Goal: Task Accomplishment & Management: Complete application form

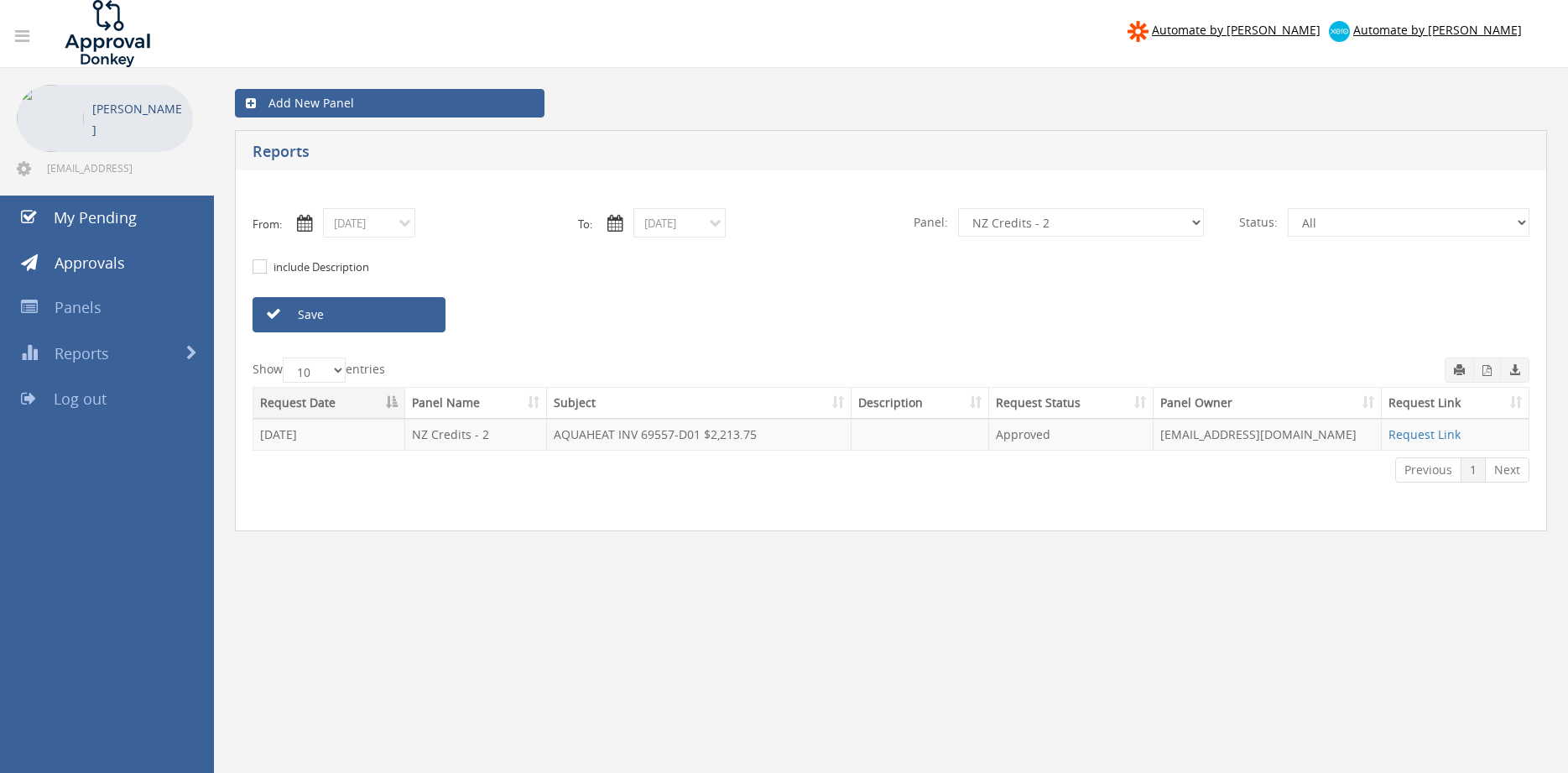
select select "number:9741"
click option "NZ Payables - 2" at bounding box center [0, 0] width 0 height 0
click at [405, 231] on input "10/07/2025" at bounding box center [369, 223] width 92 height 30
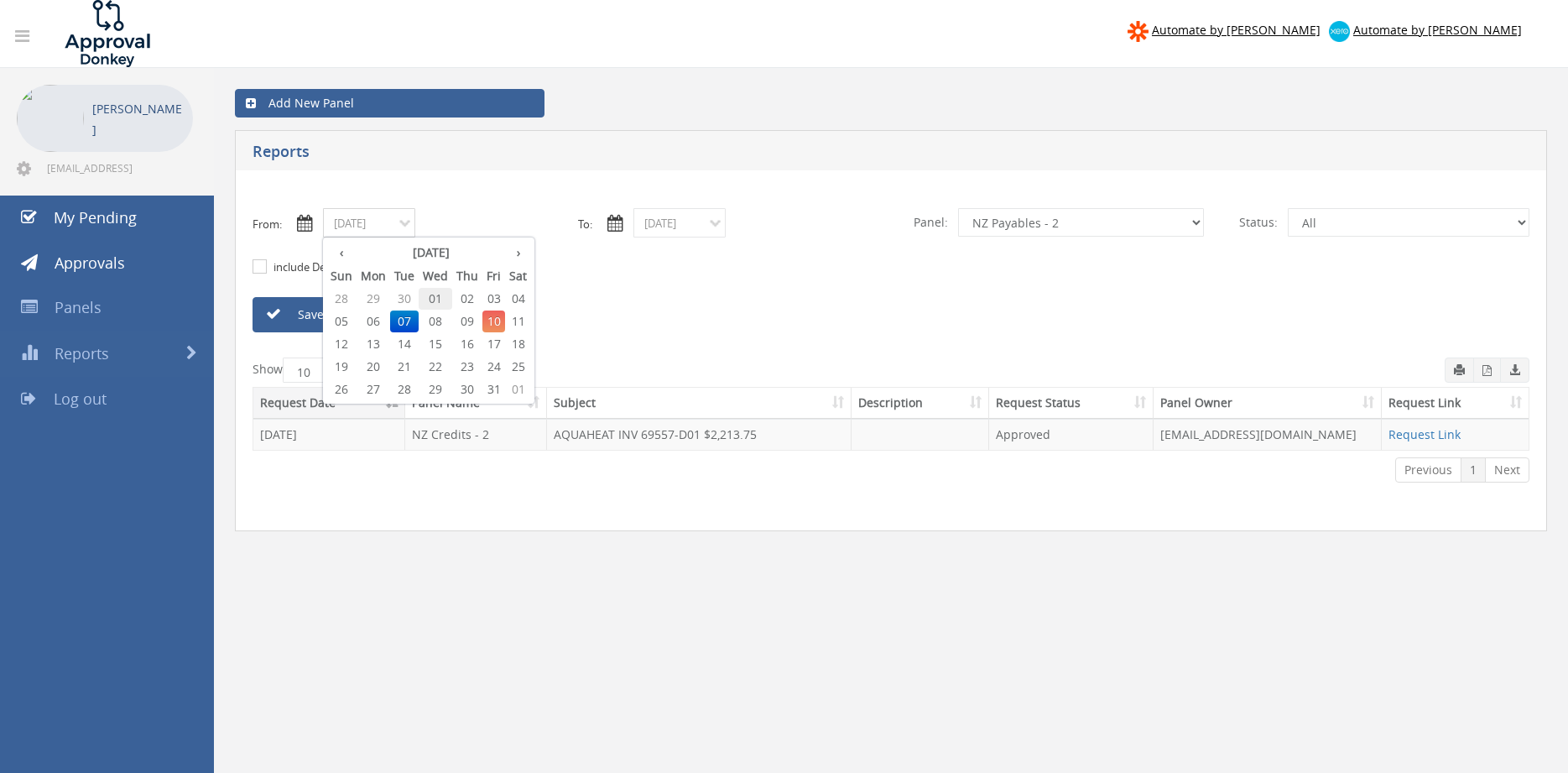
click at [438, 298] on span "01" at bounding box center [435, 299] width 33 height 22
type input "10/01/2025"
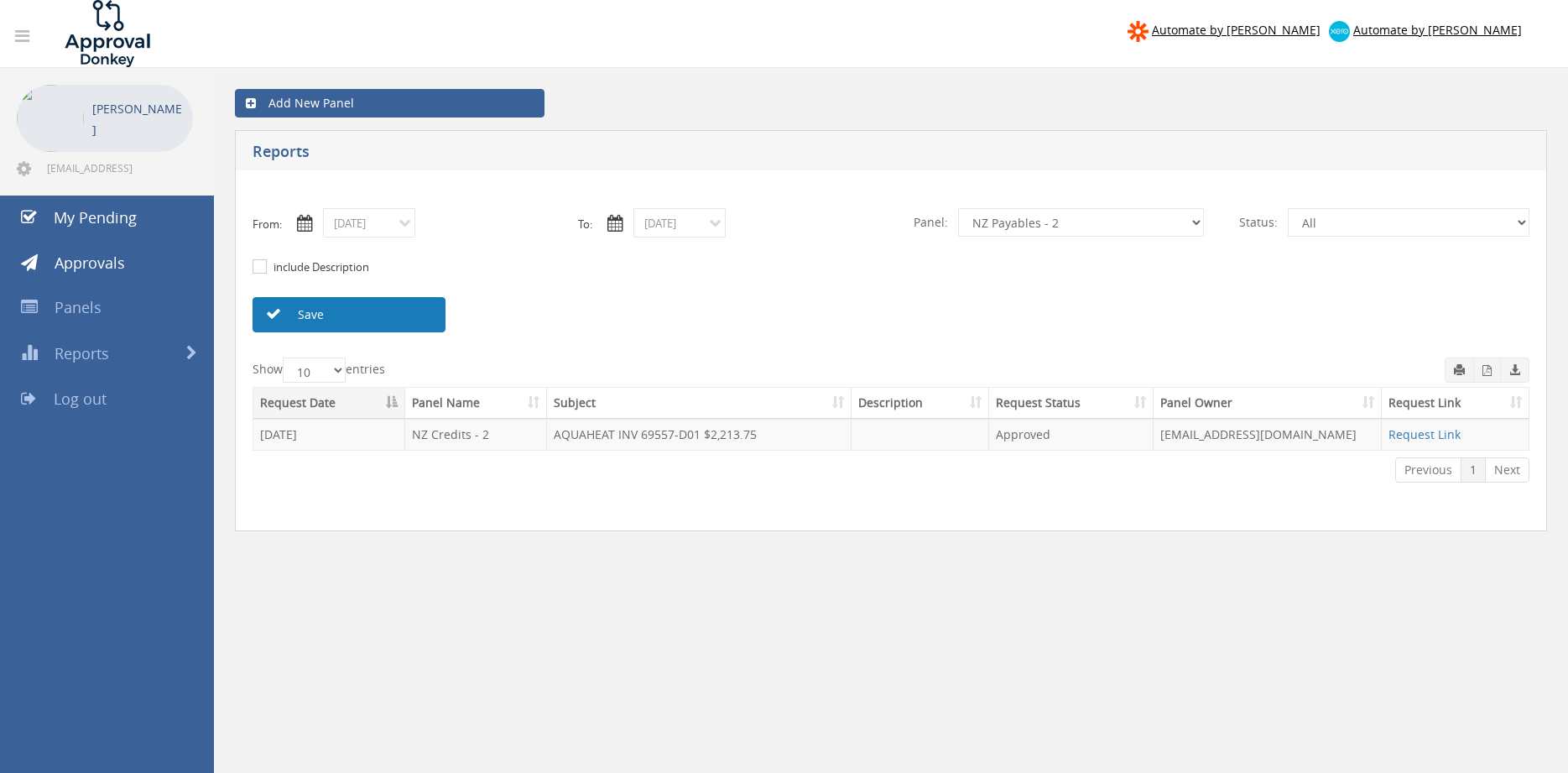
click at [375, 309] on link "Save" at bounding box center [349, 314] width 193 height 35
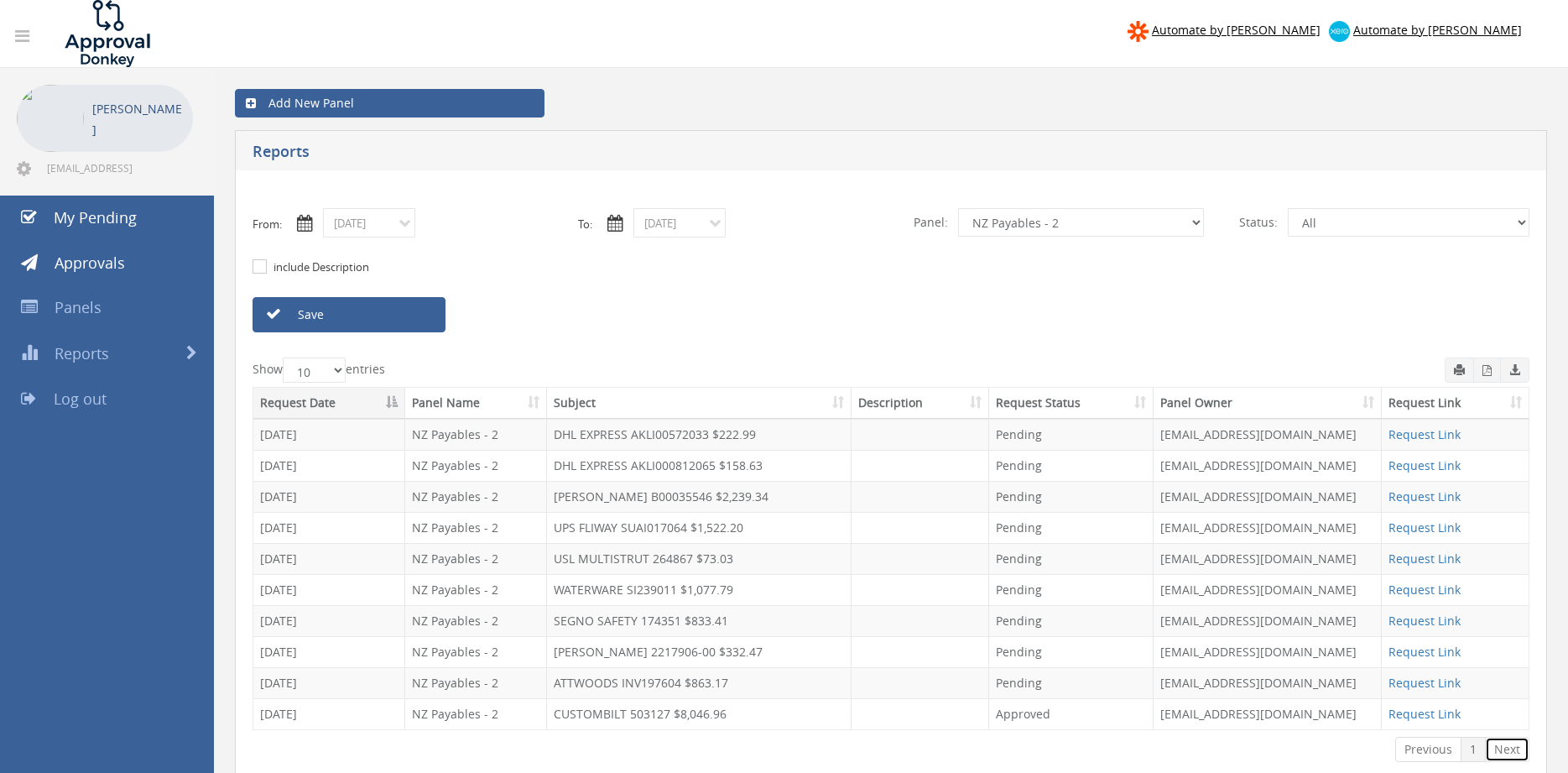
click at [1516, 753] on link "Next" at bounding box center [1507, 750] width 44 height 25
click at [958, 208] on select "All Alarm Credits RG - 3 NZ Utilities Cable and SAI Global NZ Alarms-1 NZ FX Pa…" at bounding box center [1081, 223] width 246 height 29
click option "Flamestop Utilities" at bounding box center [0, 0] width 0 height 0
click at [426, 312] on link "Save" at bounding box center [349, 314] width 193 height 35
click at [958, 208] on select "All Alarm Credits RG - 3 NZ Utilities Cable and SAI Global NZ Alarms-1 NZ FX Pa…" at bounding box center [1081, 223] width 246 height 29
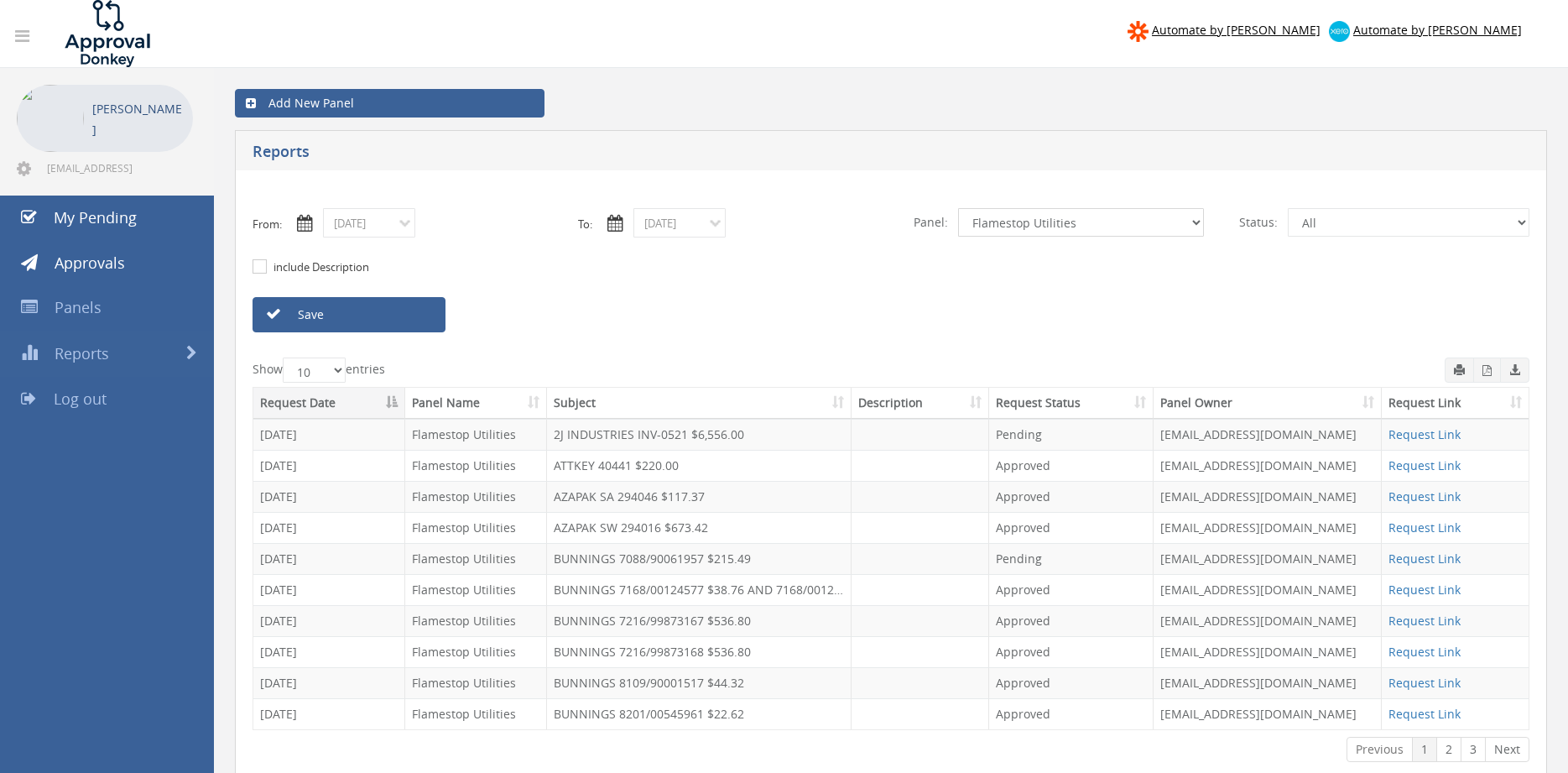
select select "number:13141"
click option "NZ Utilities" at bounding box center [0, 0] width 0 height 0
click at [390, 318] on link "Save" at bounding box center [349, 314] width 193 height 35
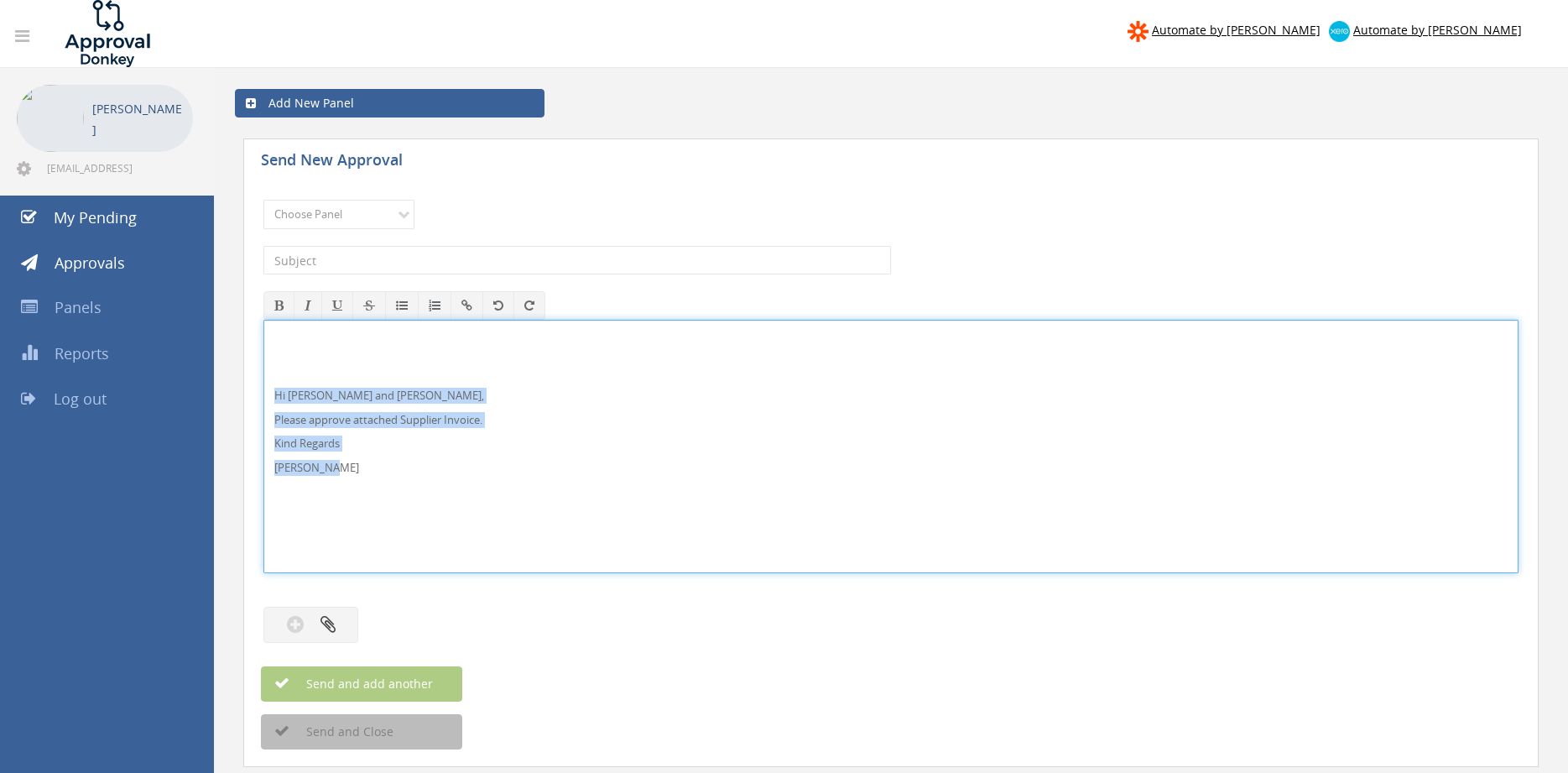
drag, startPoint x: 367, startPoint y: 476, endPoint x: 265, endPoint y: 386, distance: 136.0
click at [263, 386] on div "Hi [PERSON_NAME] and [PERSON_NAME], Please approve attached Supplier Invoice. K…" at bounding box center [891, 446] width 1255 height 253
copy div "Hi [PERSON_NAME] and [PERSON_NAME], Please approve attached Supplier Invoice. K…"
click at [263, 200] on select "Choose Panel Alarm Credits RG - 3 NZ Utilities Cable and SAI Global NZ Alarms-1…" at bounding box center [339, 215] width 151 height 30
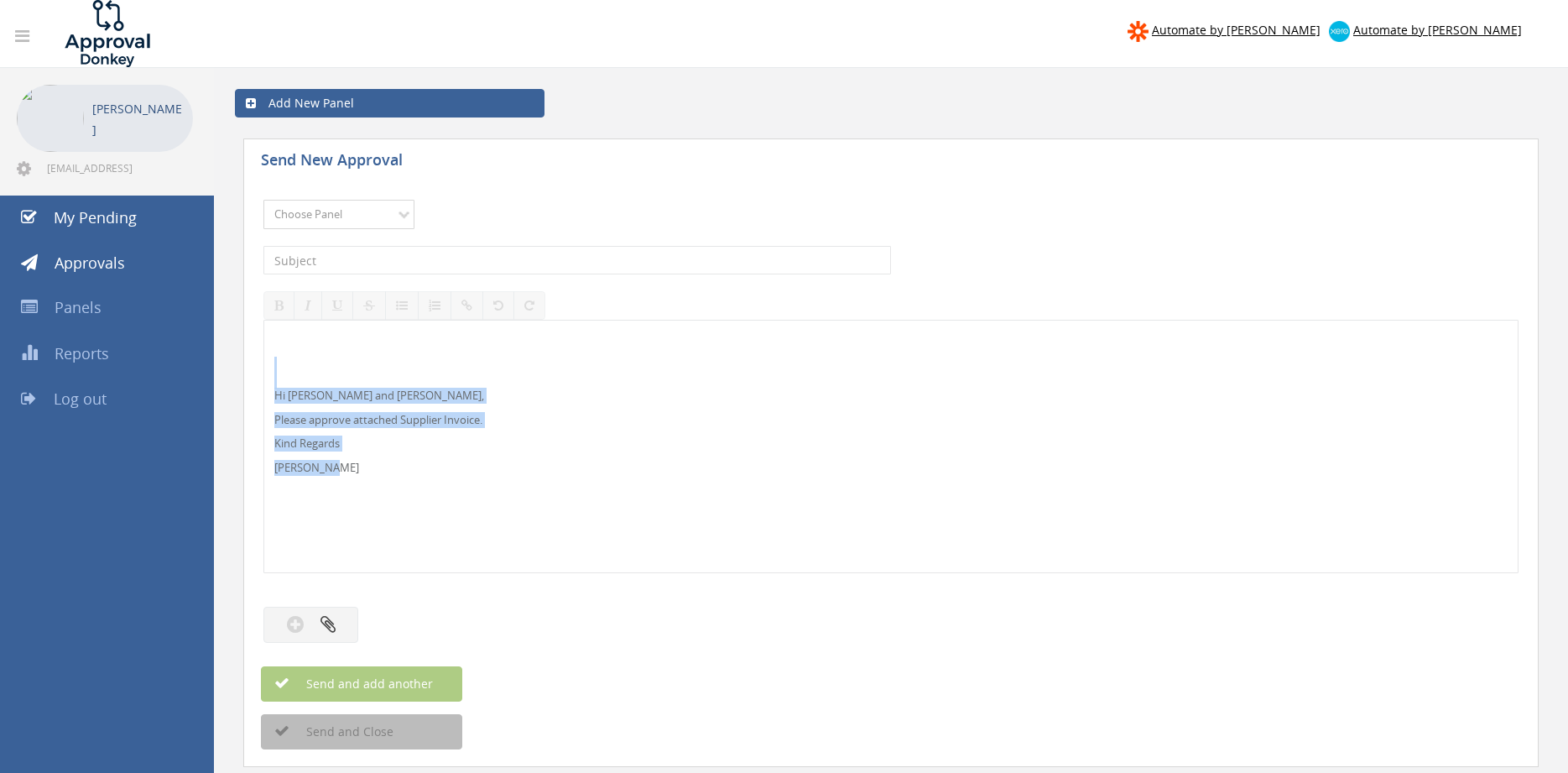
select select "9741"
click option "NZ Payables - 2" at bounding box center [0, 0] width 0 height 0
click at [454, 259] on input "text" at bounding box center [577, 261] width 628 height 29
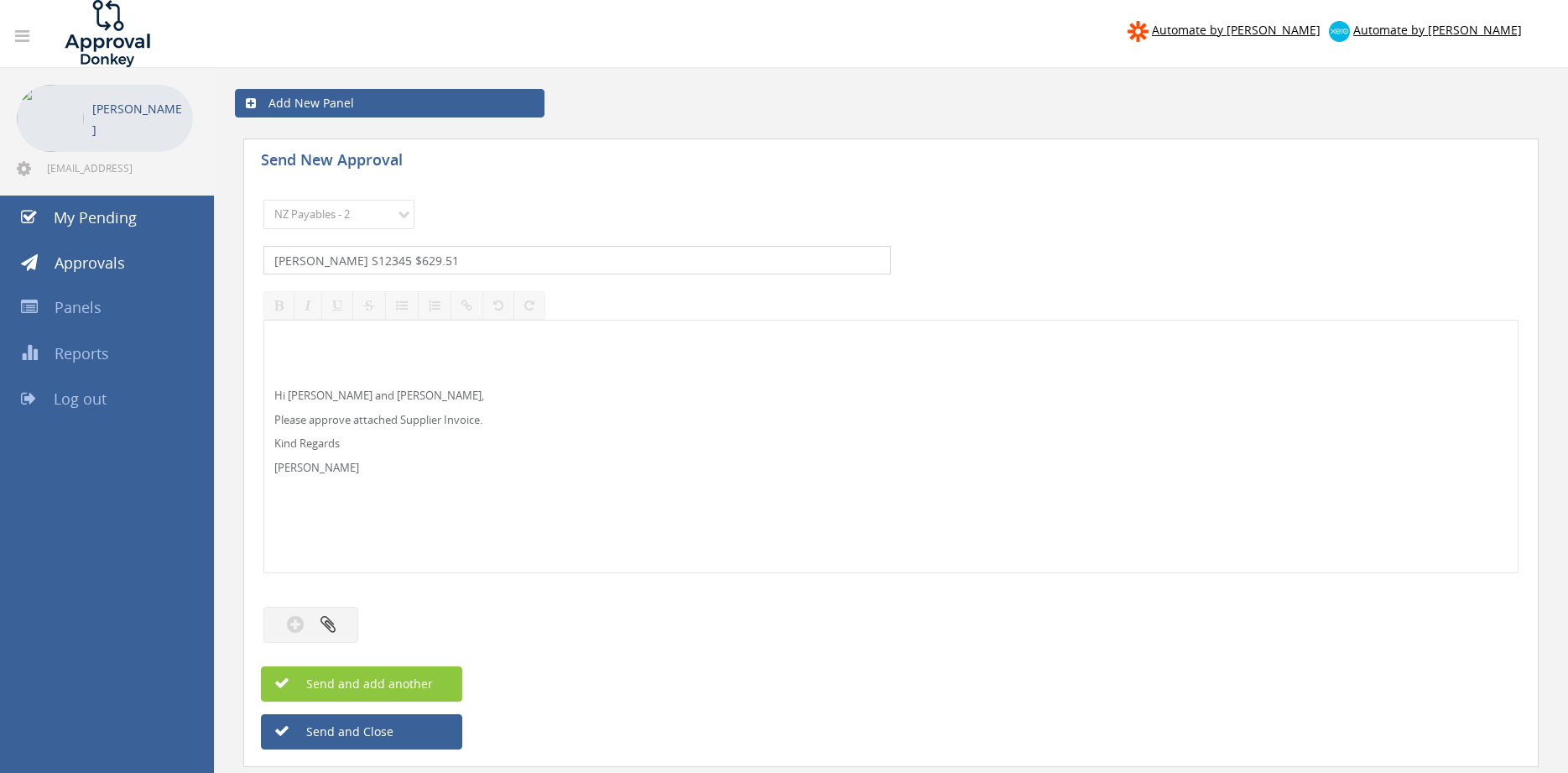
type input "[PERSON_NAME] S12345 $629.51"
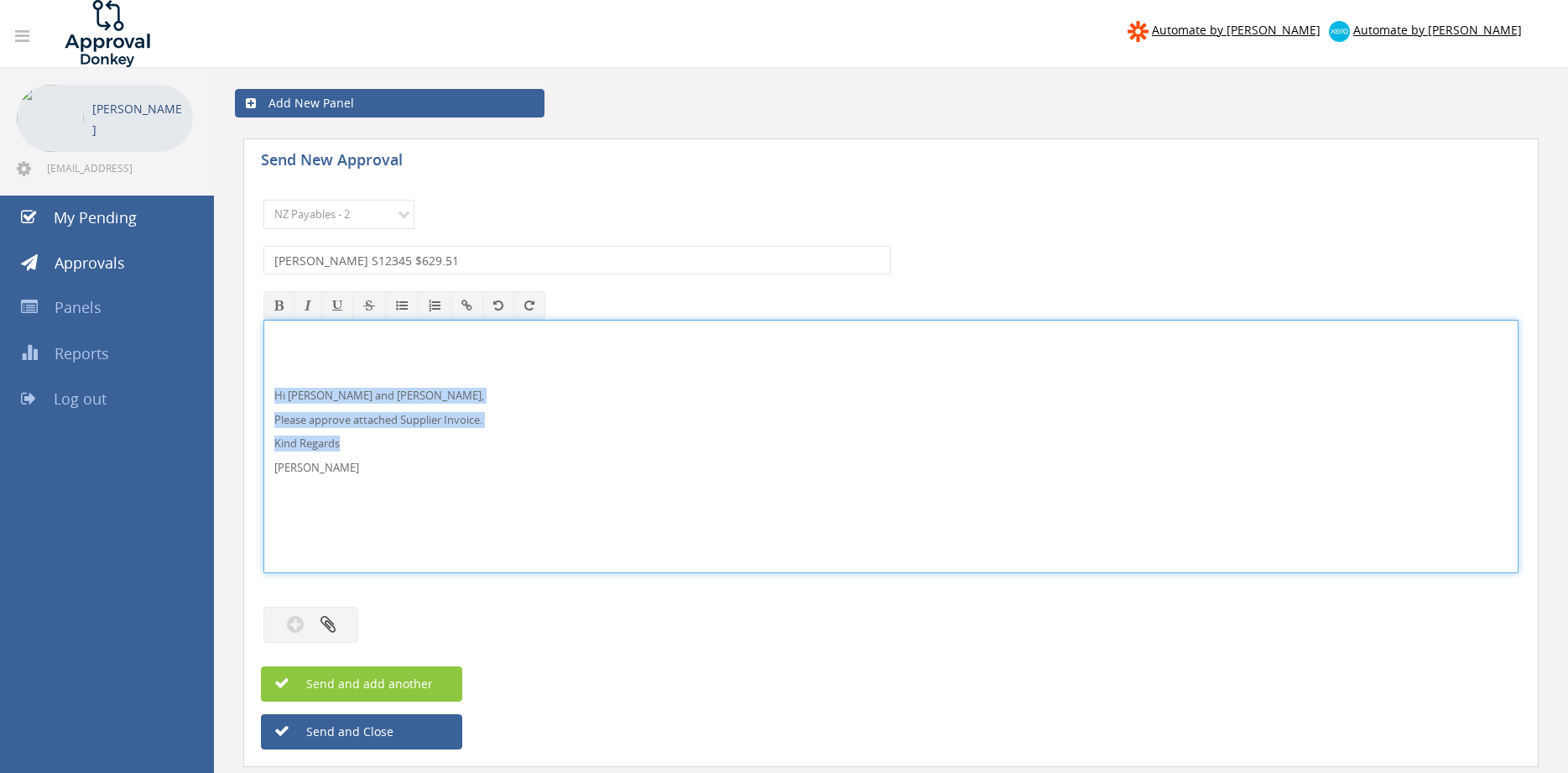
drag, startPoint x: 264, startPoint y: 443, endPoint x: 266, endPoint y: 367, distance: 76.0
click at [263, 371] on div "Hi [PERSON_NAME] and [PERSON_NAME], Please approve attached Supplier Invoice. K…" at bounding box center [891, 446] width 1255 height 253
copy div "Hi [PERSON_NAME] and [PERSON_NAME], Please approve attached Supplier Invoice. K…"
click at [335, 621] on button "button" at bounding box center [310, 625] width 95 height 36
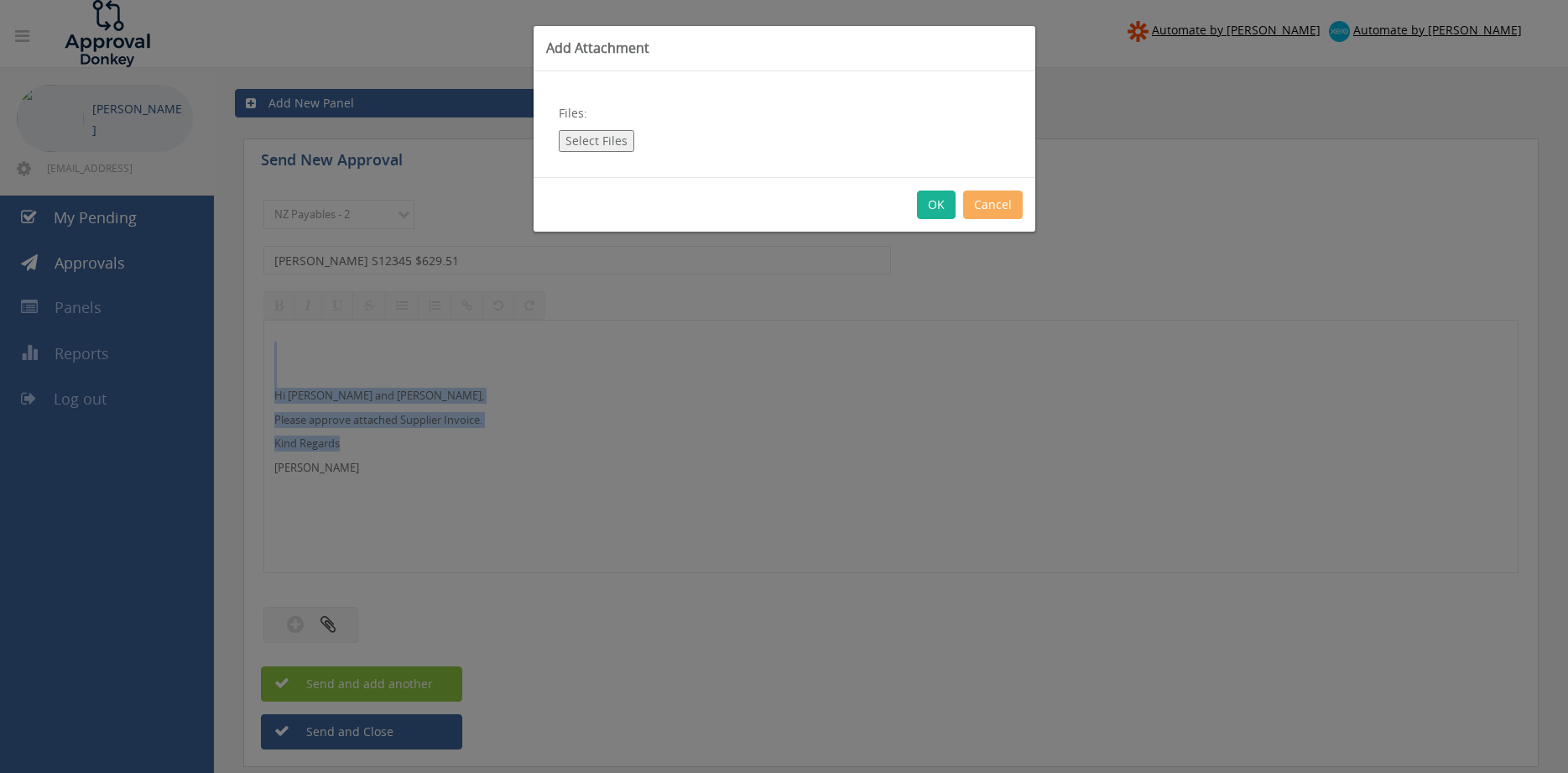
click at [614, 145] on button "Select Files" at bounding box center [597, 141] width 76 height 22
type input "C:\fakepath\[PERSON_NAME] S12345 [DATE] PO 4422.pdf"
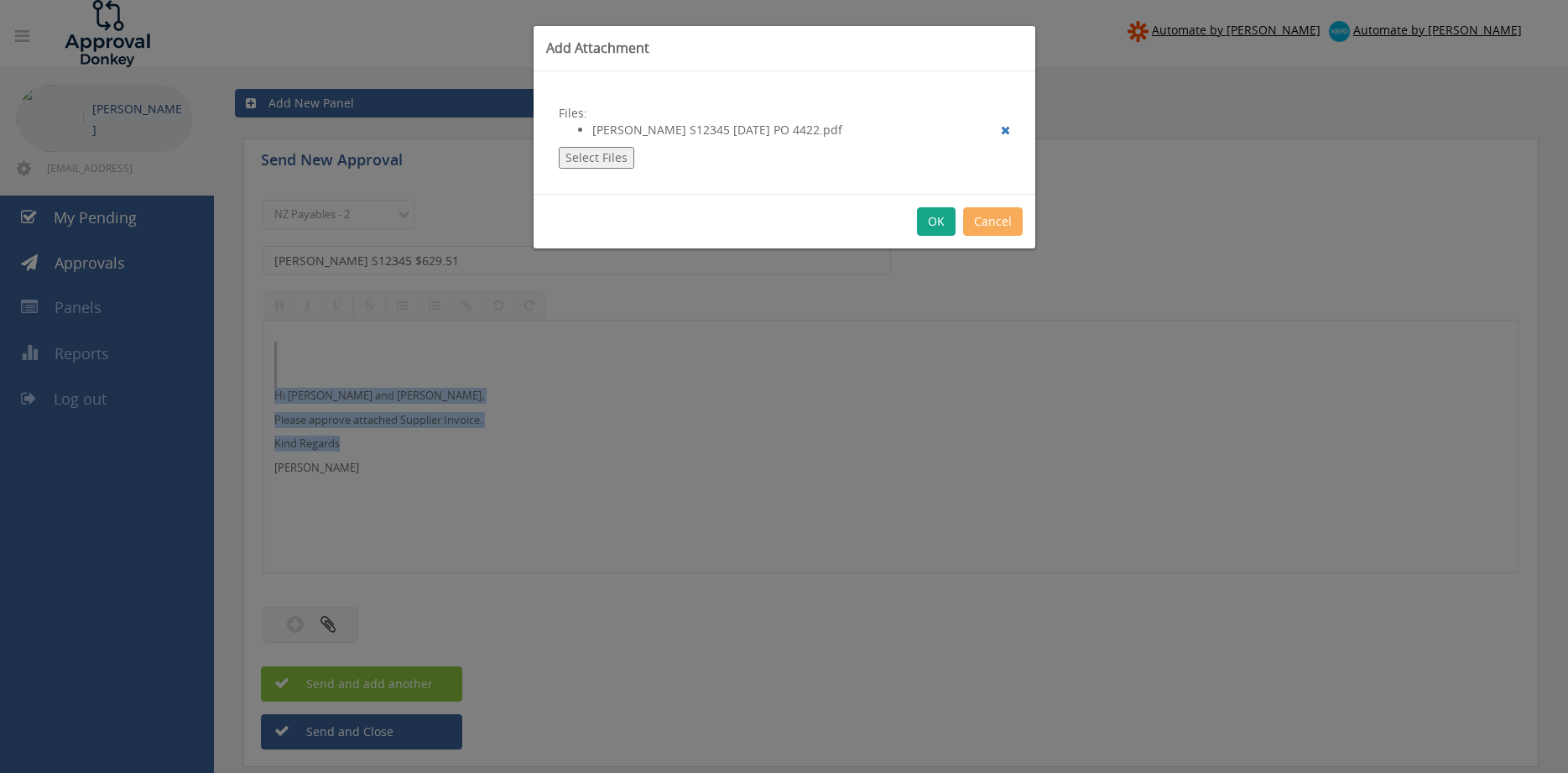
click at [940, 225] on button "OK" at bounding box center [936, 222] width 39 height 29
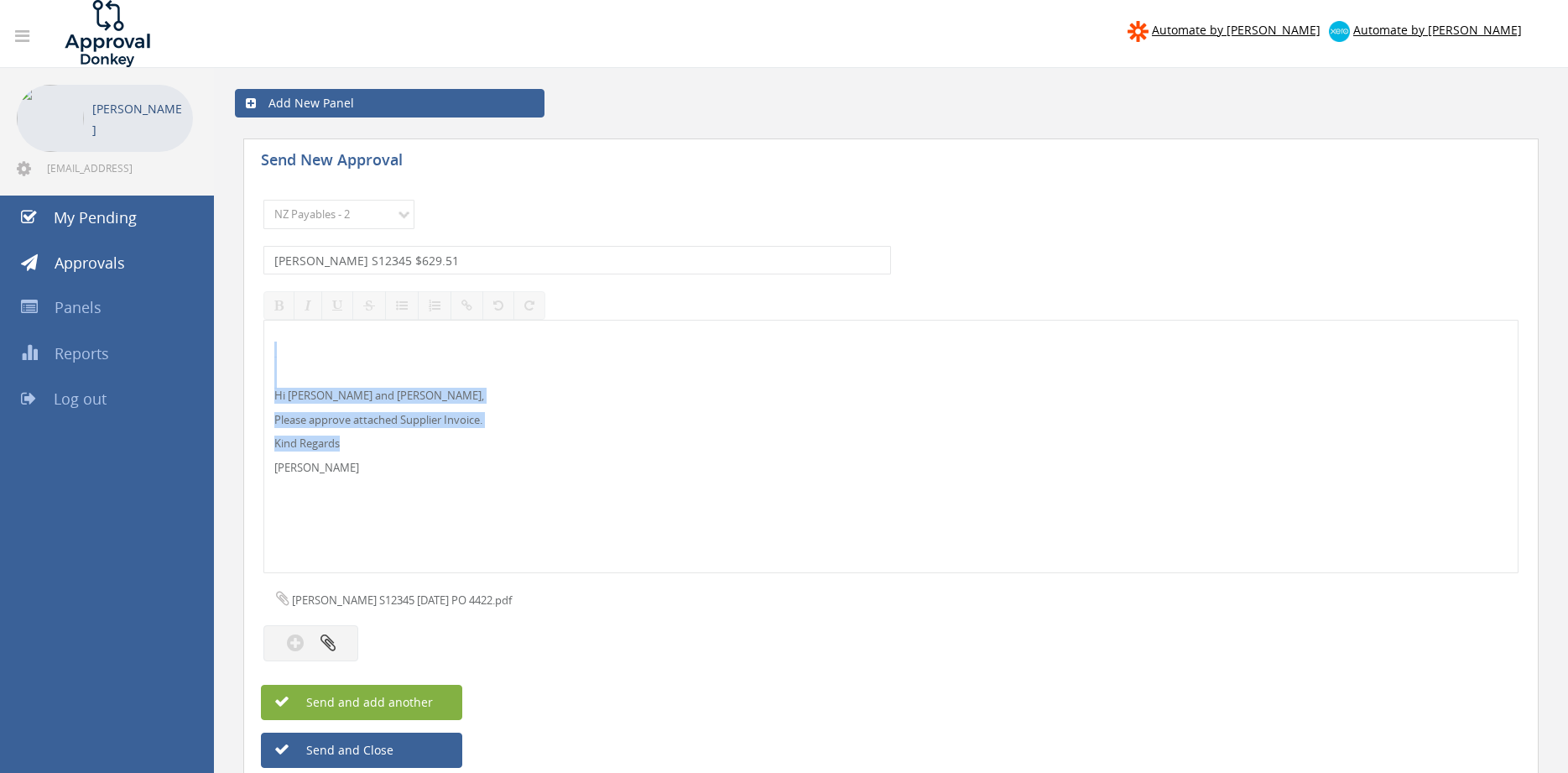
click at [383, 691] on button "Send and add another" at bounding box center [361, 702] width 201 height 35
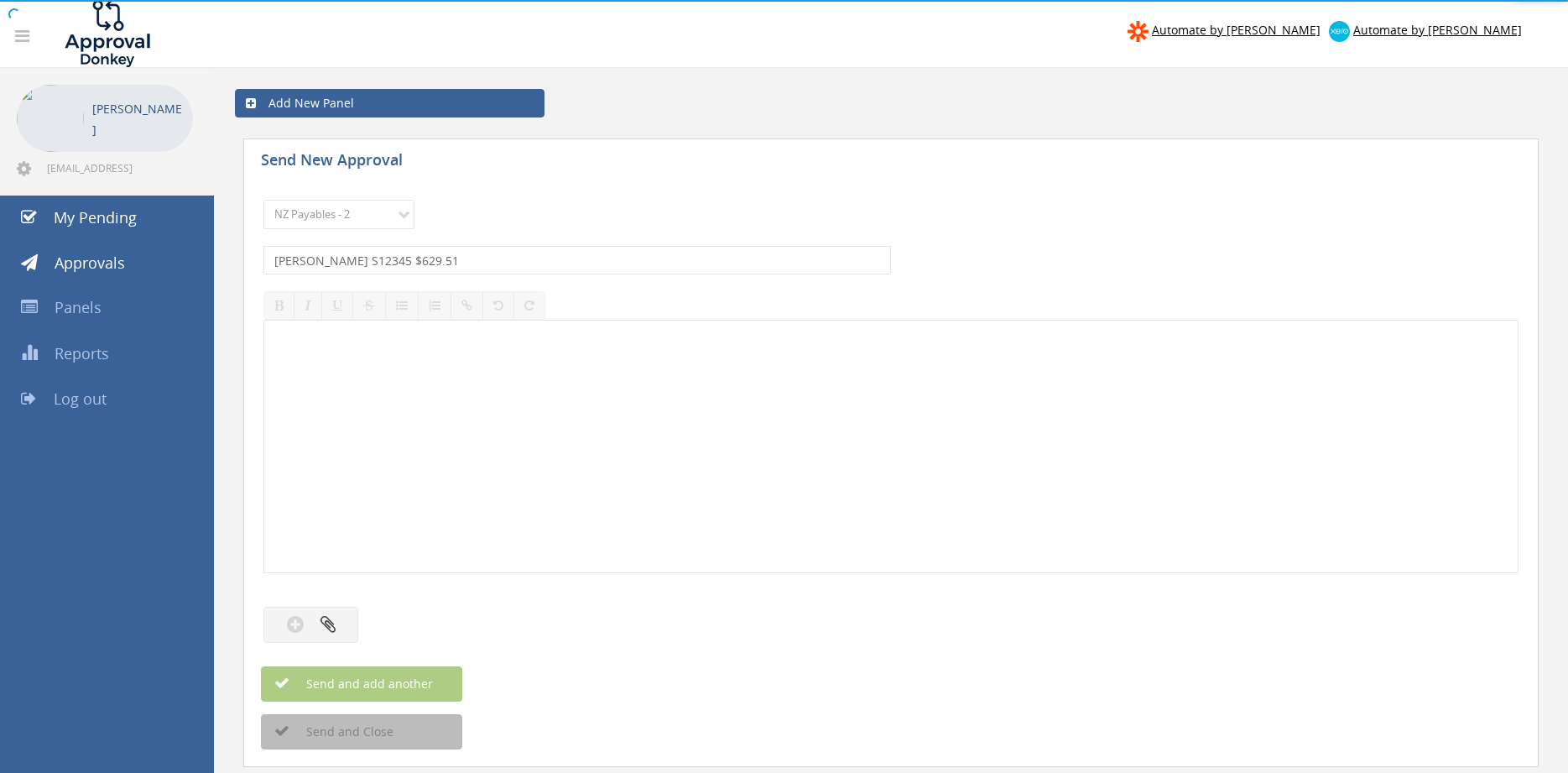
select select
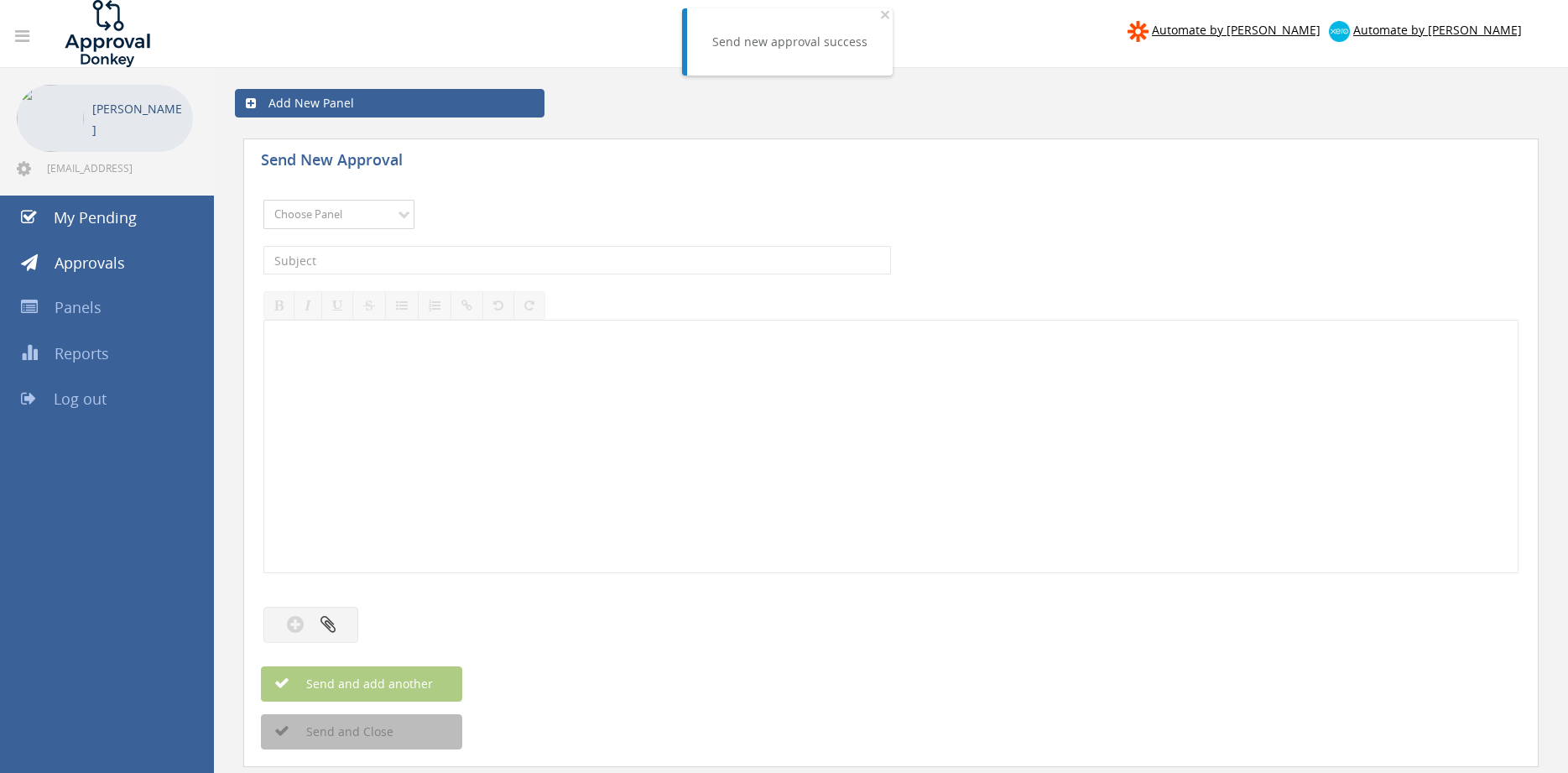
click at [263, 200] on select "Choose Panel Alarm Credits RG - 3 NZ Utilities Cable and SAI Global NZ Alarms-1…" at bounding box center [339, 215] width 151 height 30
select select "9741"
click option "NZ Payables - 2" at bounding box center [0, 0] width 0 height 0
click at [458, 257] on input "text" at bounding box center [577, 261] width 628 height 29
type input "PACKAGING PRODUCTS 441616-01 $340.55"
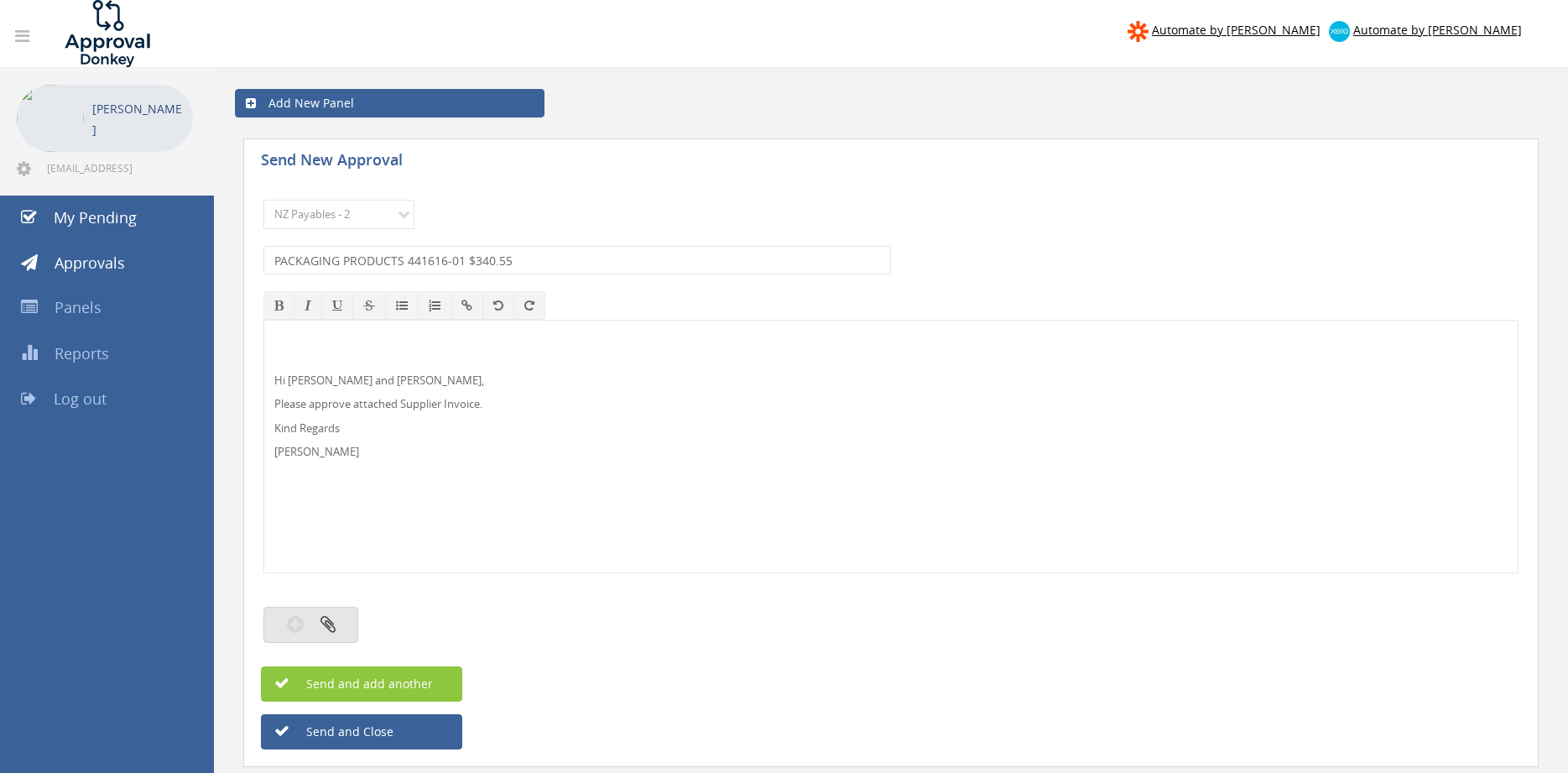
click at [344, 623] on button "button" at bounding box center [310, 625] width 95 height 36
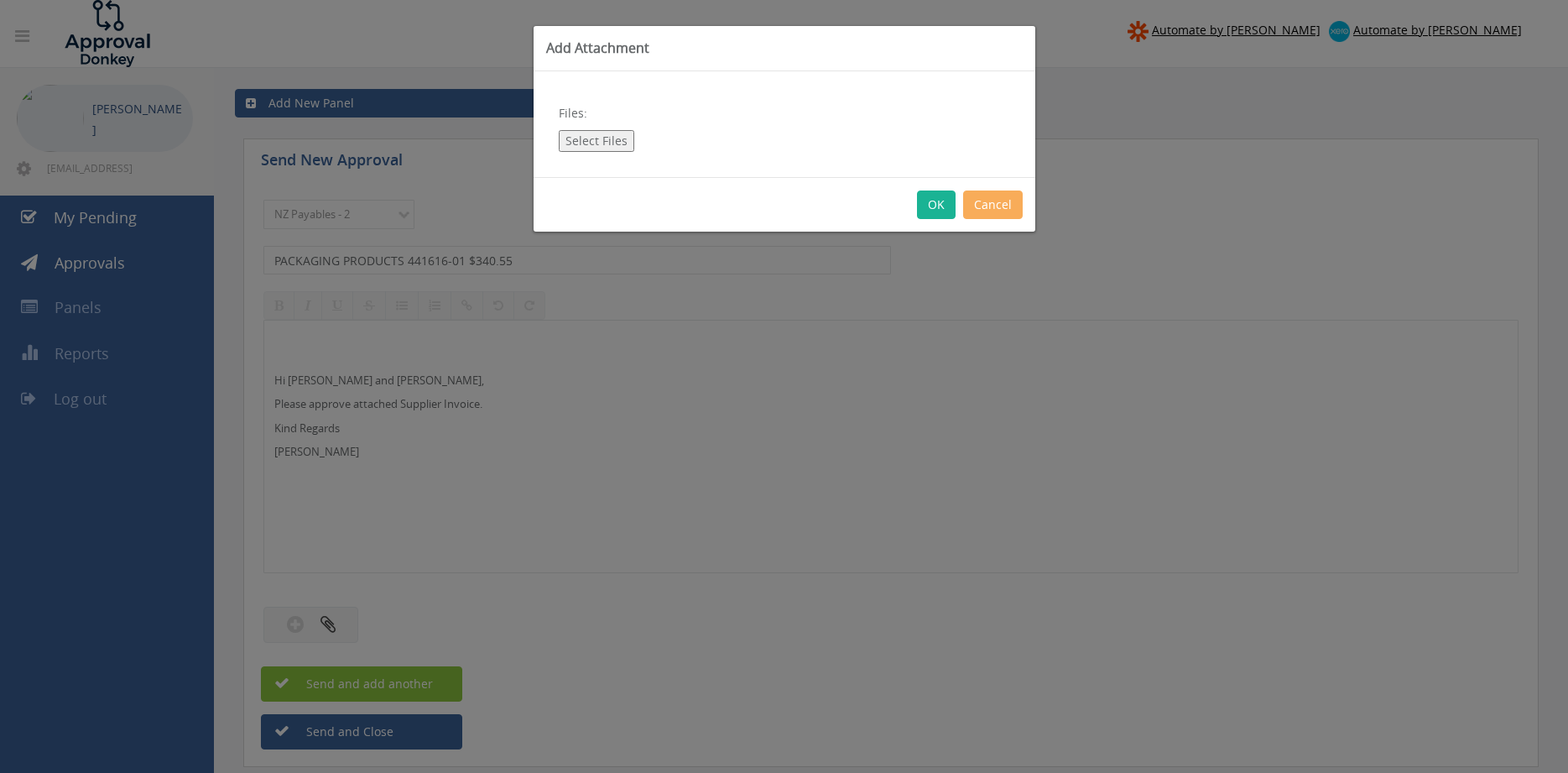
click at [613, 139] on button "Select Files" at bounding box center [597, 141] width 76 height 22
type input "C:\fakepath\PACKAGING PRODUCTS Inv 441616-01 [DATE] PO 4437.pdf"
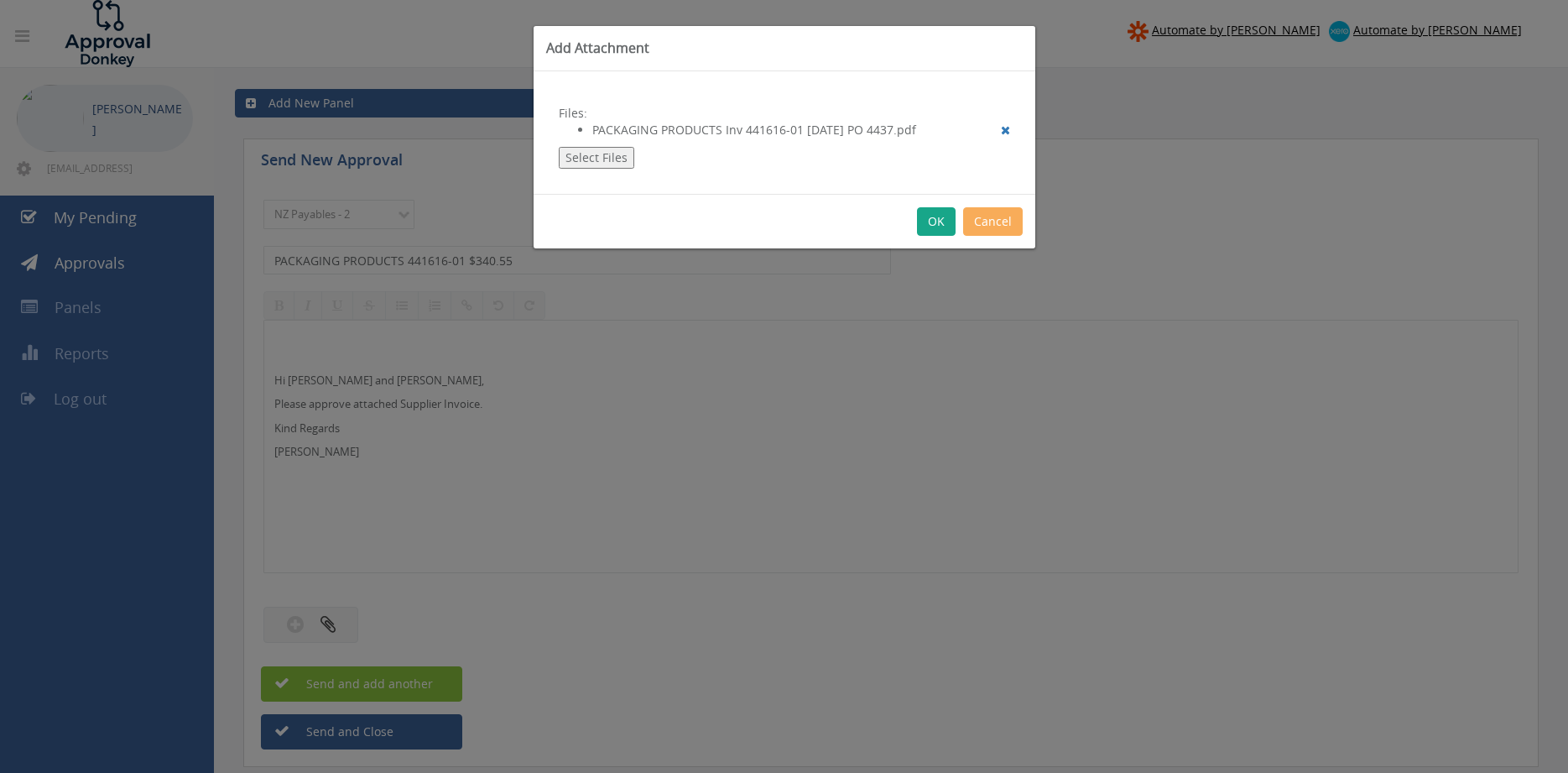
click at [943, 224] on button "OK" at bounding box center [936, 222] width 39 height 29
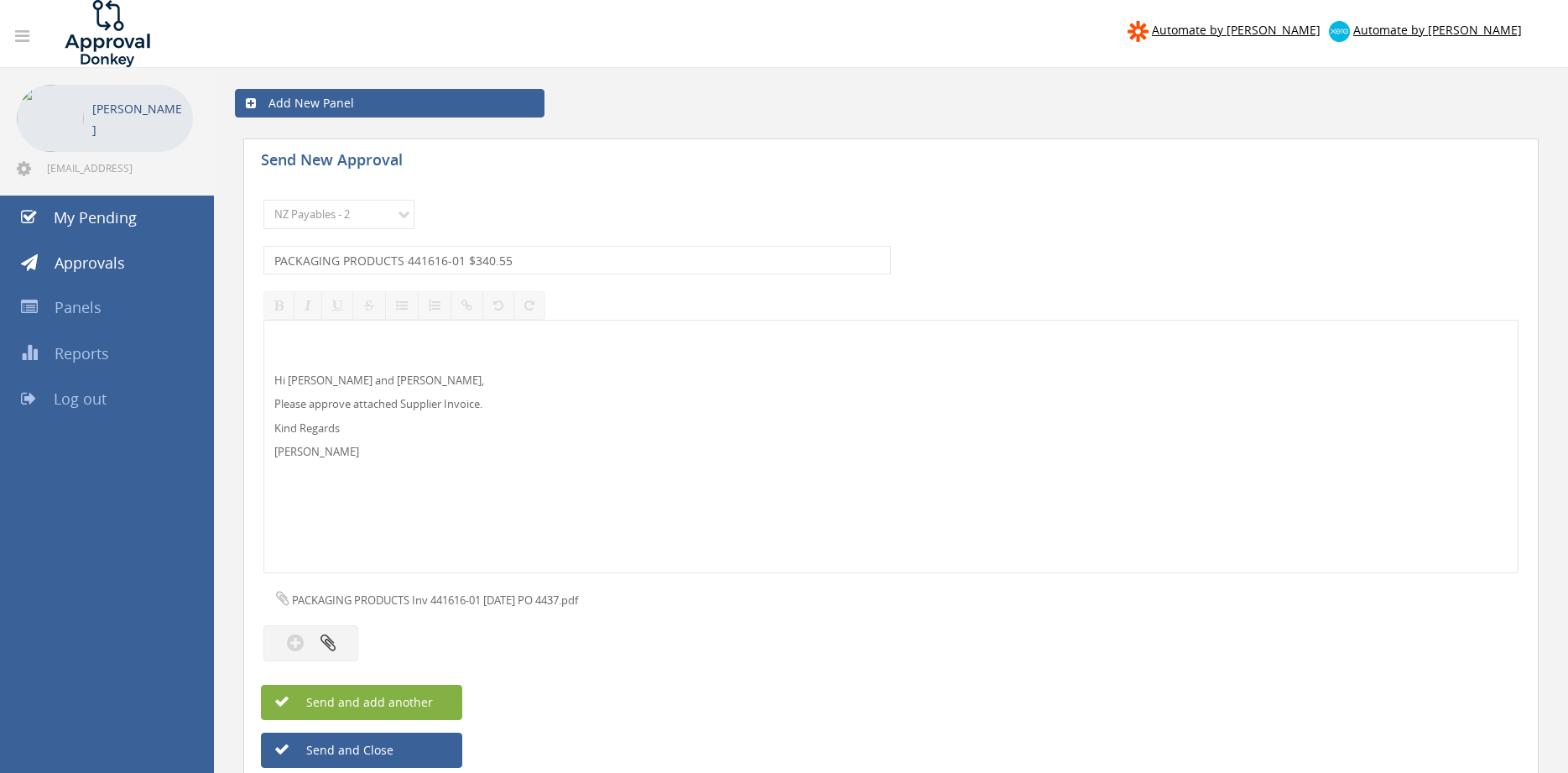
click at [437, 703] on button "Send and add another" at bounding box center [361, 702] width 201 height 35
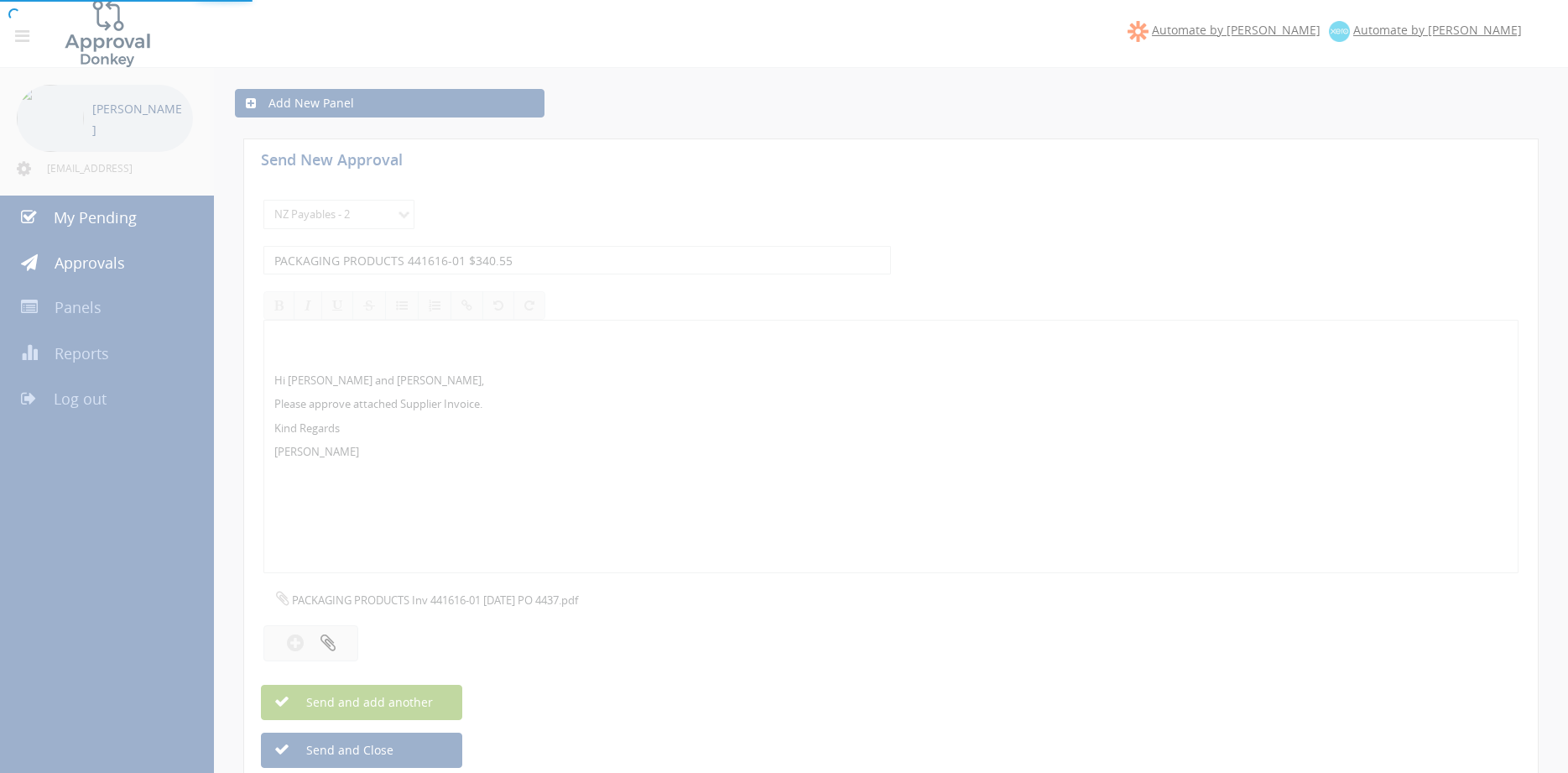
select select
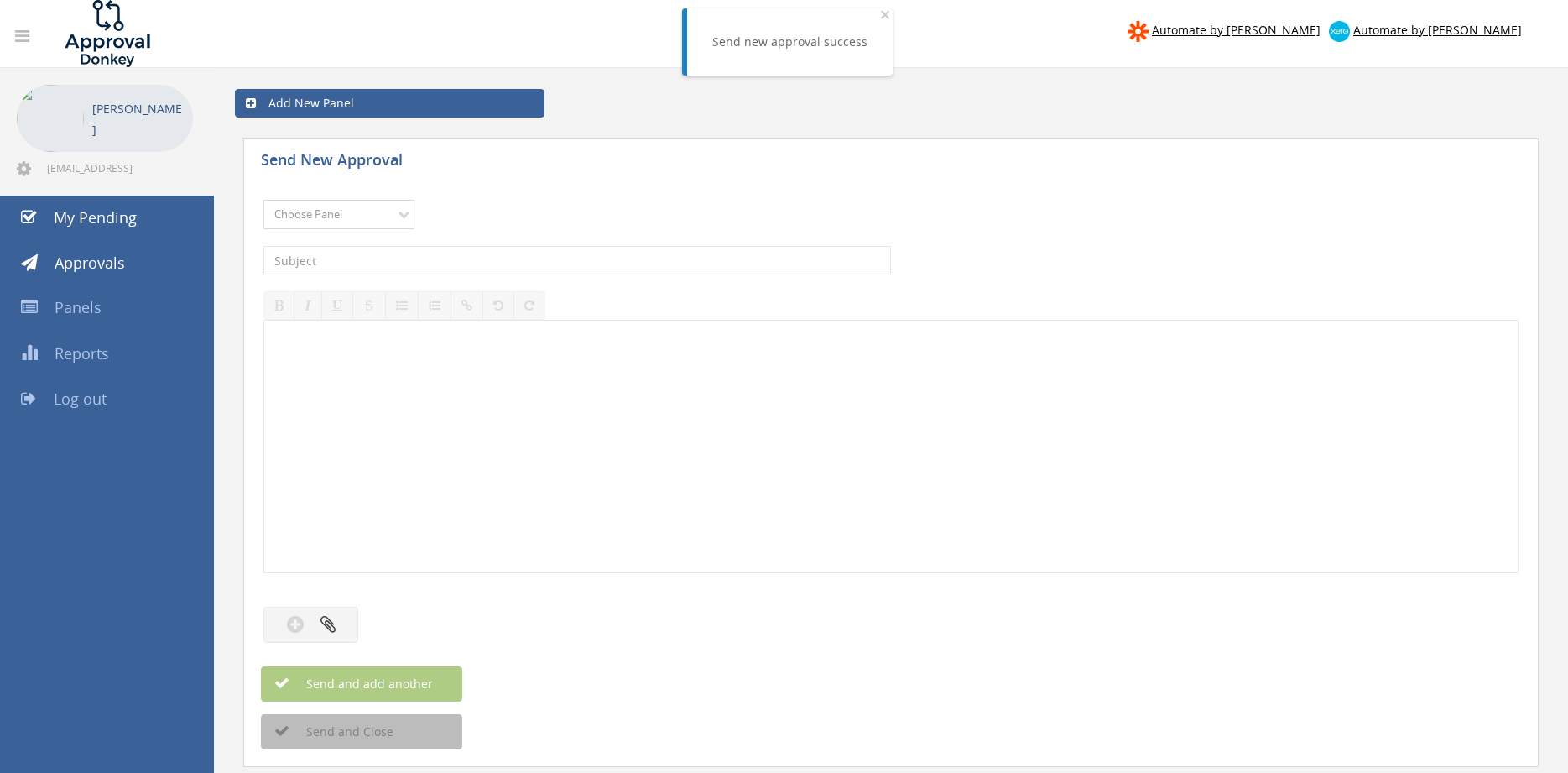
click at [263, 200] on select "Choose Panel Alarm Credits RG - 3 NZ Utilities Cable and SAI Global NZ Alarms-1…" at bounding box center [339, 215] width 151 height 30
select select "9741"
click option "NZ Payables - 2" at bounding box center [0, 0] width 0 height 0
click at [507, 261] on input "text" at bounding box center [577, 261] width 628 height 29
type input "IDEAL ELECTRICAL 230250552 $126.32"
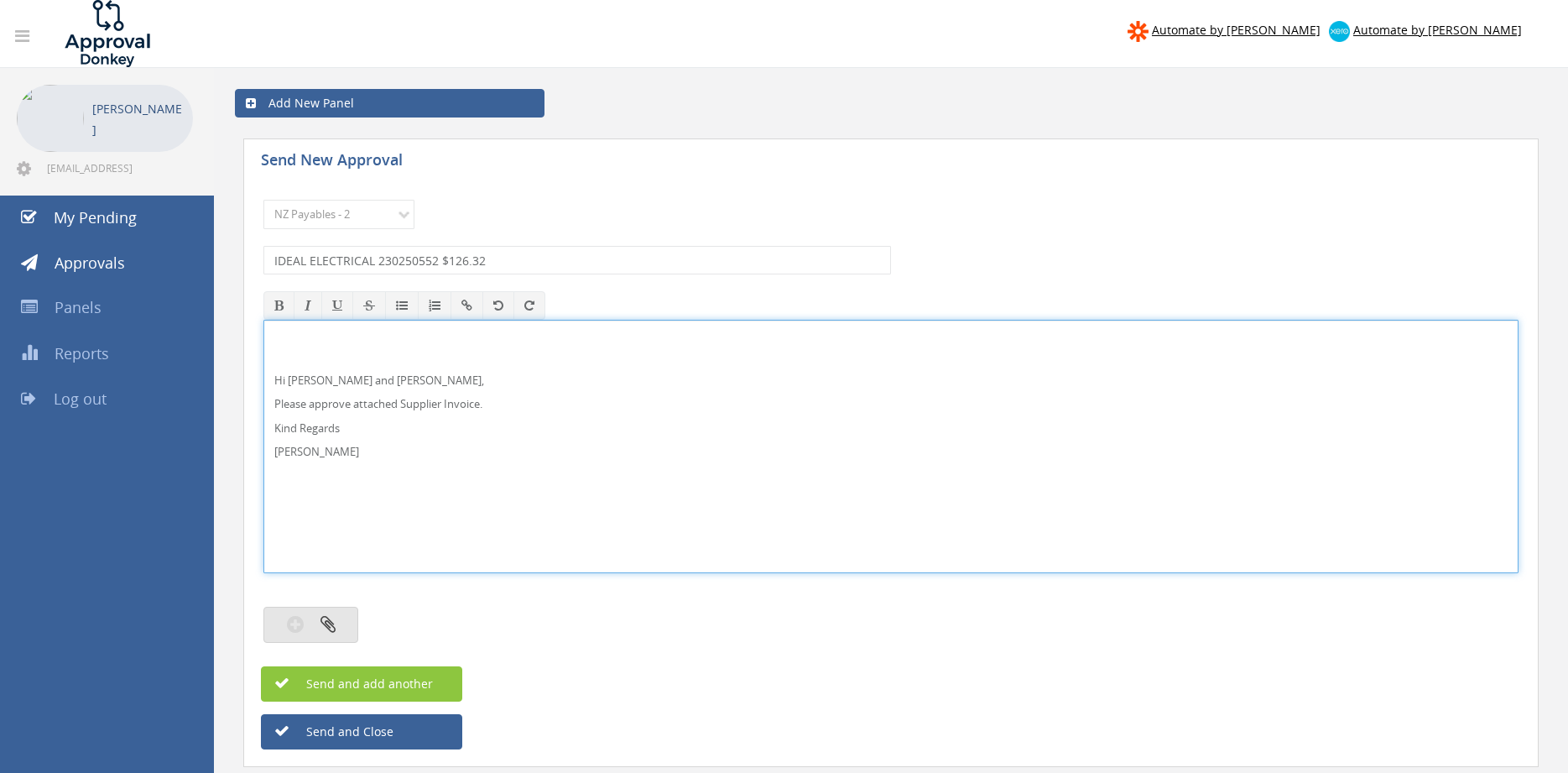
click at [336, 622] on button "button" at bounding box center [310, 625] width 95 height 36
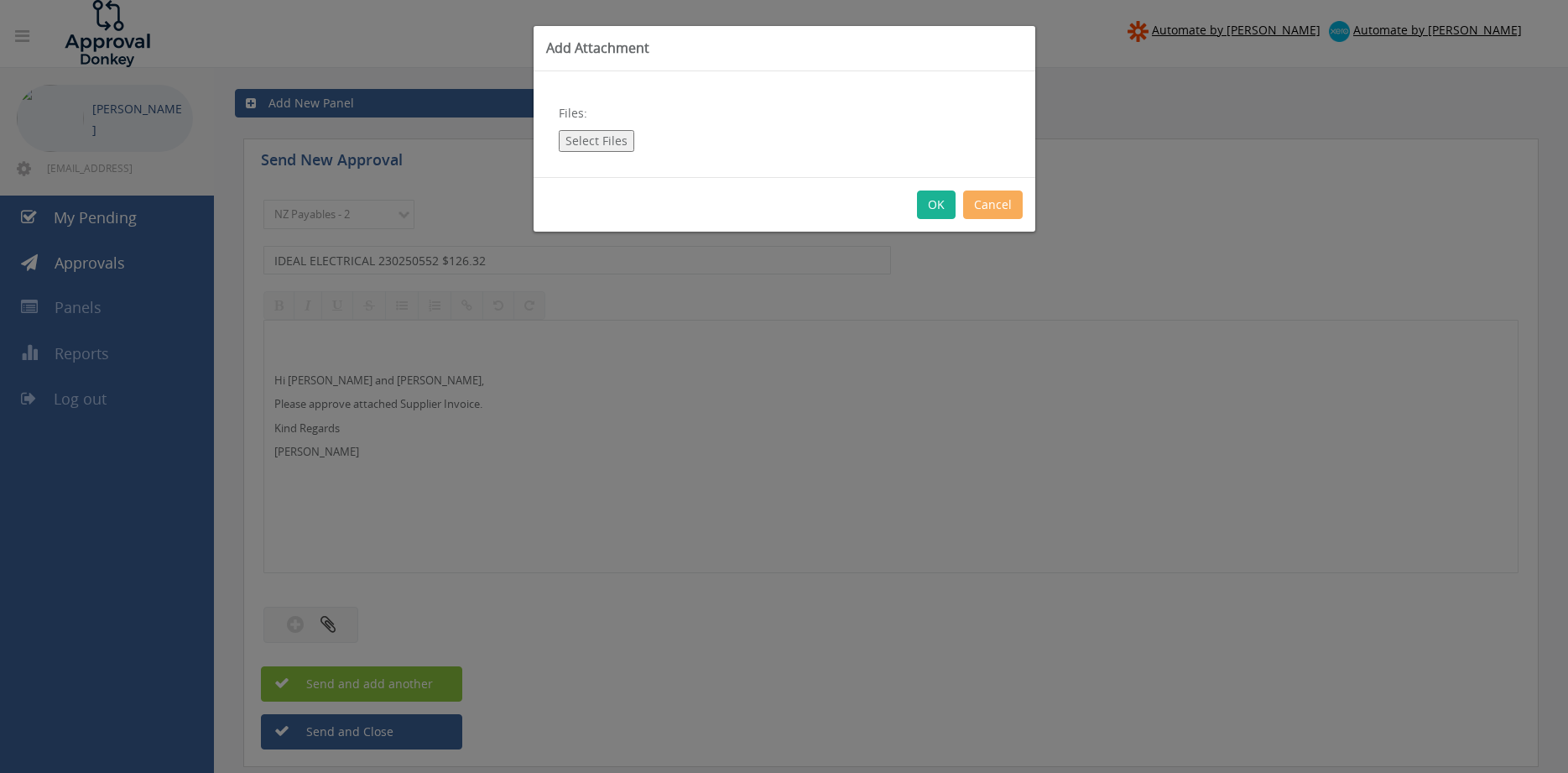
click at [614, 143] on button "Select Files" at bounding box center [597, 141] width 76 height 22
type input "C:\fakepath\IDEAL ELECTRICAL inv230250552 [DATE] PO 4425.pdf"
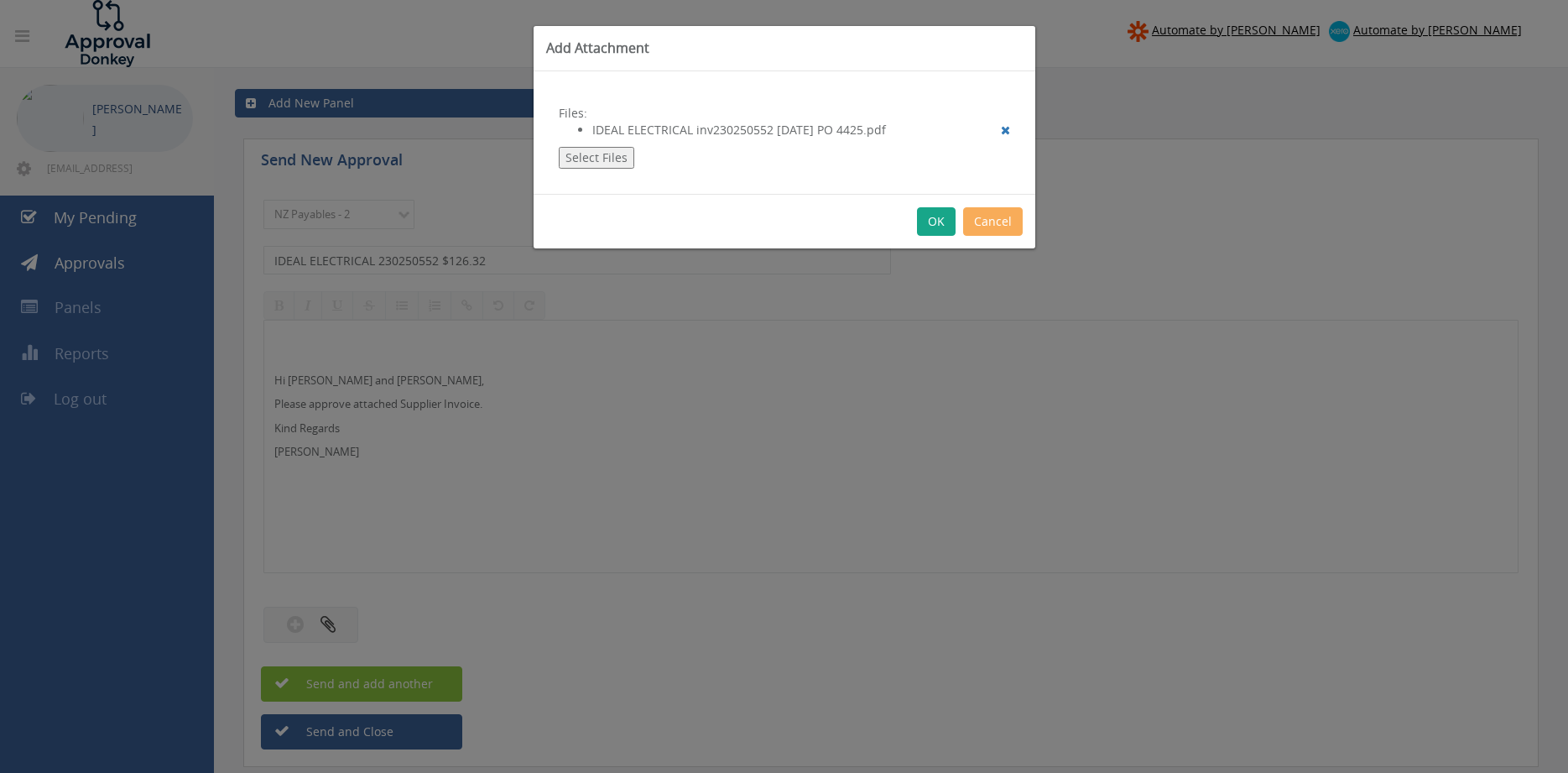
click at [936, 220] on button "OK" at bounding box center [936, 222] width 39 height 29
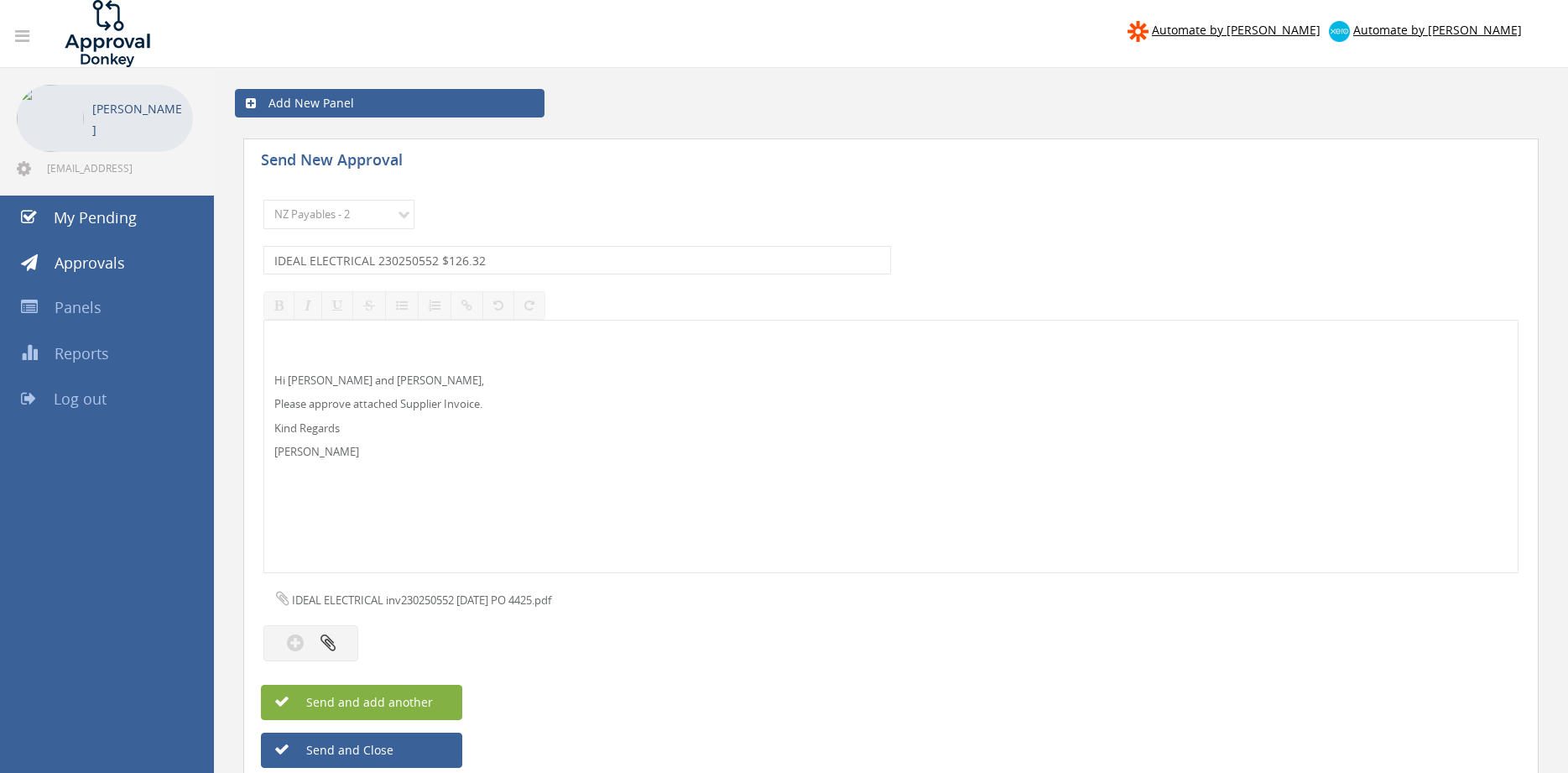
click at [432, 704] on button "Send and add another" at bounding box center [361, 702] width 201 height 35
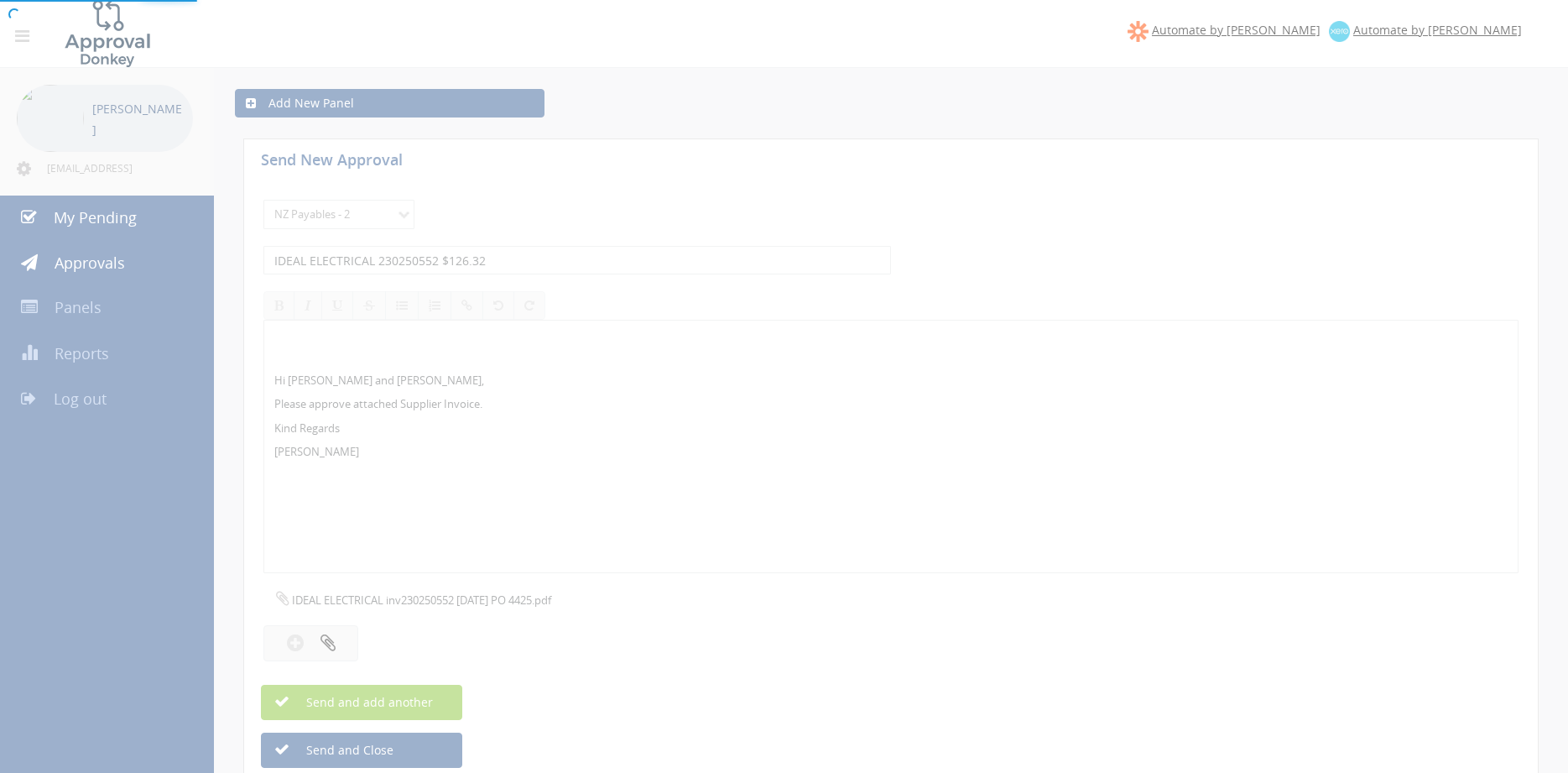
select select
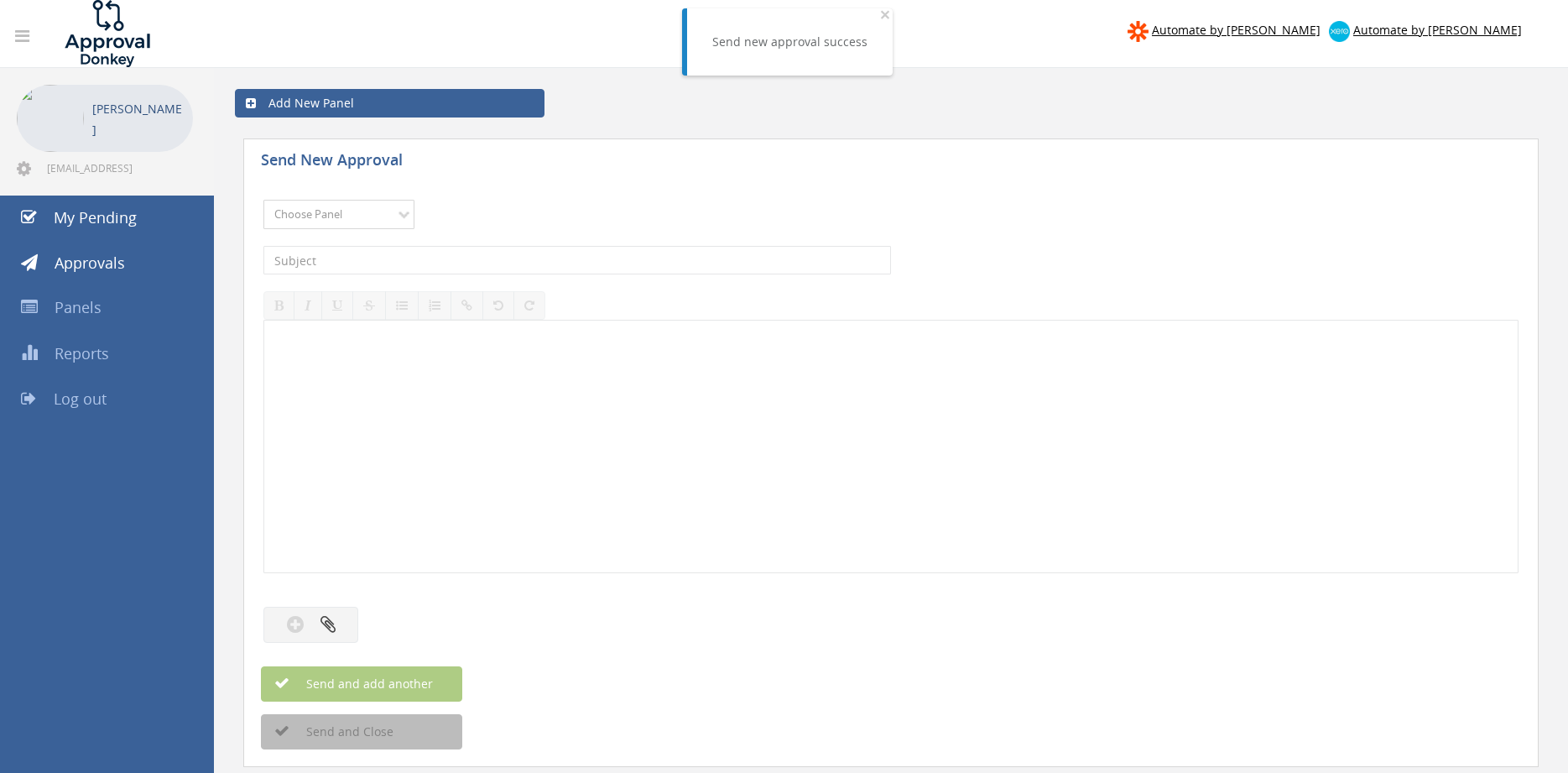
click at [263, 200] on select "Choose Panel Alarm Credits RG - 3 NZ Utilities Cable and SAI Global NZ Alarms-1…" at bounding box center [339, 215] width 151 height 30
select select "9741"
click option "NZ Payables - 2" at bounding box center [0, 0] width 0 height 0
click at [483, 255] on input "text" at bounding box center [577, 261] width 628 height 29
type input "[PERSON_NAME] 2224368-01 $61.85"
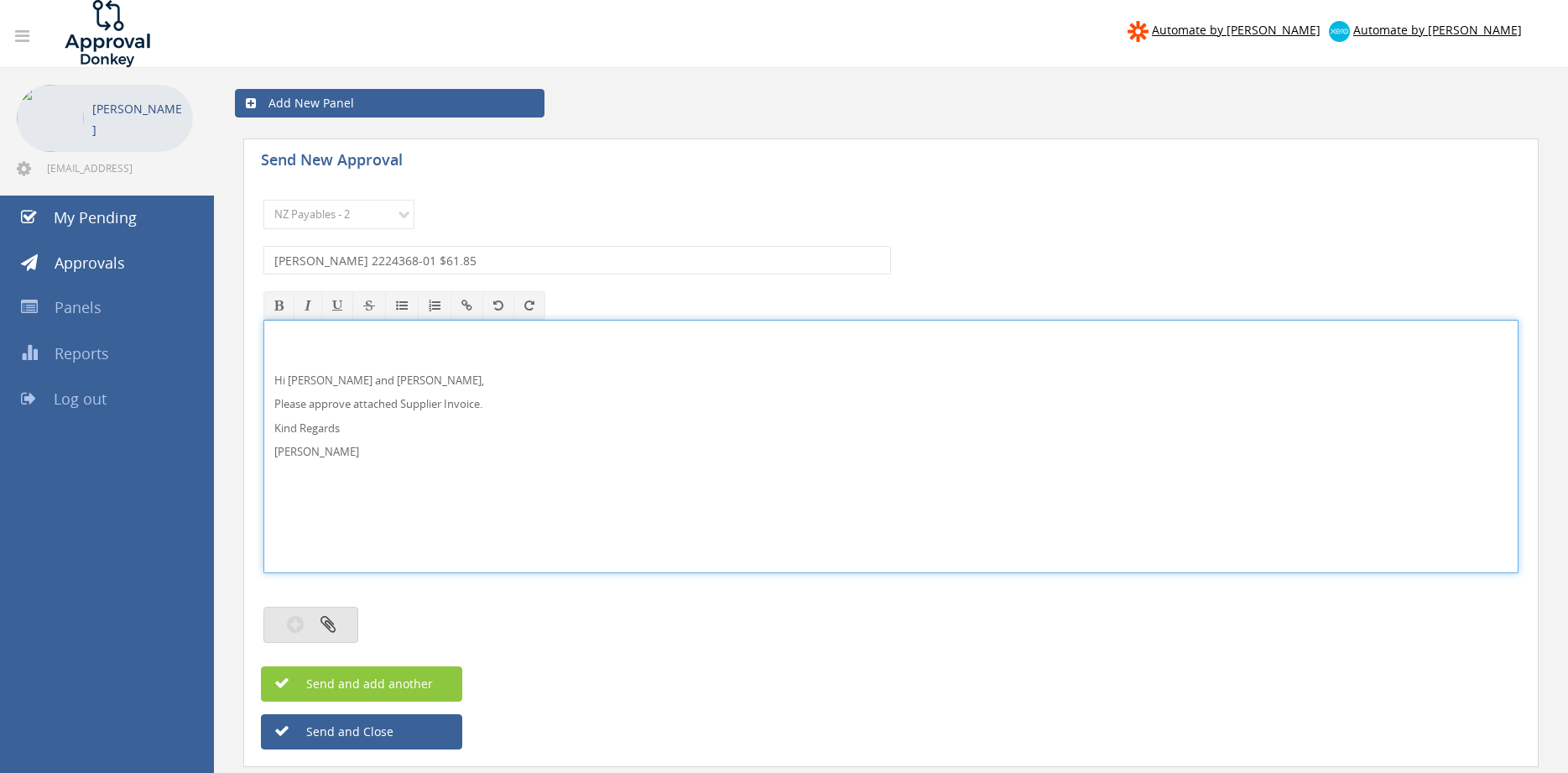
click at [353, 627] on button "button" at bounding box center [310, 625] width 95 height 36
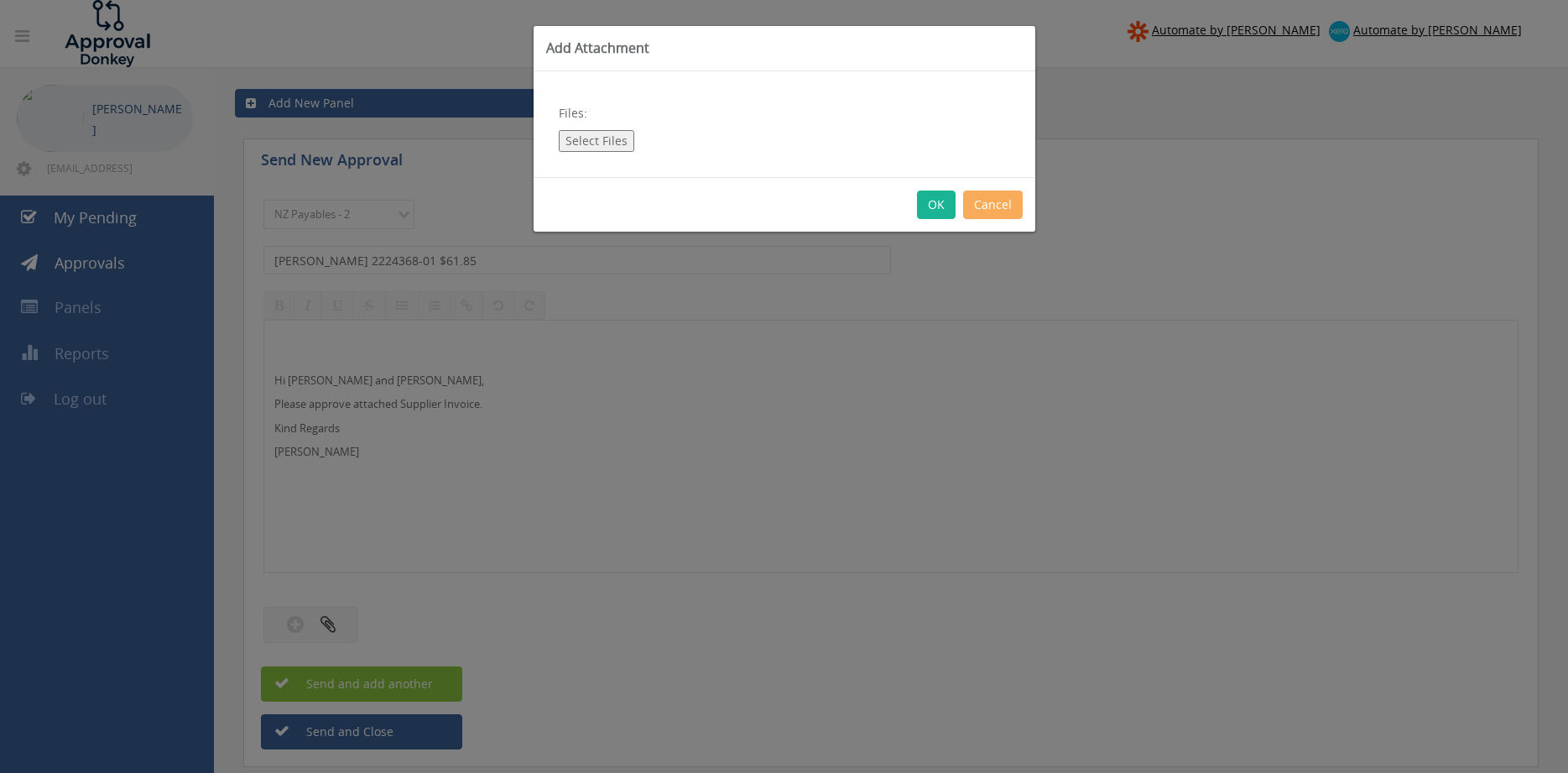
click at [609, 134] on button "Select Files" at bounding box center [597, 141] width 76 height 22
type input "C:\fakepath\[PERSON_NAME] 2224368-01 [DATE] PO 4427.pdf"
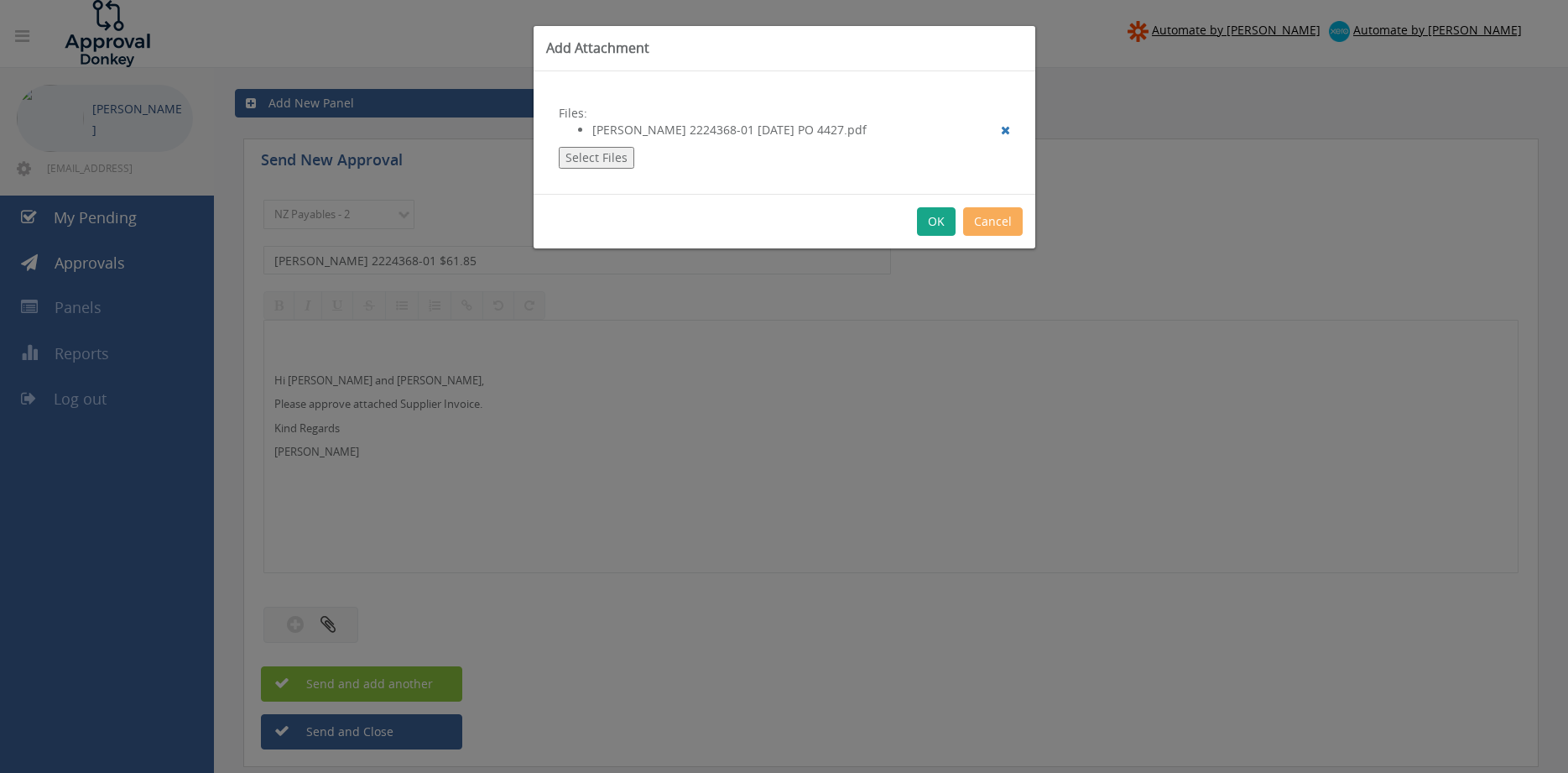
click at [940, 227] on button "OK" at bounding box center [936, 222] width 39 height 29
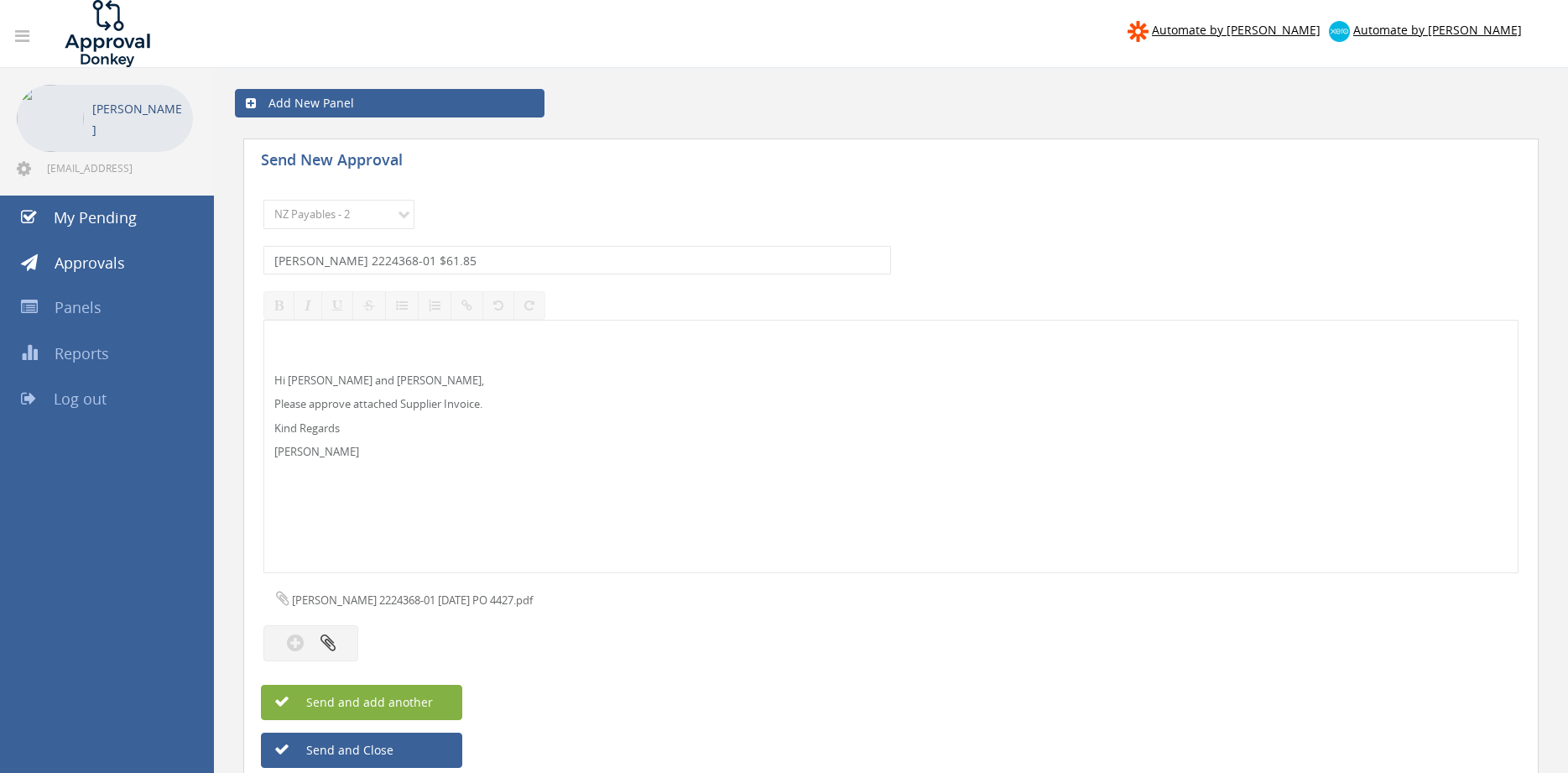
click at [426, 702] on span "Send and add another" at bounding box center [352, 703] width 163 height 16
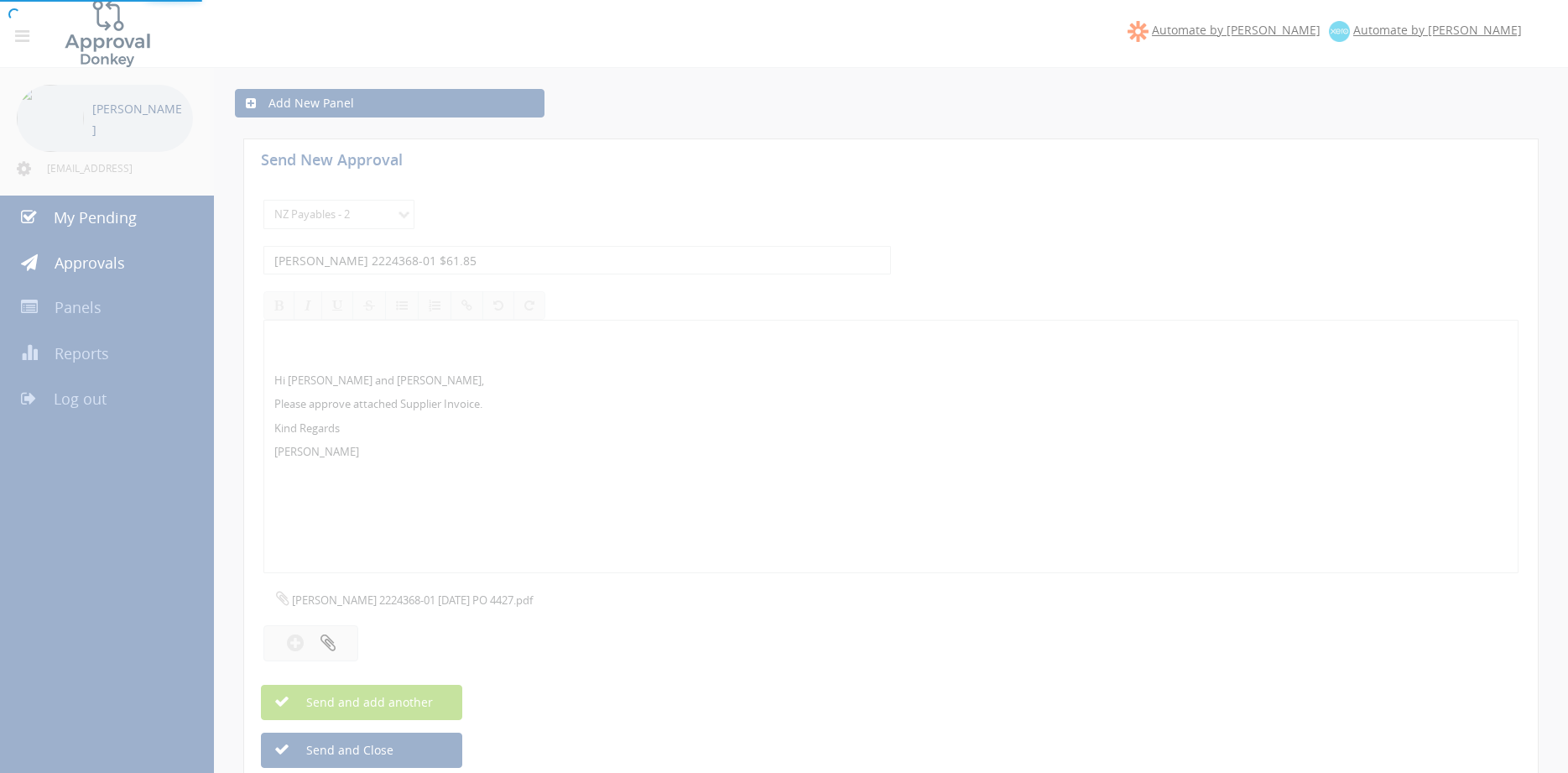
select select
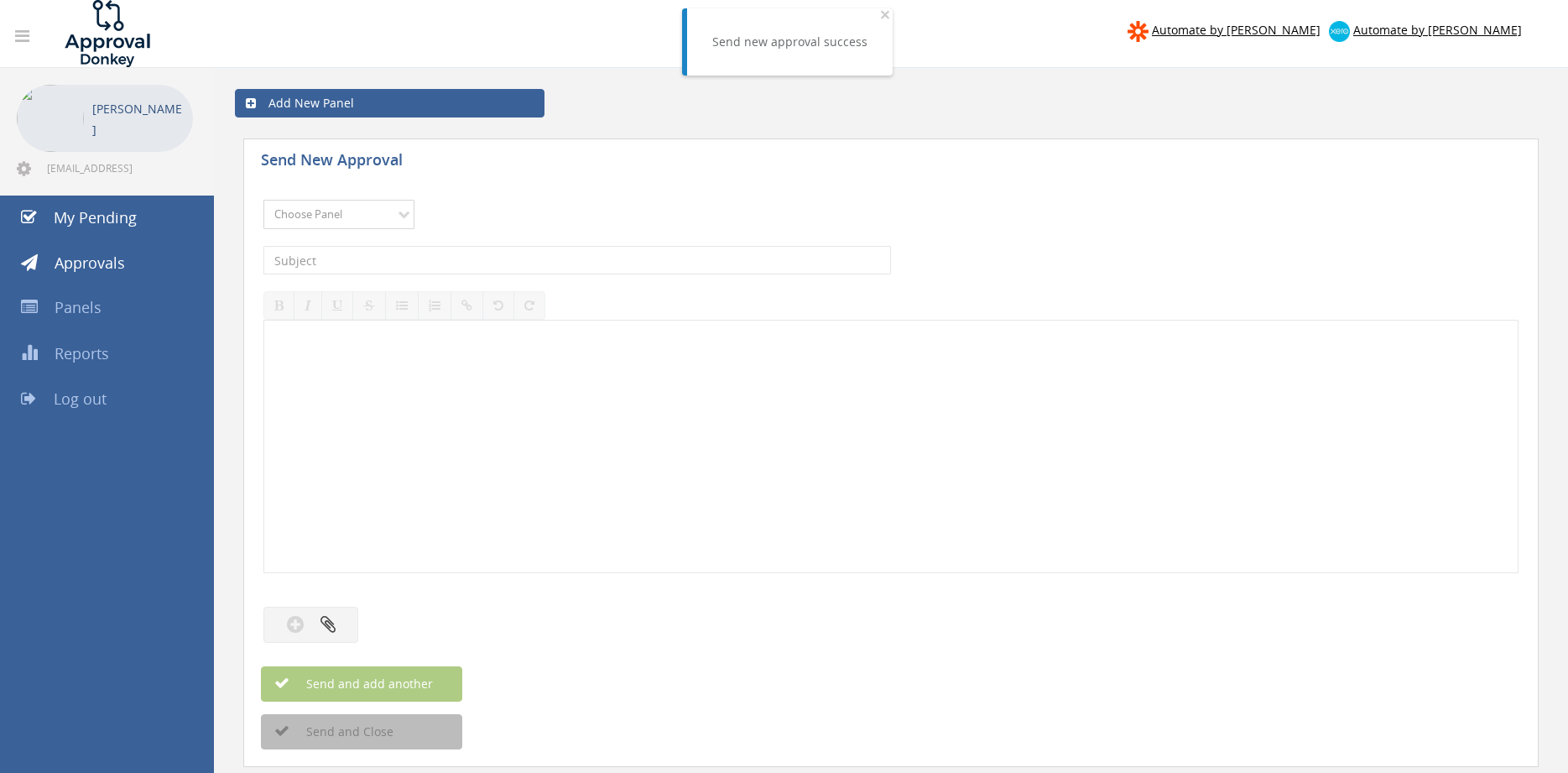
click at [263, 200] on select "Choose Panel Alarm Credits RG - 3 NZ Utilities Cable and SAI Global NZ Alarms-1…" at bounding box center [339, 215] width 151 height 30
select select "9741"
click option "NZ Payables - 2" at bounding box center [0, 0] width 0 height 0
click at [474, 261] on input "text" at bounding box center [577, 261] width 628 height 29
type input "[PERSON_NAME] 2224368-00 $636.36"
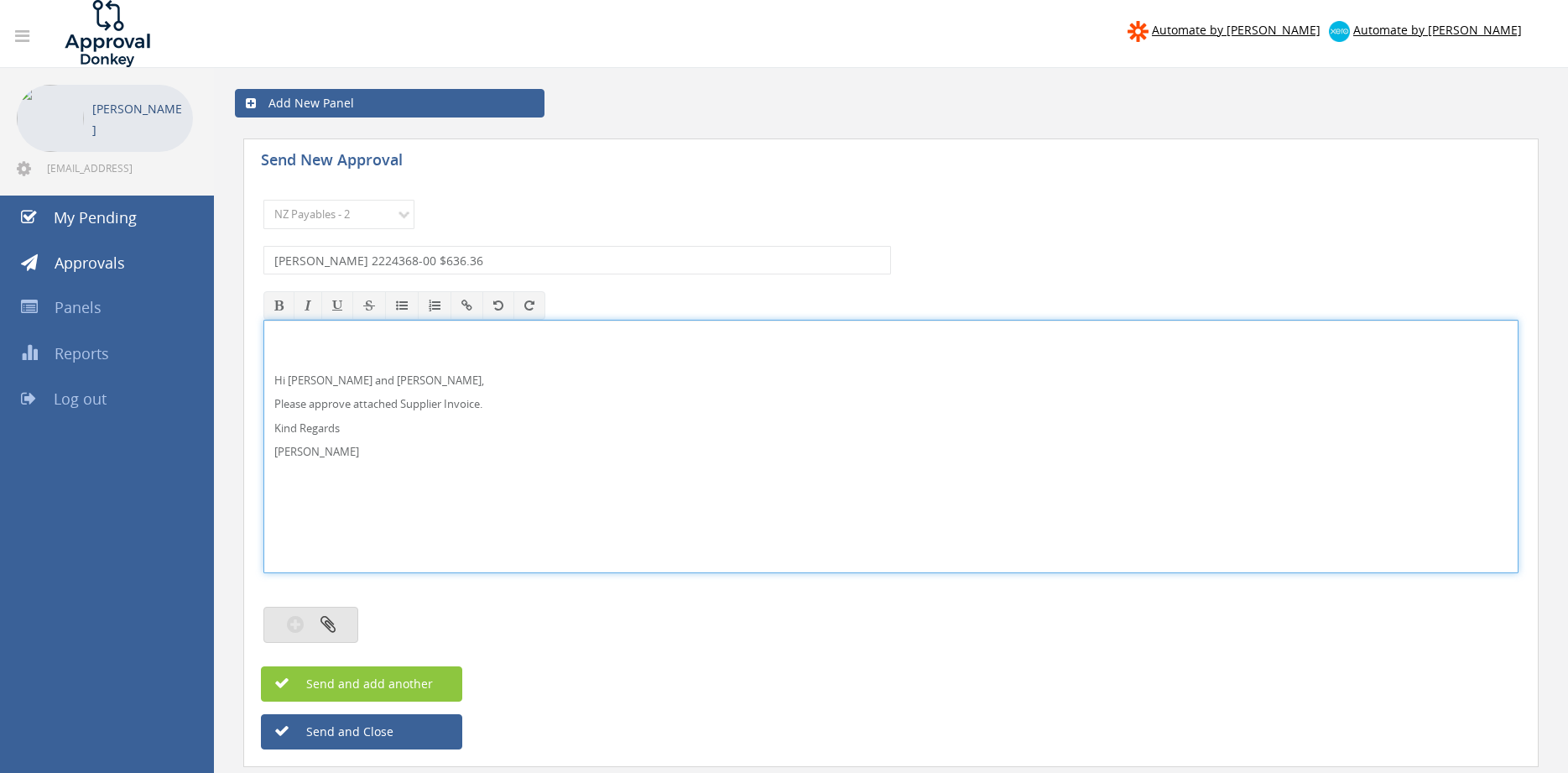
click at [341, 622] on button "button" at bounding box center [310, 625] width 95 height 36
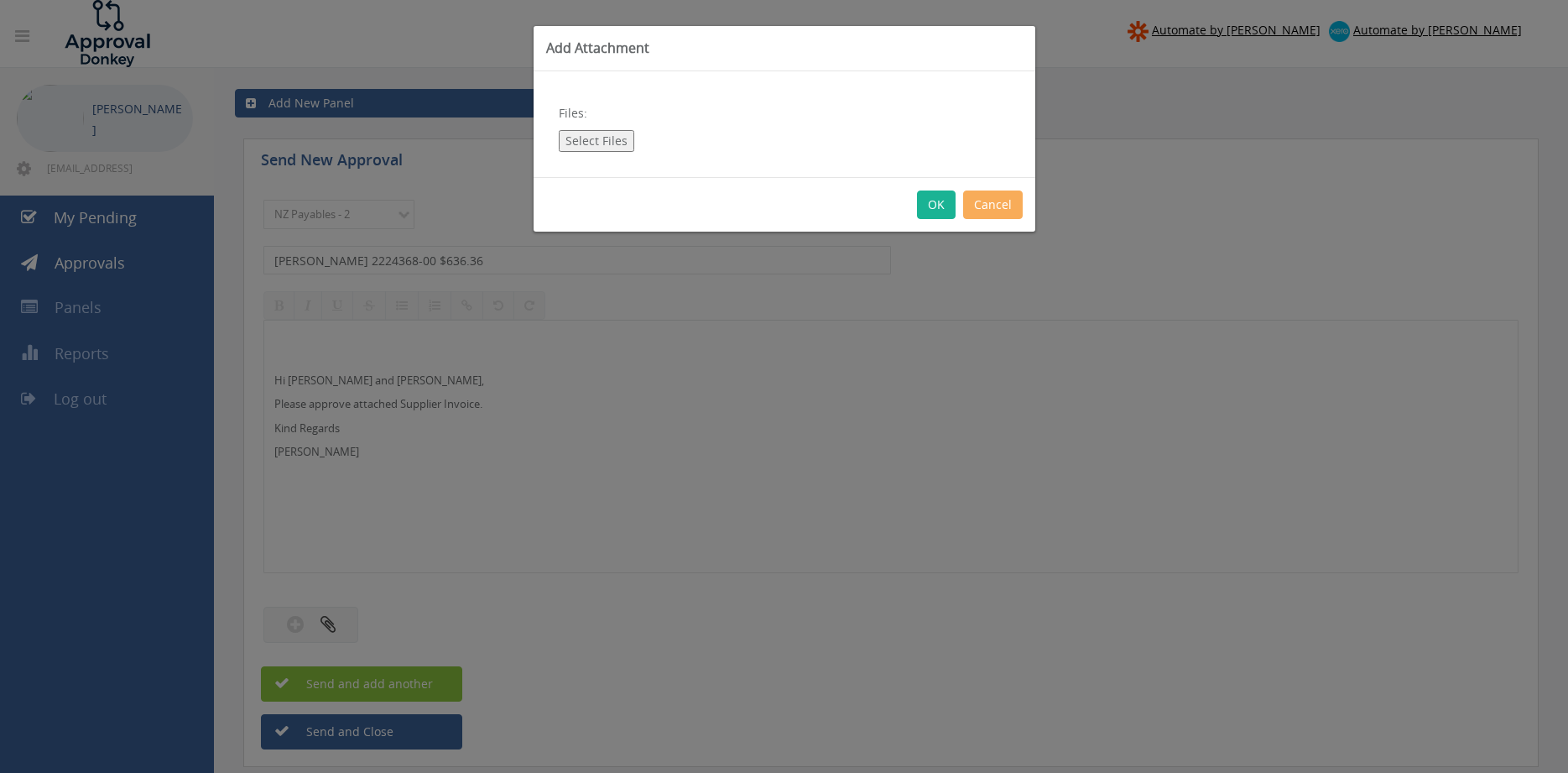
click at [606, 145] on button "Select Files" at bounding box center [597, 141] width 76 height 22
type input "C:\fakepath\[PERSON_NAME] 2224368-00 [DATE] PO 4427.pdf"
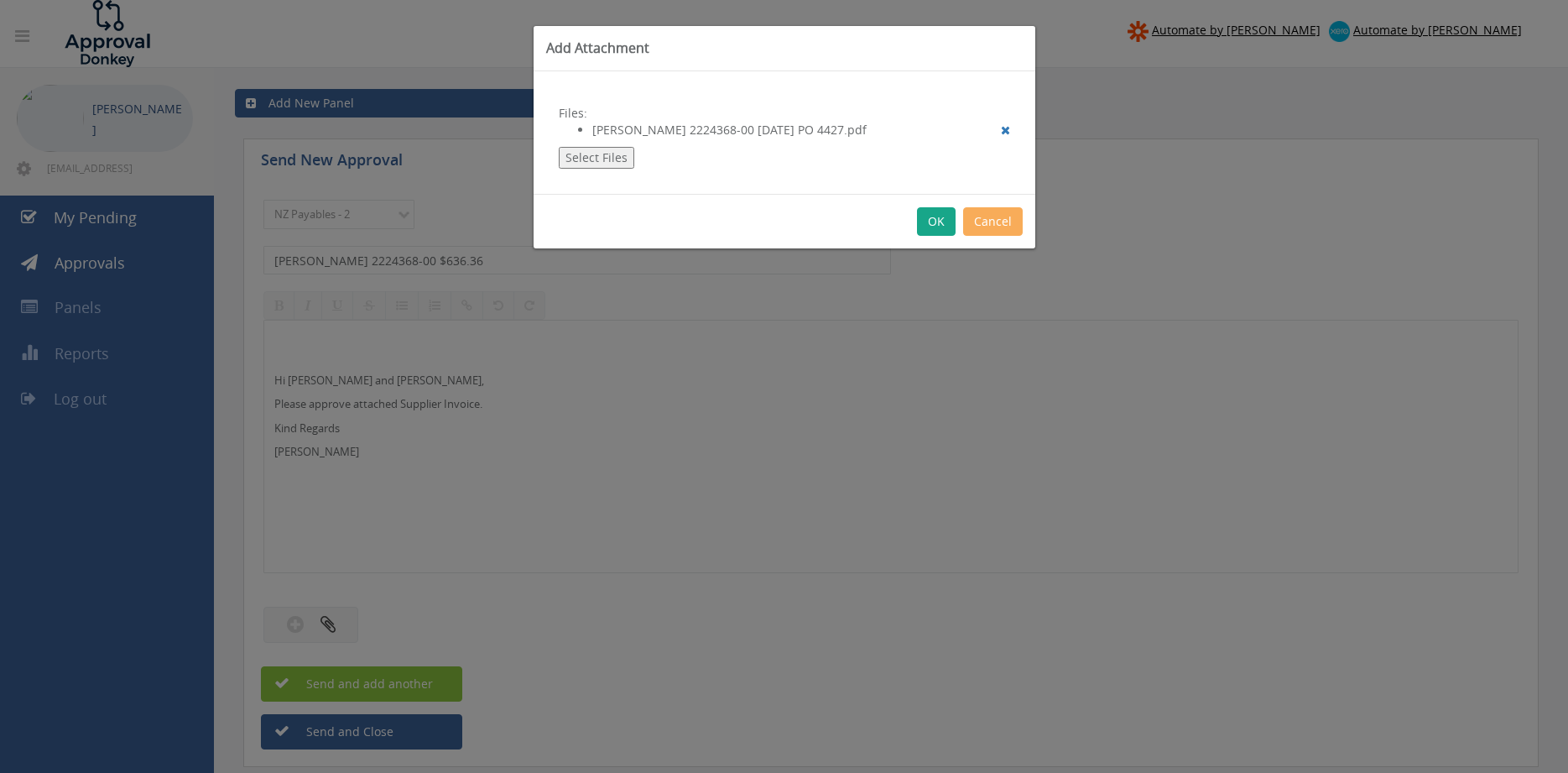
click at [943, 227] on button "OK" at bounding box center [936, 222] width 39 height 29
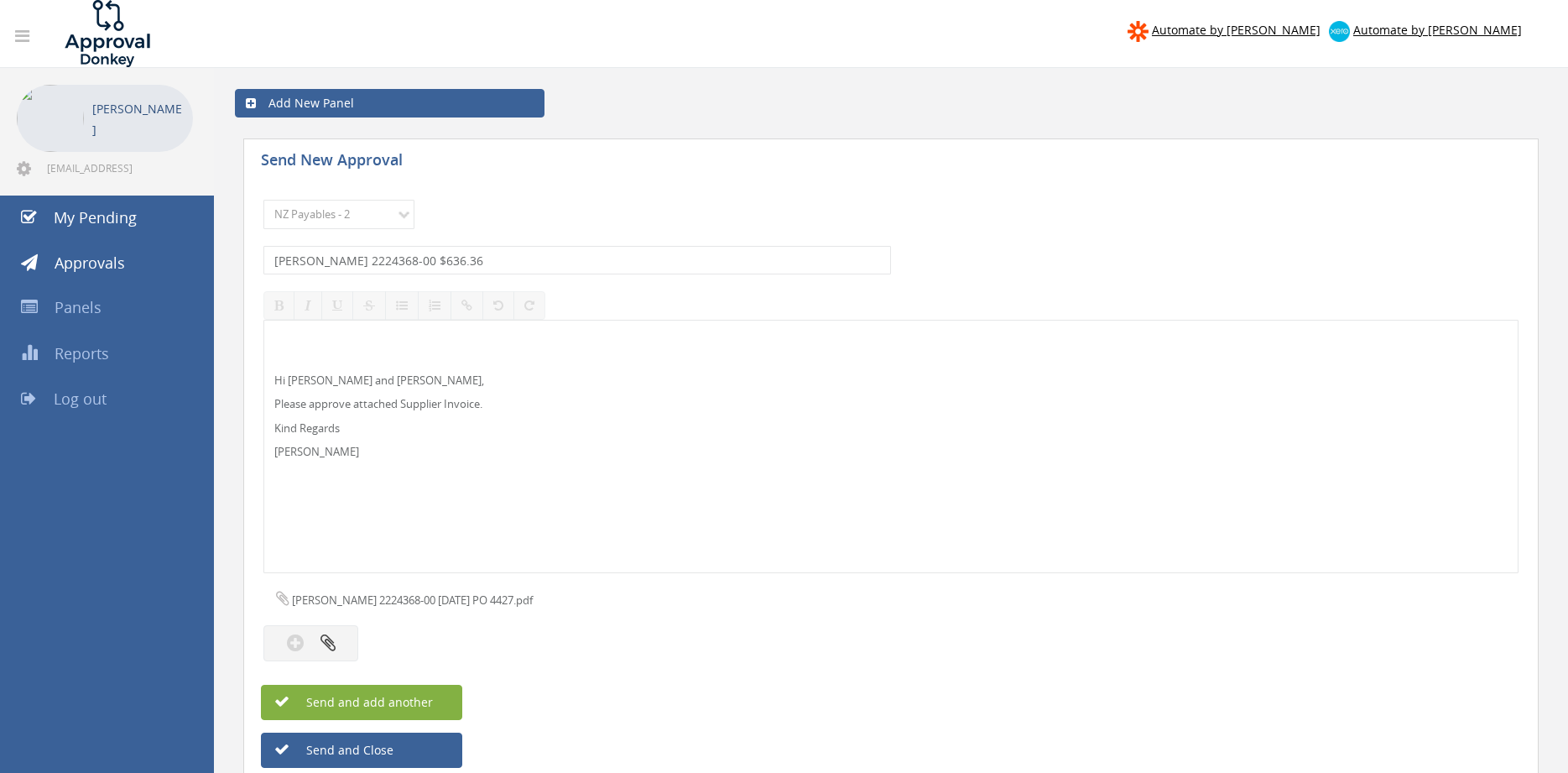
click at [395, 699] on span "Send and add another" at bounding box center [352, 703] width 163 height 16
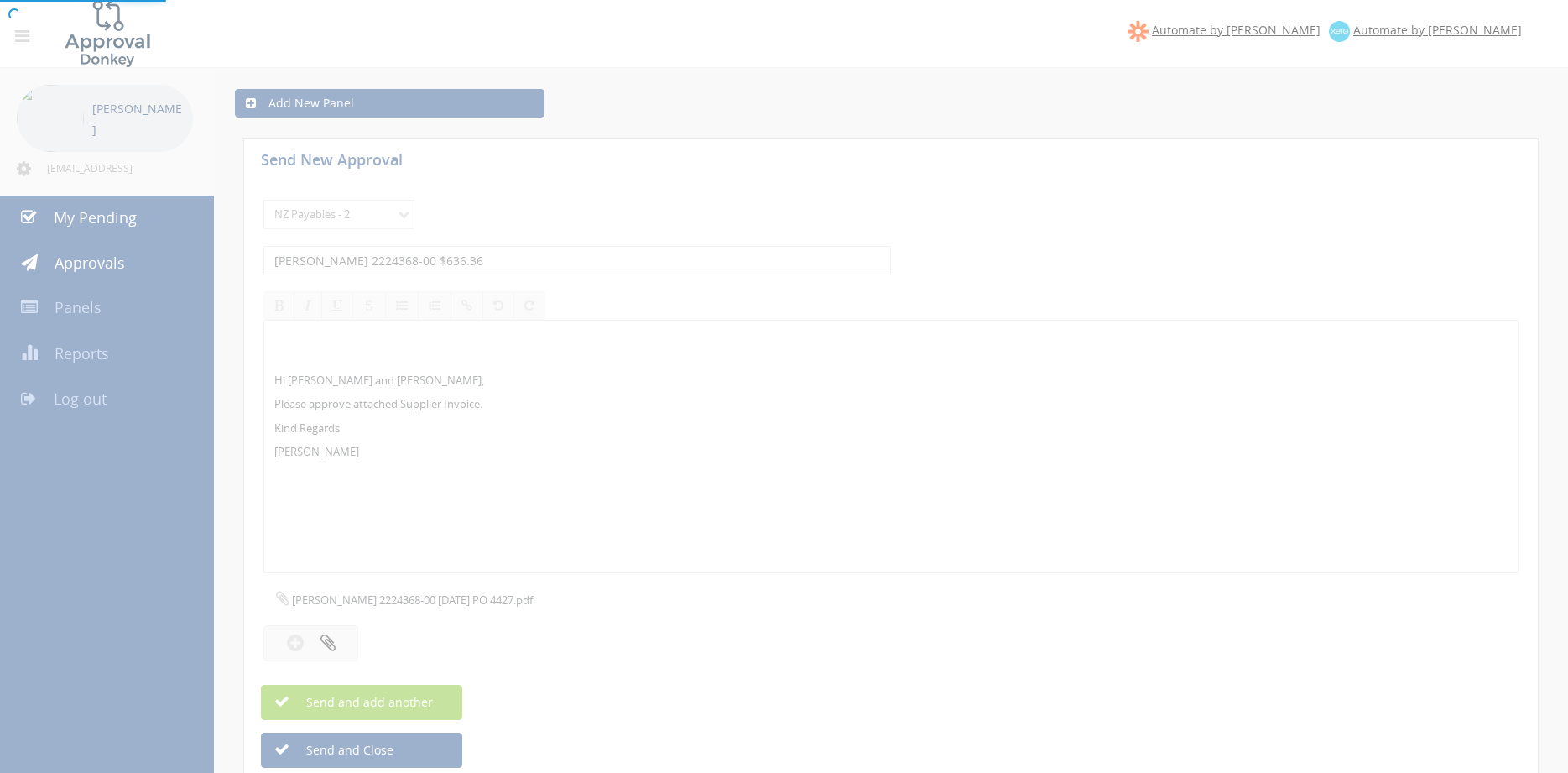
select select
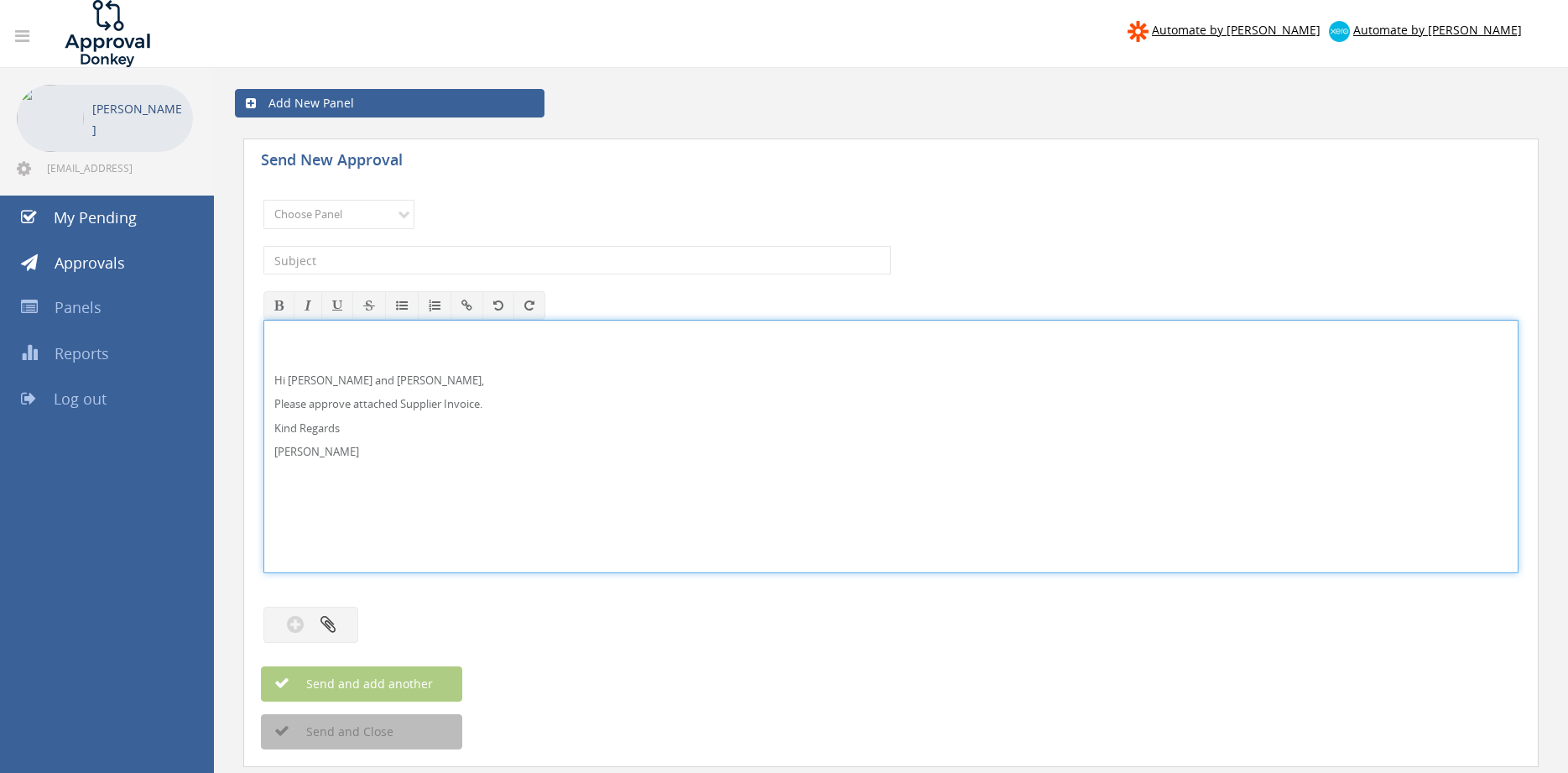
drag, startPoint x: 310, startPoint y: 381, endPoint x: 335, endPoint y: 352, distance: 38.3
click at [310, 378] on p "Hi [PERSON_NAME] and [PERSON_NAME]," at bounding box center [891, 381] width 1233 height 16
click at [263, 200] on select "Choose Panel Alarm Credits RG - 3 NZ Utilities Cable and SAI Global NZ Alarms-1…" at bounding box center [339, 215] width 151 height 30
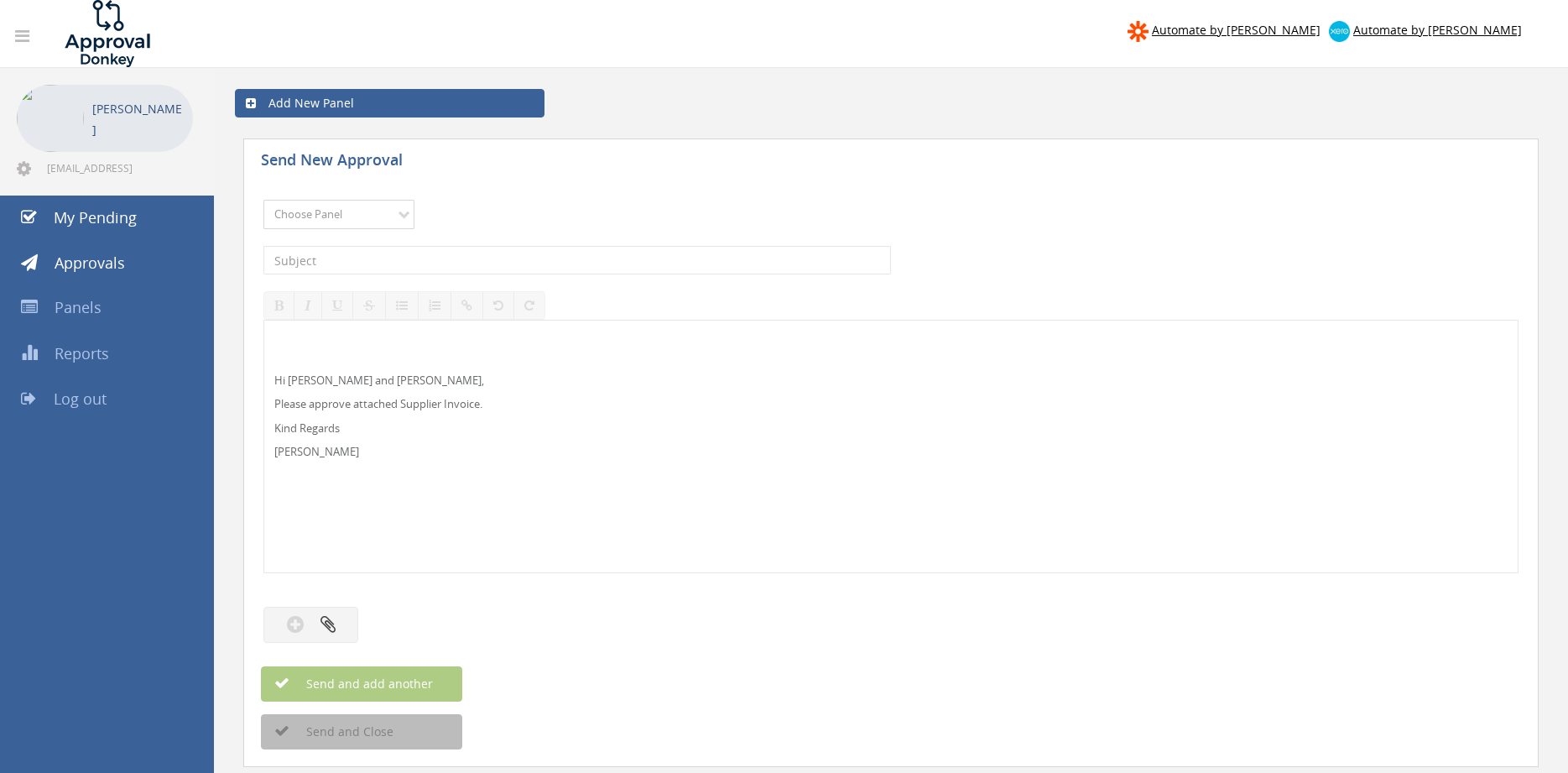
select select "9632"
click option "Suppliers" at bounding box center [0, 0] width 0 height 0
click at [460, 256] on input "text" at bounding box center [577, 261] width 628 height 29
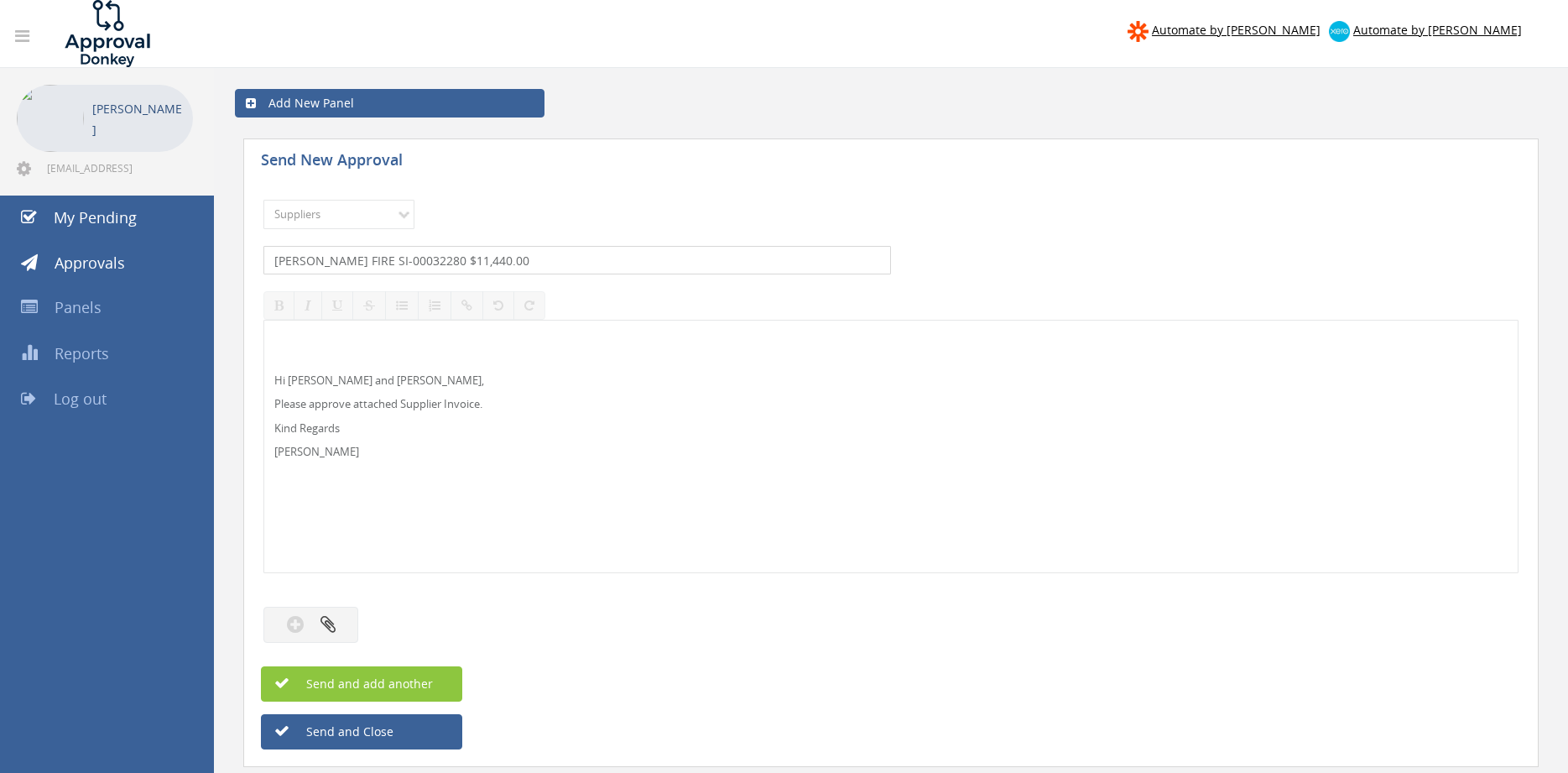
type input "[PERSON_NAME] FIRE SI-00032280 $11,440.00"
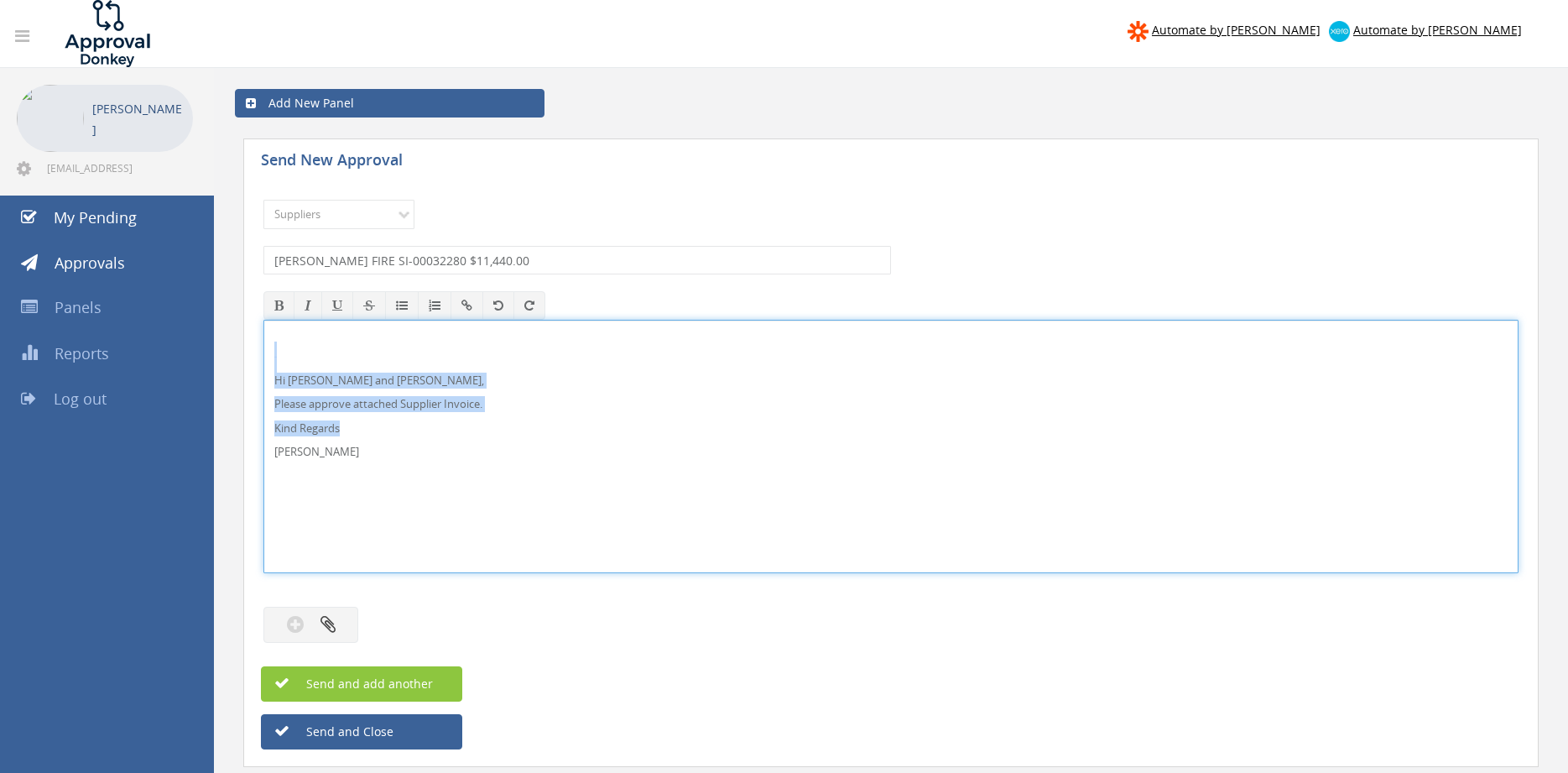
drag, startPoint x: 317, startPoint y: 446, endPoint x: 305, endPoint y: 360, distance: 86.8
click at [263, 343] on div "Hi [PERSON_NAME] and [PERSON_NAME], Please approve attached Supplier Invoice. K…" at bounding box center [891, 446] width 1255 height 253
copy div "Hi [PERSON_NAME] and [PERSON_NAME], Please approve attached Supplier Invoice. K…"
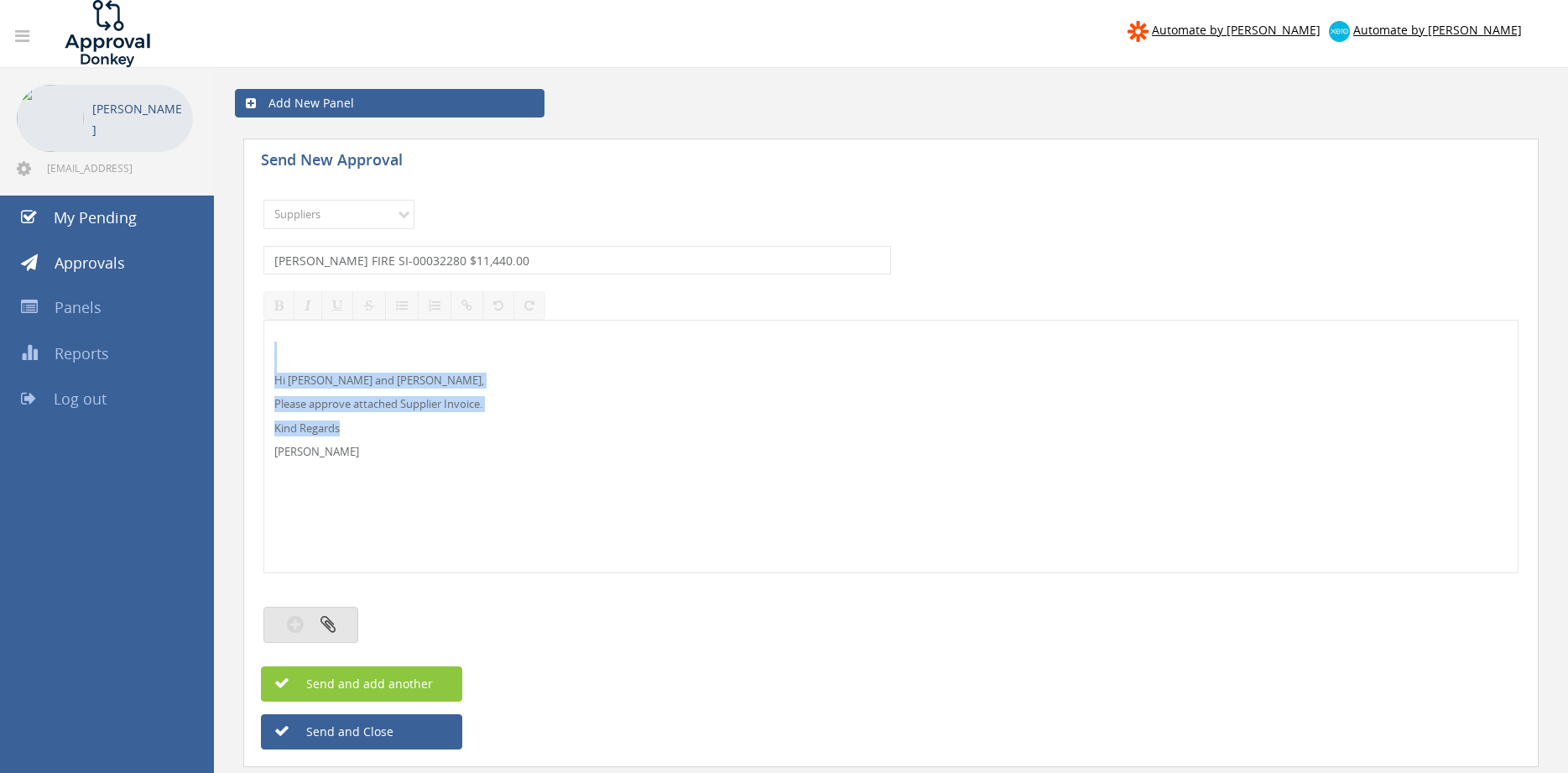
click at [344, 617] on button "button" at bounding box center [310, 625] width 95 height 36
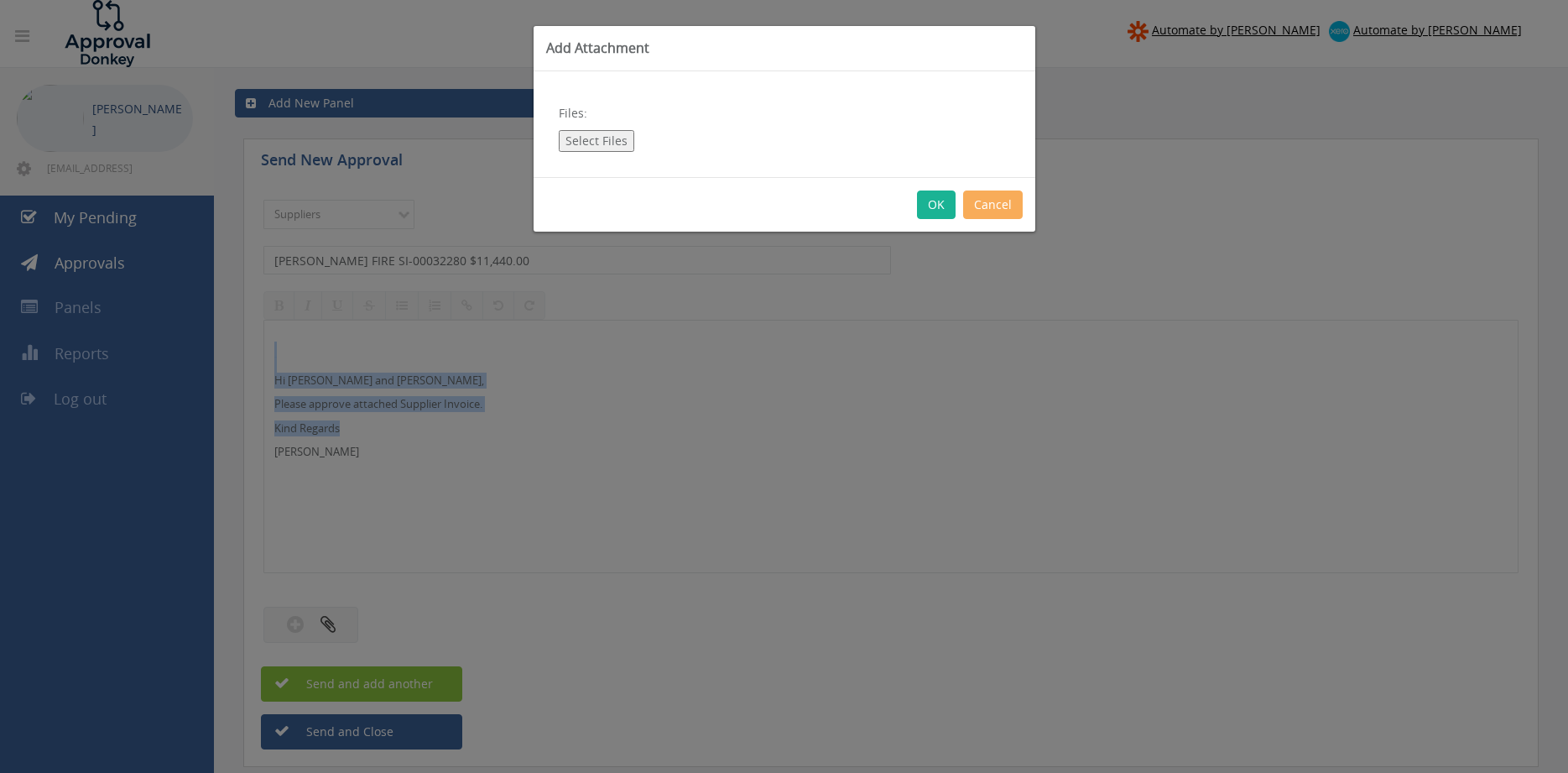
click at [610, 131] on button "Select Files" at bounding box center [597, 141] width 76 height 22
type input "C:\fakepath\[PERSON_NAME] FIRE SI-00032280 [DATE] PO 43452.pdf"
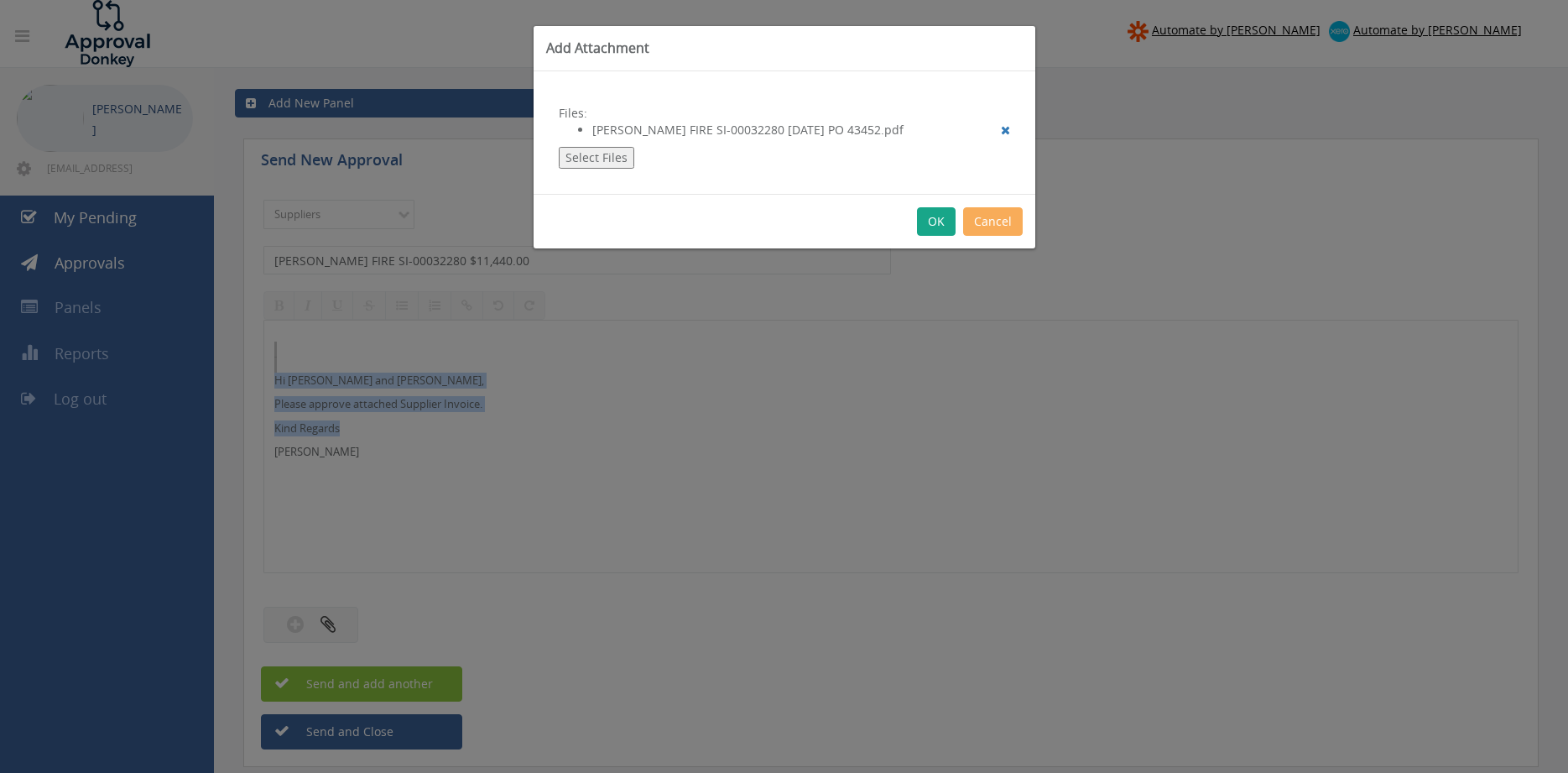
click at [933, 224] on button "OK" at bounding box center [936, 222] width 39 height 29
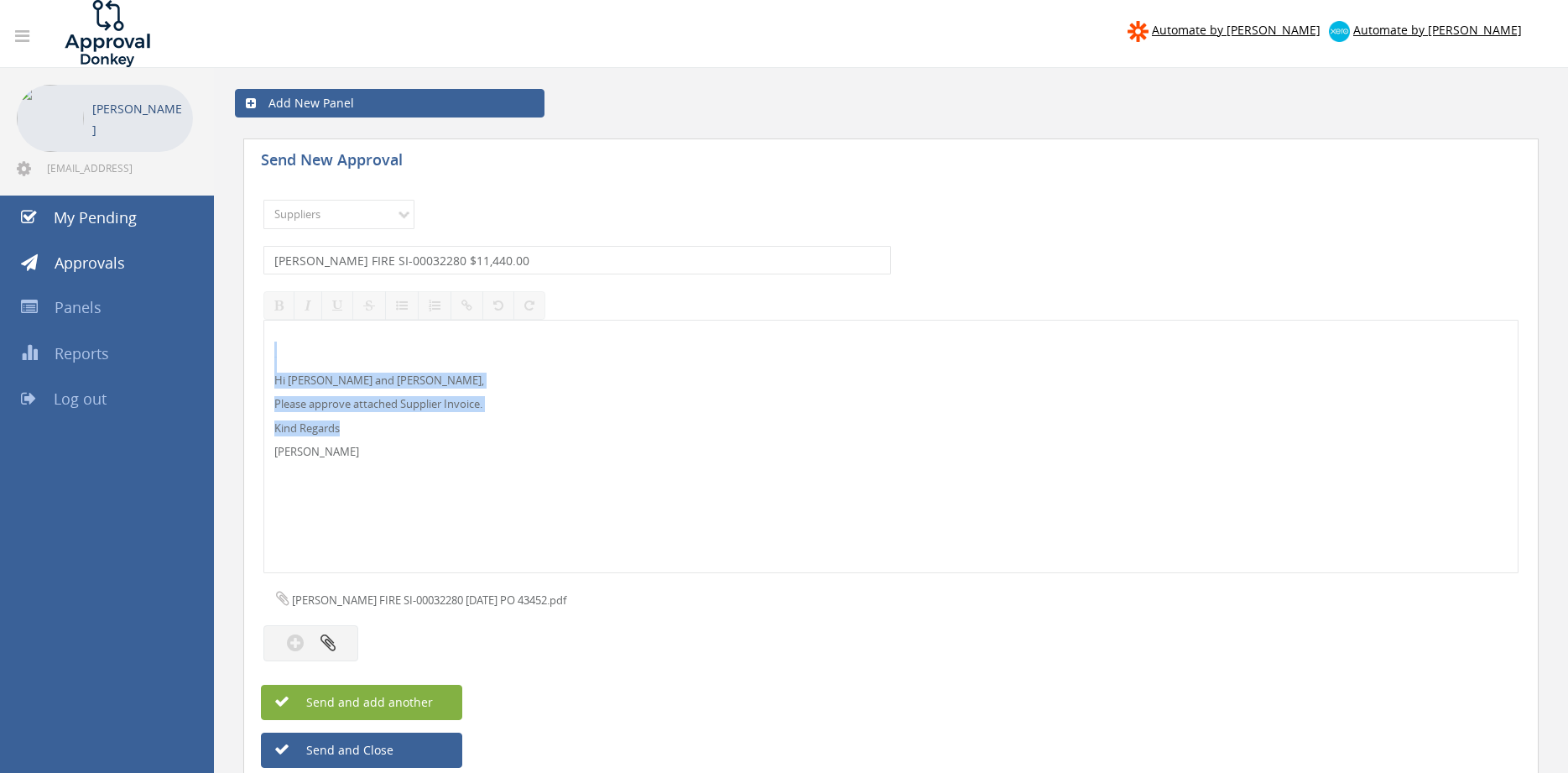
click at [421, 697] on span "Send and add another" at bounding box center [352, 703] width 163 height 16
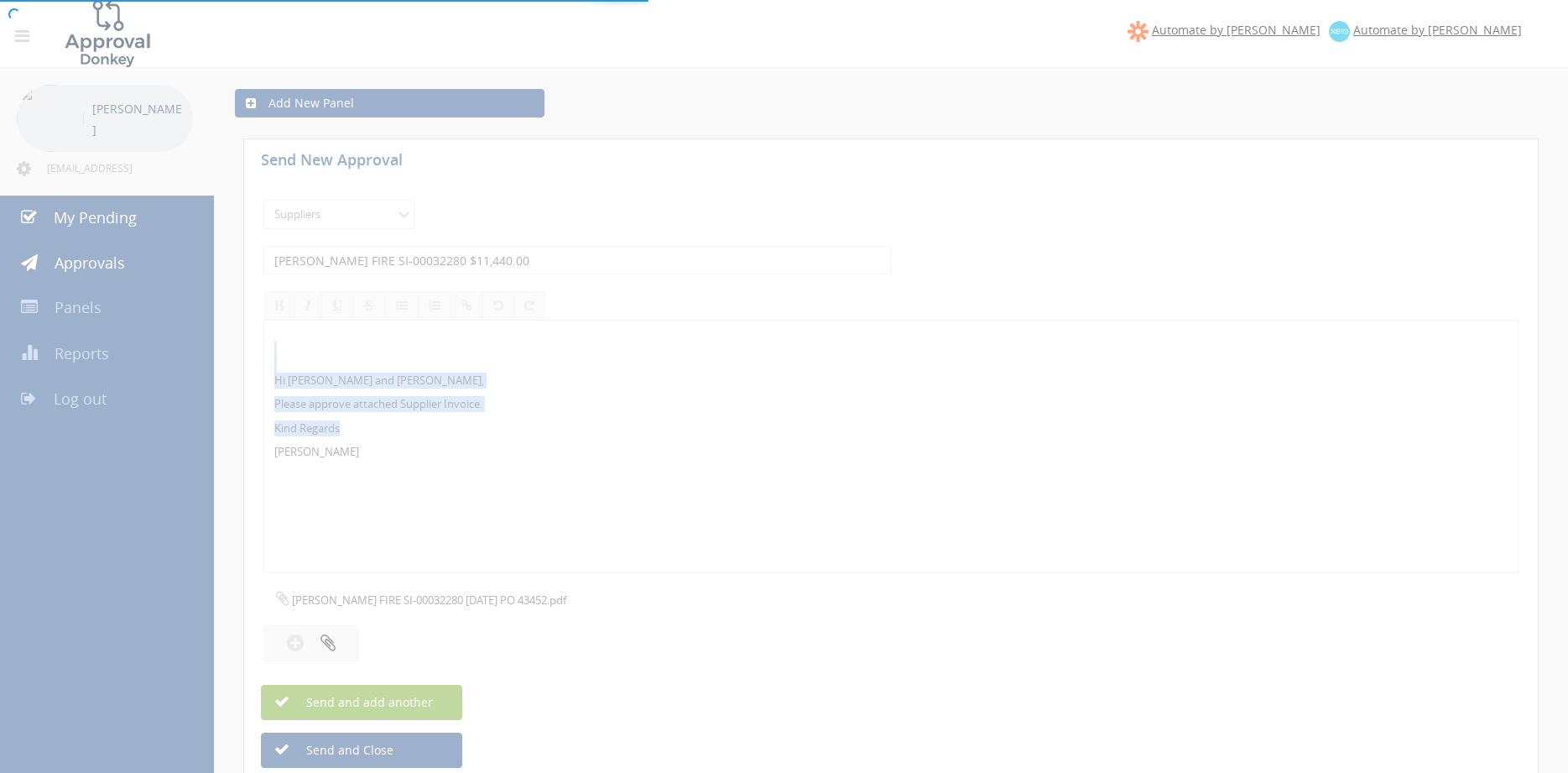
select select
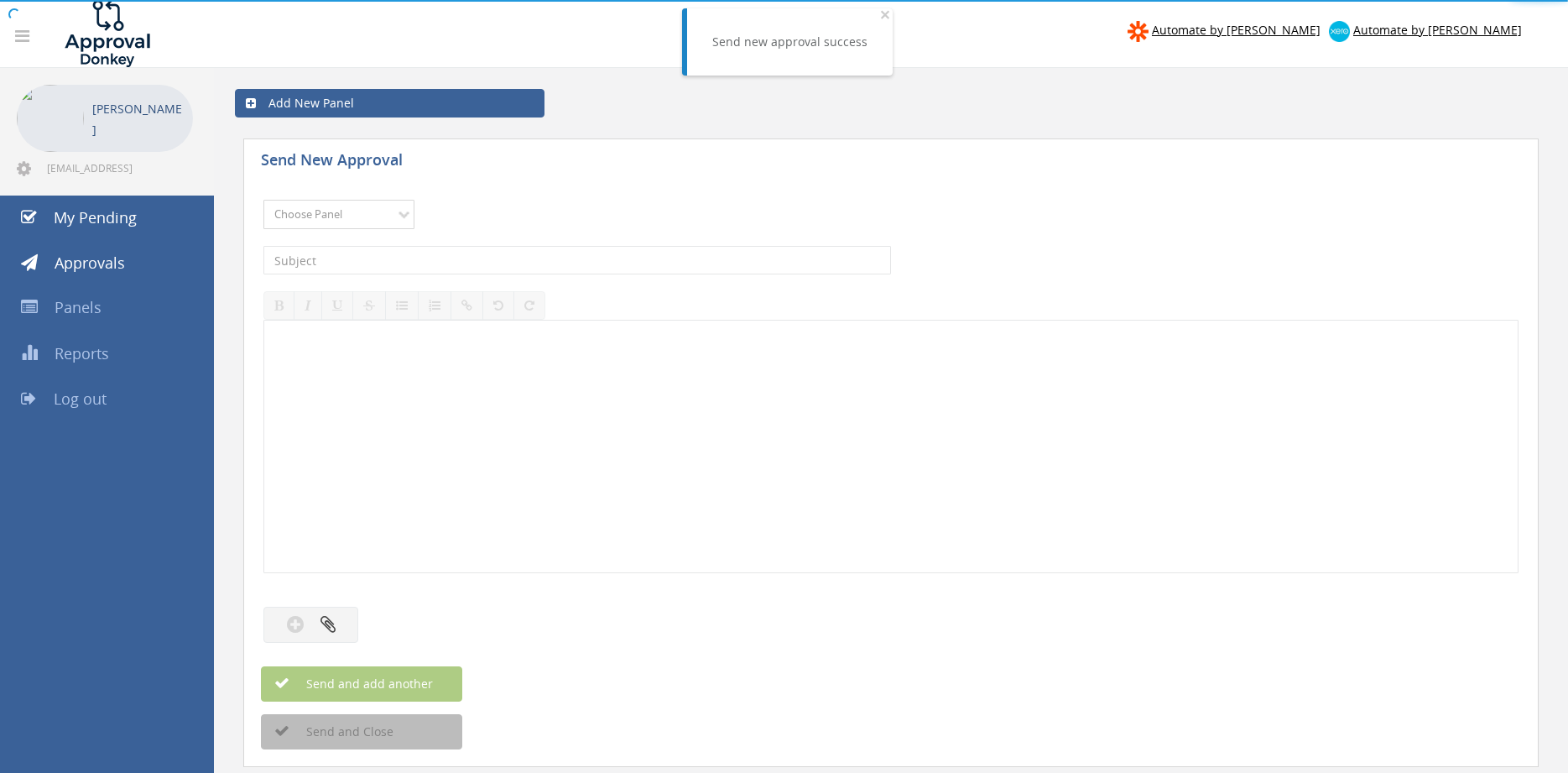
click at [263, 200] on select "Choose Panel Alarm Credits RG - 3 NZ Utilities Cable and SAI Global NZ Alarms-1…" at bounding box center [339, 215] width 151 height 30
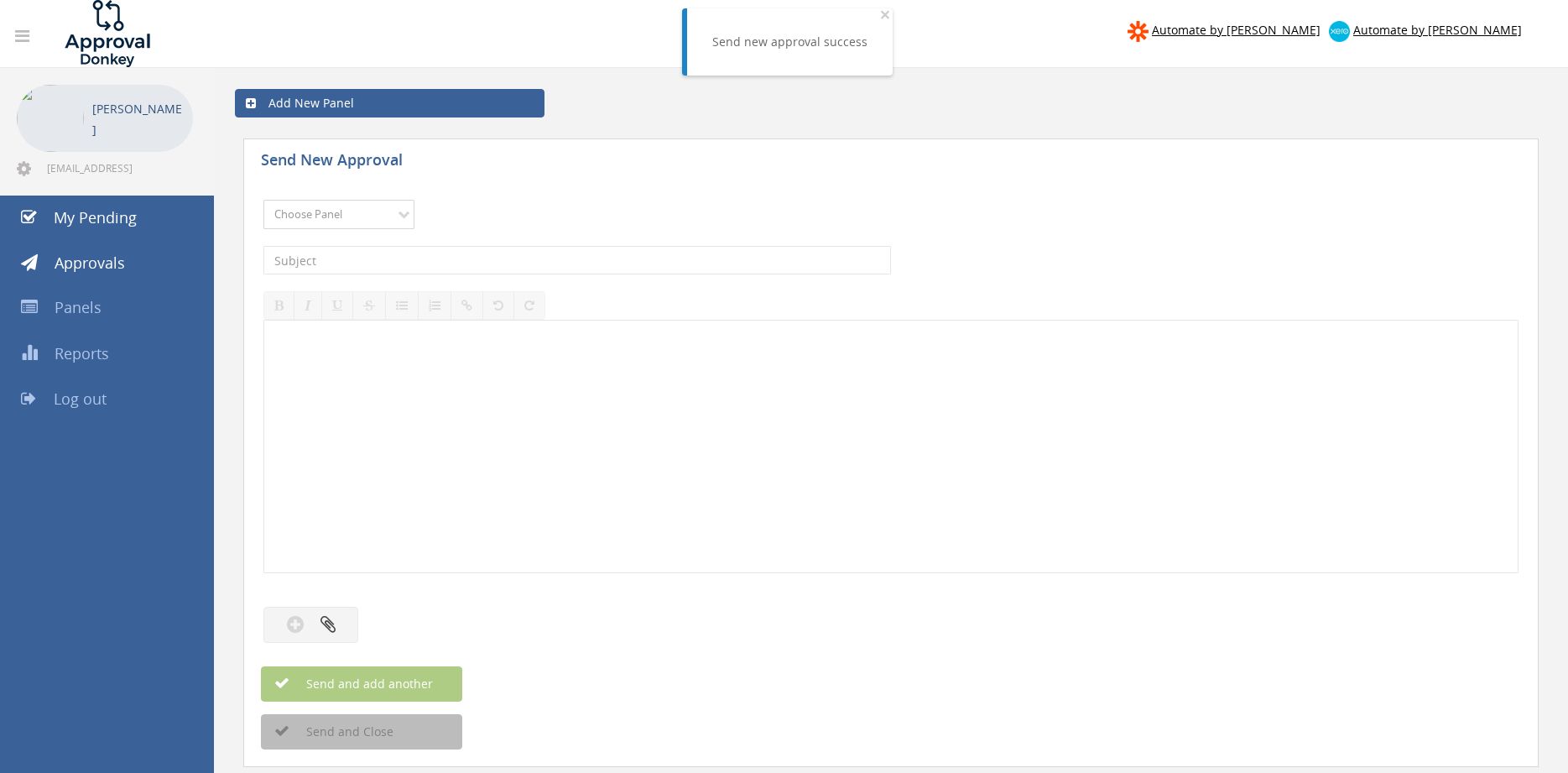
select select "9632"
click option "Suppliers" at bounding box center [0, 0] width 0 height 0
click at [505, 257] on input "text" at bounding box center [577, 261] width 628 height 29
type input "FIRE [PERSON_NAME] INV000204755 $59.40"
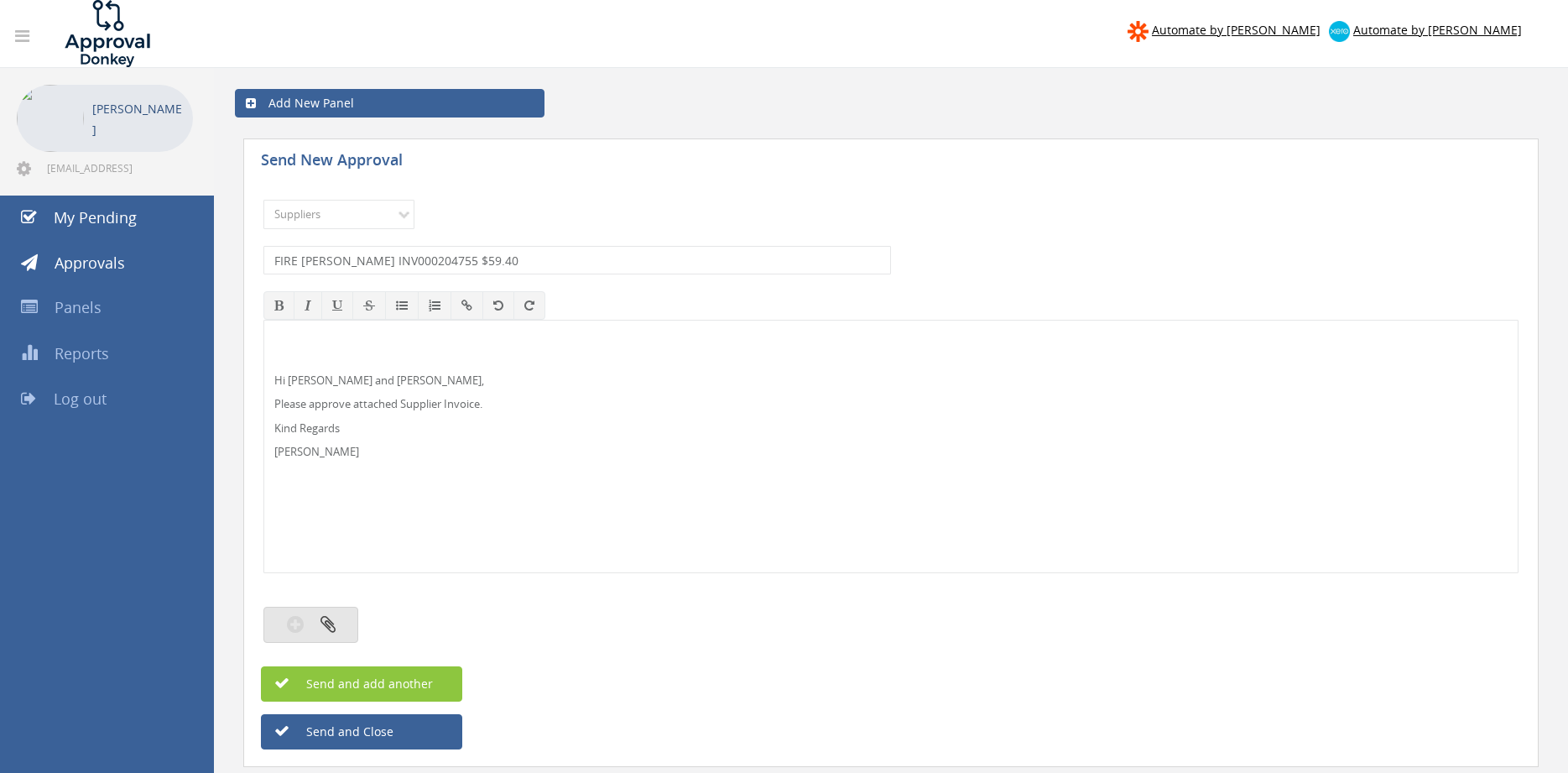
click at [345, 619] on button "button" at bounding box center [310, 625] width 95 height 36
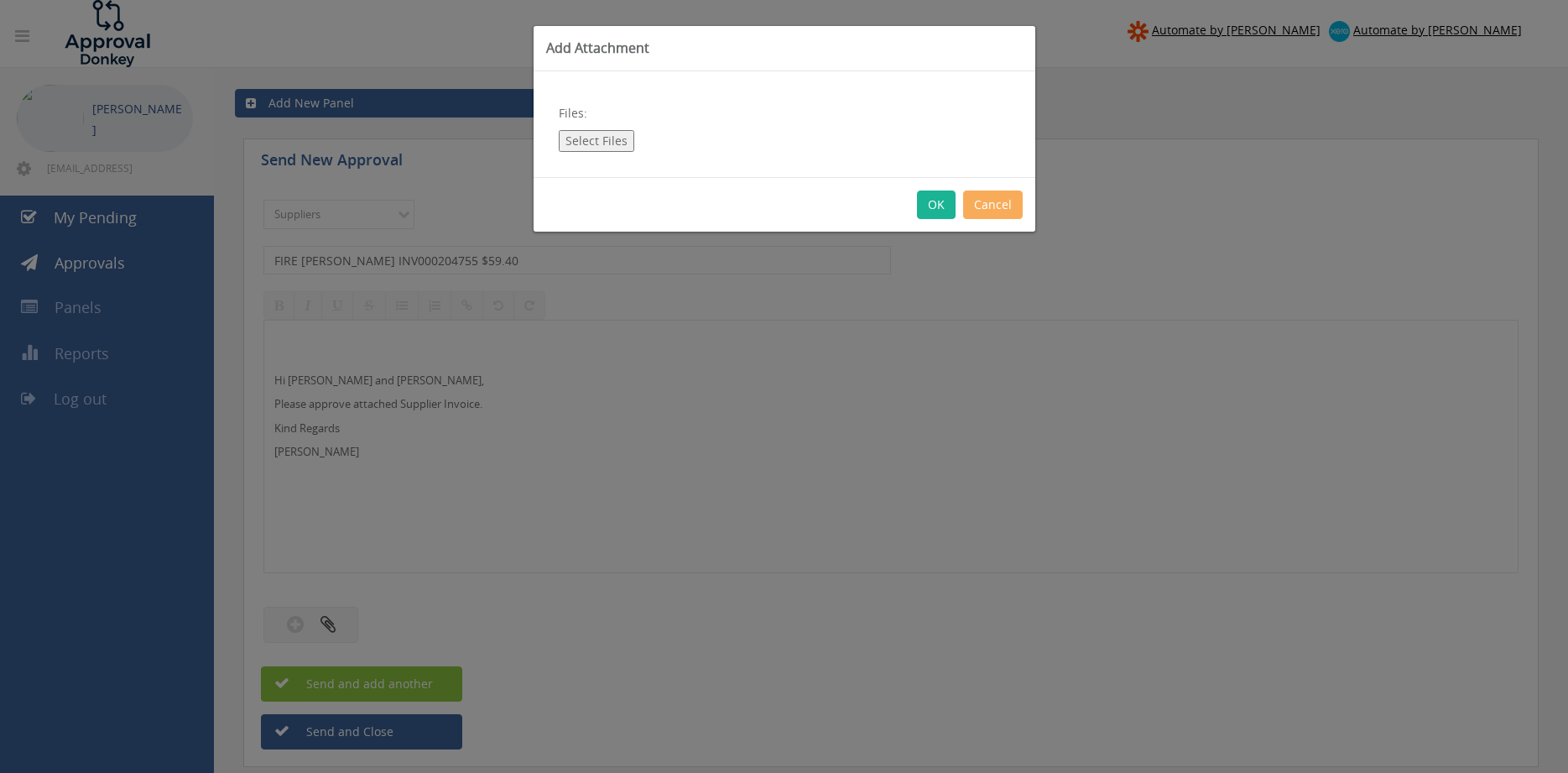
click at [595, 142] on button "Select Files" at bounding box center [597, 141] width 76 height 22
type input "C:\fakepath\FIRE [PERSON_NAME] INV000204755 [DATE] PO 43545.pdf"
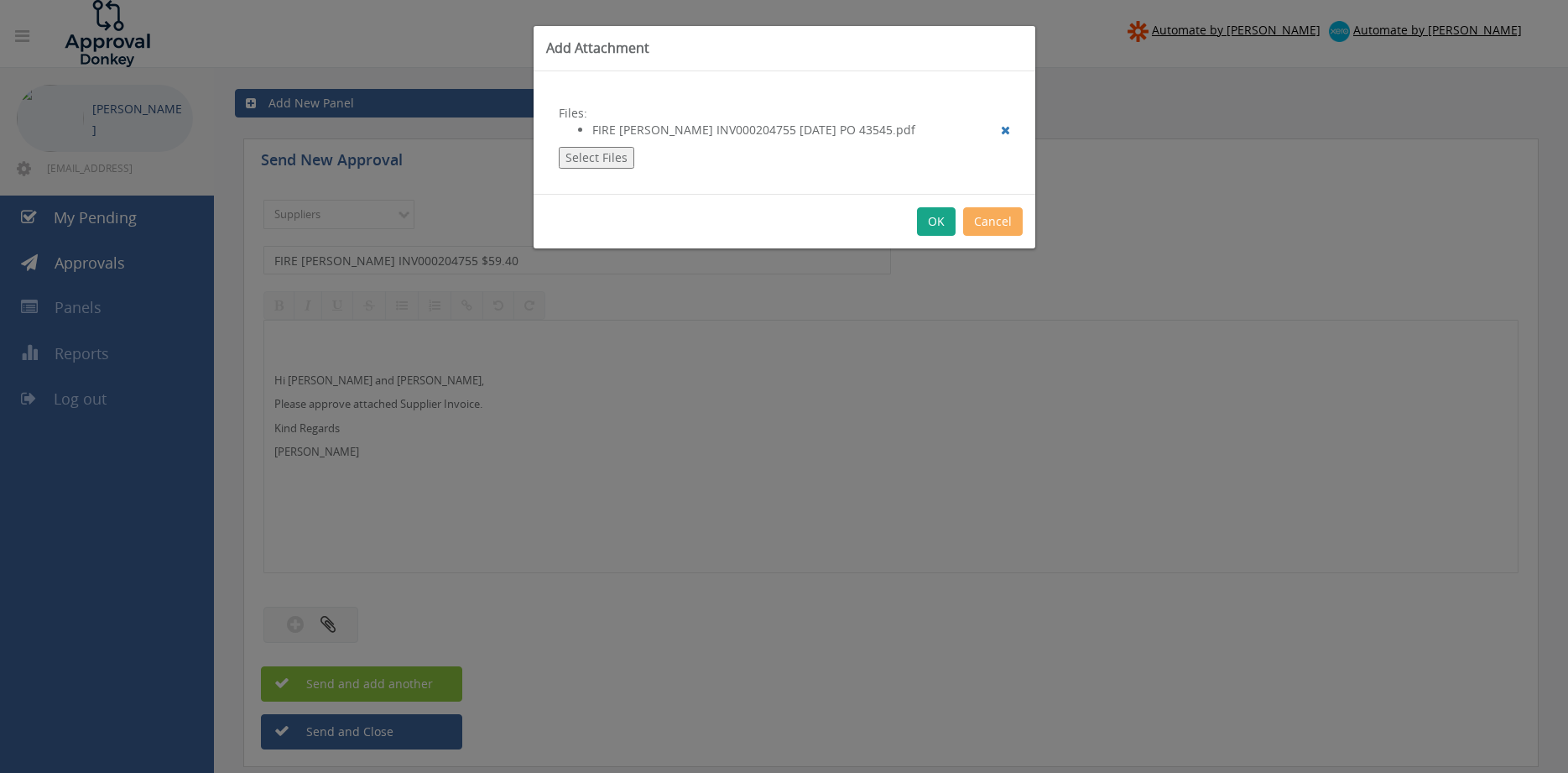
click at [936, 222] on button "OK" at bounding box center [936, 222] width 39 height 29
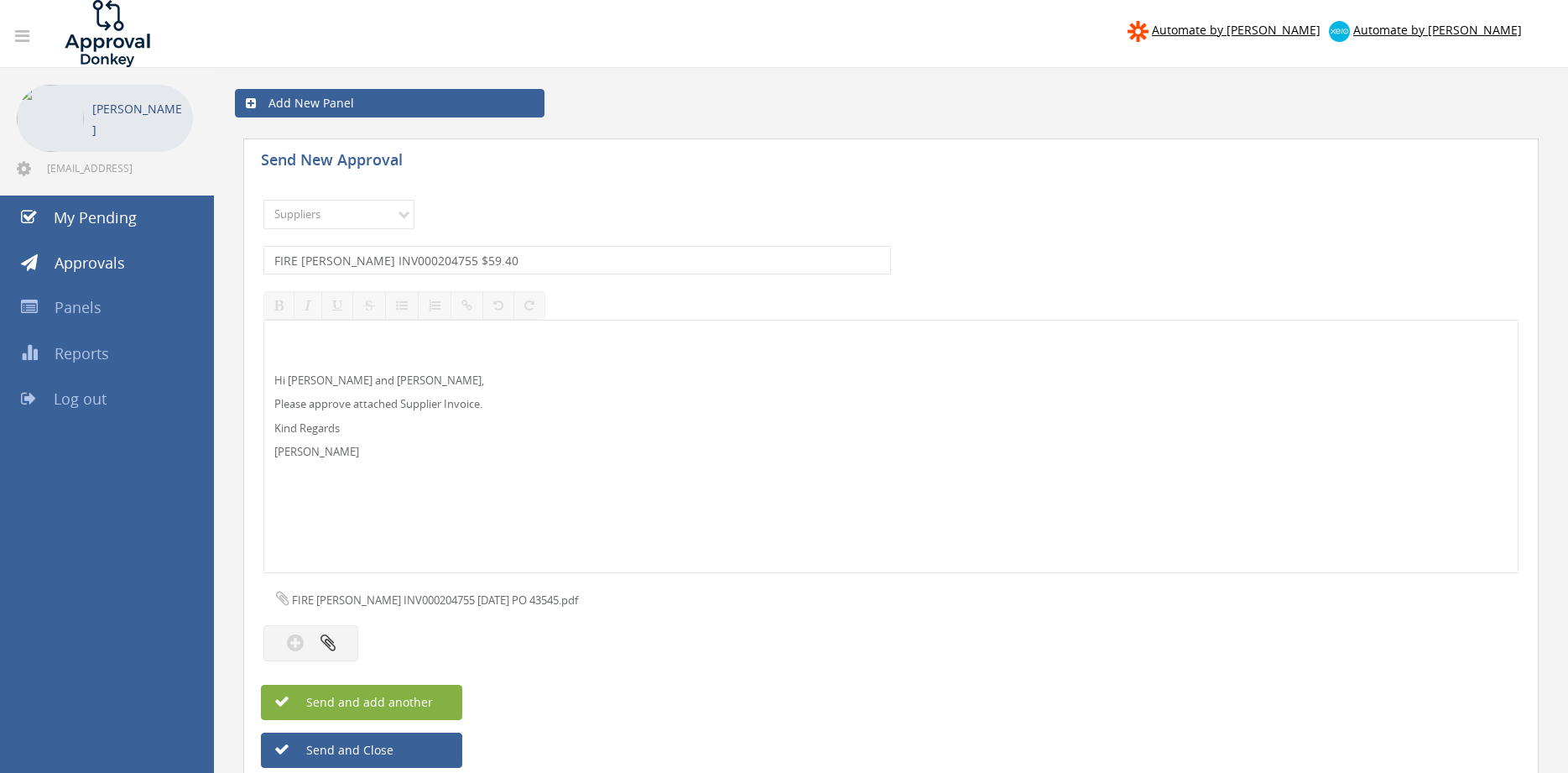
click at [423, 705] on span "Send and add another" at bounding box center [352, 703] width 163 height 16
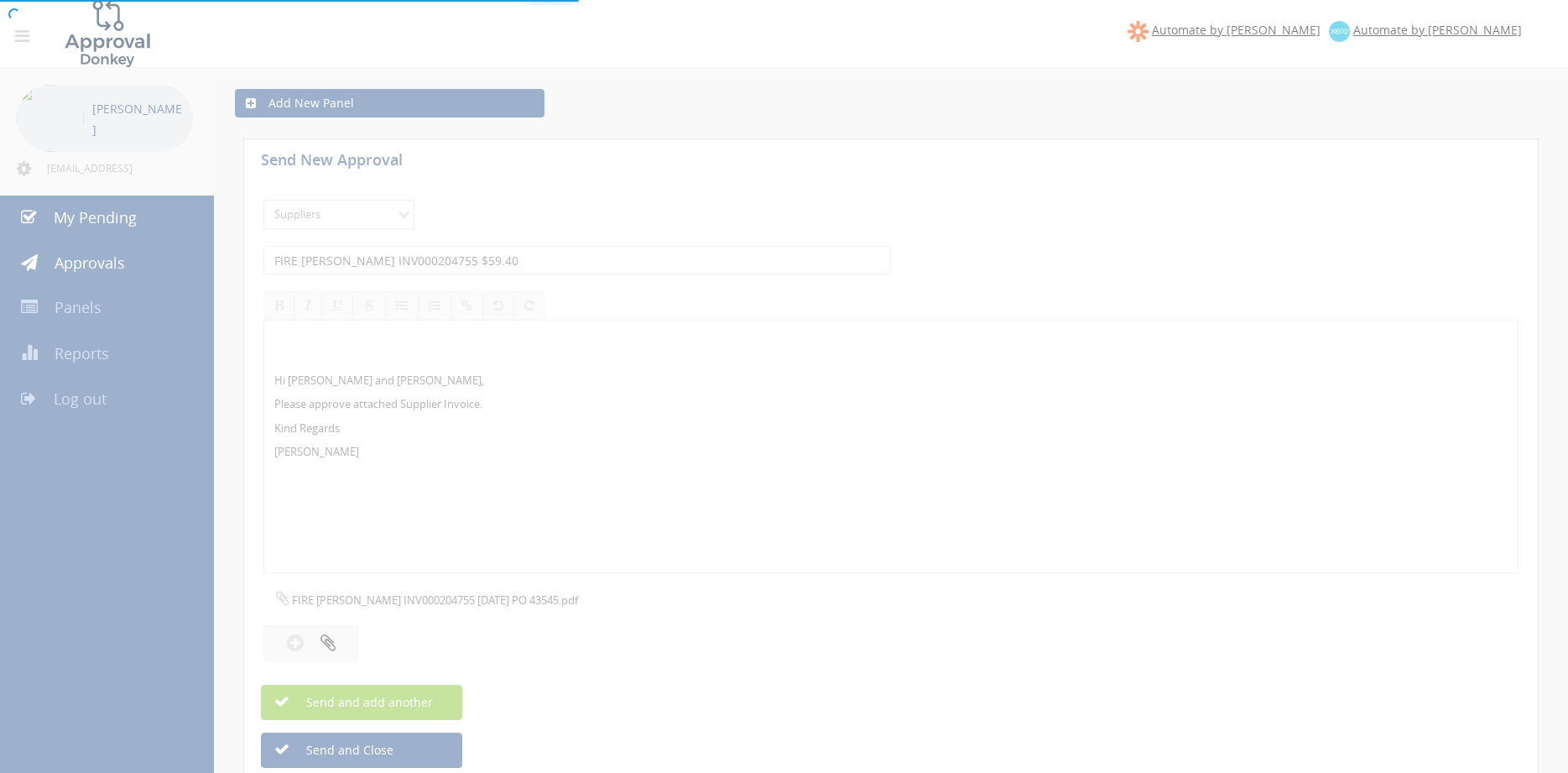
select select
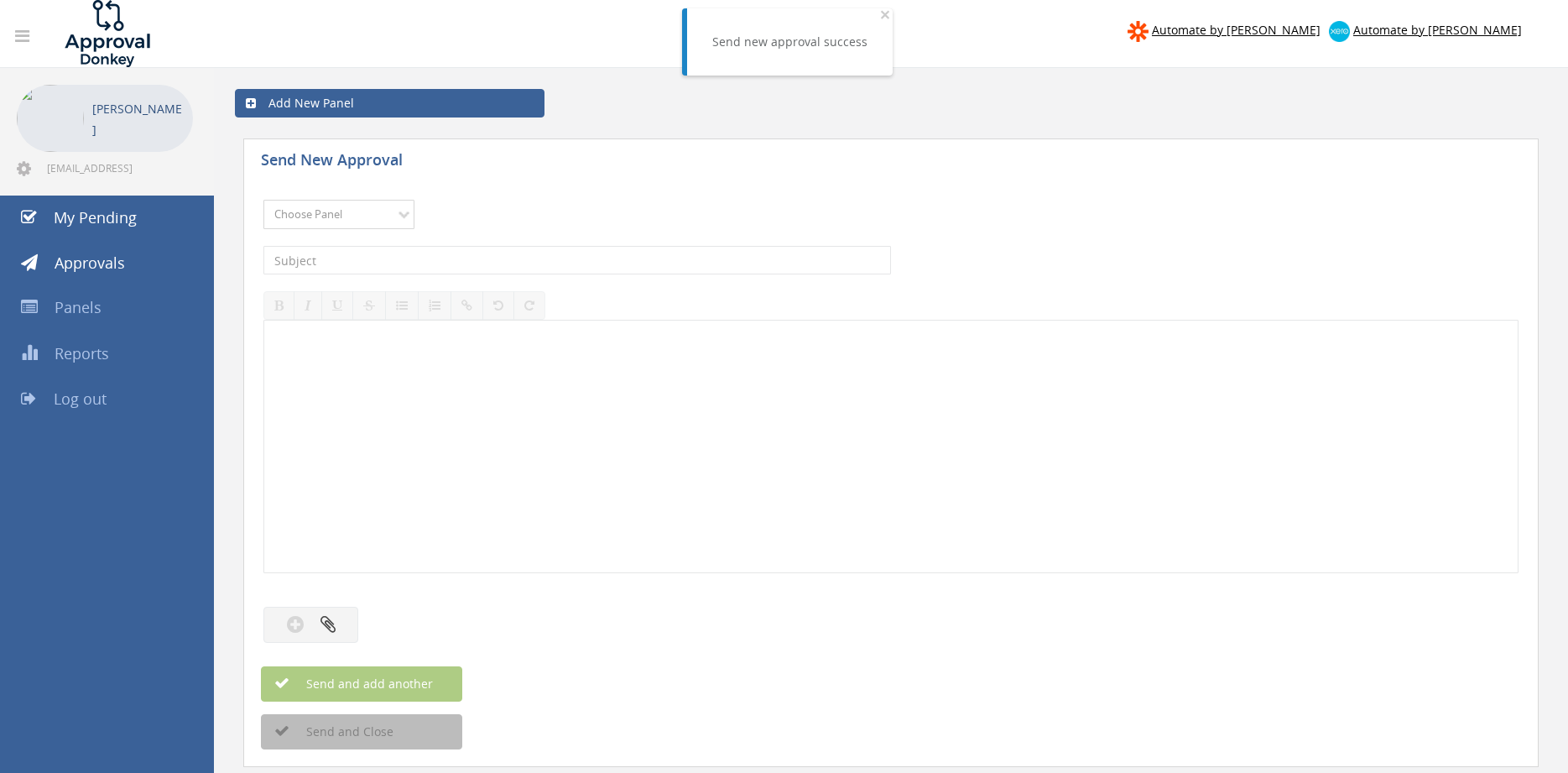
select select "9632"
click option "Suppliers" at bounding box center [0, 0] width 0 height 0
click at [494, 261] on input "text" at bounding box center [577, 261] width 628 height 29
type input "FIRE [PERSON_NAME] INV000204754 $79.20"
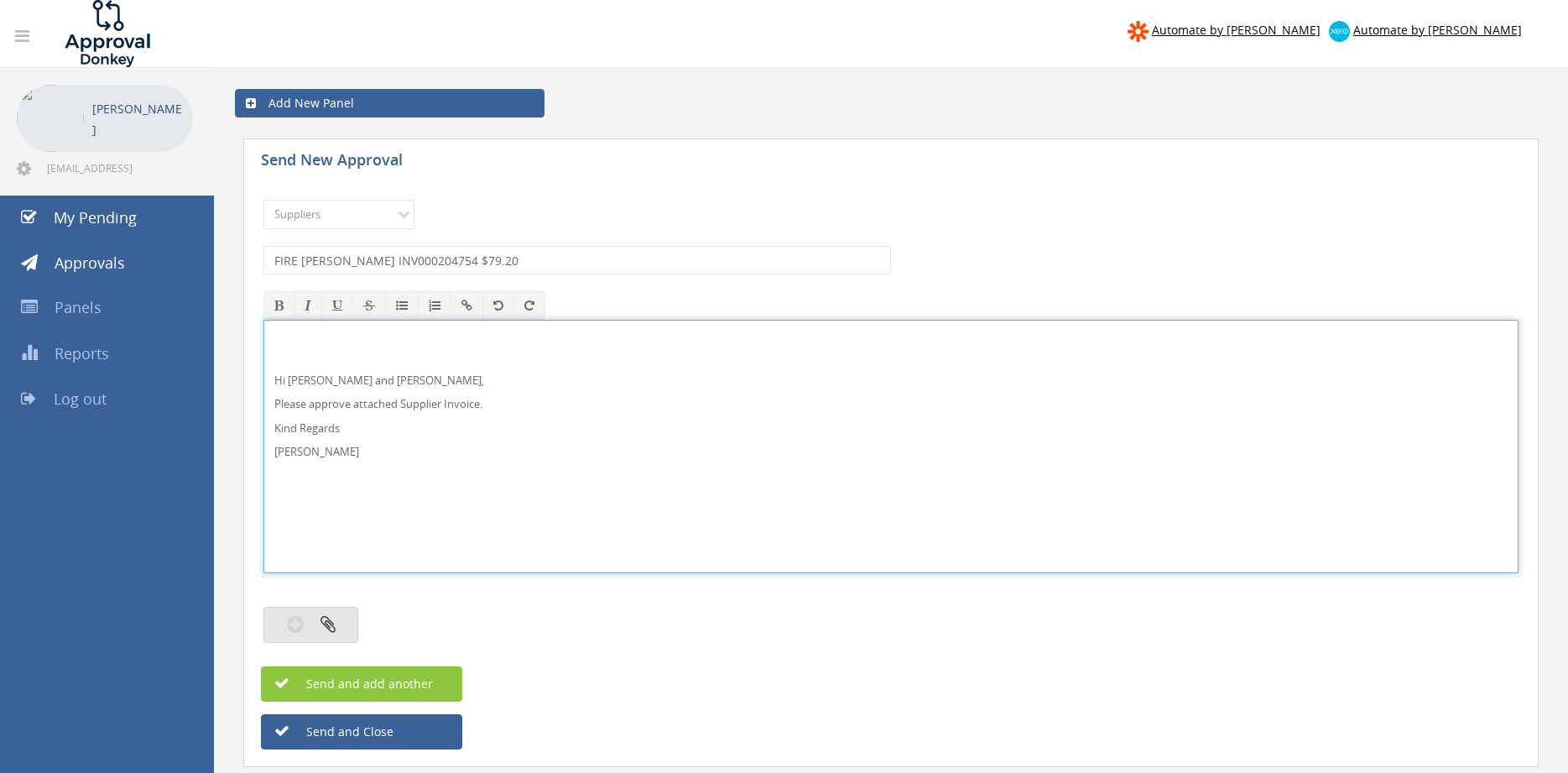
click at [344, 619] on button "button" at bounding box center [310, 625] width 95 height 36
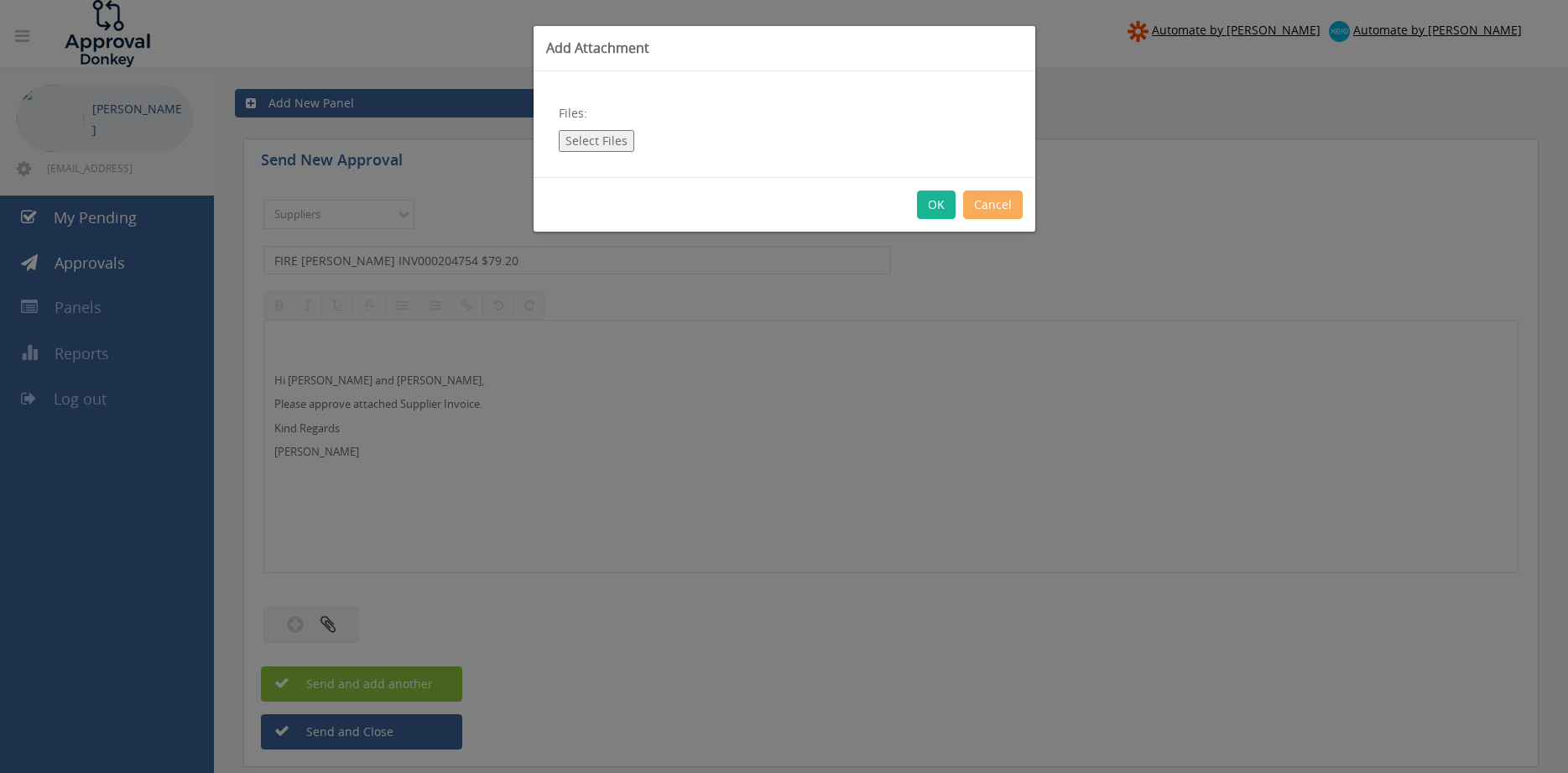
click at [600, 148] on button "Select Files" at bounding box center [597, 141] width 76 height 22
type input "C:\fakepath\FIRE [PERSON_NAME] INV000204754 [DATE] PO 43447.pdf"
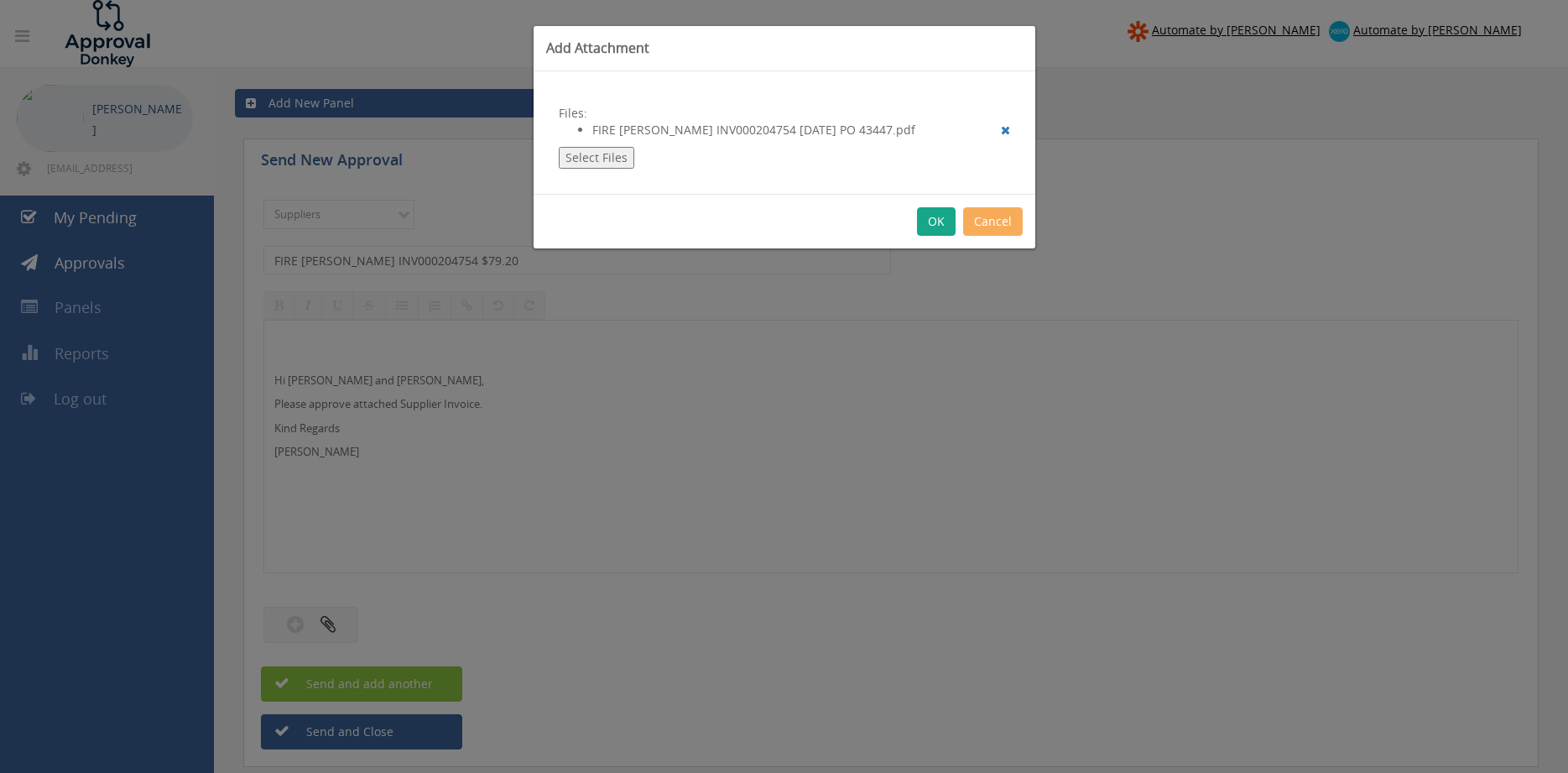
click at [932, 227] on button "OK" at bounding box center [936, 222] width 39 height 29
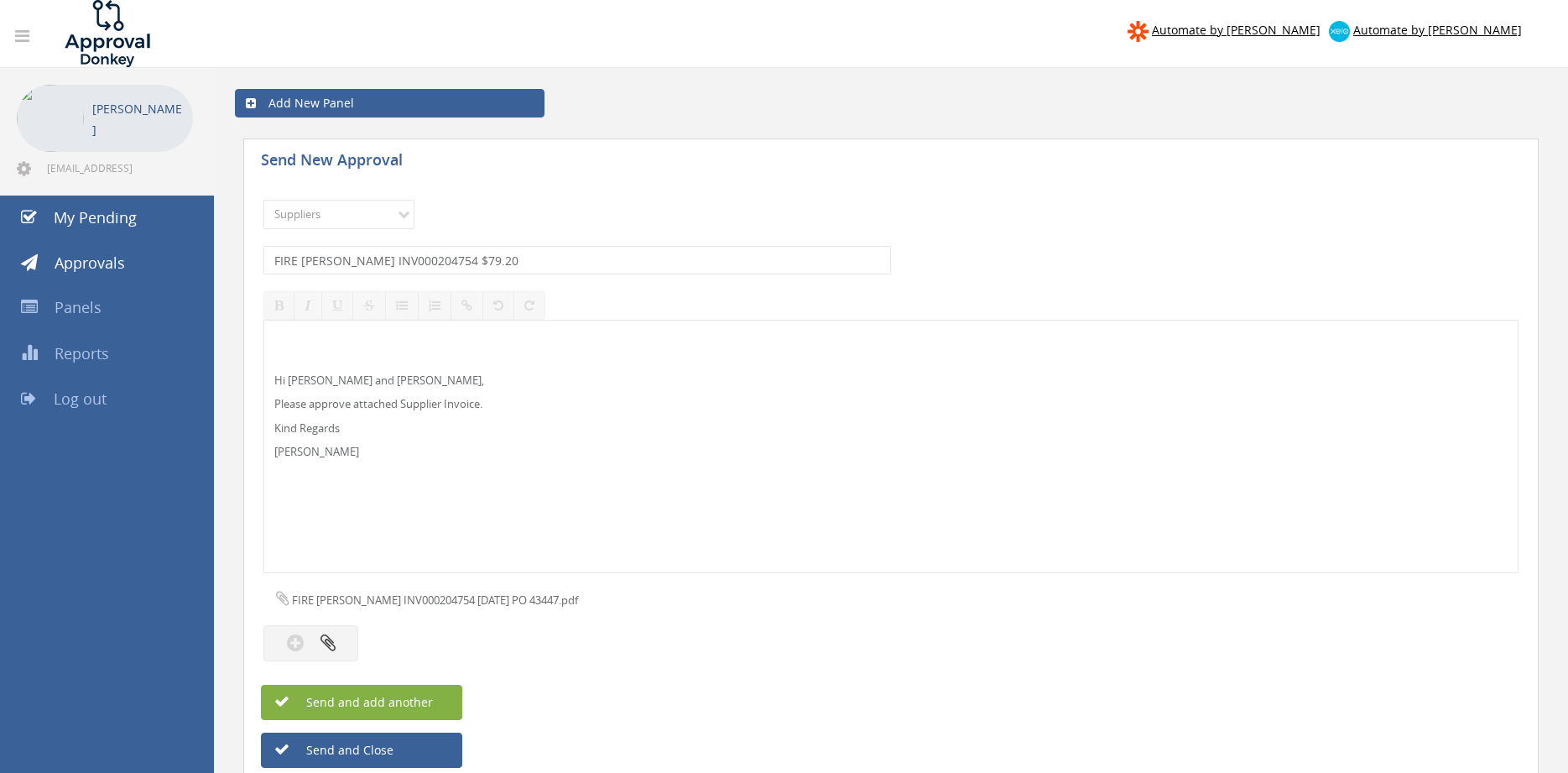
click at [417, 704] on span "Send and add another" at bounding box center [352, 703] width 163 height 16
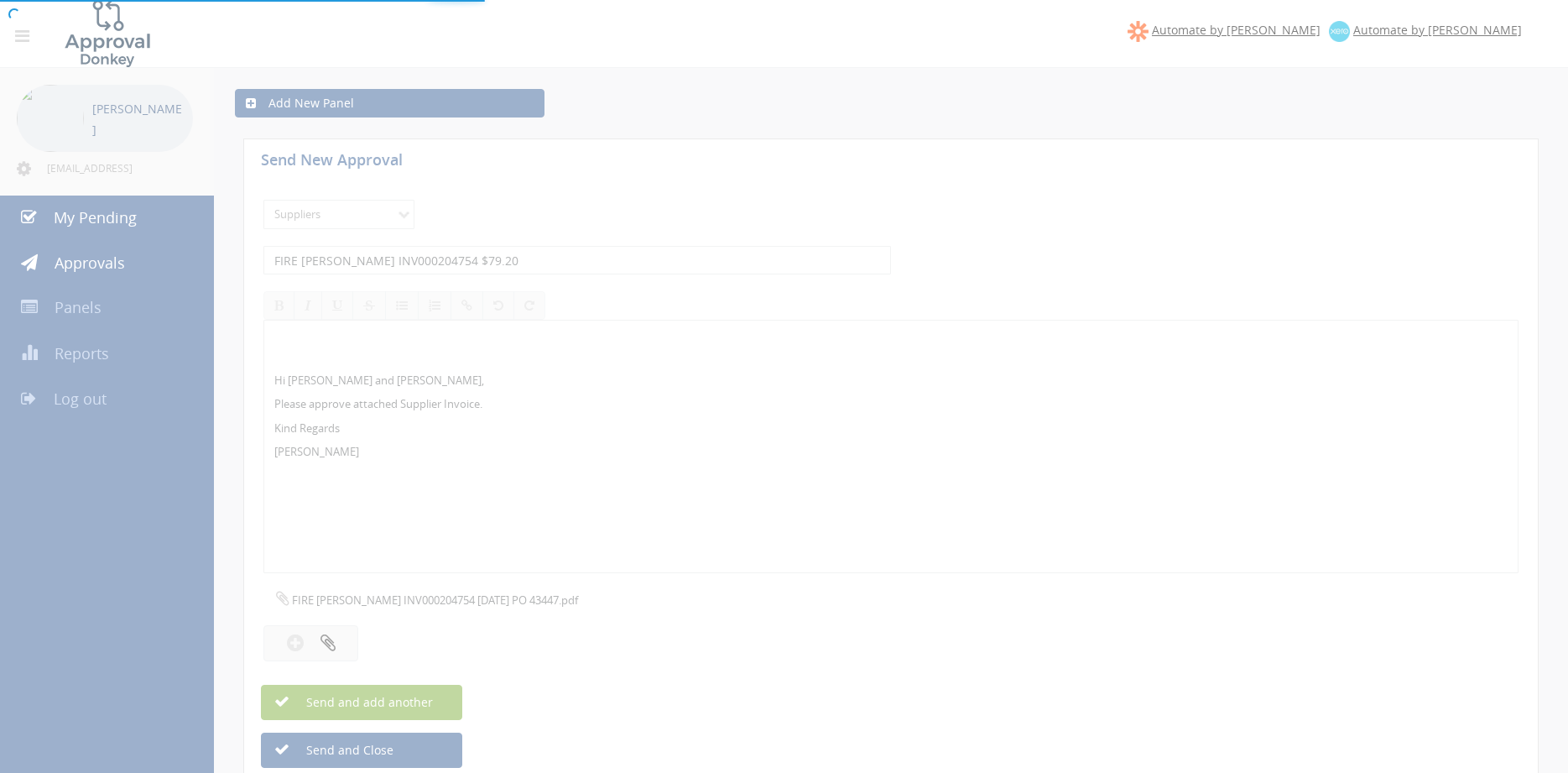
select select
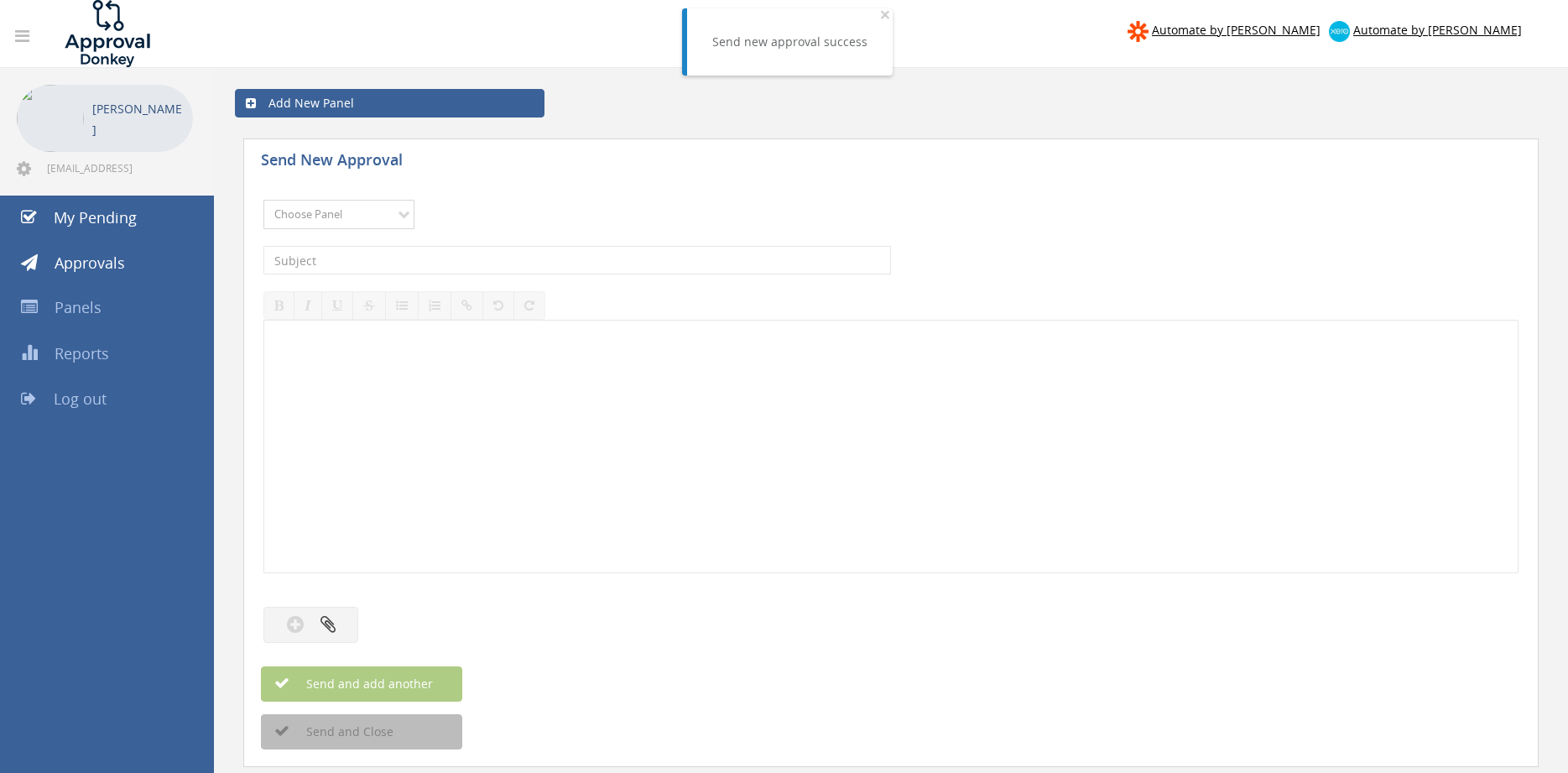
click at [263, 200] on select "Choose Panel Alarm Credits RG - 3 NZ Utilities Cable and SAI Global NZ Alarms-1…" at bounding box center [339, 215] width 151 height 30
select select "9632"
click option "Suppliers" at bounding box center [0, 0] width 0 height 0
click at [519, 269] on input "text" at bounding box center [577, 261] width 628 height 29
type input "BLACKWOODS SI12347200 $117.48"
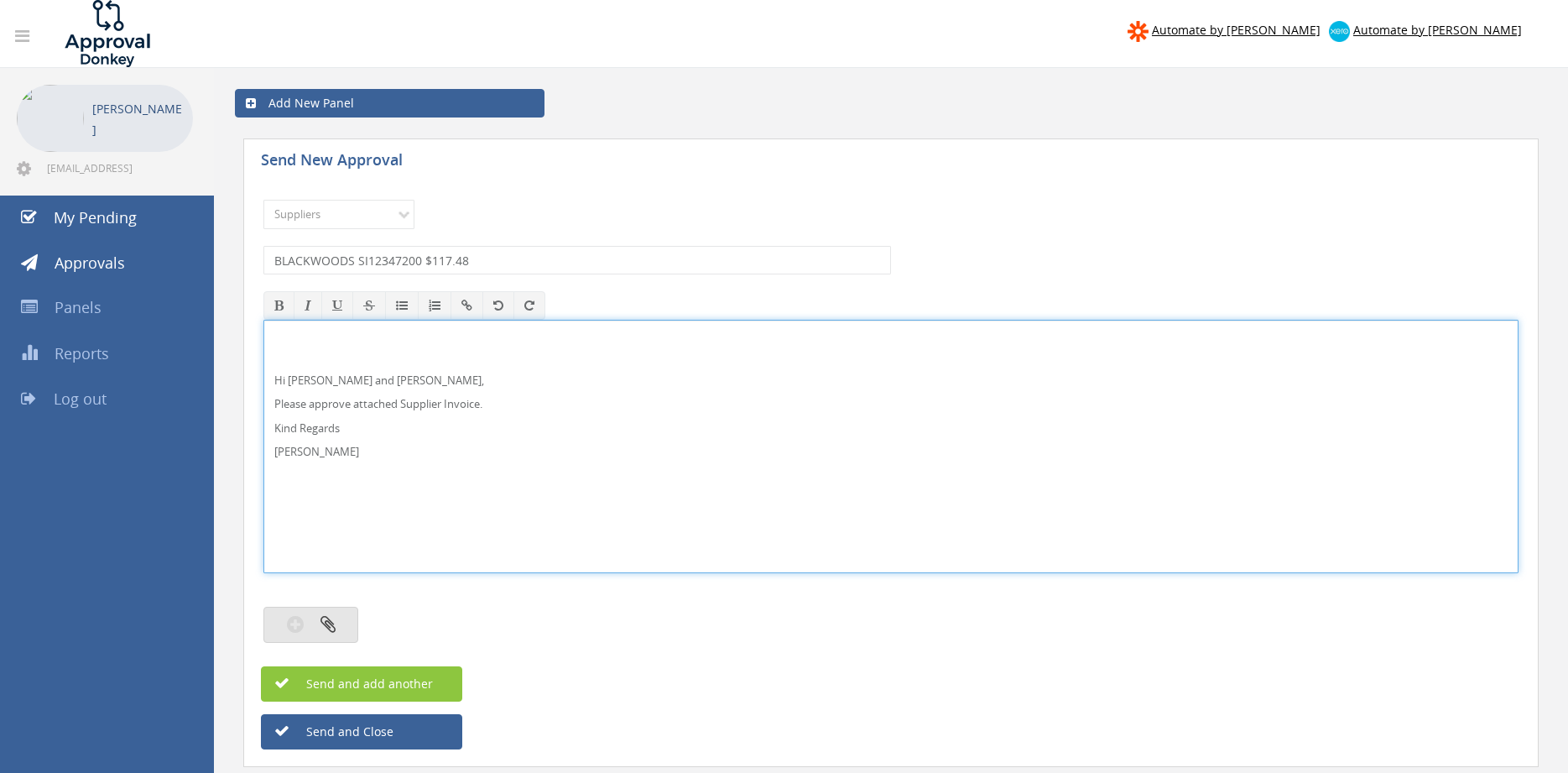
click at [346, 628] on button "button" at bounding box center [310, 625] width 95 height 36
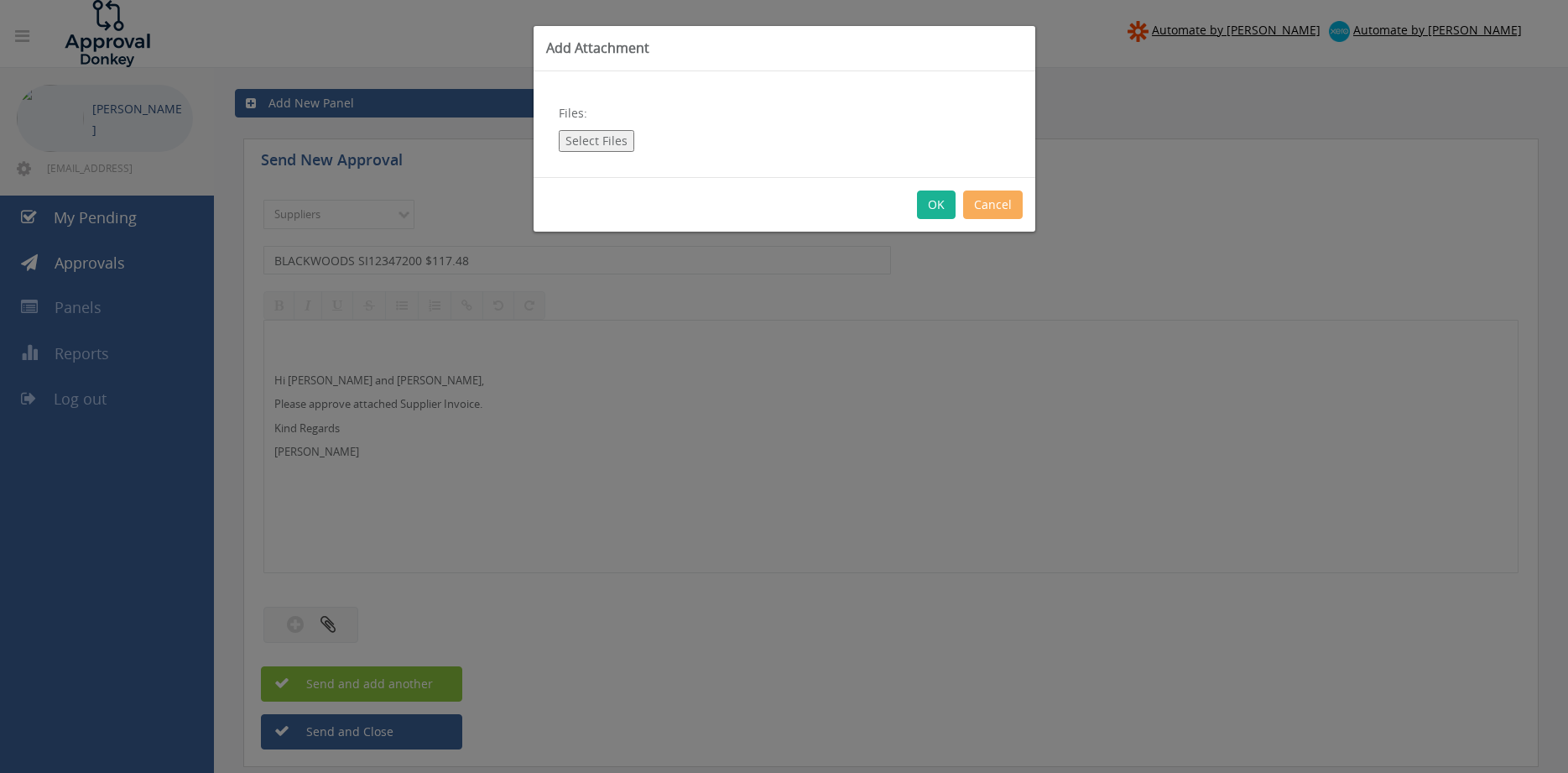
click at [607, 146] on button "Select Files" at bounding box center [597, 141] width 76 height 22
type input "C:\fakepath\BLACKWOODS SI12347200 [DATE] PO 43538.pdf"
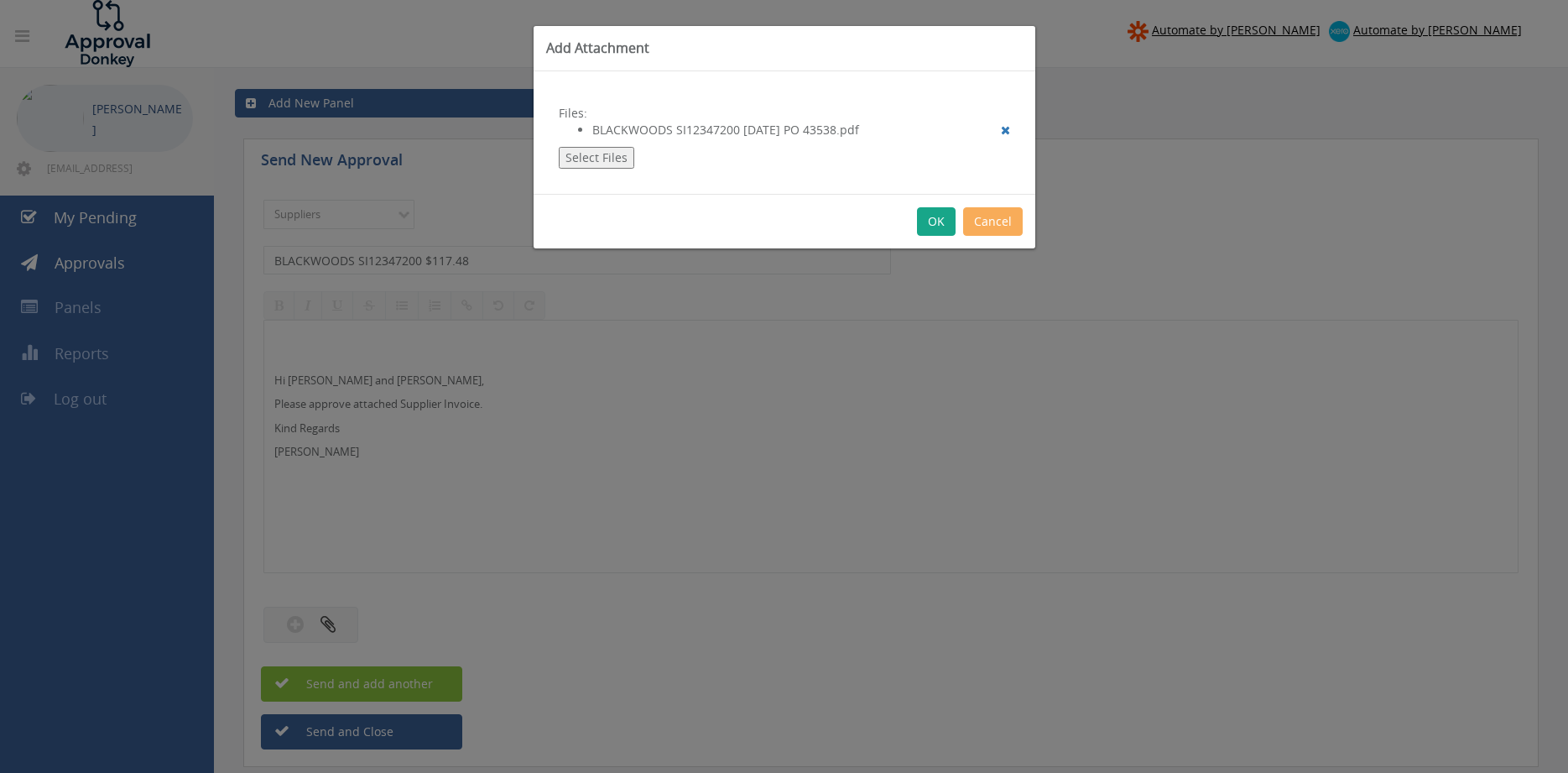
click at [939, 226] on button "OK" at bounding box center [936, 222] width 39 height 29
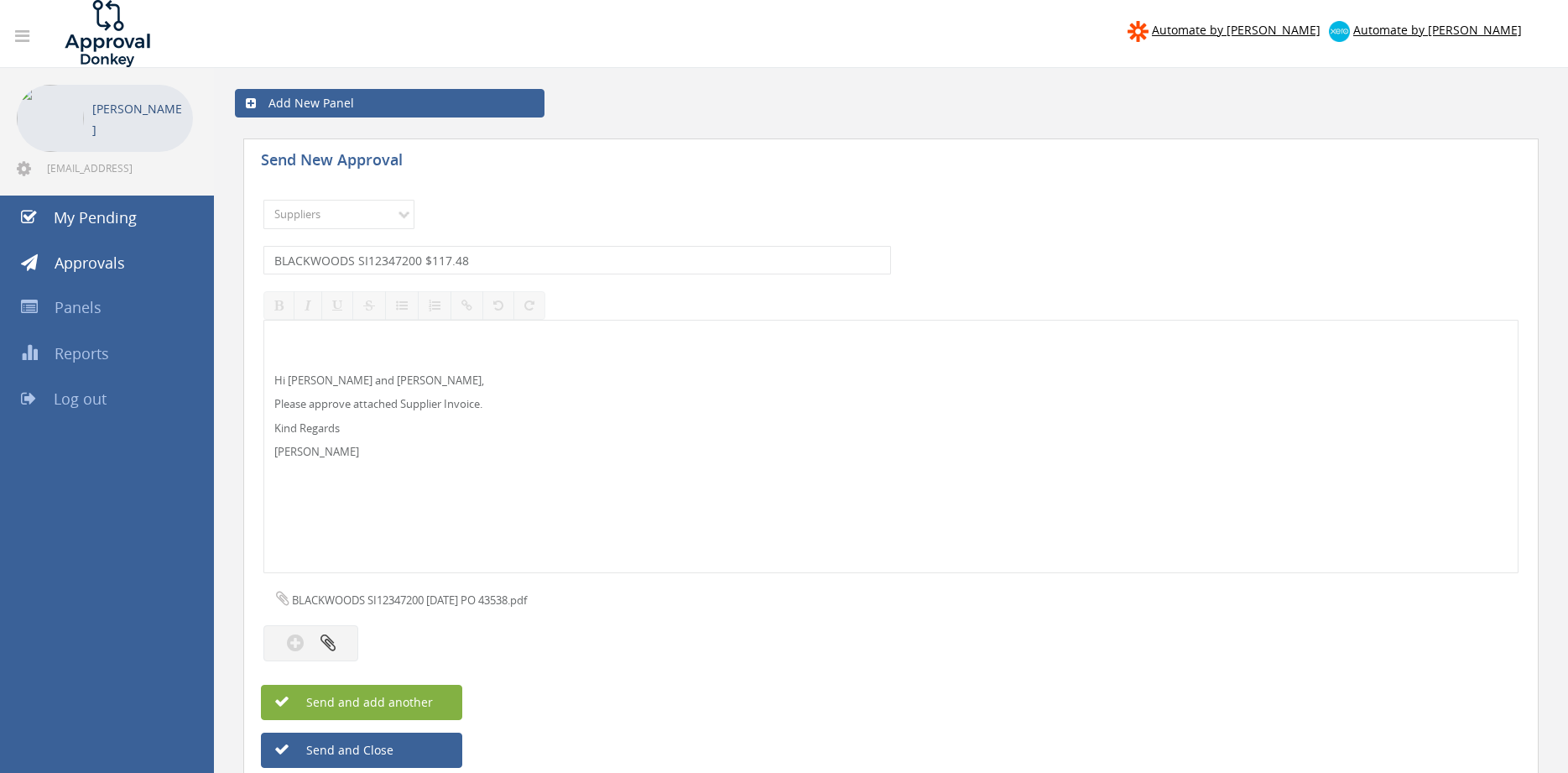
click at [442, 693] on button "Send and add another" at bounding box center [361, 702] width 201 height 35
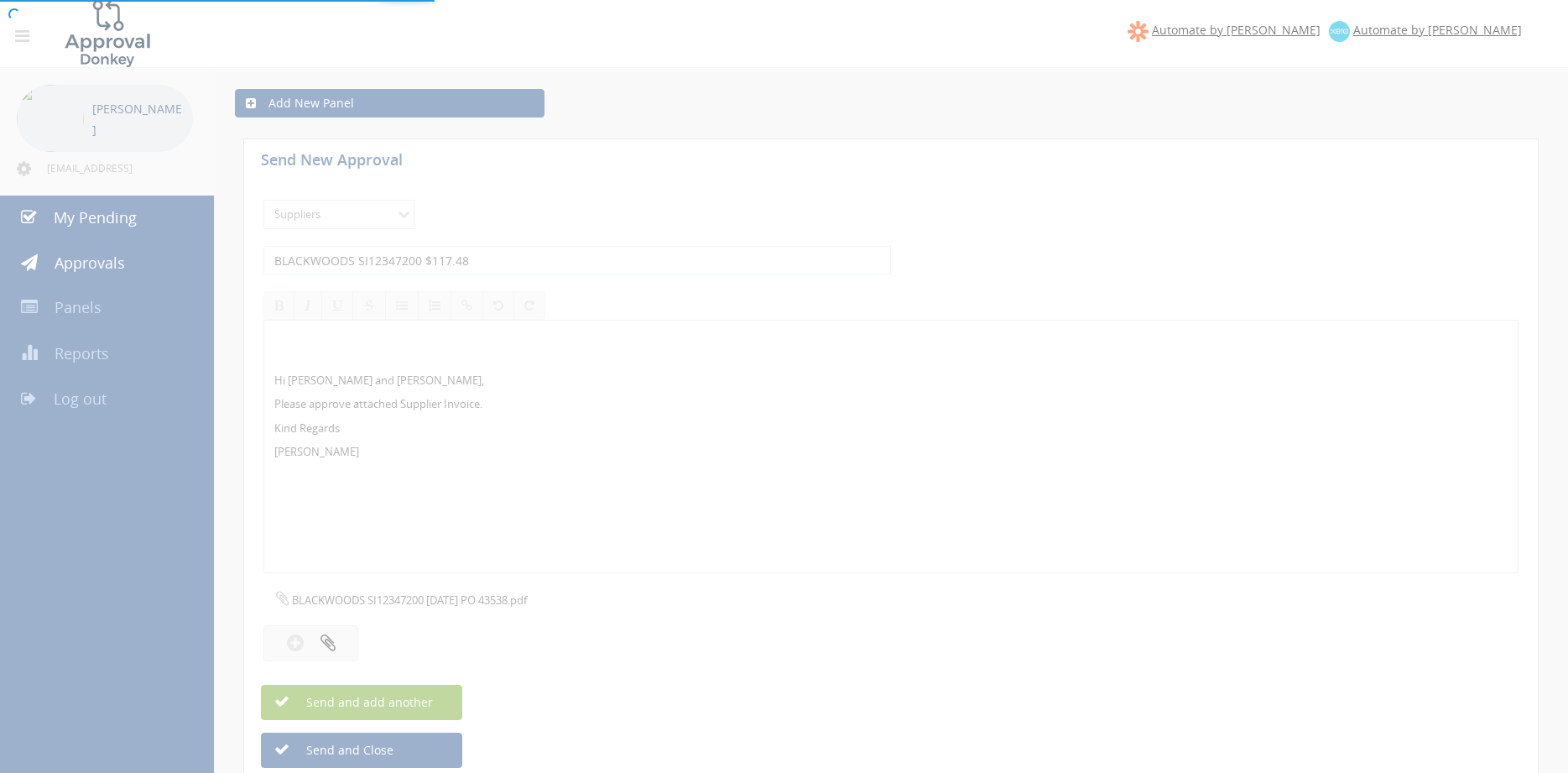
select select
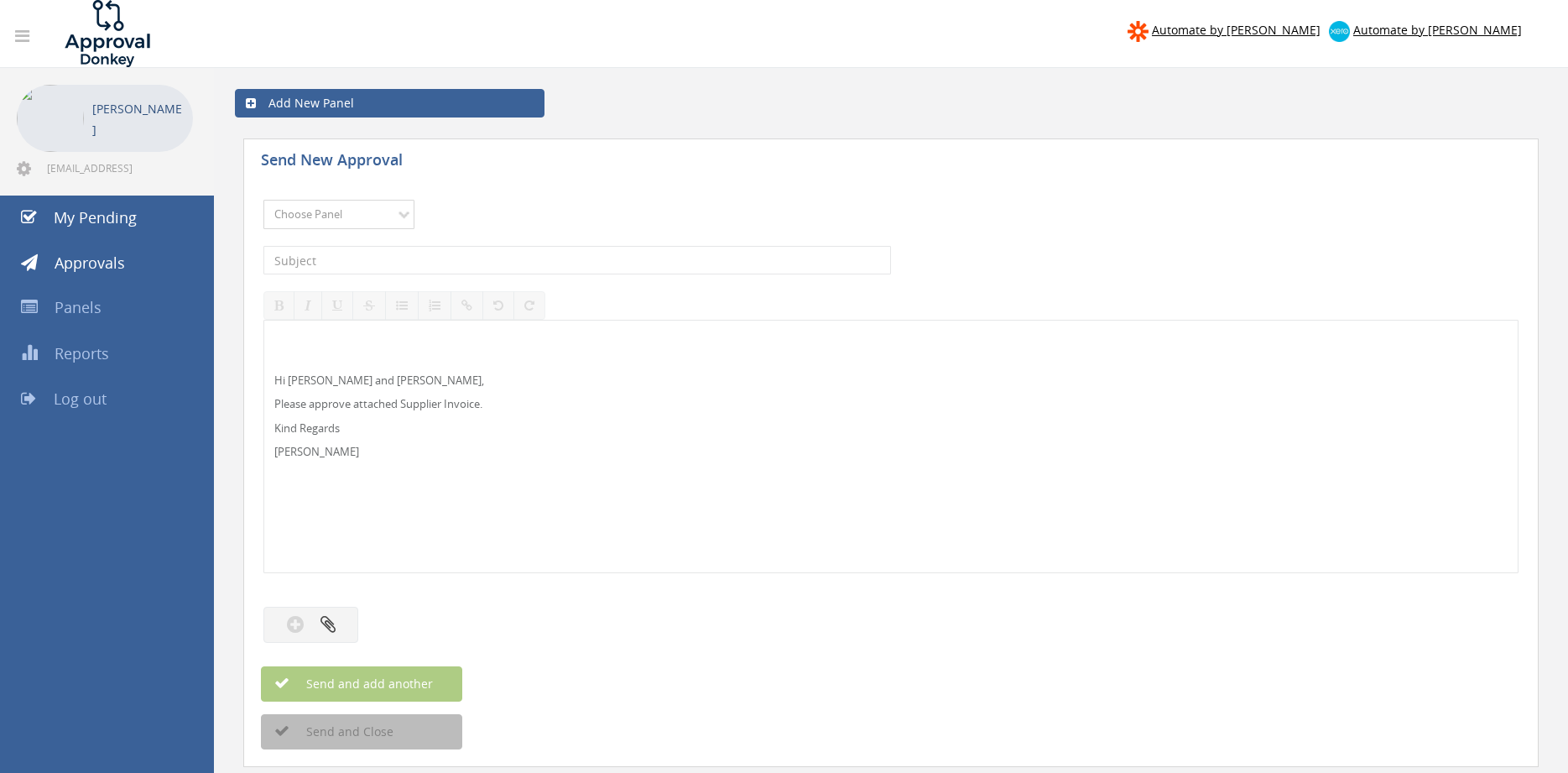
select select "9744"
click option "Flamestop Utilities" at bounding box center [0, 0] width 0 height 0
click at [403, 258] on input "text" at bounding box center [577, 261] width 628 height 29
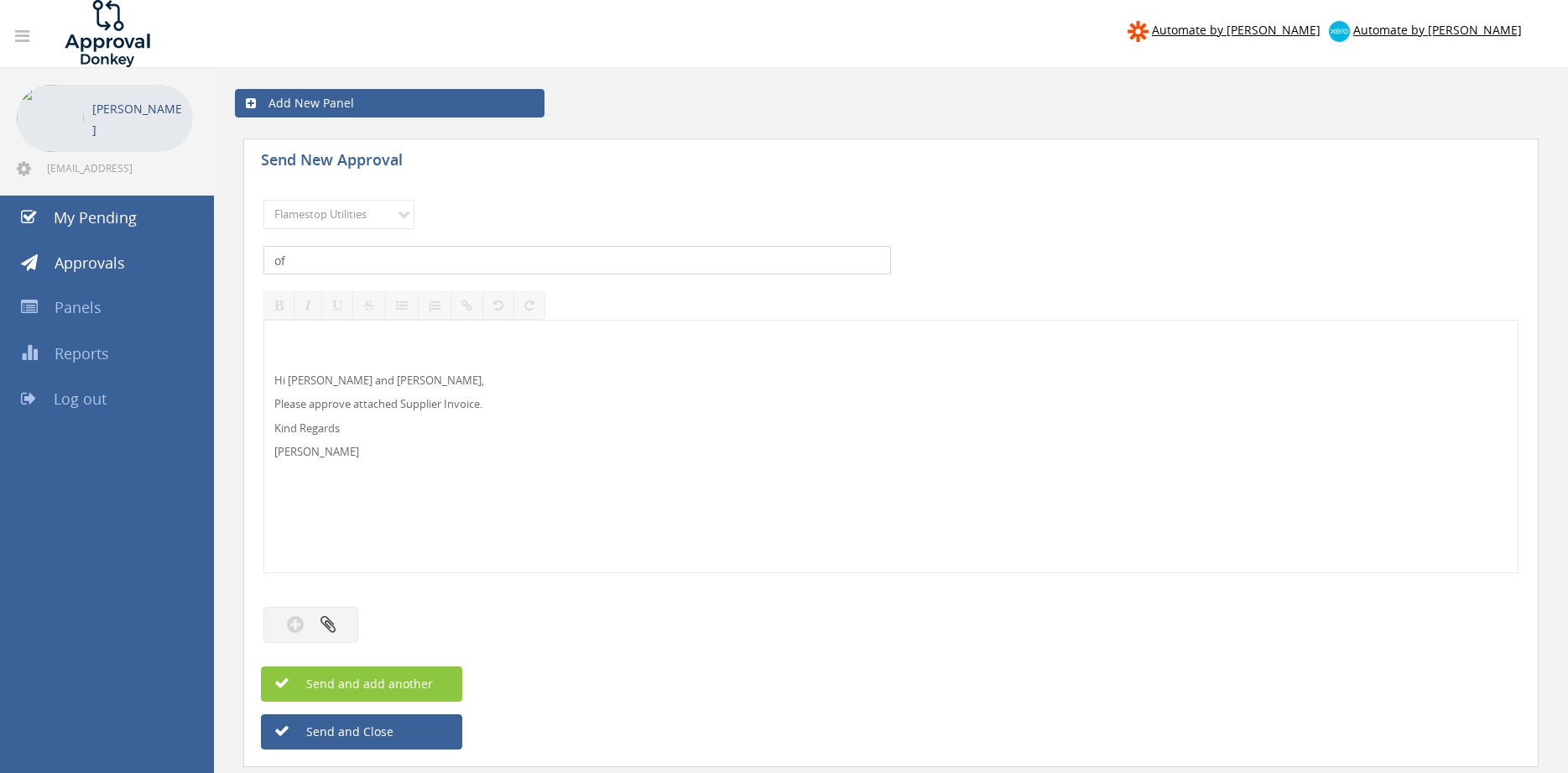
type input "o"
type input "OFFICEWORKS VIC 623857217 $160.00"
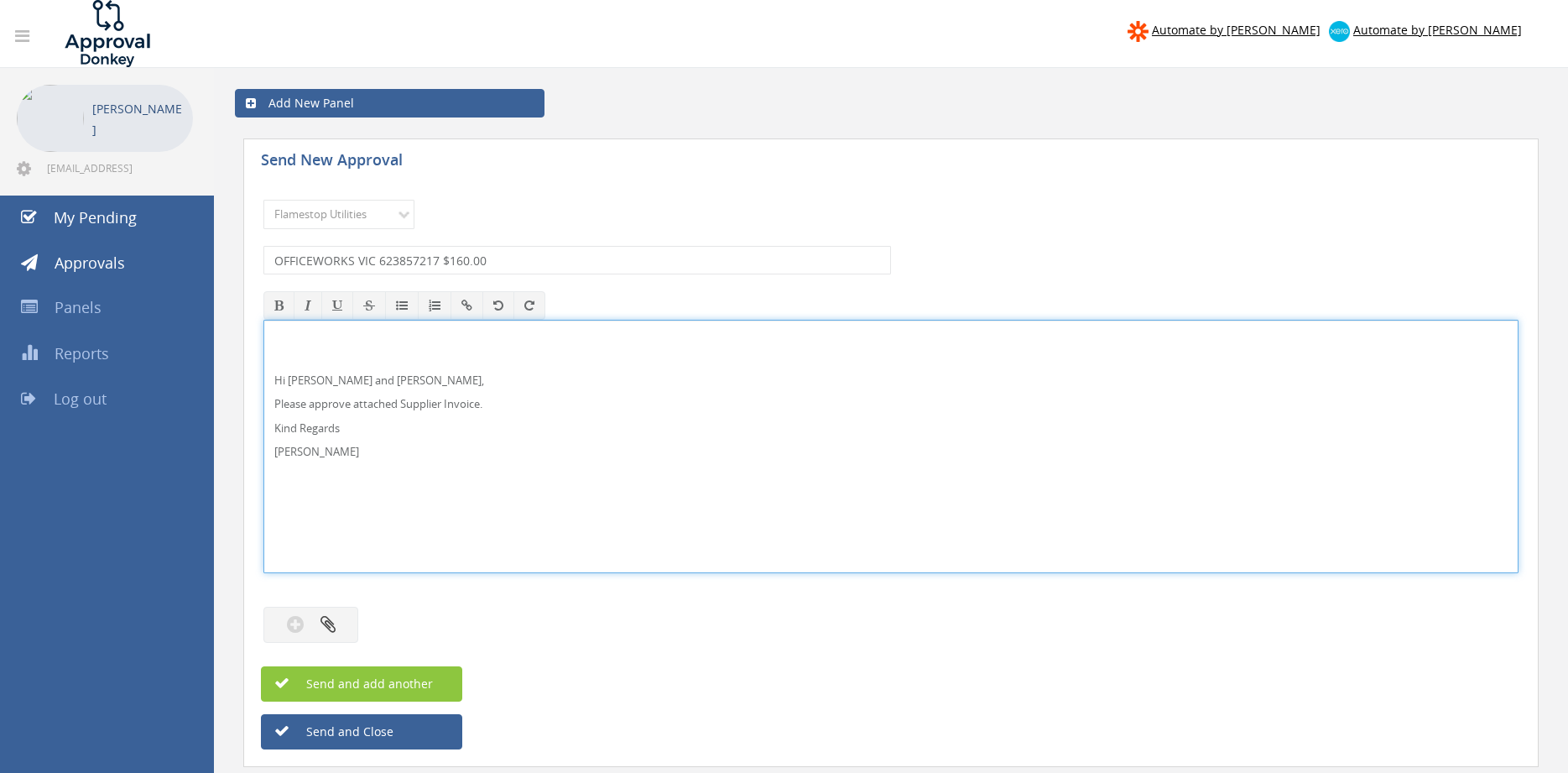
click at [322, 382] on p "Hi [PERSON_NAME] and [PERSON_NAME]," at bounding box center [891, 381] width 1233 height 16
drag, startPoint x: 349, startPoint y: 471, endPoint x: 289, endPoint y: 366, distance: 120.9
click at [263, 350] on div "Hi [PERSON_NAME] and [PERSON_NAME], Please approve attached Supplier Invoice. K…" at bounding box center [891, 446] width 1255 height 253
copy div "Hi [PERSON_NAME] and [PERSON_NAME], Please approve attached Supplier Invoice. K…"
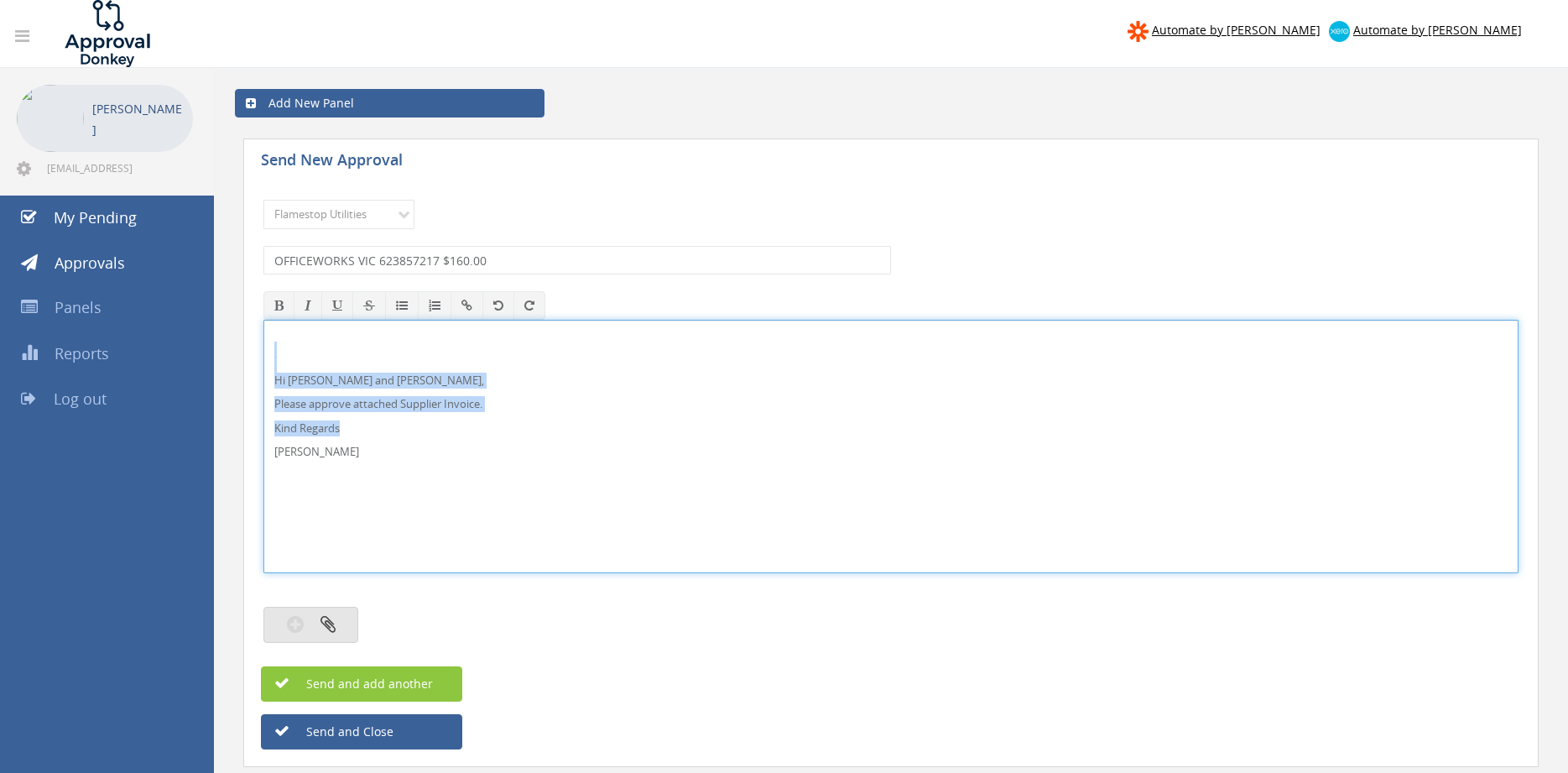
click at [335, 622] on icon "button" at bounding box center [328, 623] width 15 height 19
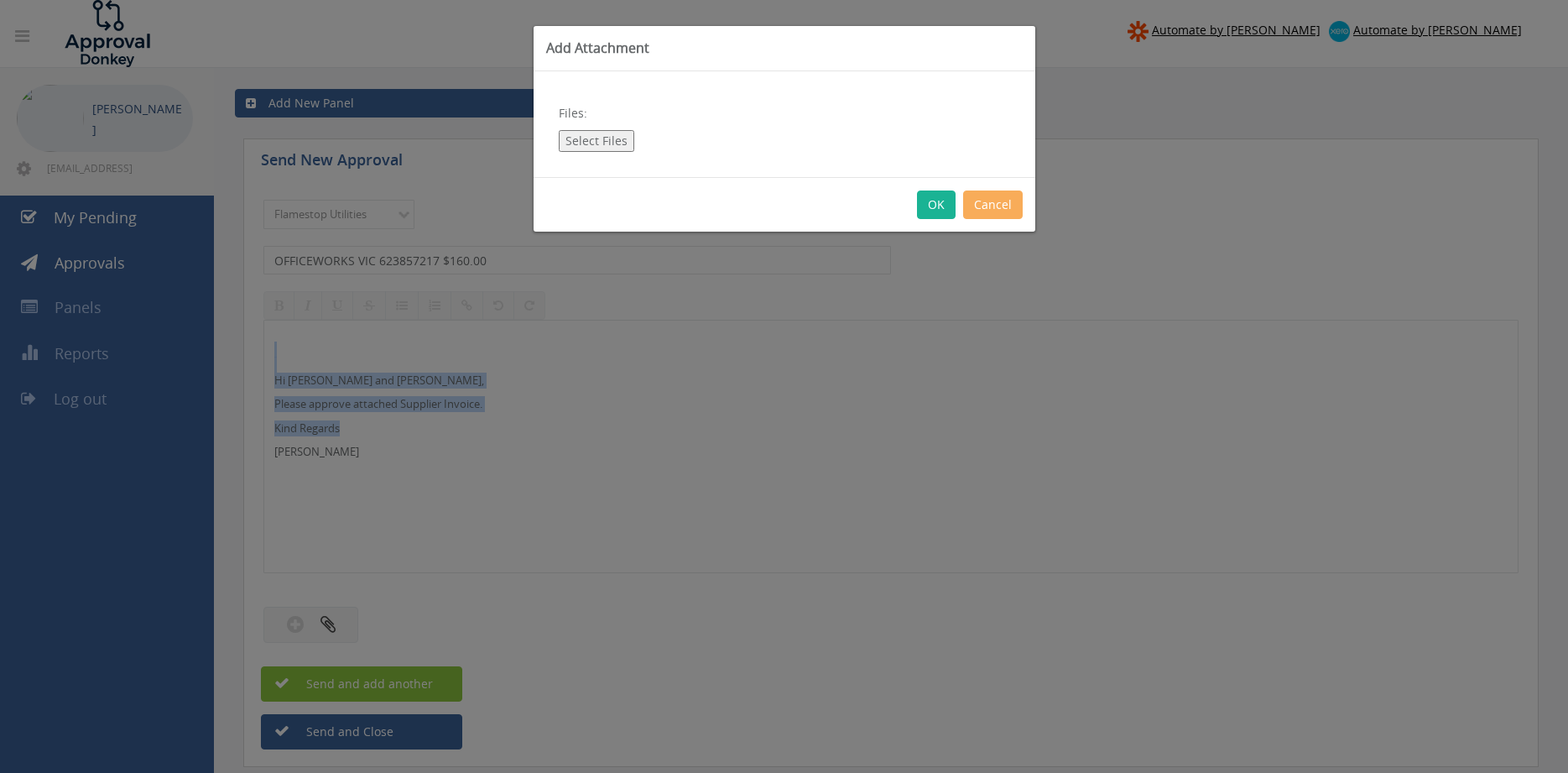
click at [619, 148] on button "Select Files" at bounding box center [597, 141] width 76 height 22
type input "C:\fakepath\OFFICEWORKS VIC Invoice 623857217 [DATE].pdf"
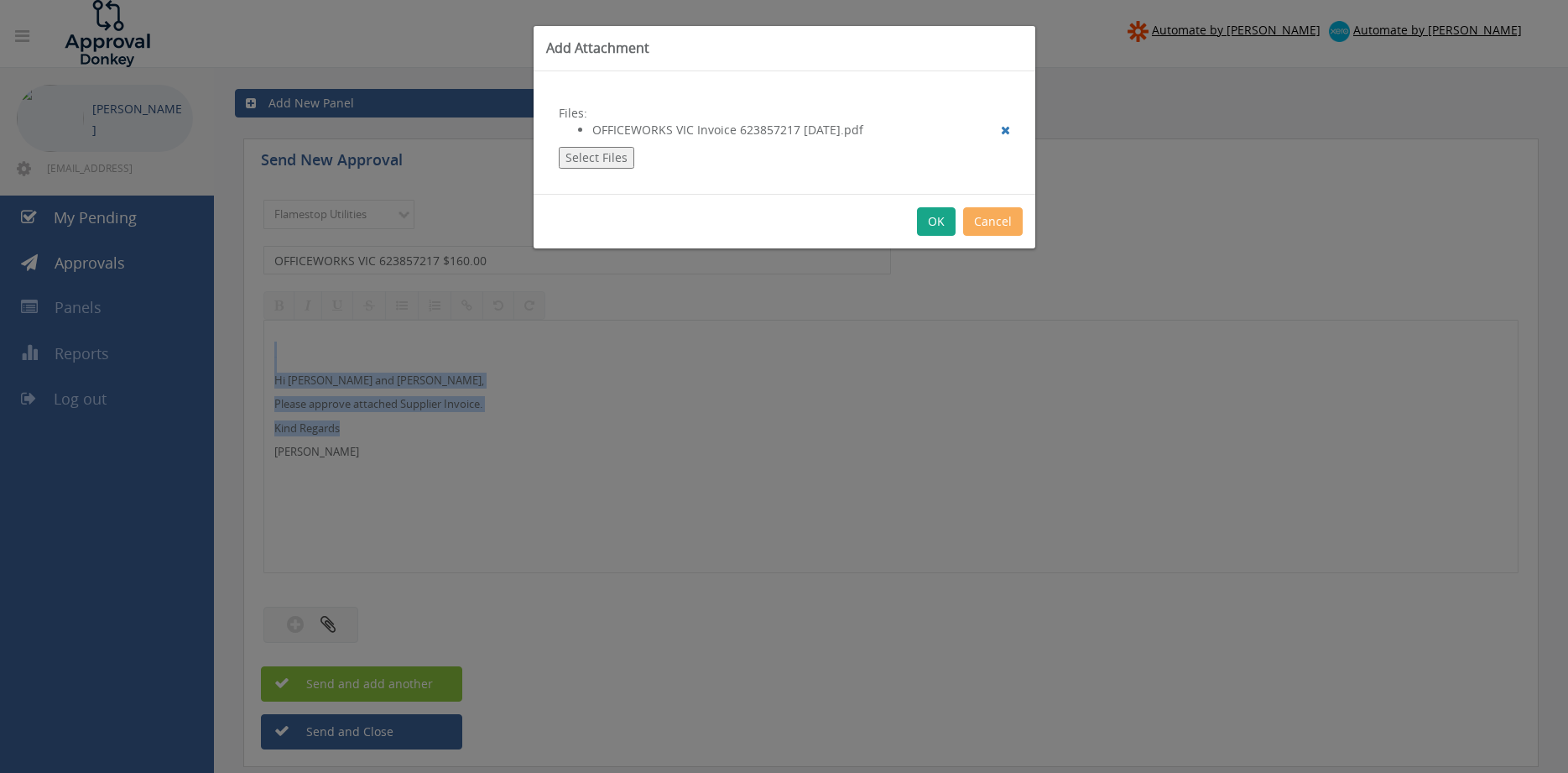
click at [931, 220] on button "OK" at bounding box center [936, 222] width 39 height 29
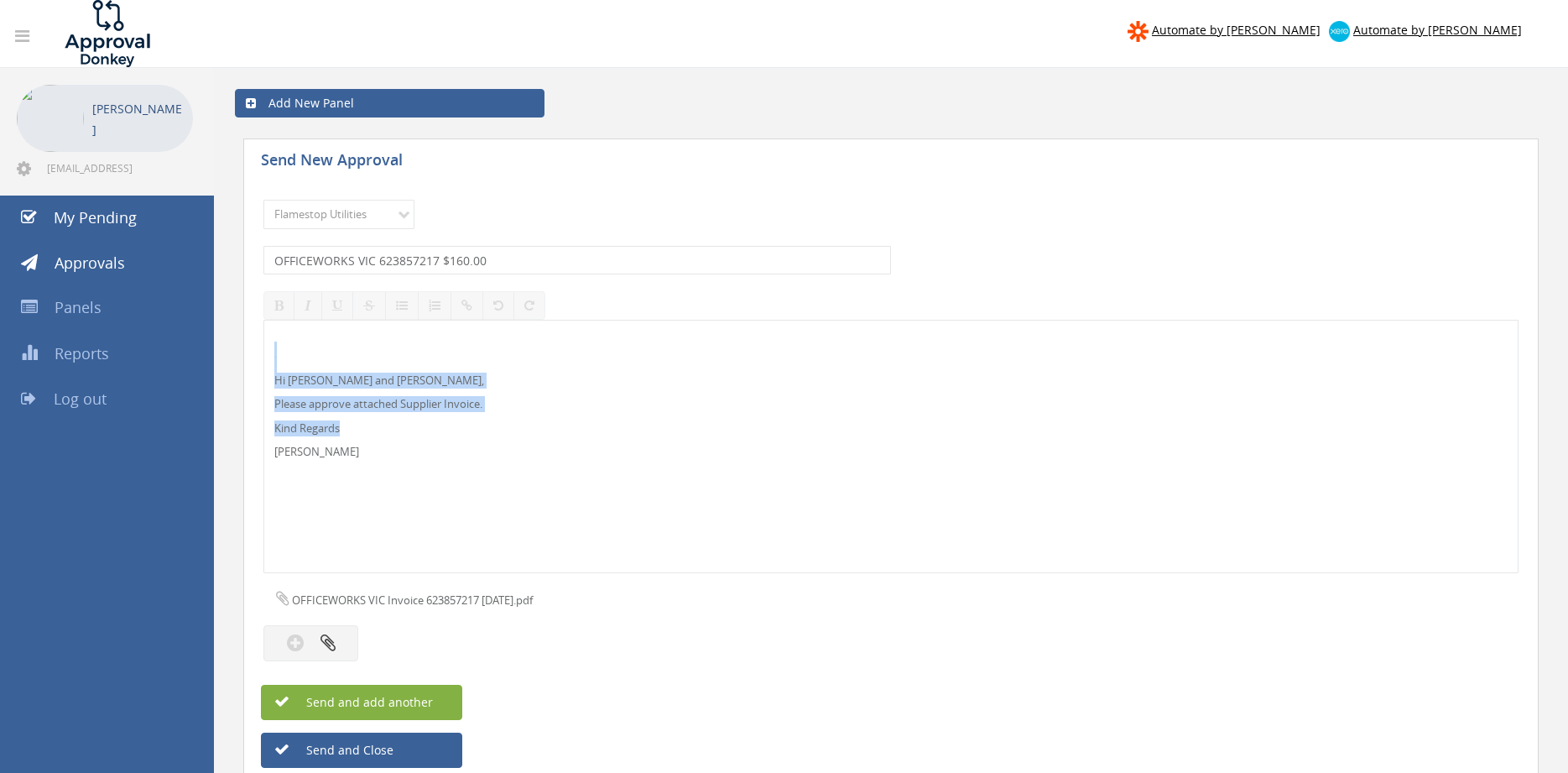
click at [433, 698] on button "Send and add another" at bounding box center [361, 702] width 201 height 35
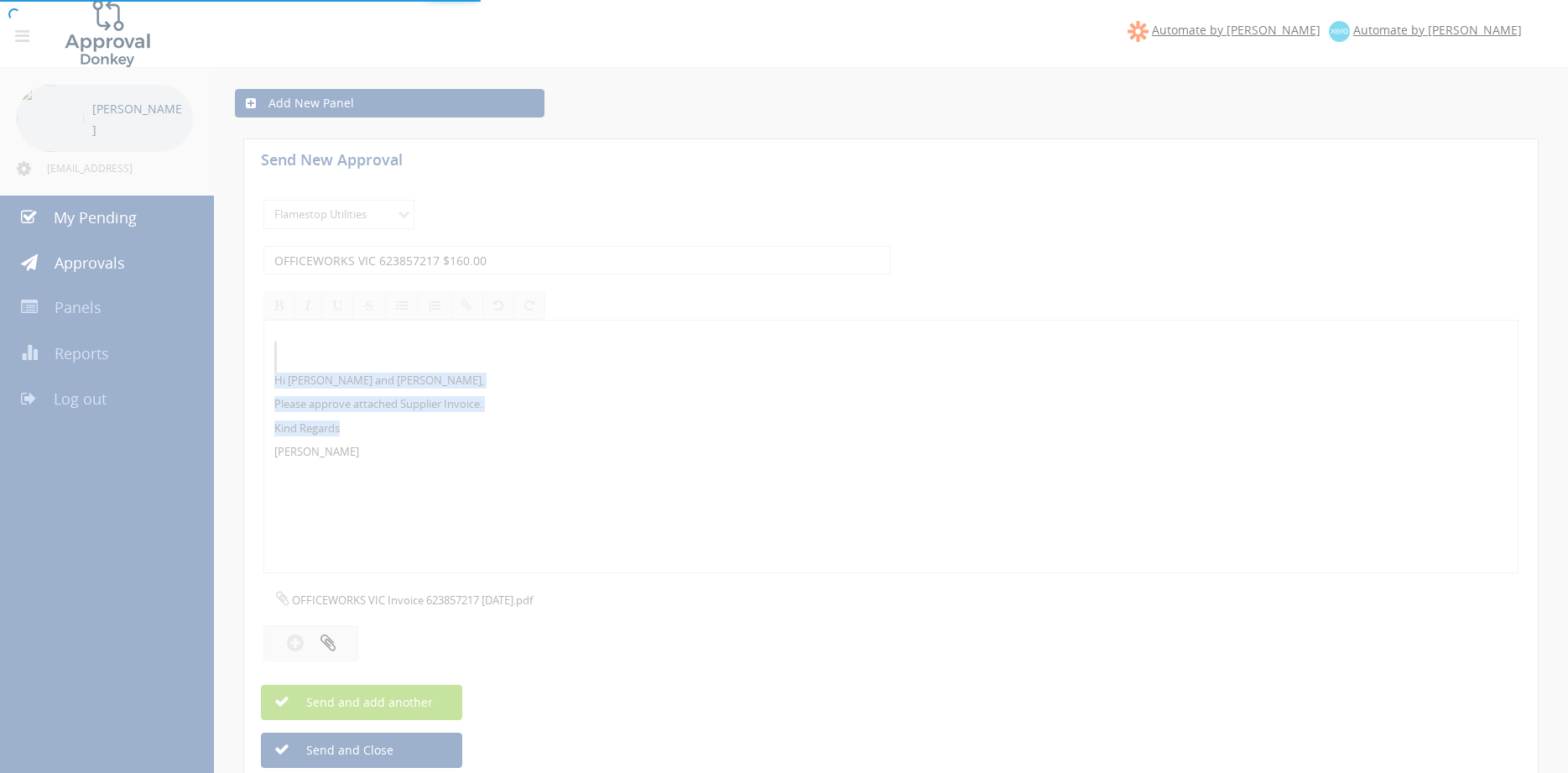
select select
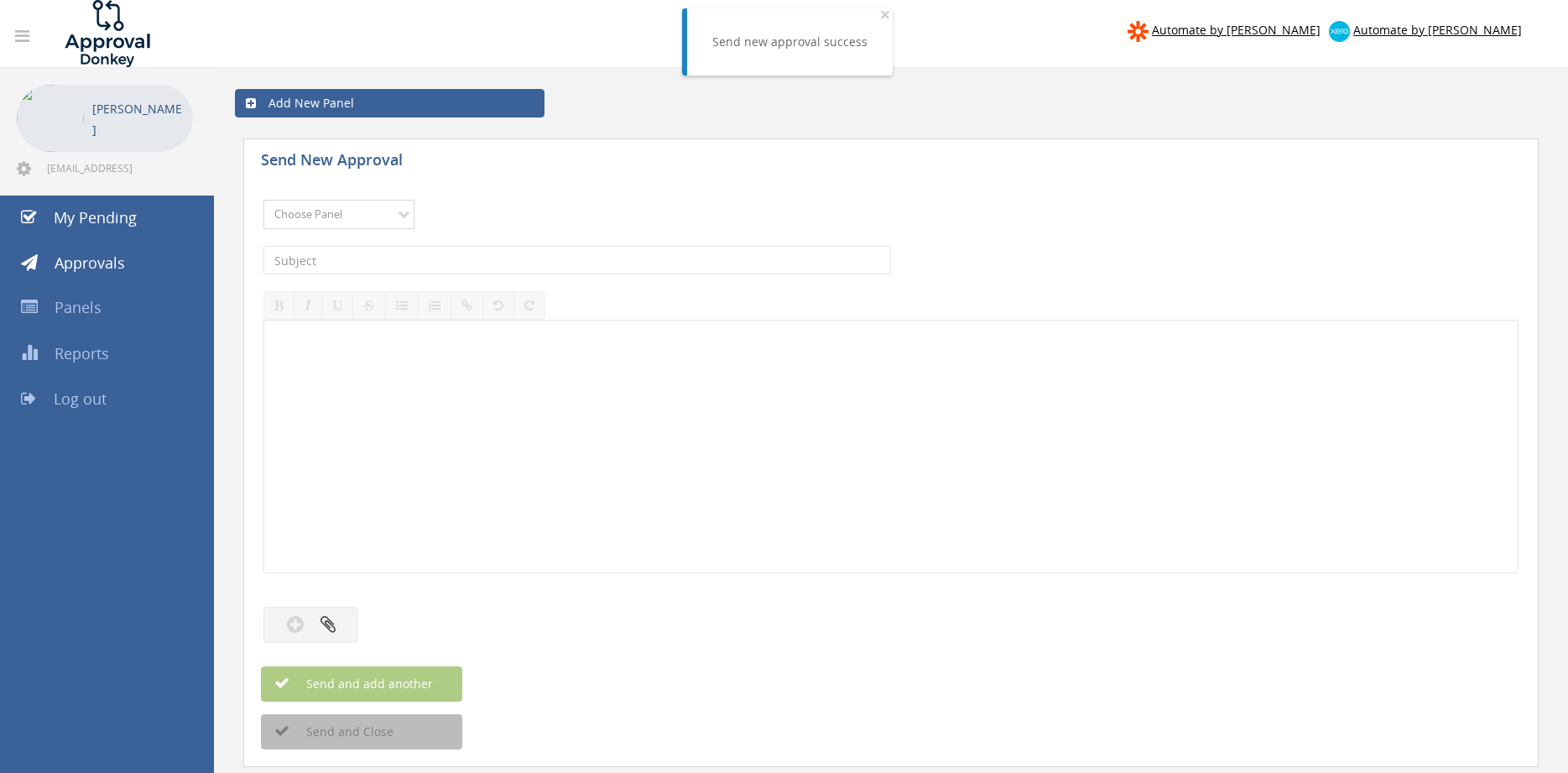
click at [263, 200] on select "Choose Panel Alarm Credits RG - 3 NZ Utilities Cable and SAI Global NZ Alarms-1…" at bounding box center [339, 215] width 151 height 30
select select "9744"
click option "Flamestop Utilities" at bounding box center [0, 0] width 0 height 0
click at [449, 244] on div "The subject is required." at bounding box center [891, 260] width 1255 height 45
click at [449, 264] on input "text" at bounding box center [577, 261] width 628 height 29
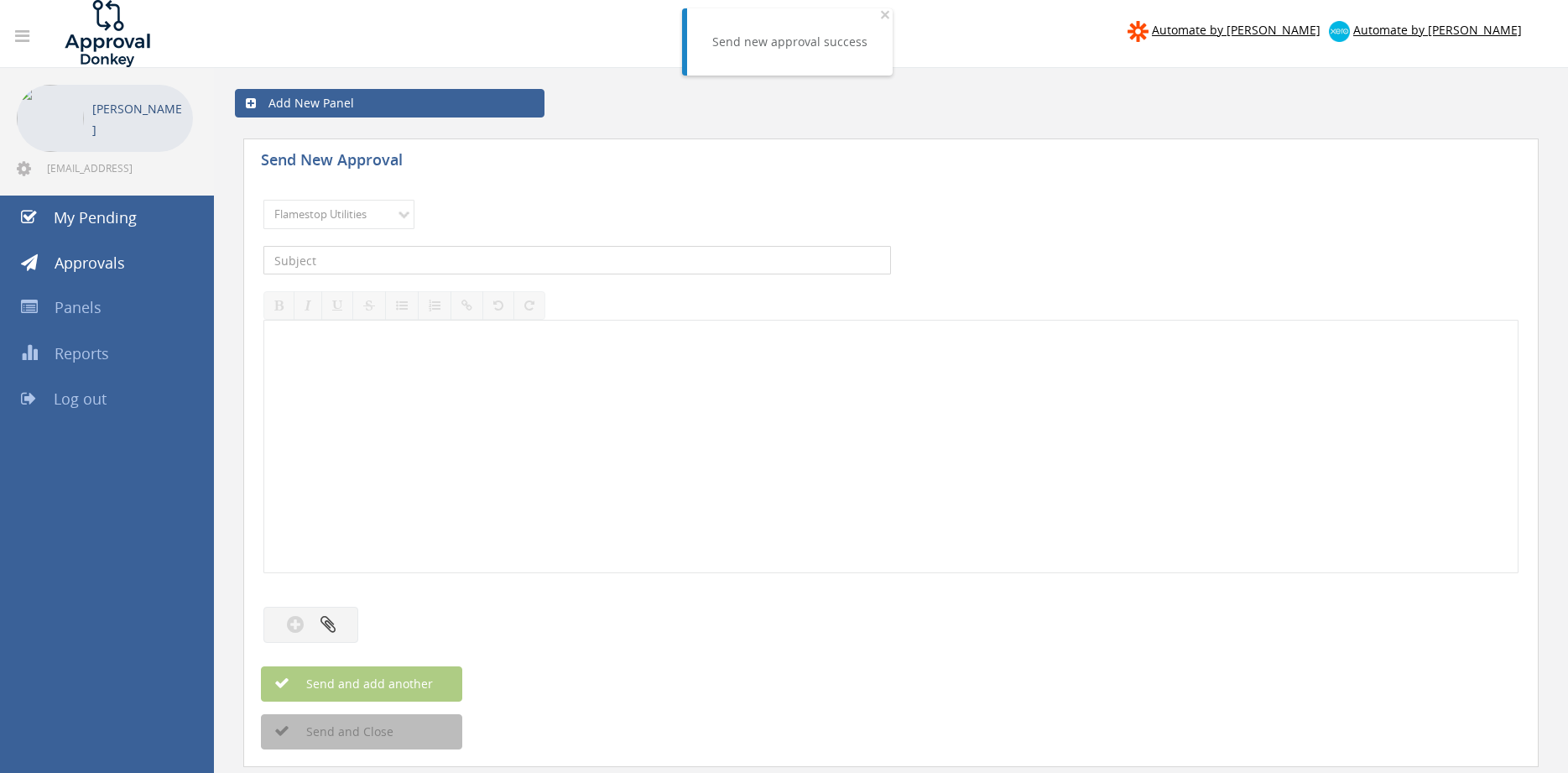
type input "o"
type input "OFFICEWORKS VIC 624069354 $66.02"
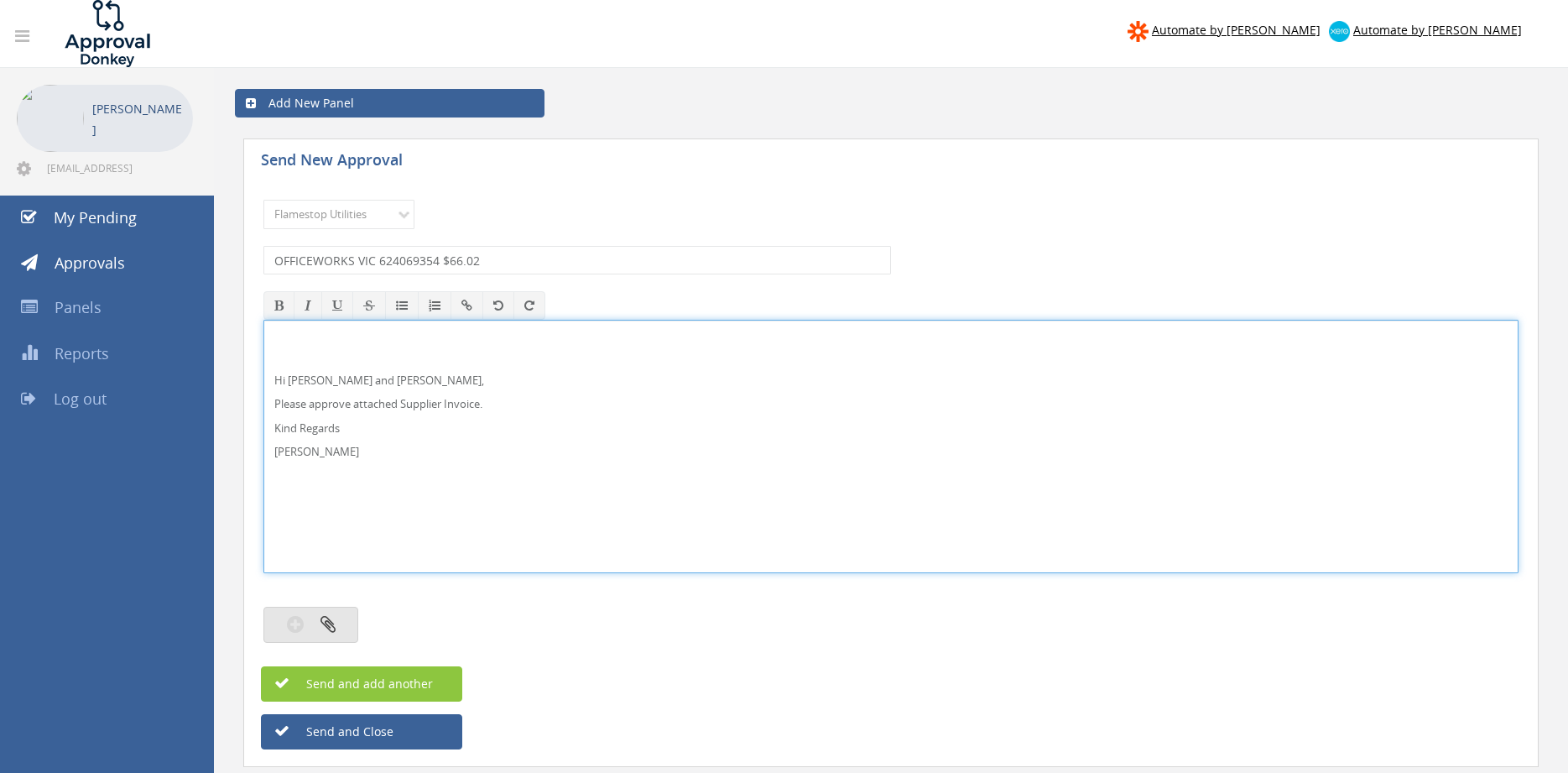
click at [344, 621] on button "button" at bounding box center [310, 625] width 95 height 36
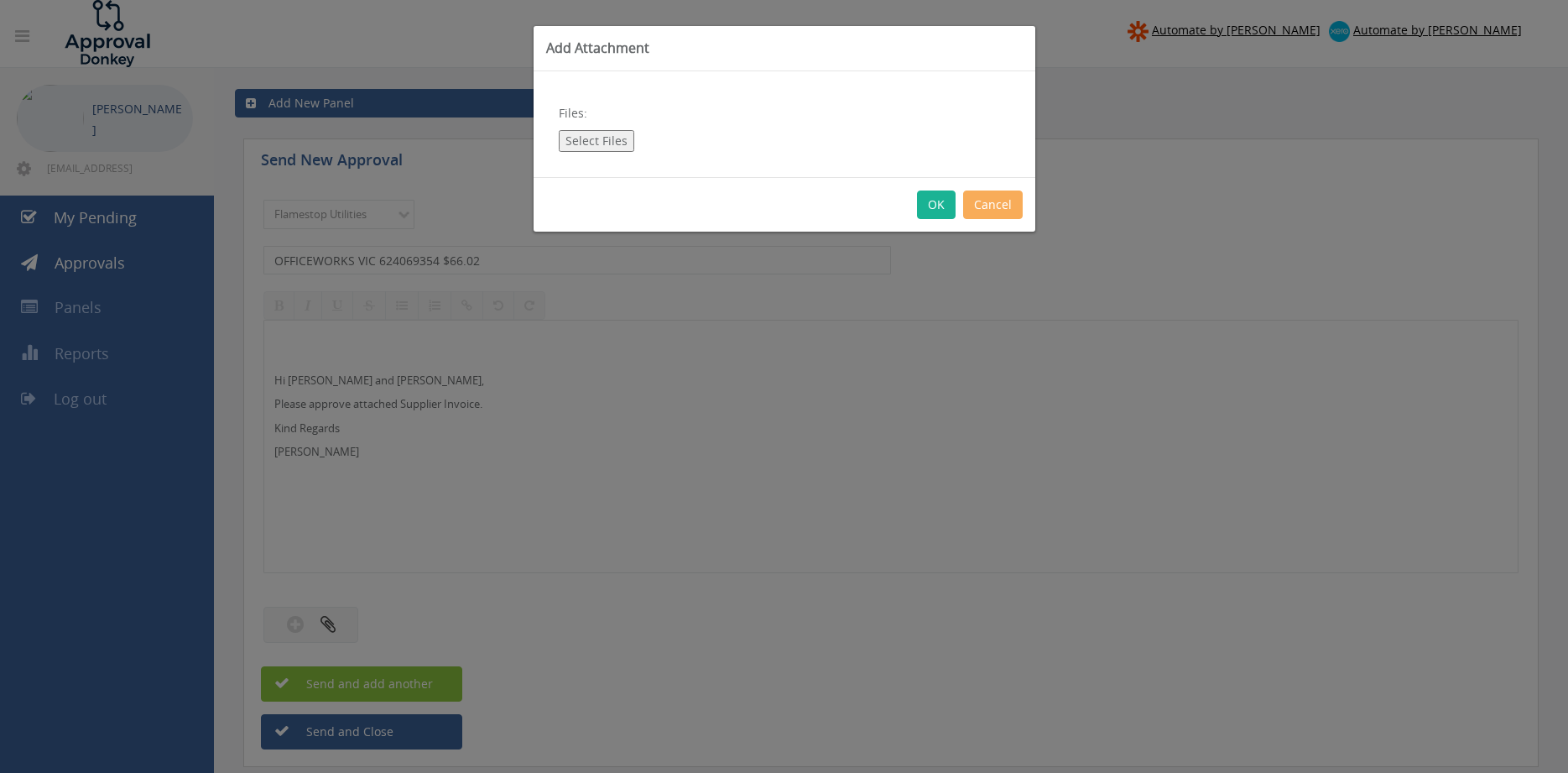
click at [605, 138] on button "Select Files" at bounding box center [597, 141] width 76 height 22
type input "C:\fakepath\OFFICEWORKS VIC 624069354 [DATE].pdf"
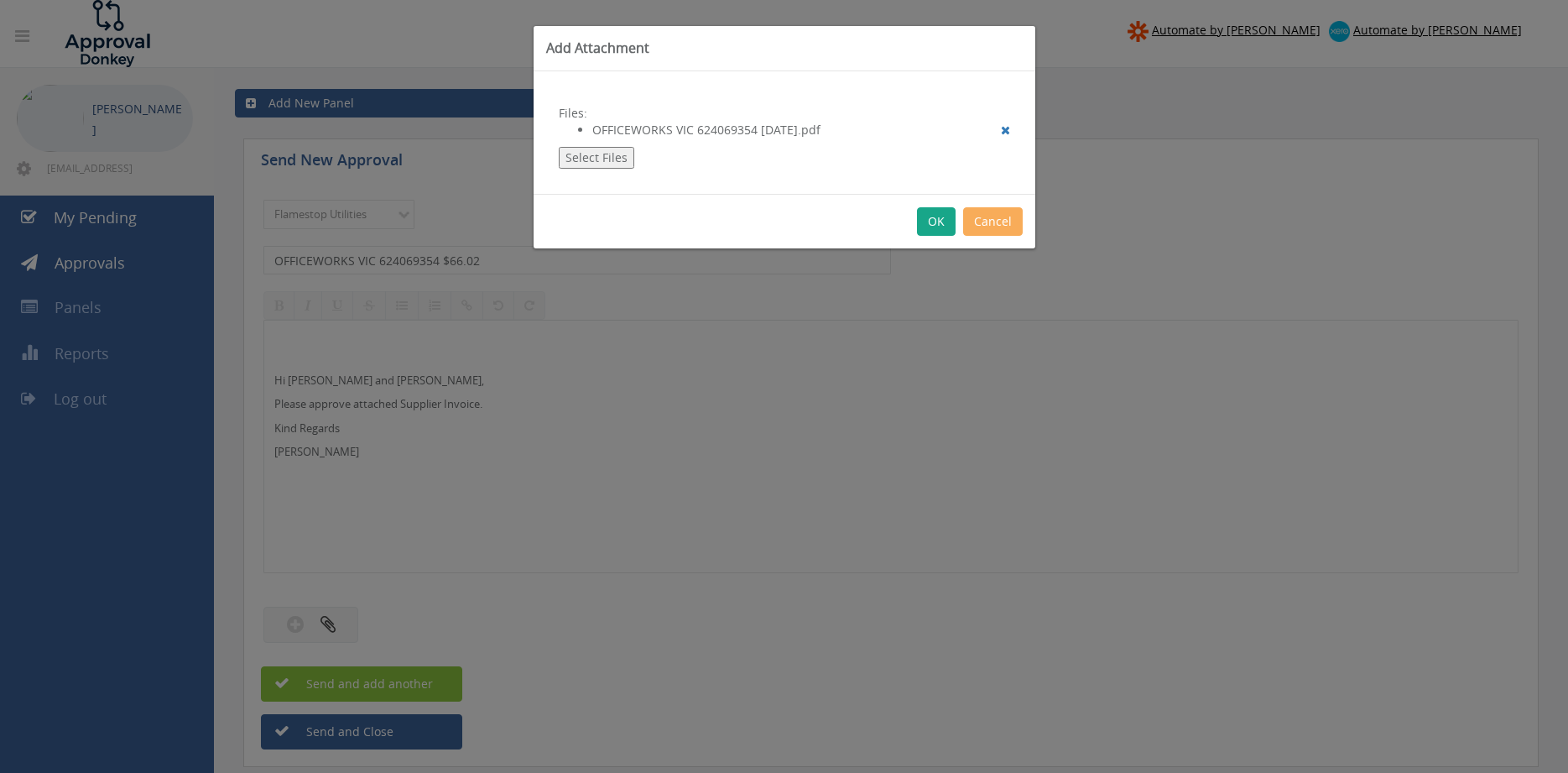
click at [934, 220] on button "OK" at bounding box center [936, 222] width 39 height 29
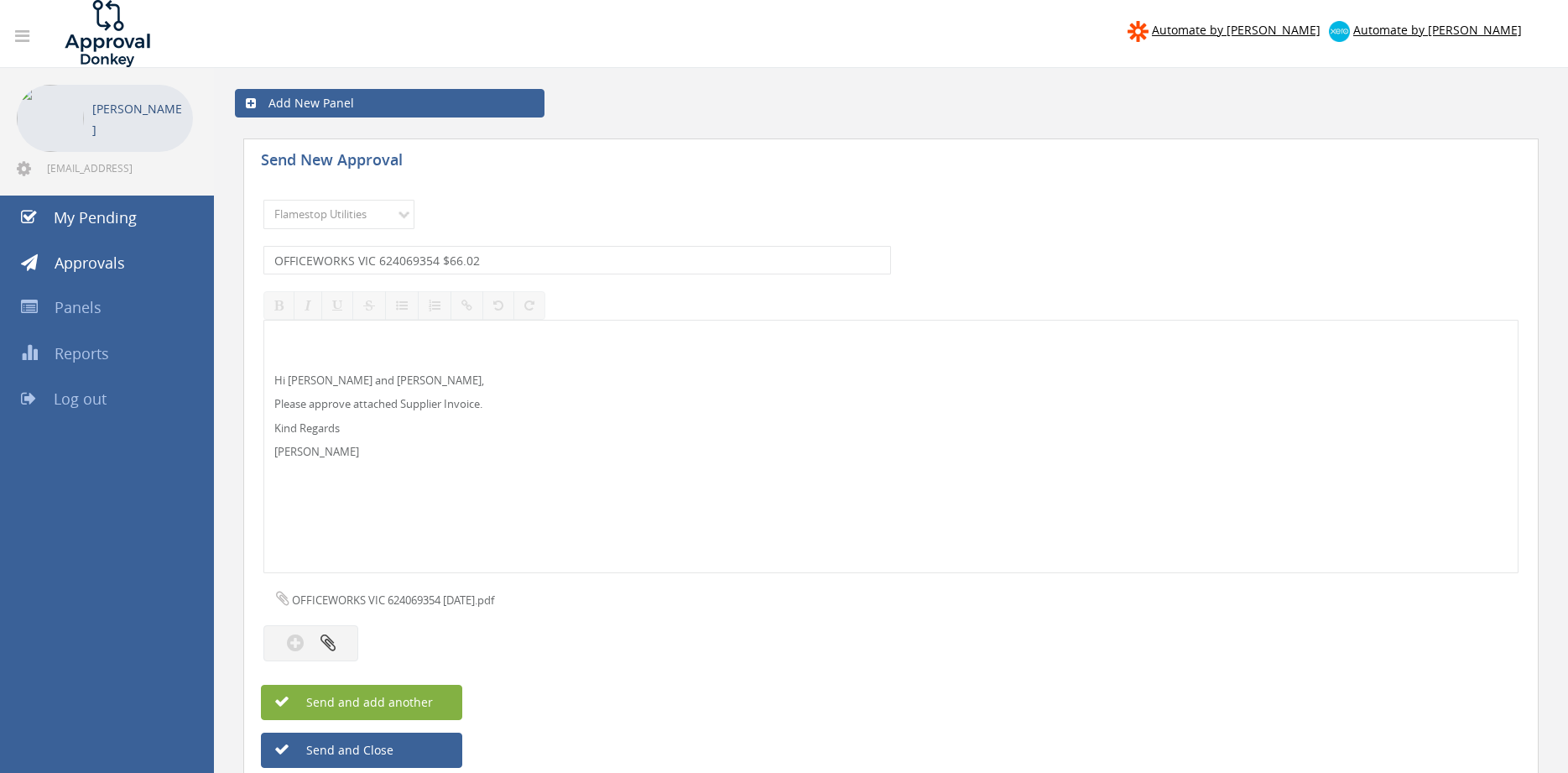
click at [442, 702] on button "Send and add another" at bounding box center [361, 702] width 201 height 35
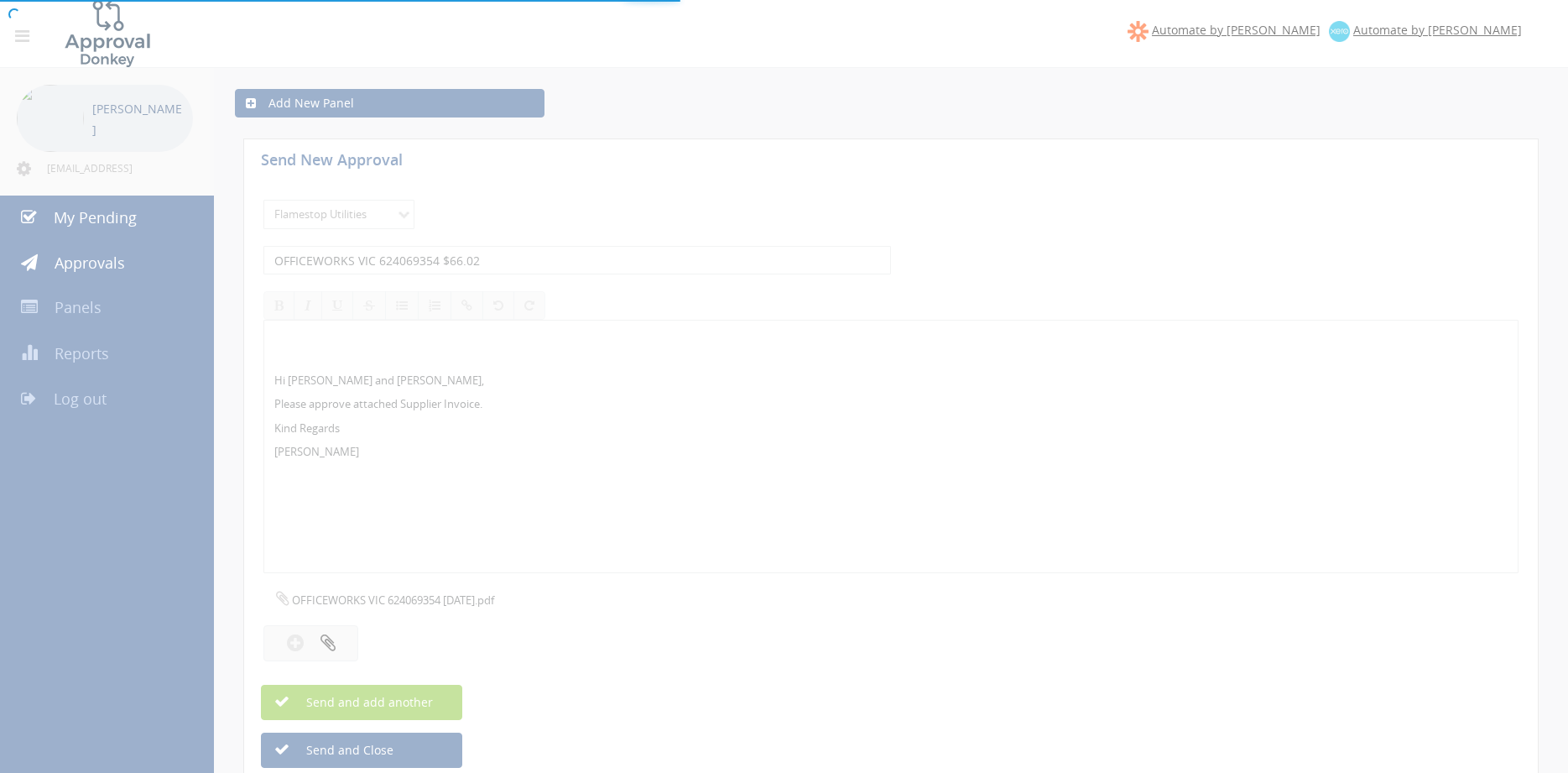
select select
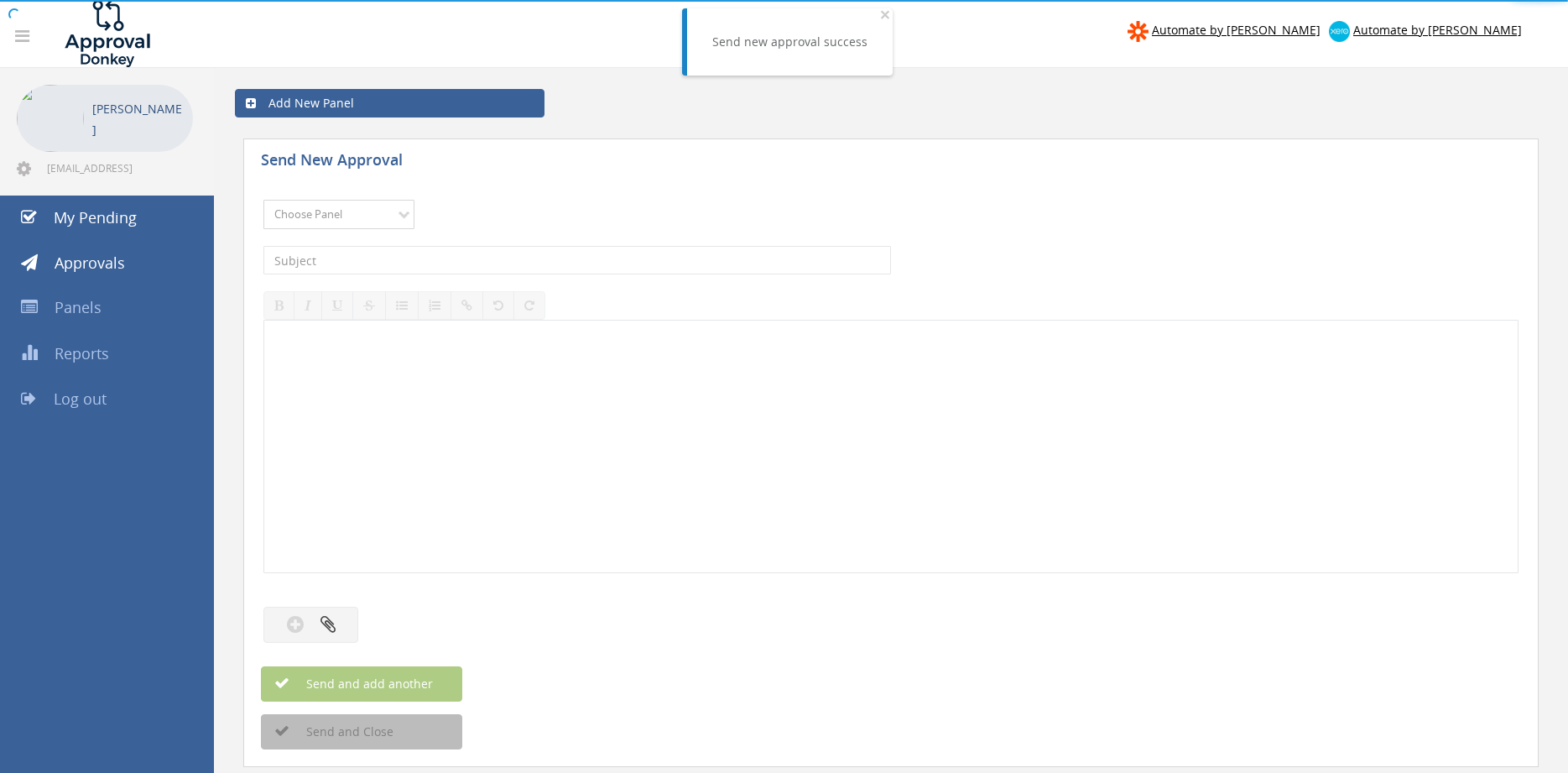
click at [263, 200] on select "Choose Panel Alarm Credits RG - 3 NZ Utilities Cable and SAI Global NZ Alarms-1…" at bounding box center [339, 215] width 151 height 30
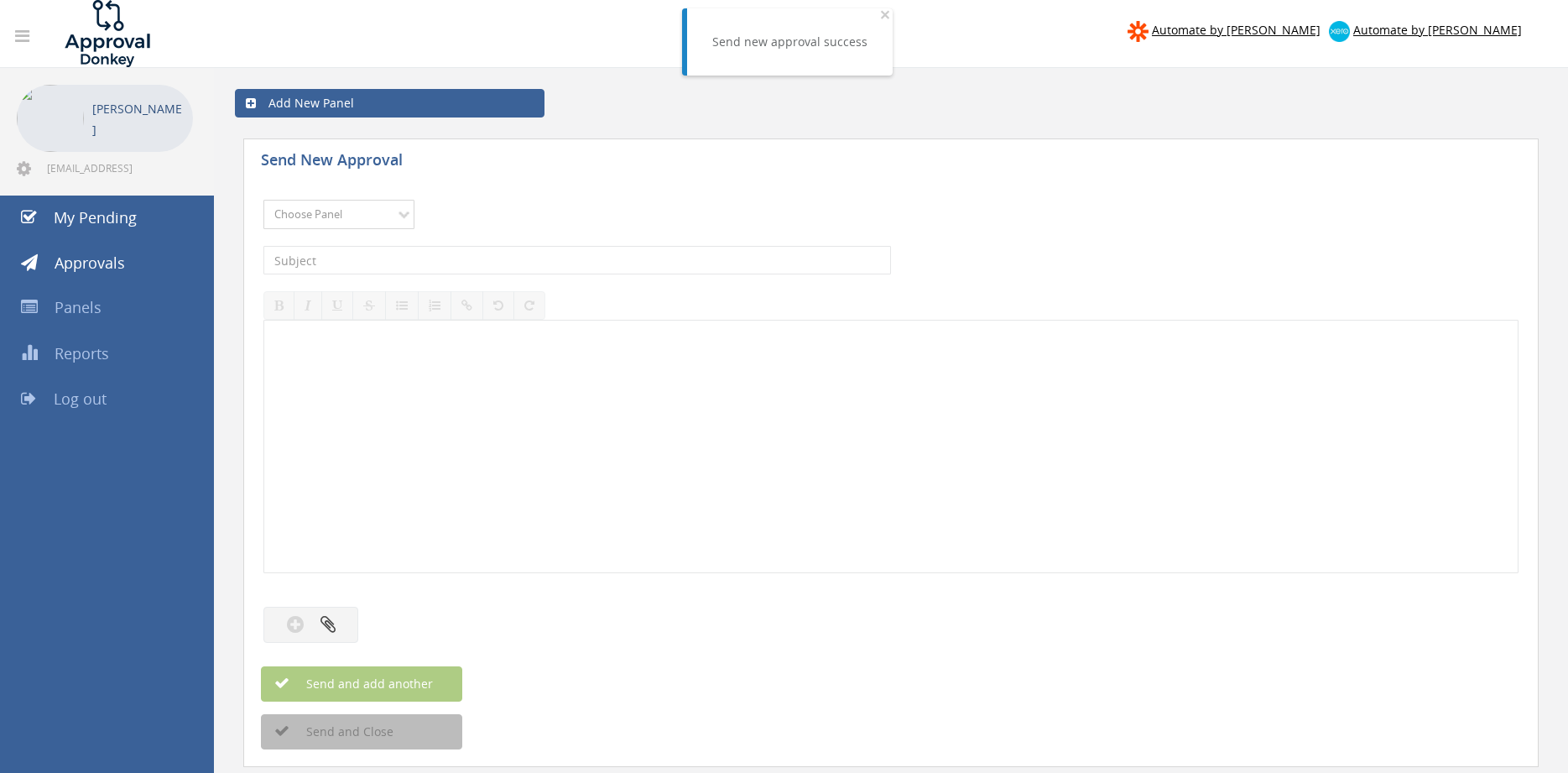
select select "9744"
click option "Flamestop Utilities" at bounding box center [0, 0] width 0 height 0
click at [478, 257] on input "text" at bounding box center [577, 261] width 628 height 29
type input "FORKHIRE INV00102753 $1,365.87"
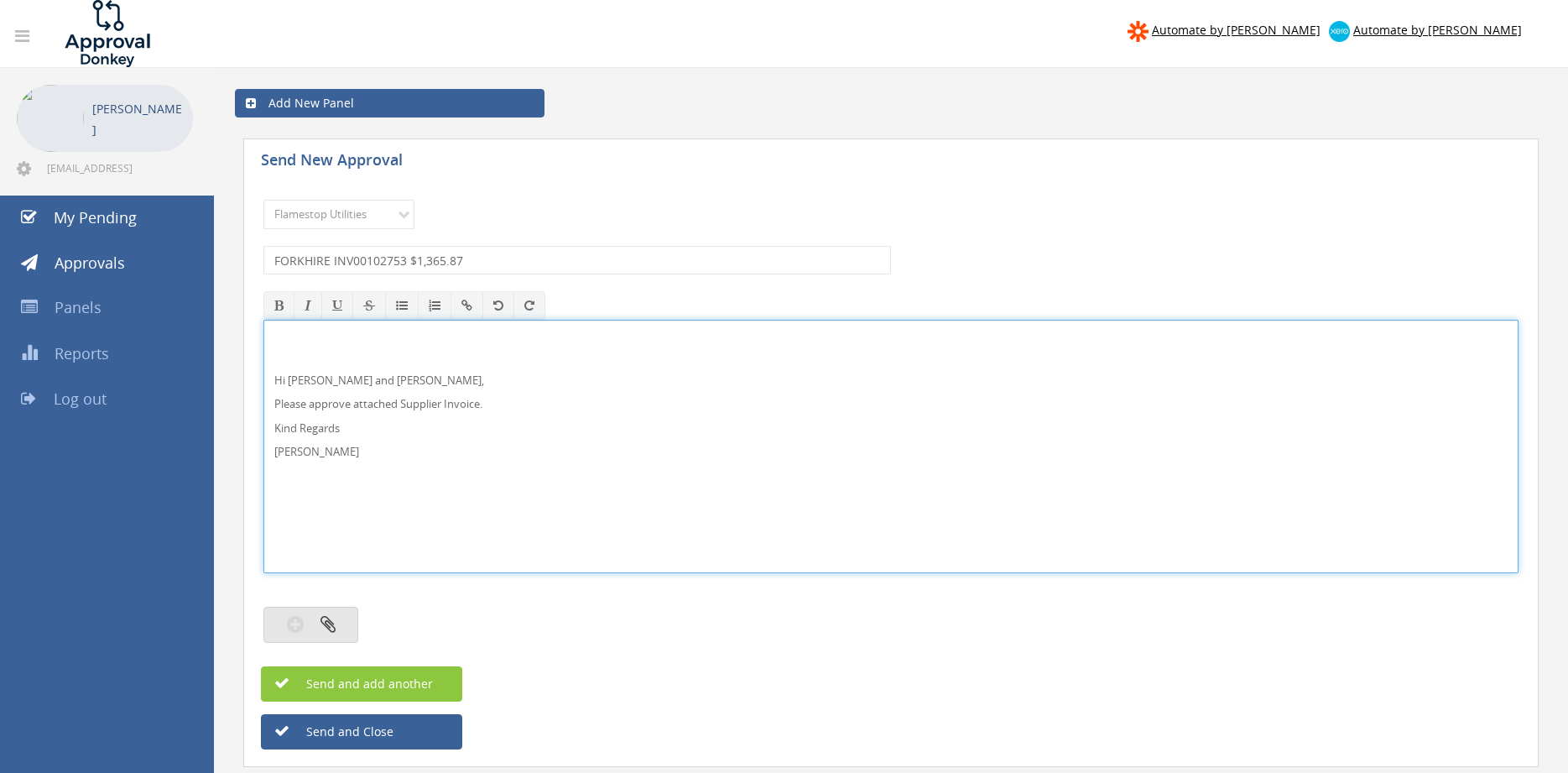
click at [340, 620] on button "button" at bounding box center [310, 625] width 95 height 36
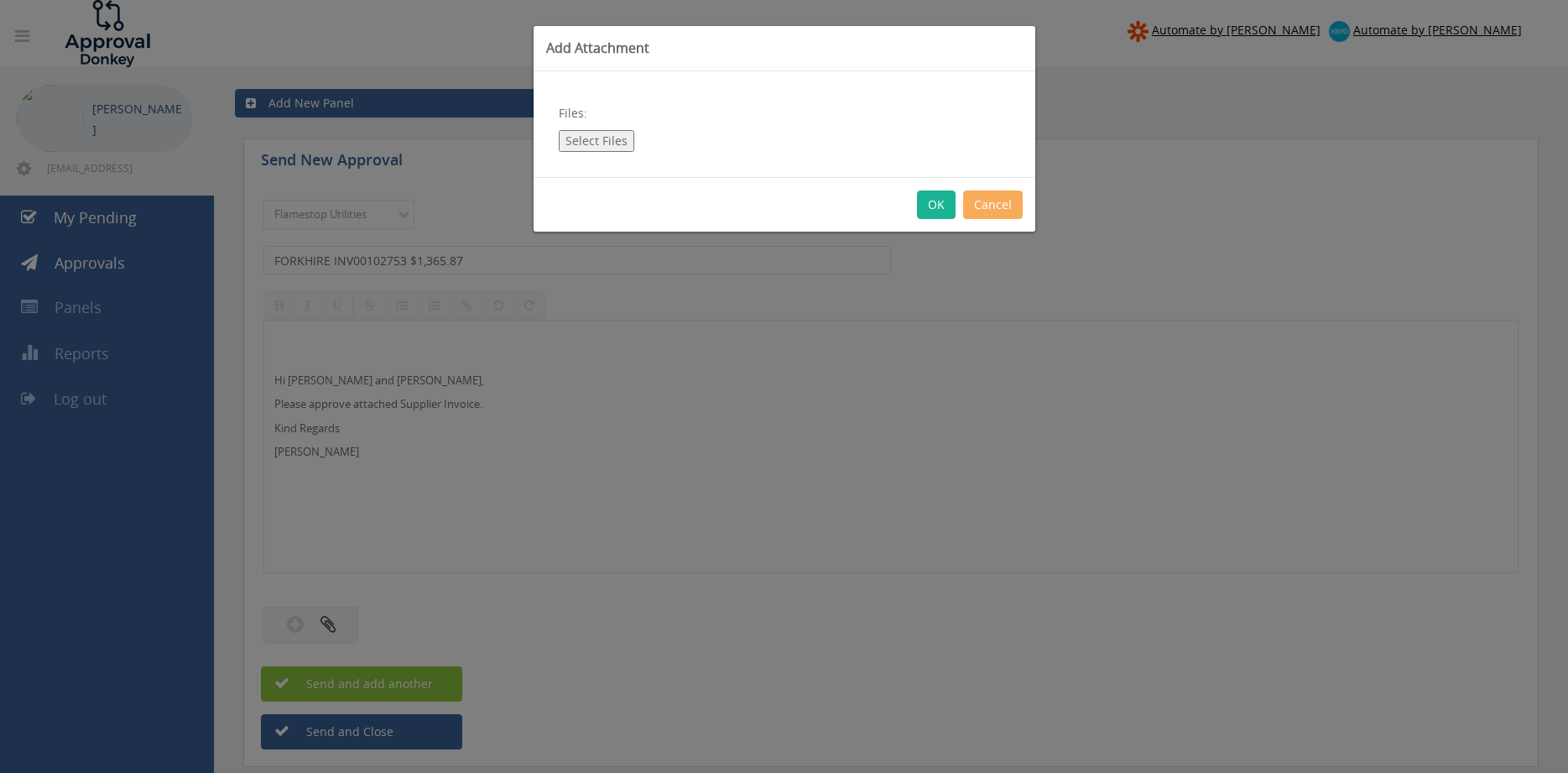
click at [609, 140] on button "Select Files" at bounding box center [597, 141] width 76 height 22
type input "C:\fakepath\FORKHIRE INV00102753 [DATE].pdf"
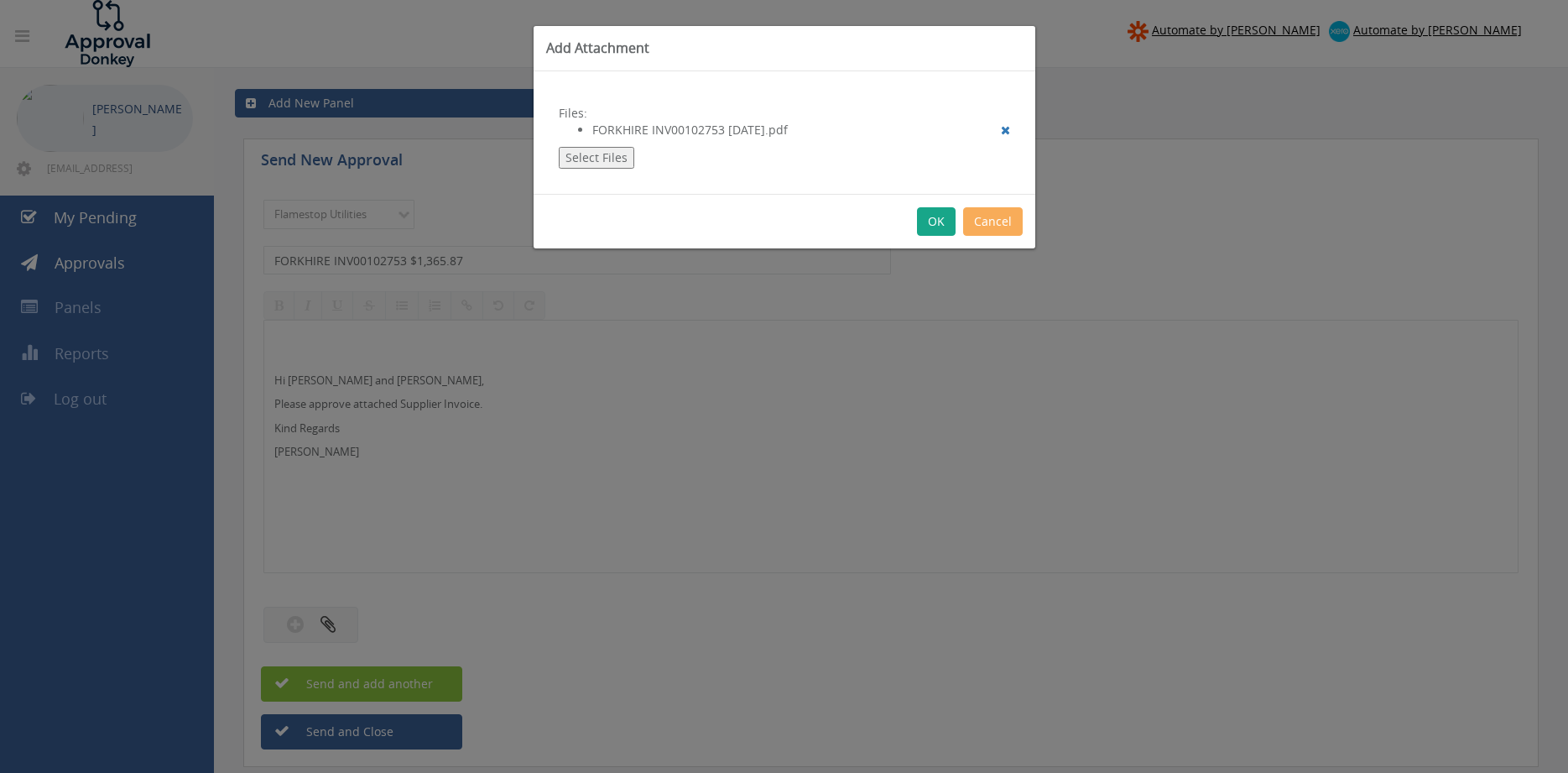
click at [939, 224] on button "OK" at bounding box center [936, 222] width 39 height 29
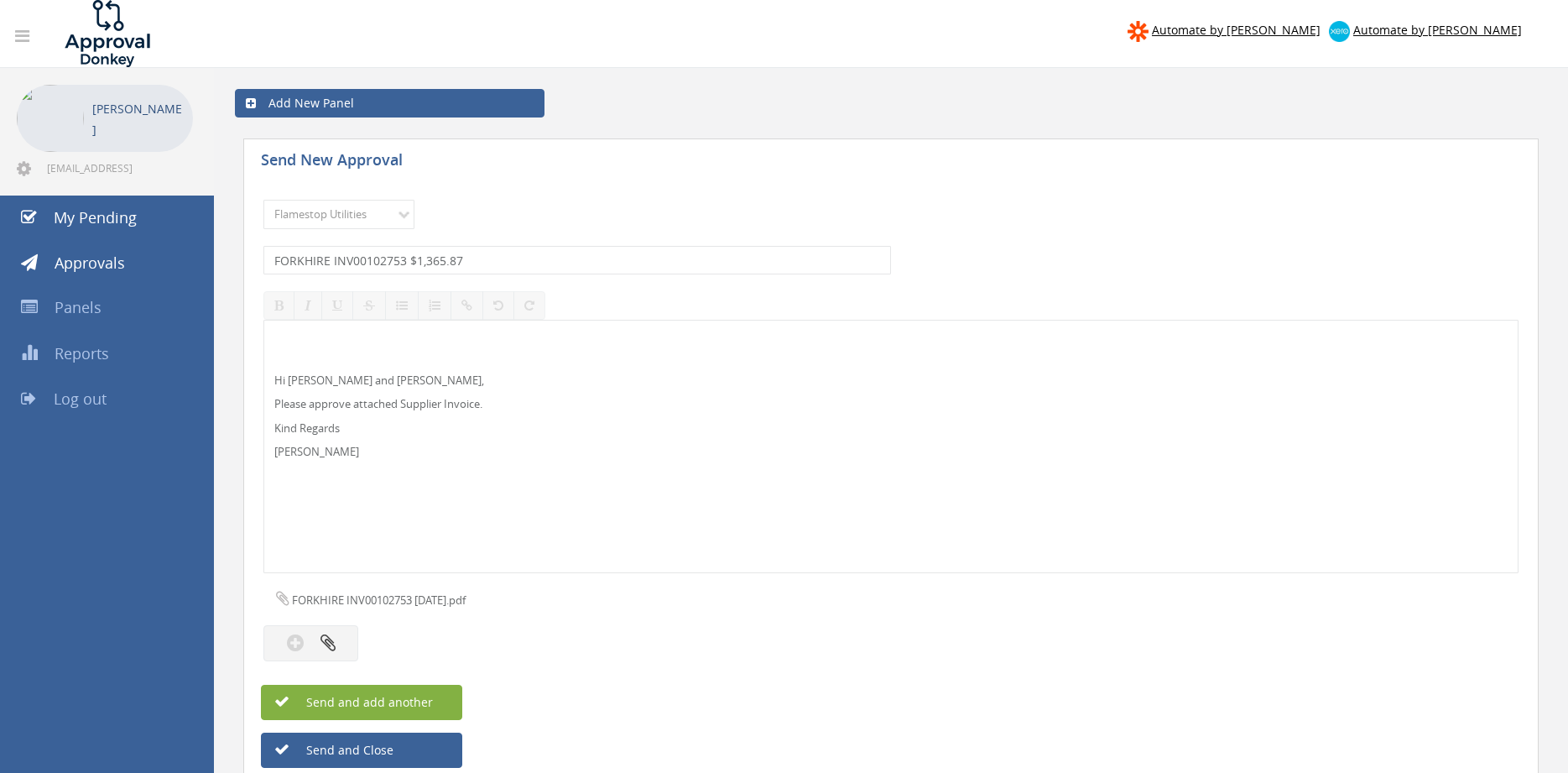
click at [440, 701] on button "Send and add another" at bounding box center [361, 702] width 201 height 35
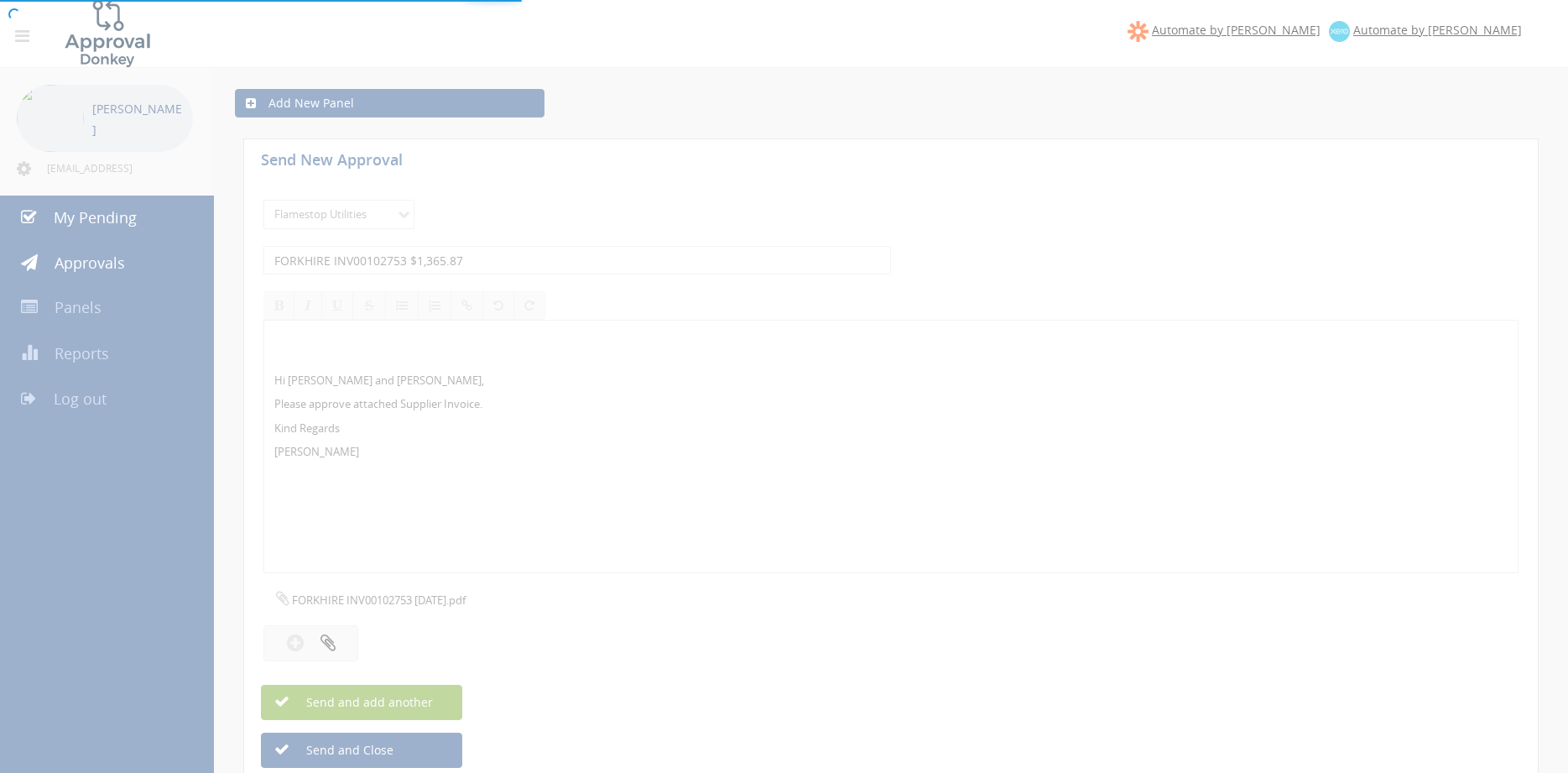
select select
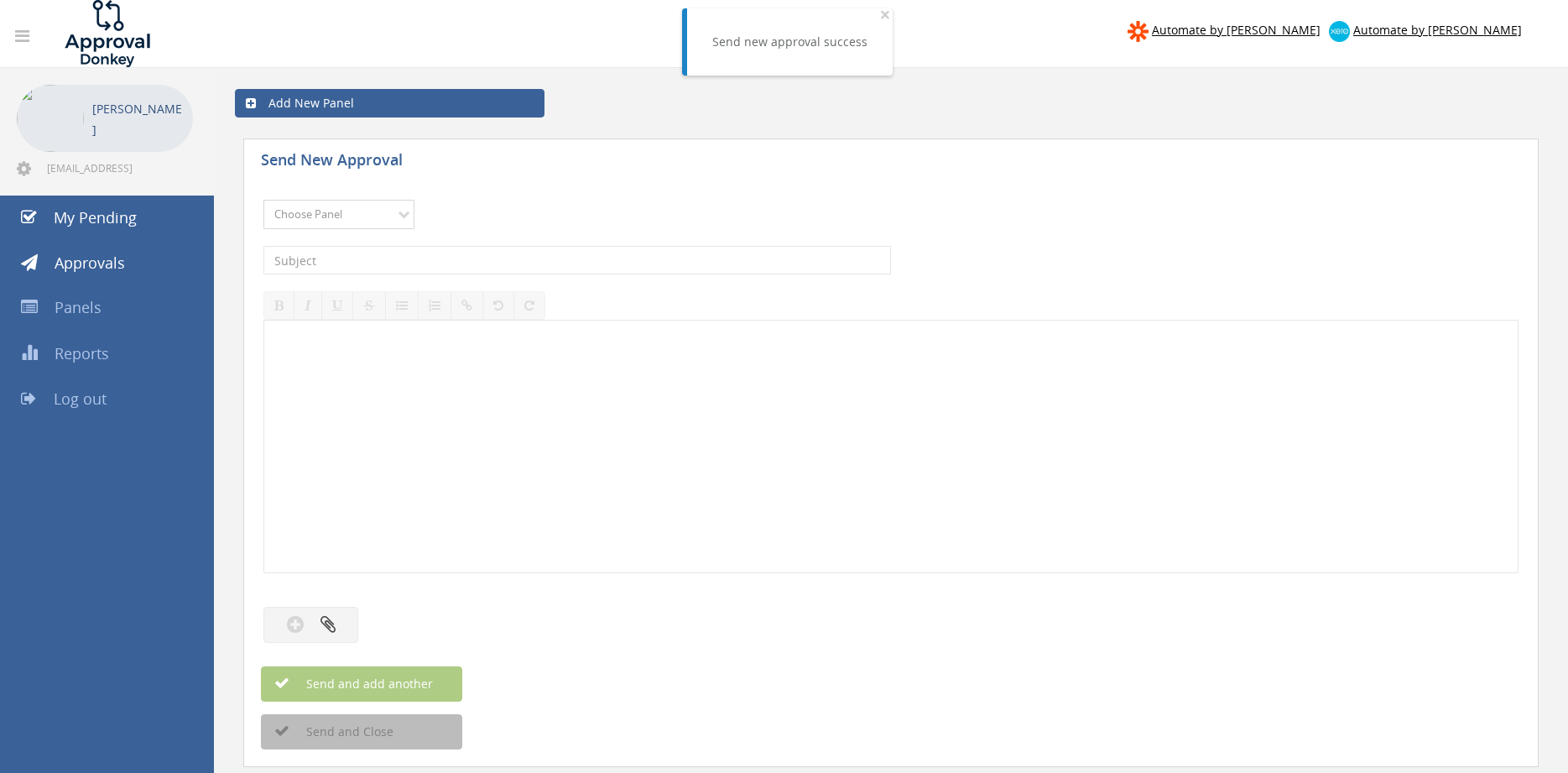
click at [263, 200] on select "Choose Panel Alarm Credits RG - 3 NZ Utilities Cable and SAI Global NZ Alarms-1…" at bounding box center [339, 215] width 151 height 30
select select "9744"
click option "Flamestop Utilities" at bounding box center [0, 0] width 0 height 0
click at [460, 261] on input "text" at bounding box center [577, 261] width 628 height 29
type input "FORKHIRE INV00102725 $297.00"
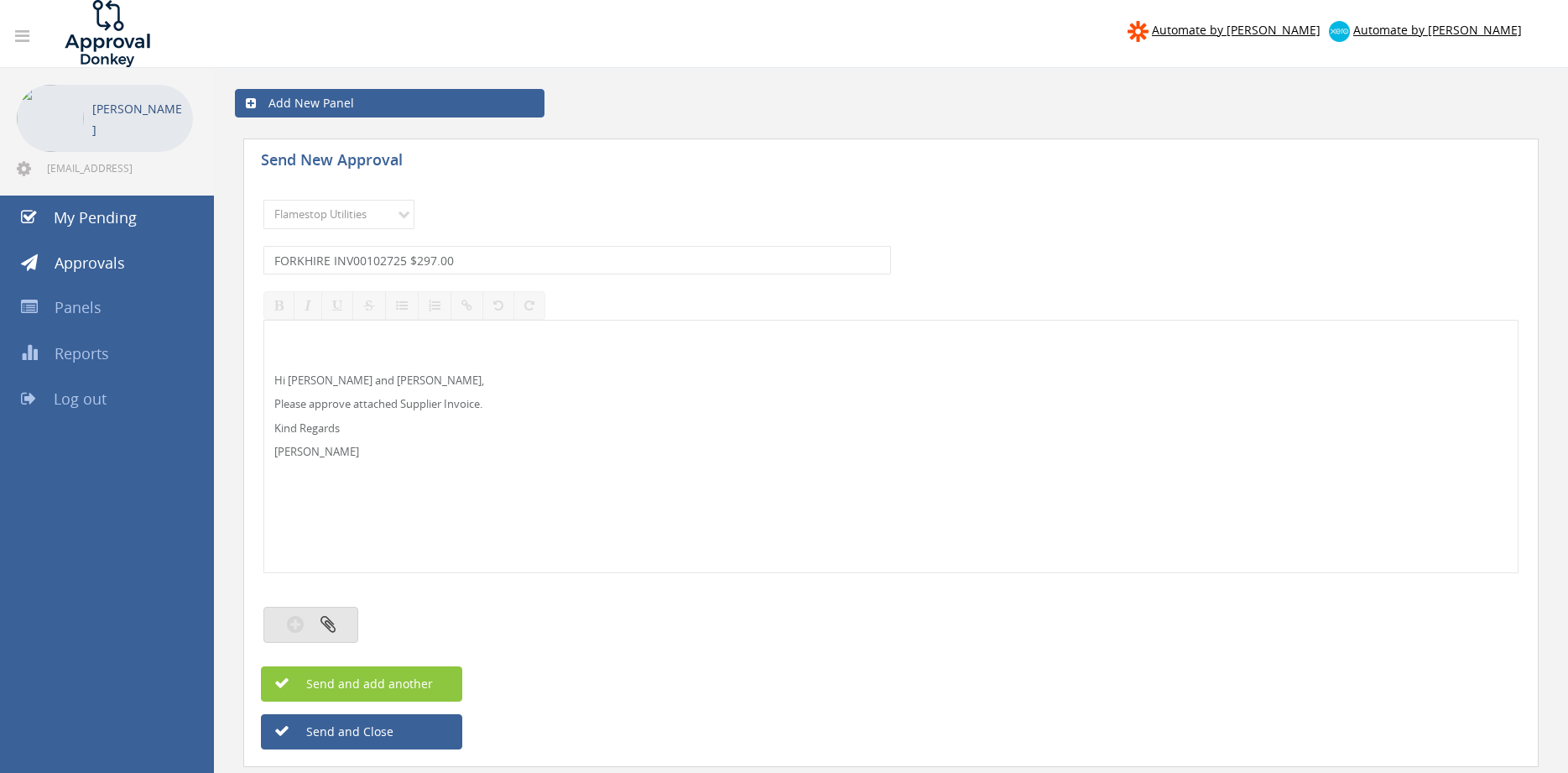
click at [342, 617] on button "button" at bounding box center [310, 625] width 95 height 36
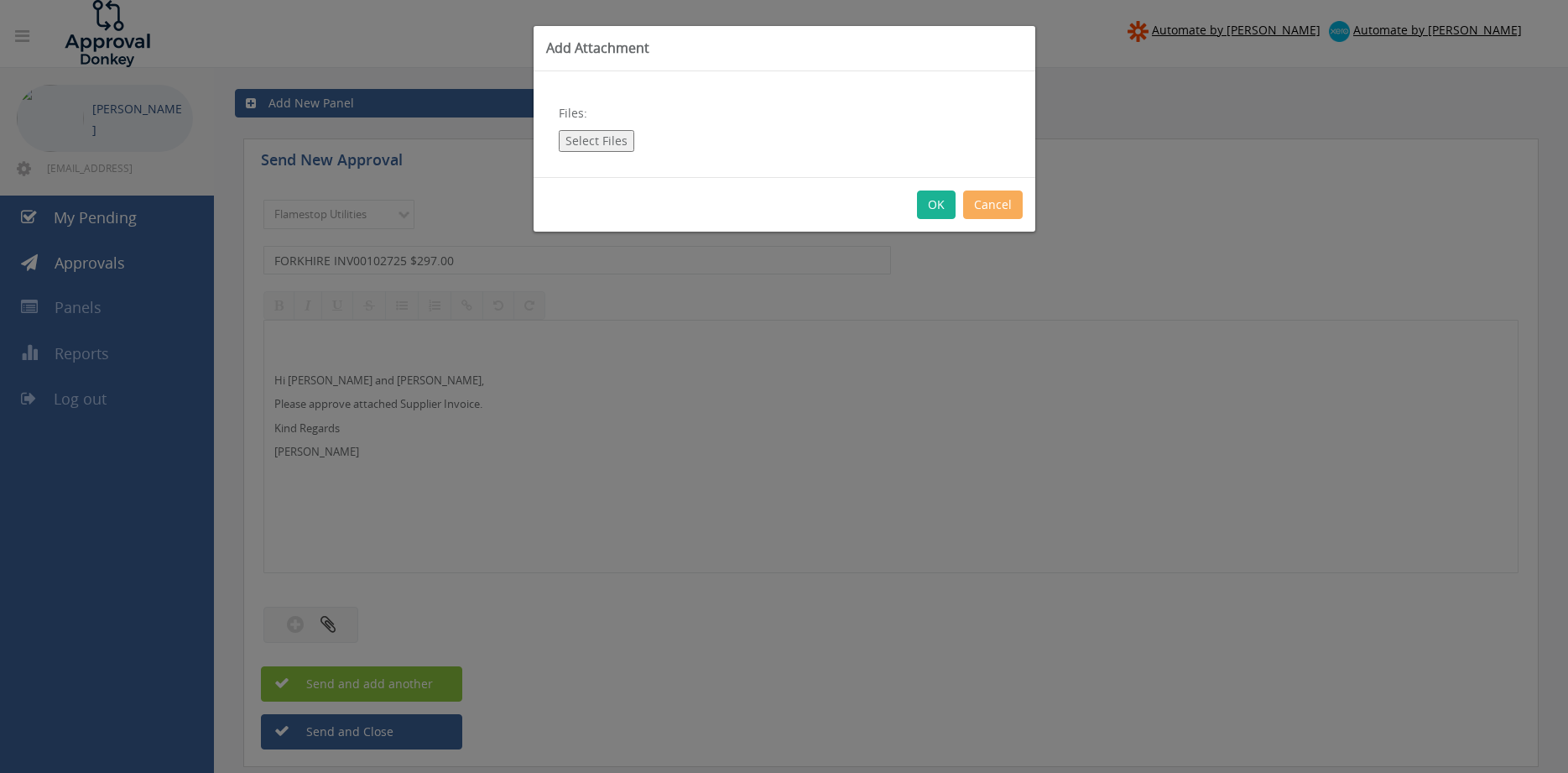
click at [595, 141] on button "Select Files" at bounding box center [597, 141] width 76 height 22
type input "C:\fakepath\FORKHIRE INV00102725 [DATE].pdf"
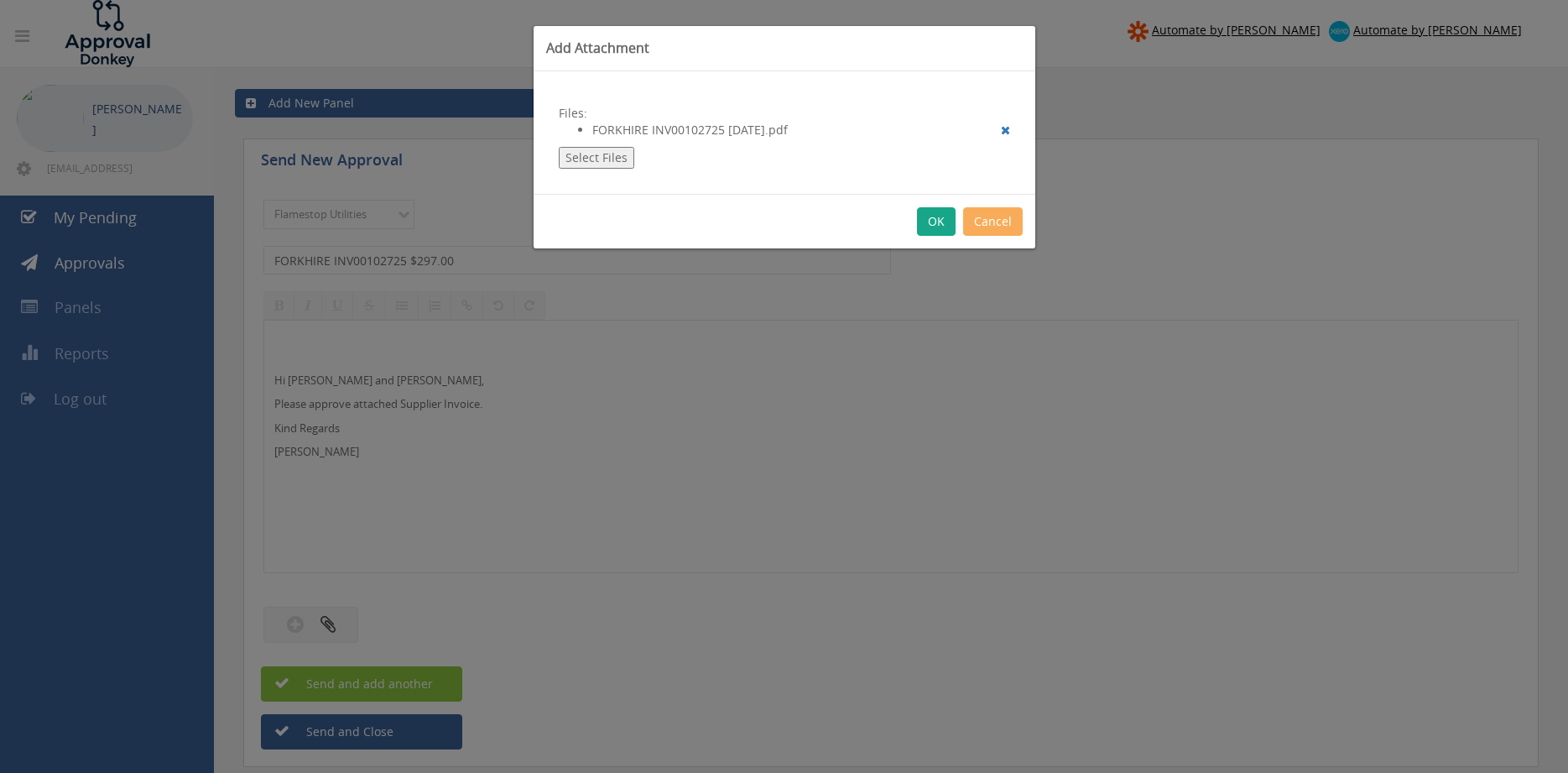
click at [936, 224] on button "OK" at bounding box center [936, 222] width 39 height 29
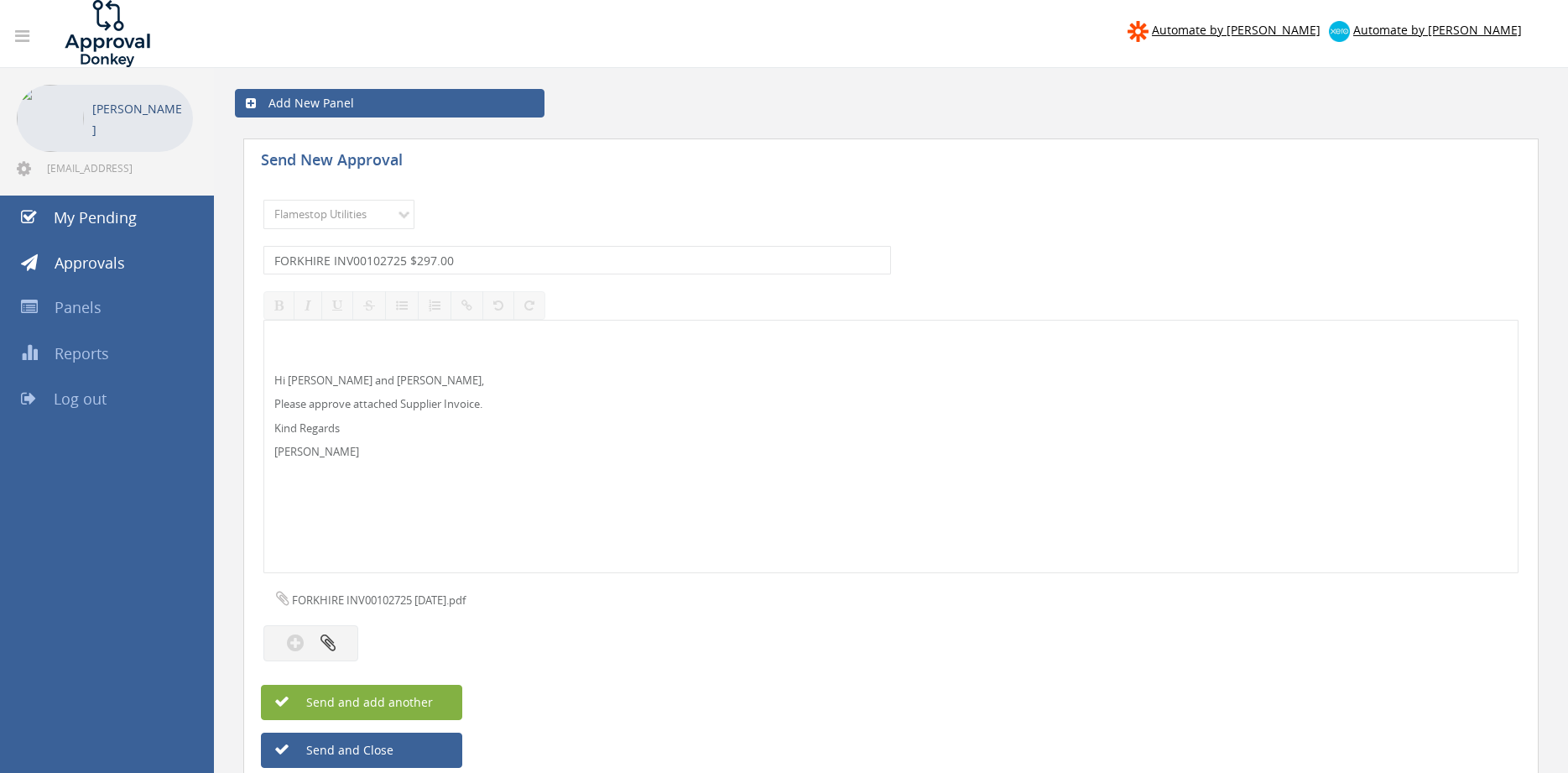
click at [426, 697] on span "Send and add another" at bounding box center [352, 703] width 163 height 16
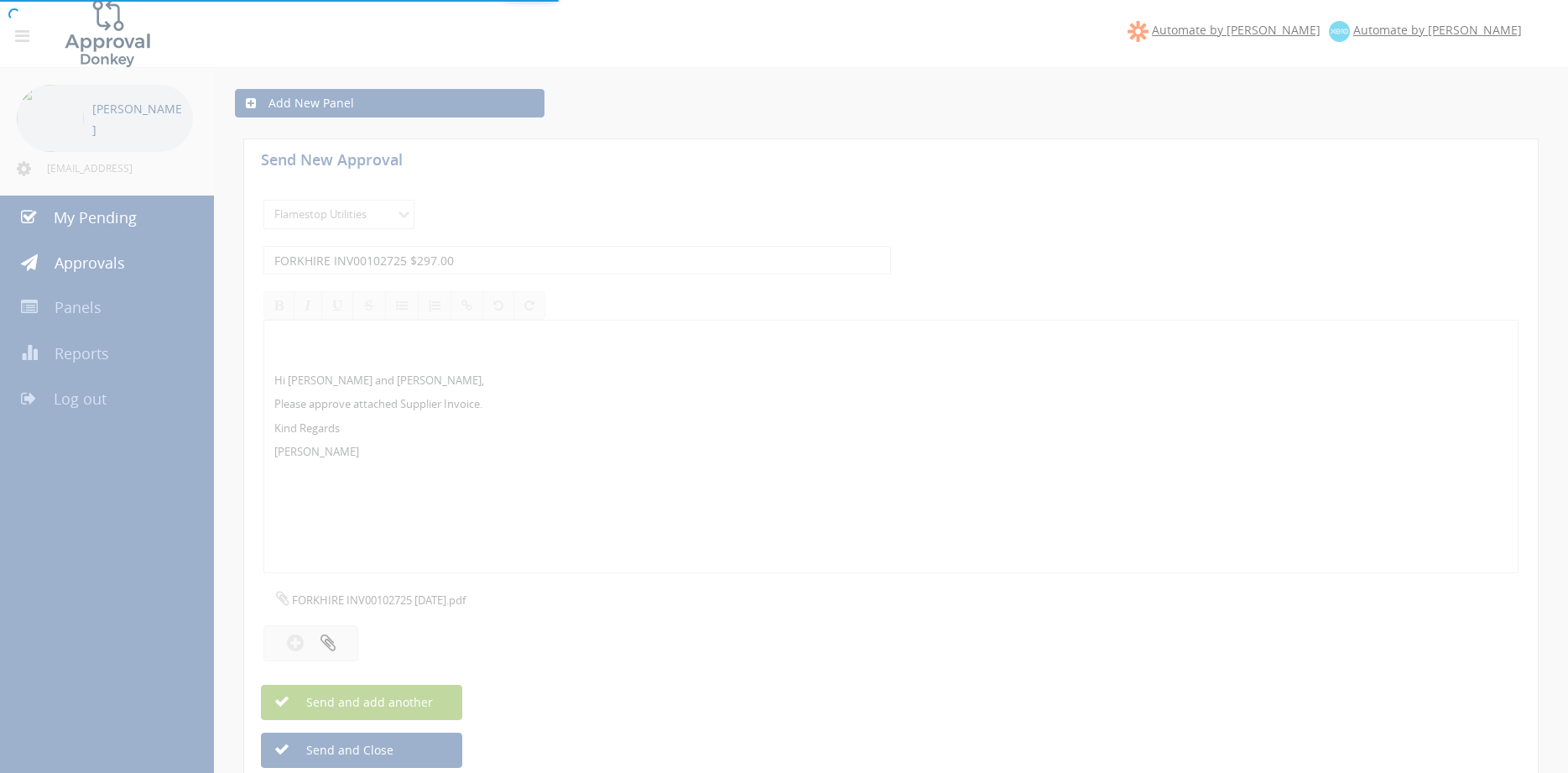
select select
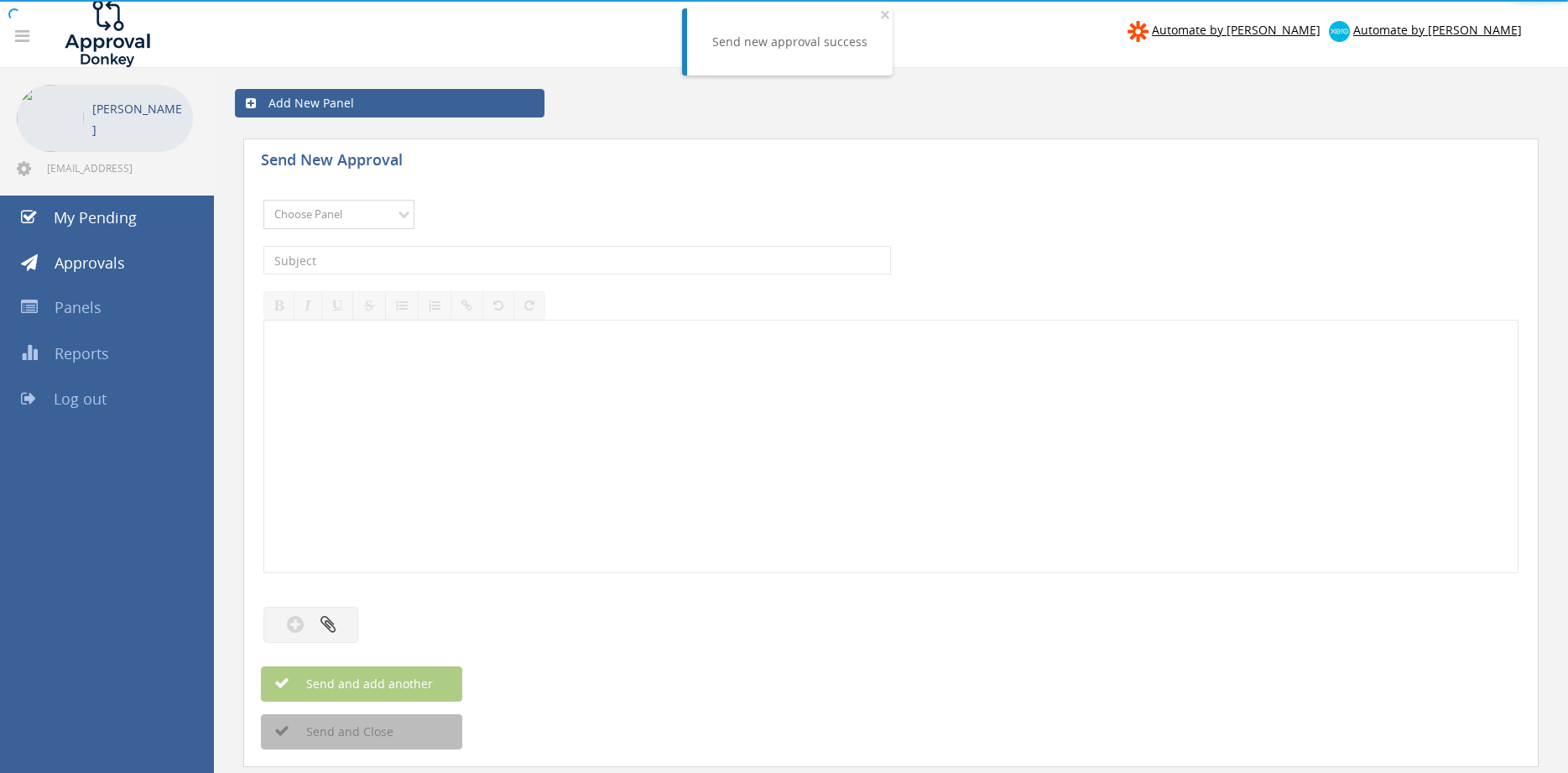
click at [263, 200] on select "Choose Panel Alarm Credits RG - 3 NZ Utilities Cable and SAI Global NZ Alarms-1…" at bounding box center [339, 215] width 151 height 30
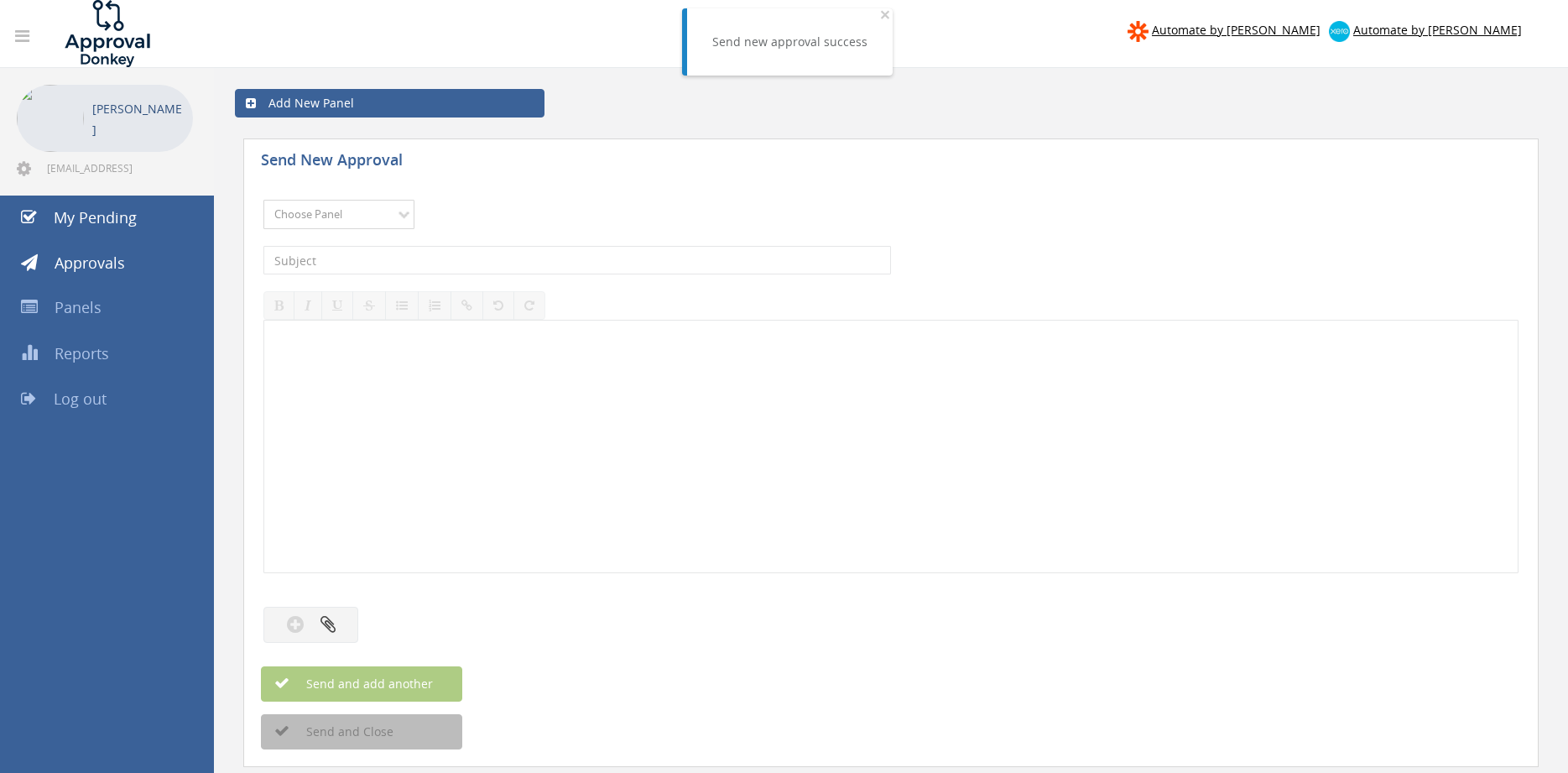
select select "9744"
click option "Flamestop Utilities" at bounding box center [0, 0] width 0 height 0
click at [457, 254] on input "text" at bounding box center [577, 261] width 628 height 29
type input "E"
type input "e Extinguisher Recycling INV-2425 $1,196.80"
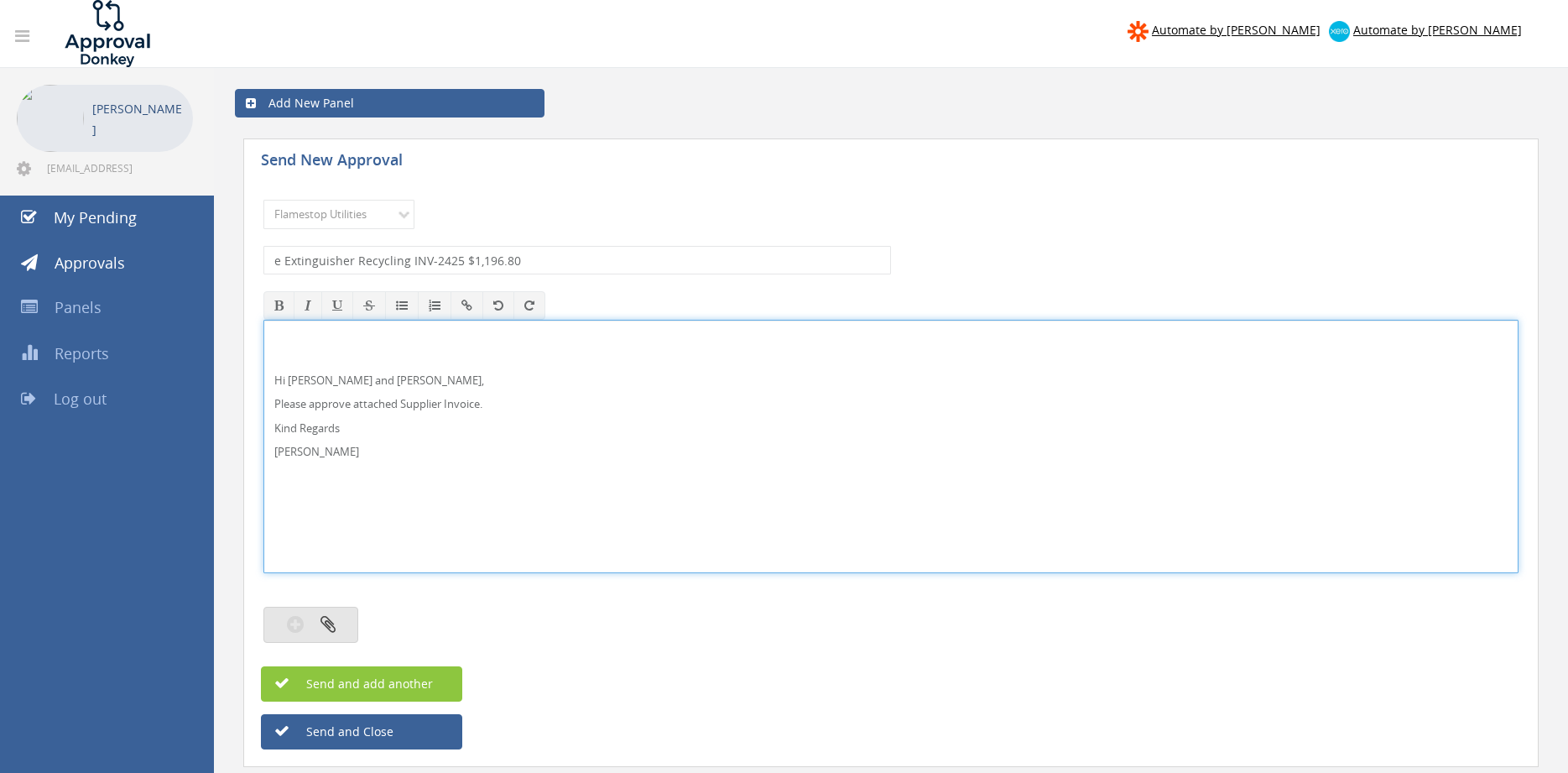
click at [339, 630] on button "button" at bounding box center [310, 625] width 95 height 36
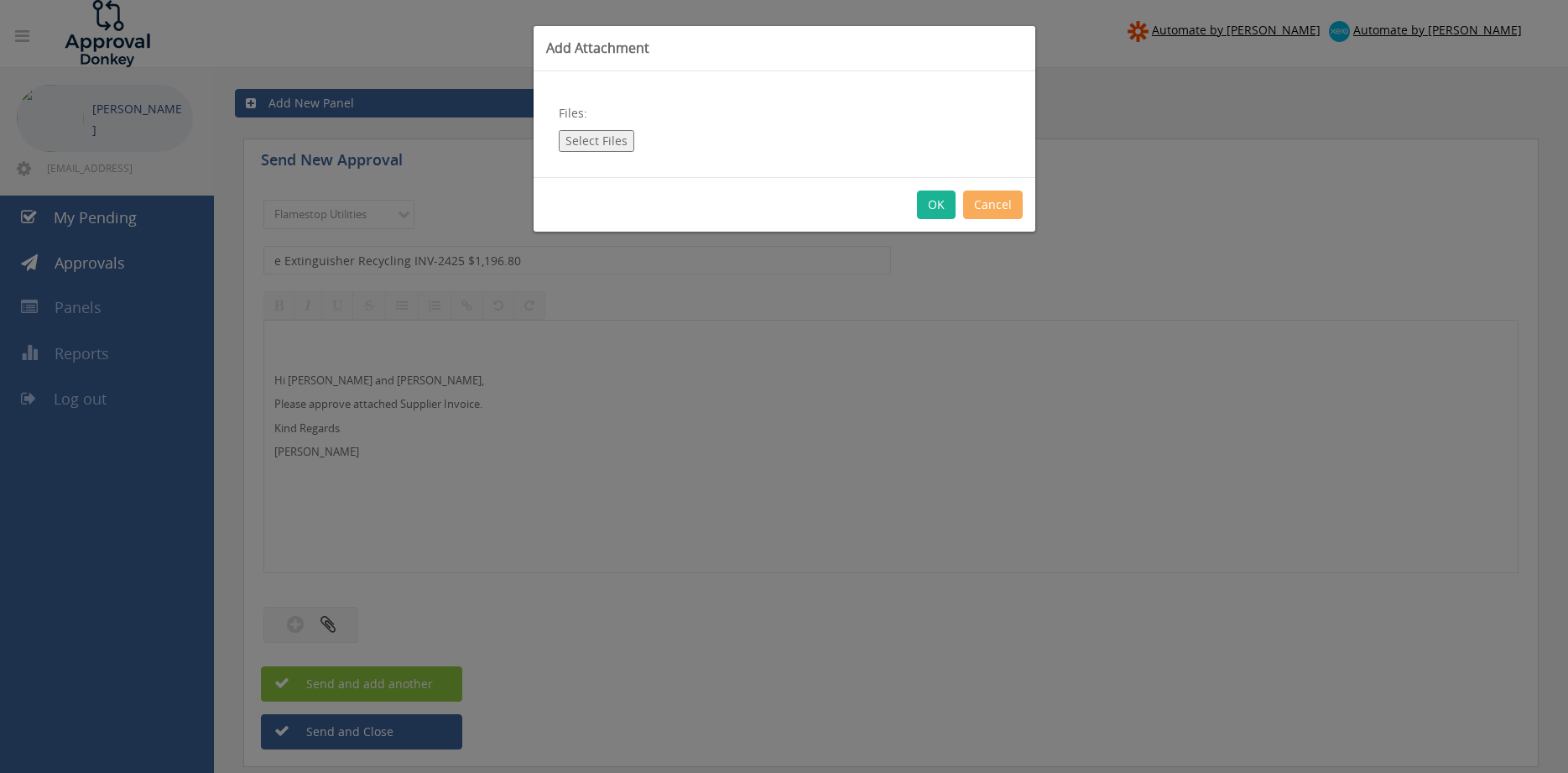
click at [609, 144] on button "Select Files" at bounding box center [597, 141] width 76 height 22
type input "C:\fakepath\e Extinguisher Recycling INV-2425 [DATE].pdf"
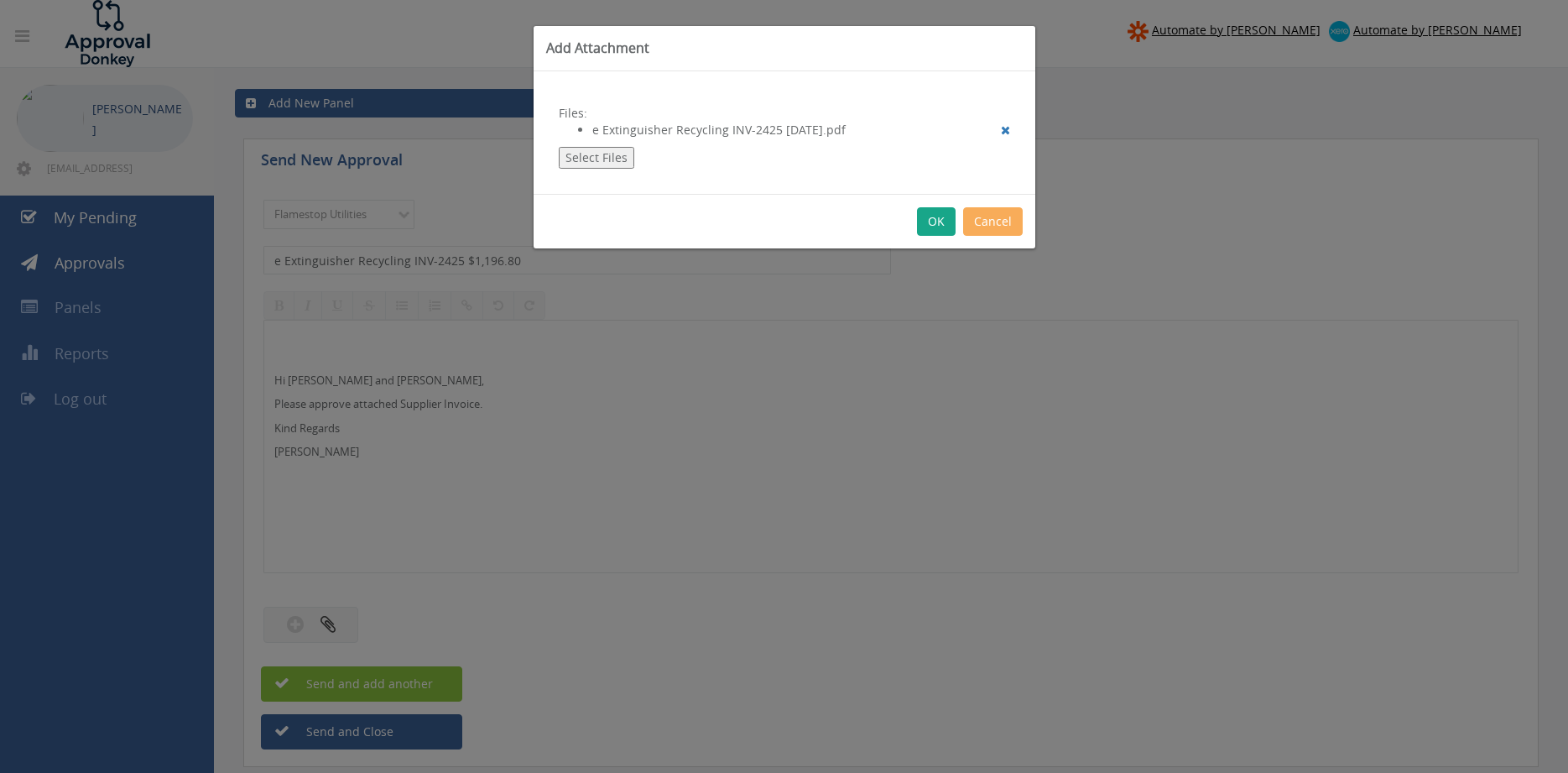
click at [938, 224] on button "OK" at bounding box center [936, 222] width 39 height 29
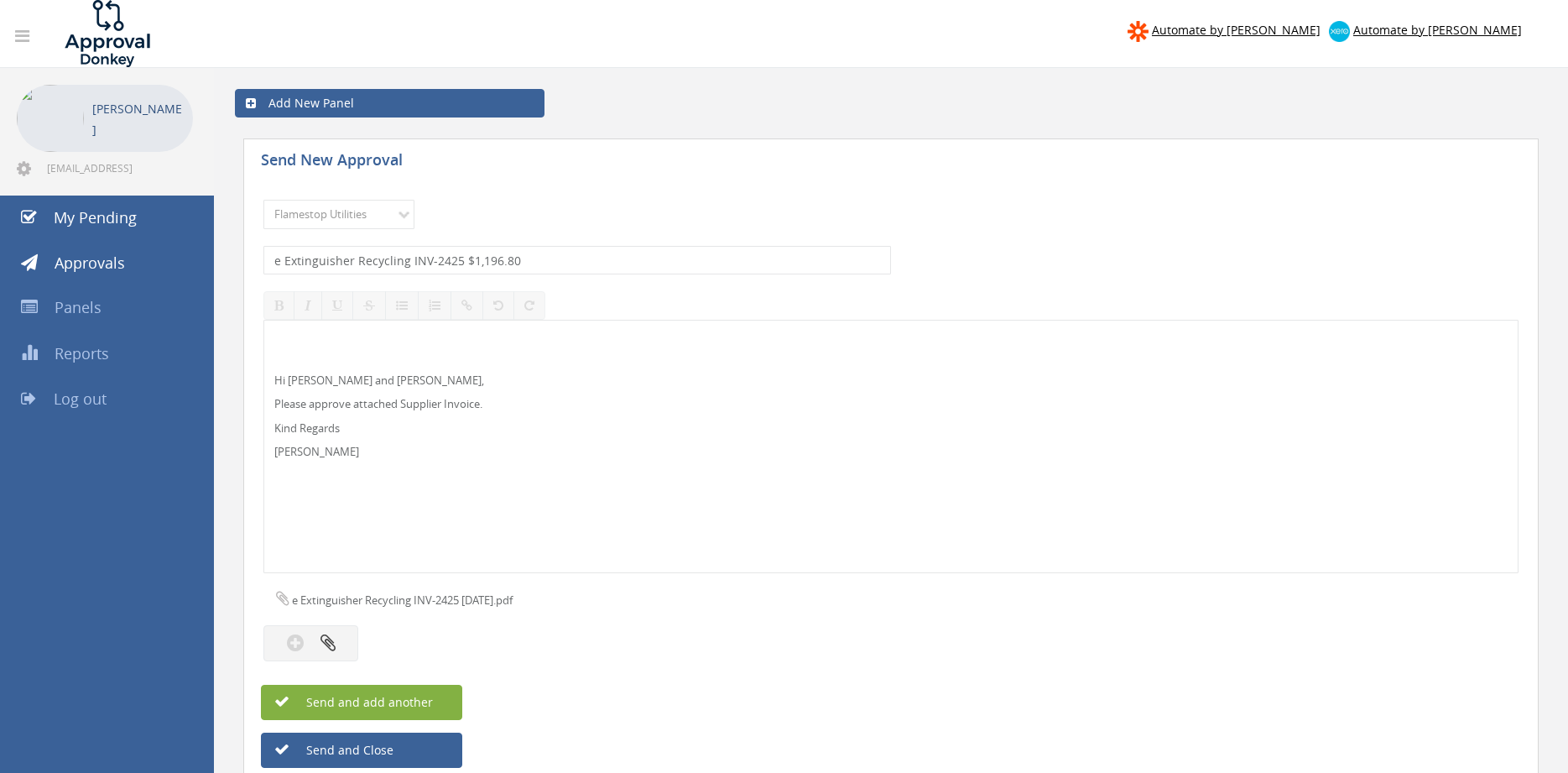
click at [446, 696] on button "Send and add another" at bounding box center [361, 702] width 201 height 35
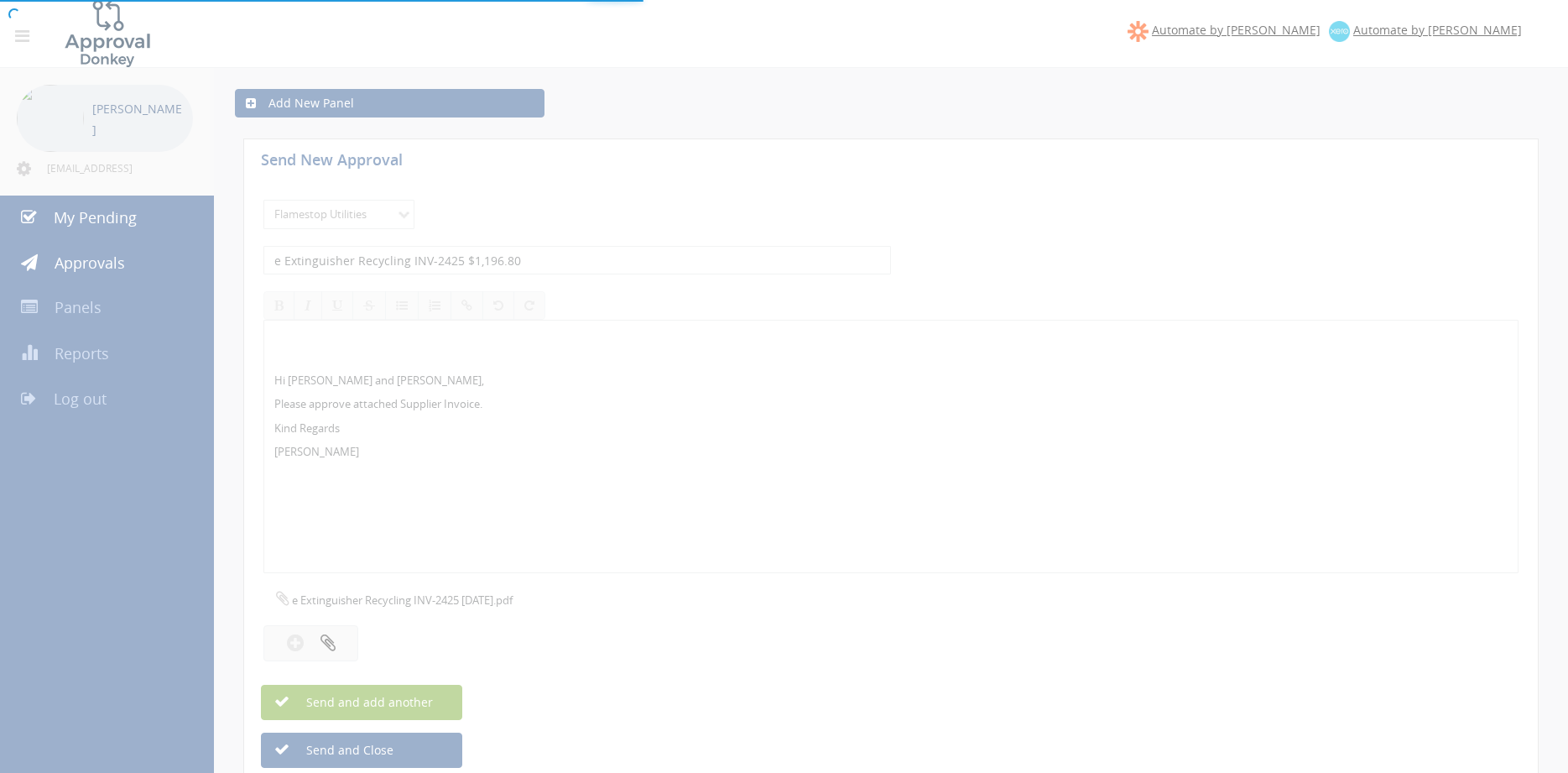
select select
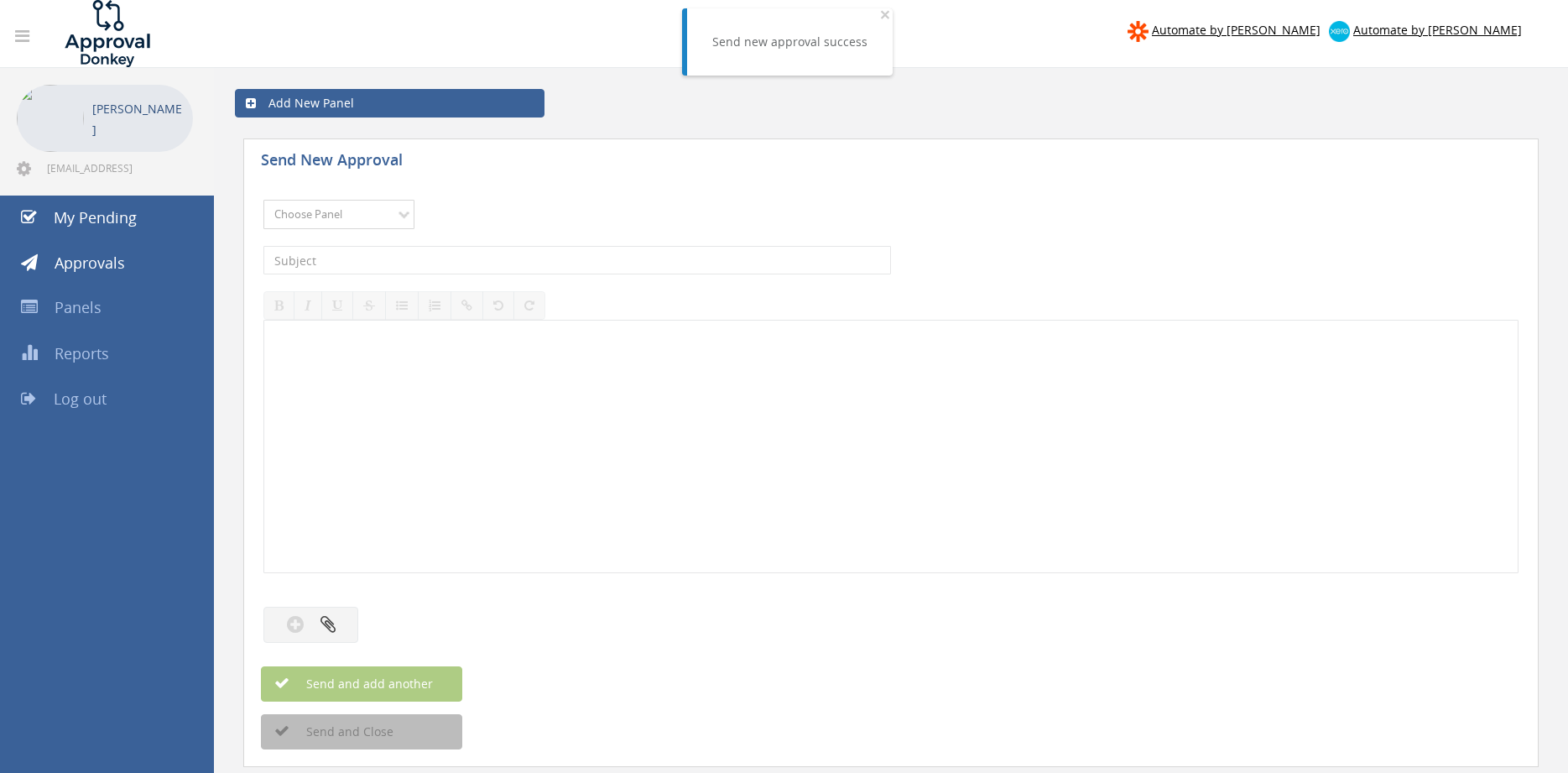
click at [263, 200] on select "Choose Panel Alarm Credits RG - 3 NZ Utilities Cable and SAI Global NZ Alarms-1…" at bounding box center [339, 215] width 151 height 30
select select "9744"
click option "Flamestop Utilities" at bounding box center [0, 0] width 0 height 0
click at [515, 256] on input "text" at bounding box center [577, 261] width 628 height 29
type input "c"
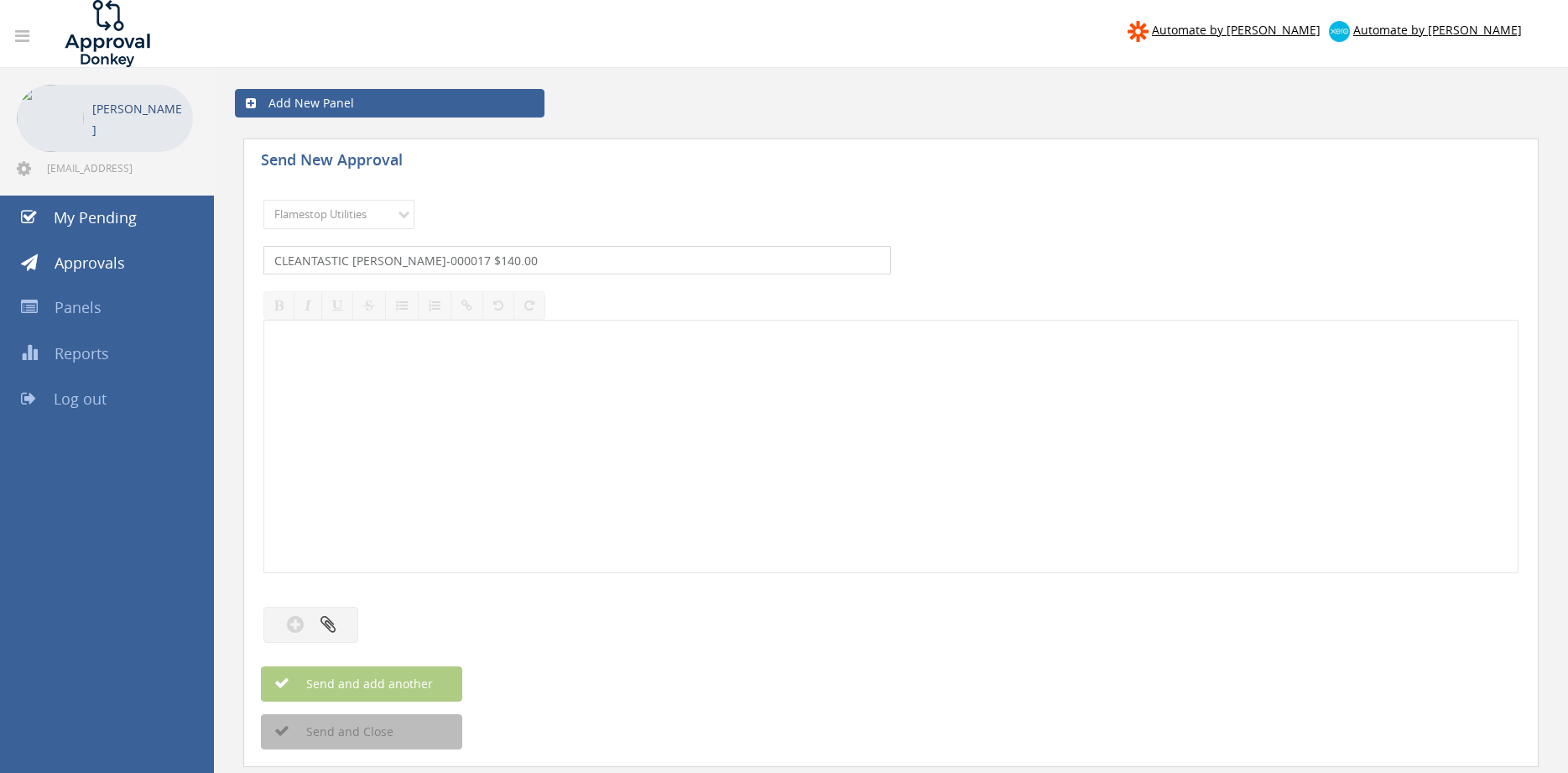
type input "CLEANTASTIC [PERSON_NAME]-000017 $140.00"
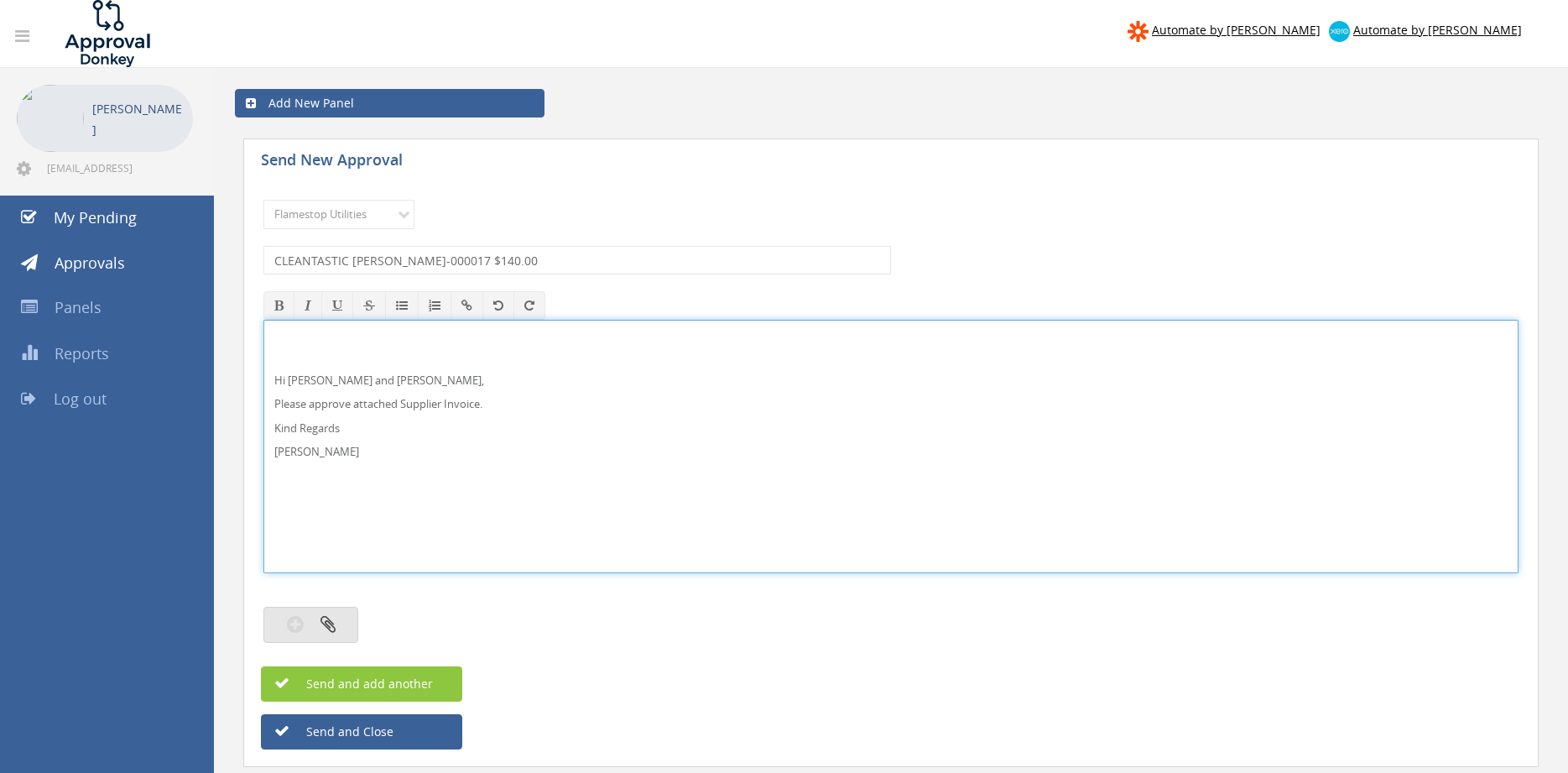
click at [335, 628] on icon "button" at bounding box center [328, 623] width 15 height 19
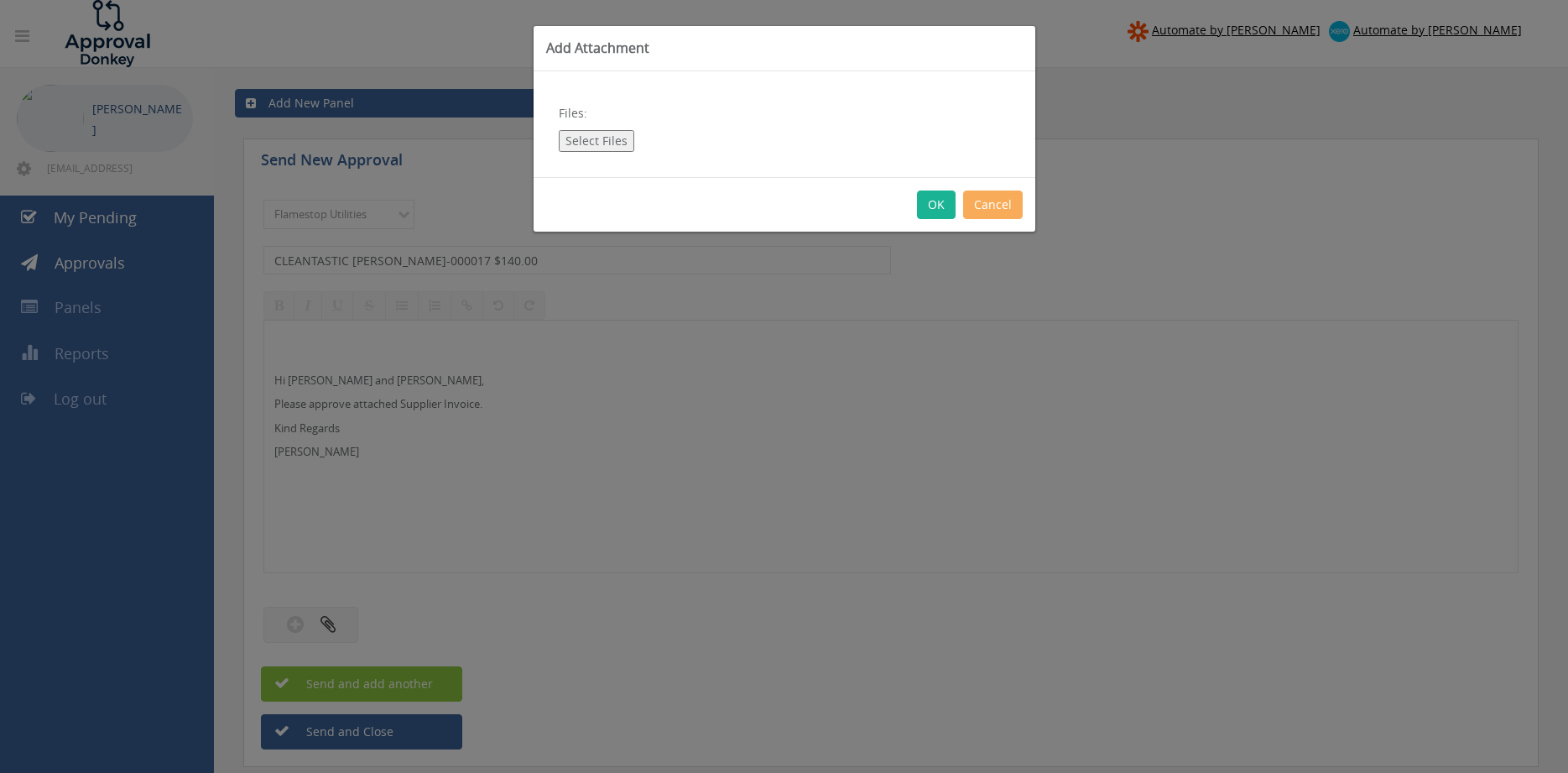
click at [614, 143] on button "Select Files" at bounding box center [597, 141] width 76 height 22
type input "C:\fakepath\CLEANTASTIC [PERSON_NAME]-000017 [DATE].pdf"
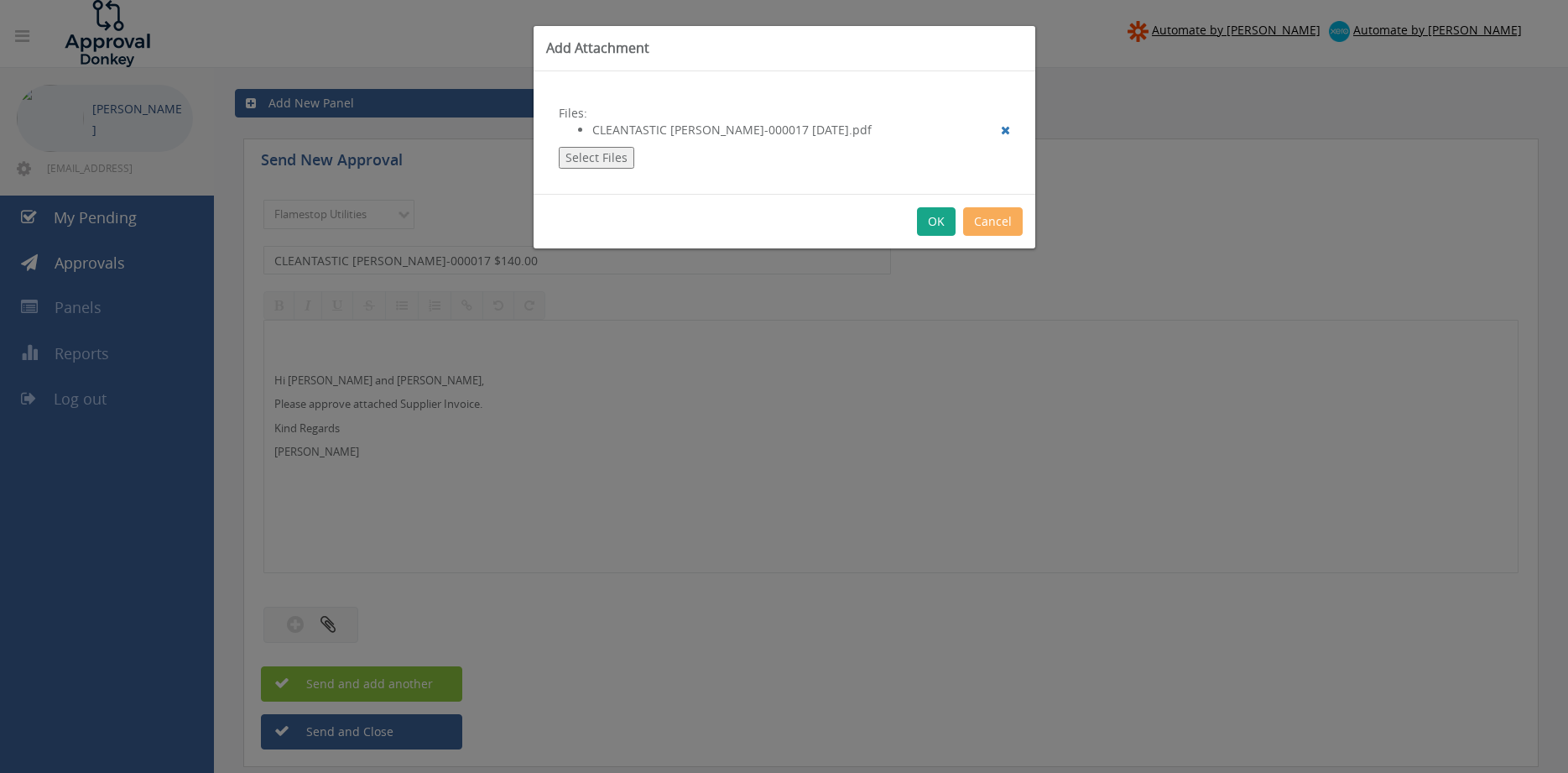
click at [933, 222] on button "OK" at bounding box center [936, 222] width 39 height 29
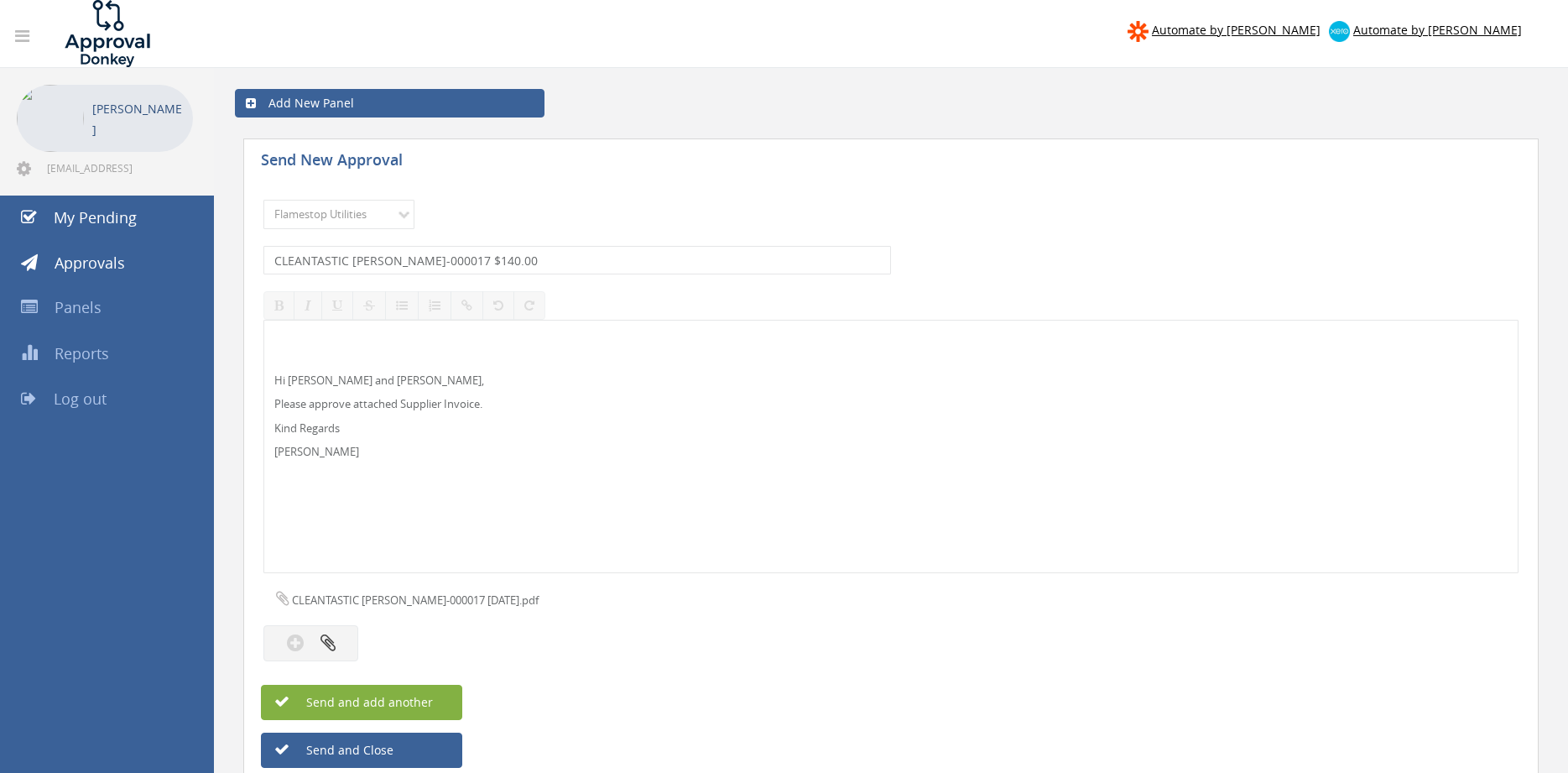
click at [430, 698] on span "Send and add another" at bounding box center [352, 703] width 163 height 16
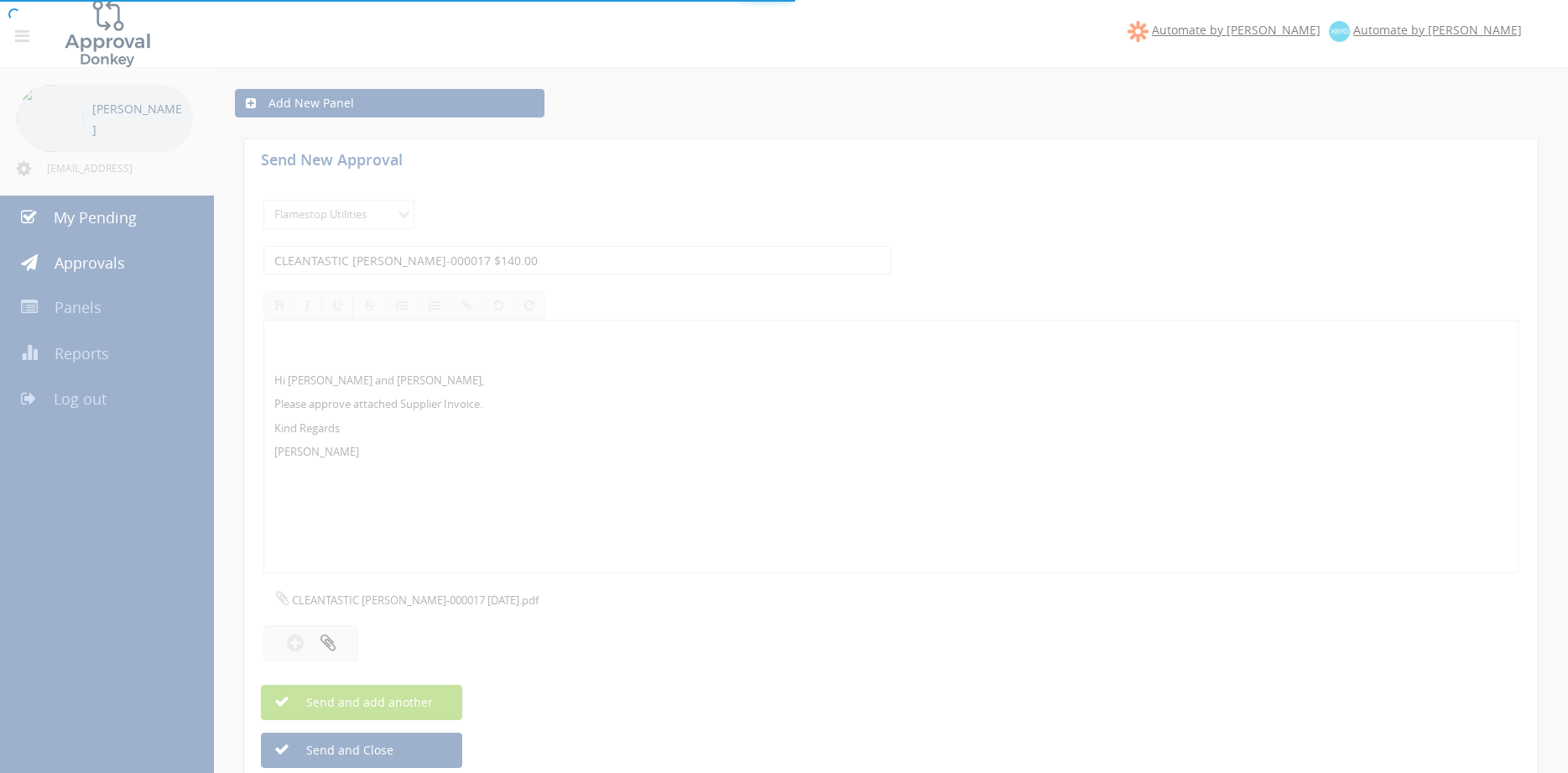
select select
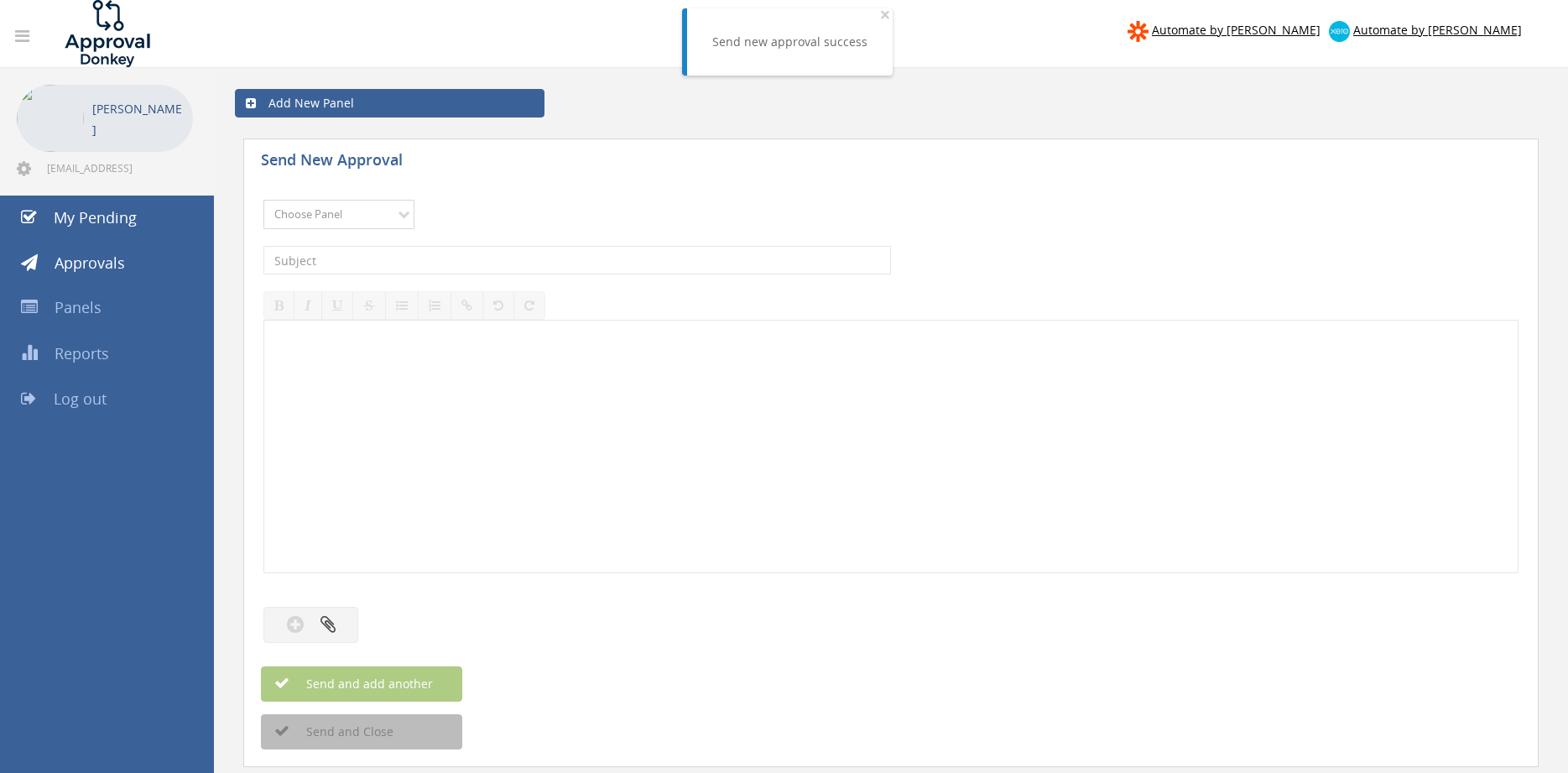
select select "9744"
click option "Flamestop Utilities" at bounding box center [0, 0] width 0 height 0
click at [425, 255] on input "text" at bounding box center [577, 261] width 628 height 29
type input "AZAPAK VIC 292198-01 $1,471.56"
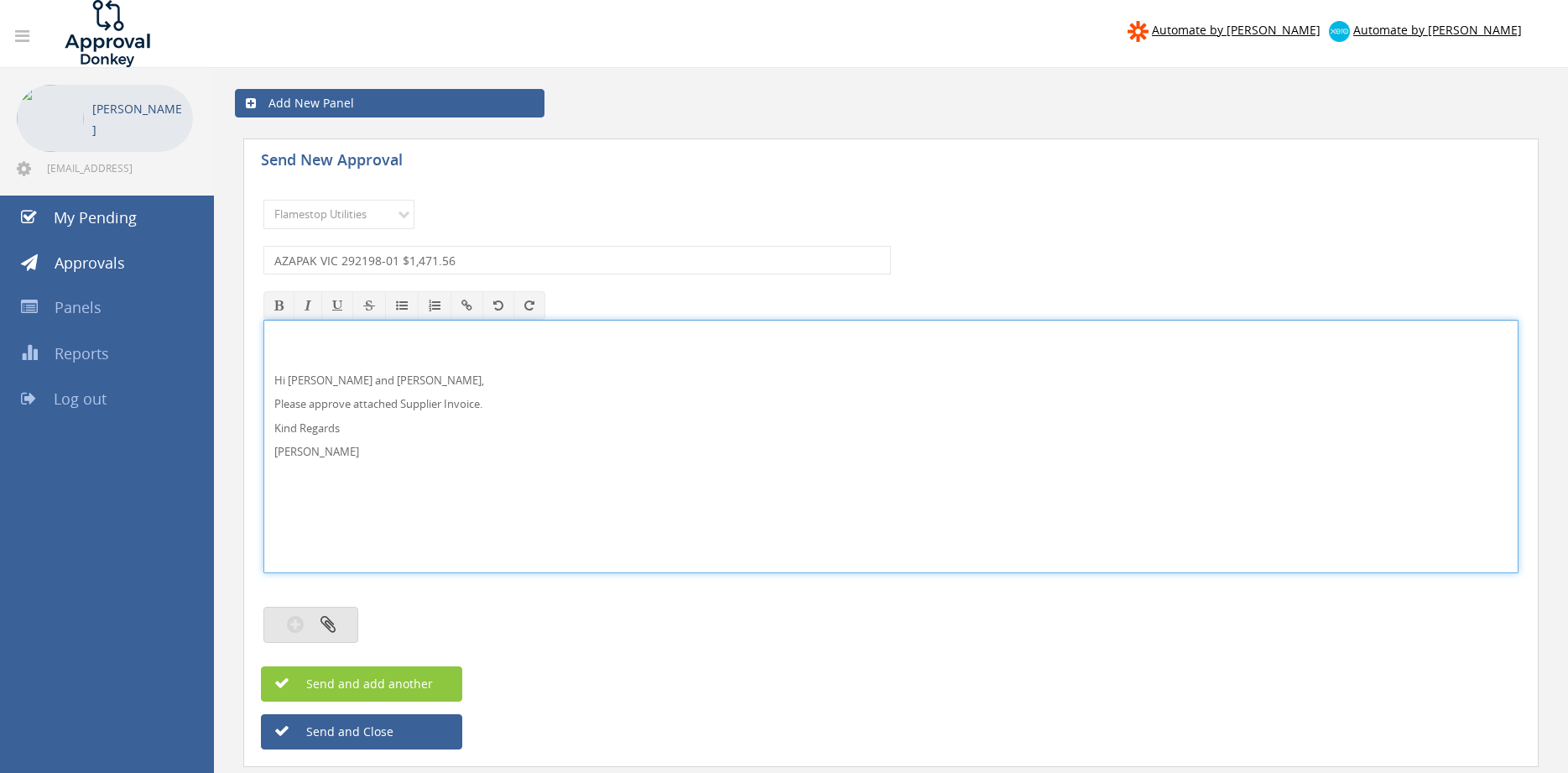
click at [347, 620] on button "button" at bounding box center [310, 625] width 95 height 36
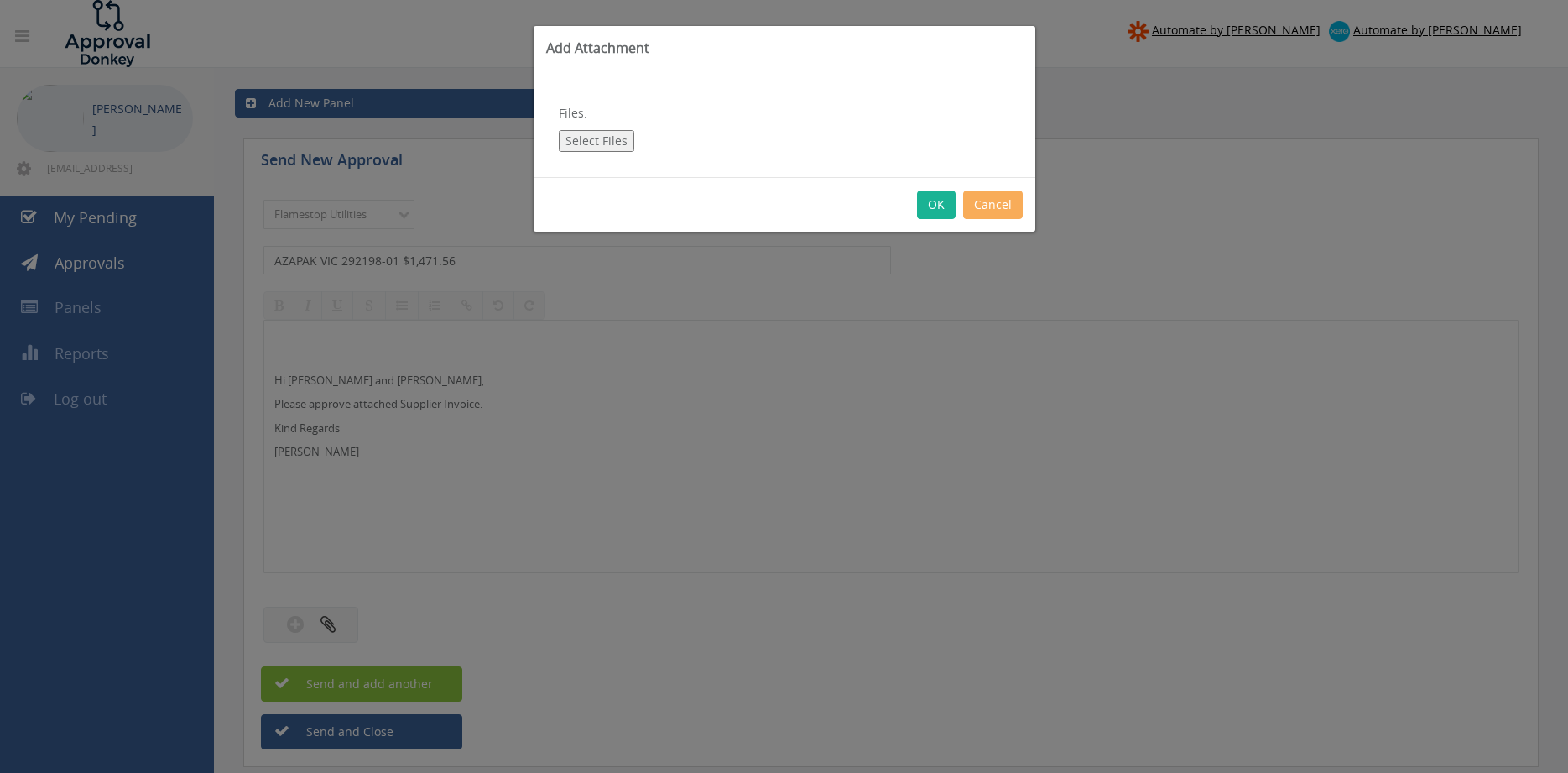
click at [593, 139] on button "Select Files" at bounding box center [597, 141] width 76 height 22
type input "C:\fakepath\AZAPAK VIC_292198-01 [DATE].pdf"
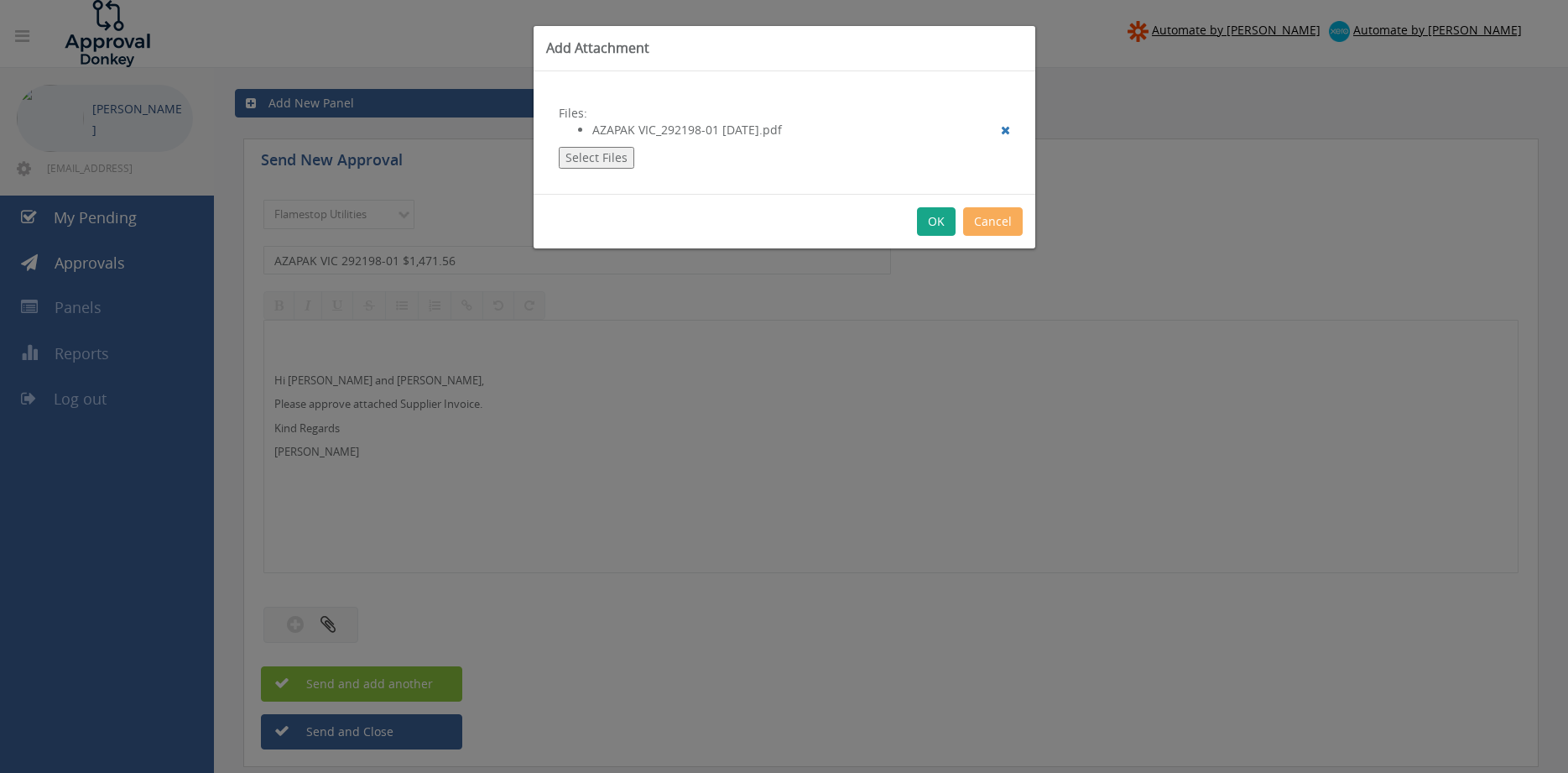
click at [935, 228] on button "OK" at bounding box center [936, 222] width 39 height 29
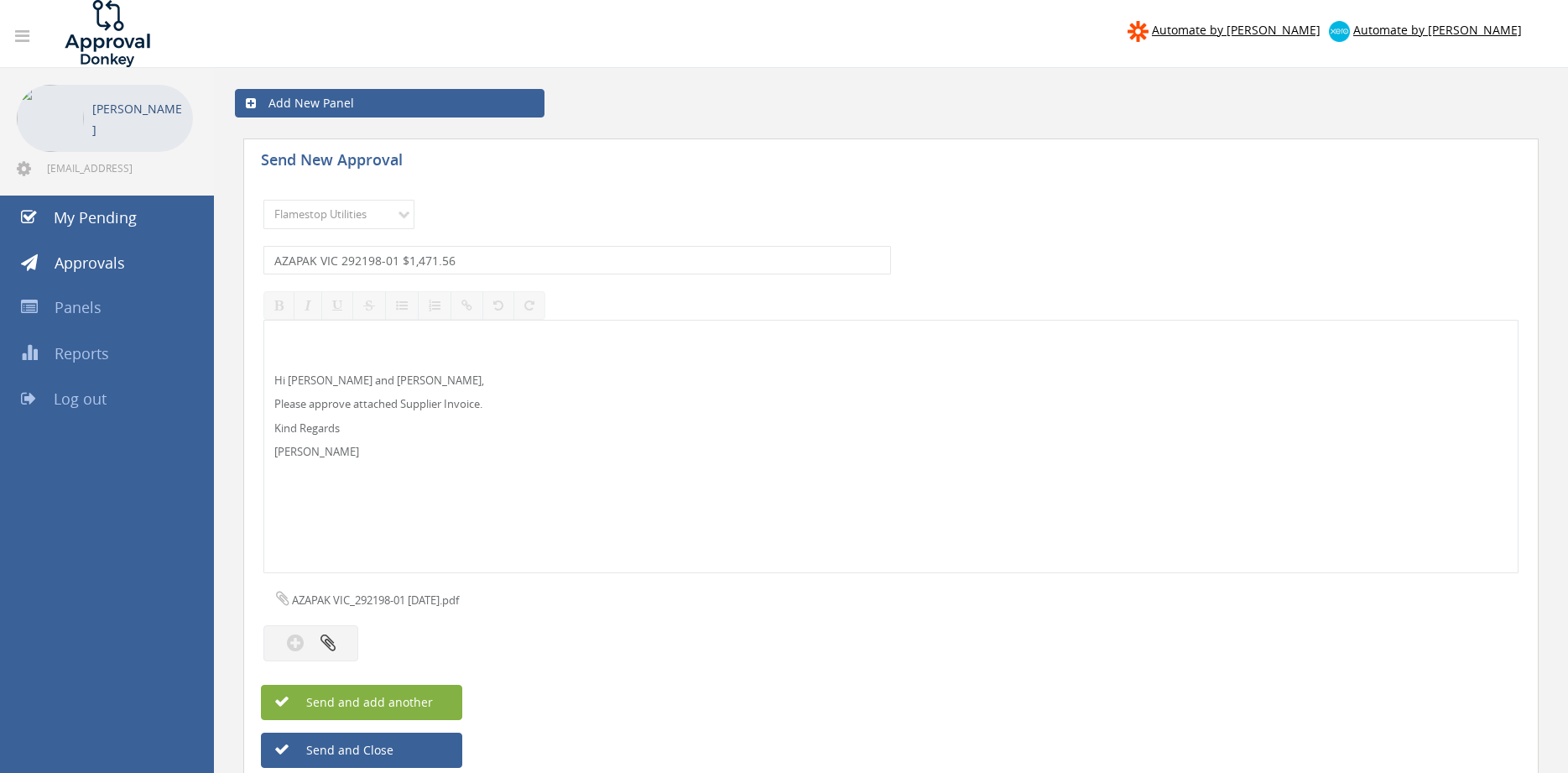
click at [383, 708] on span "Send and add another" at bounding box center [352, 703] width 163 height 16
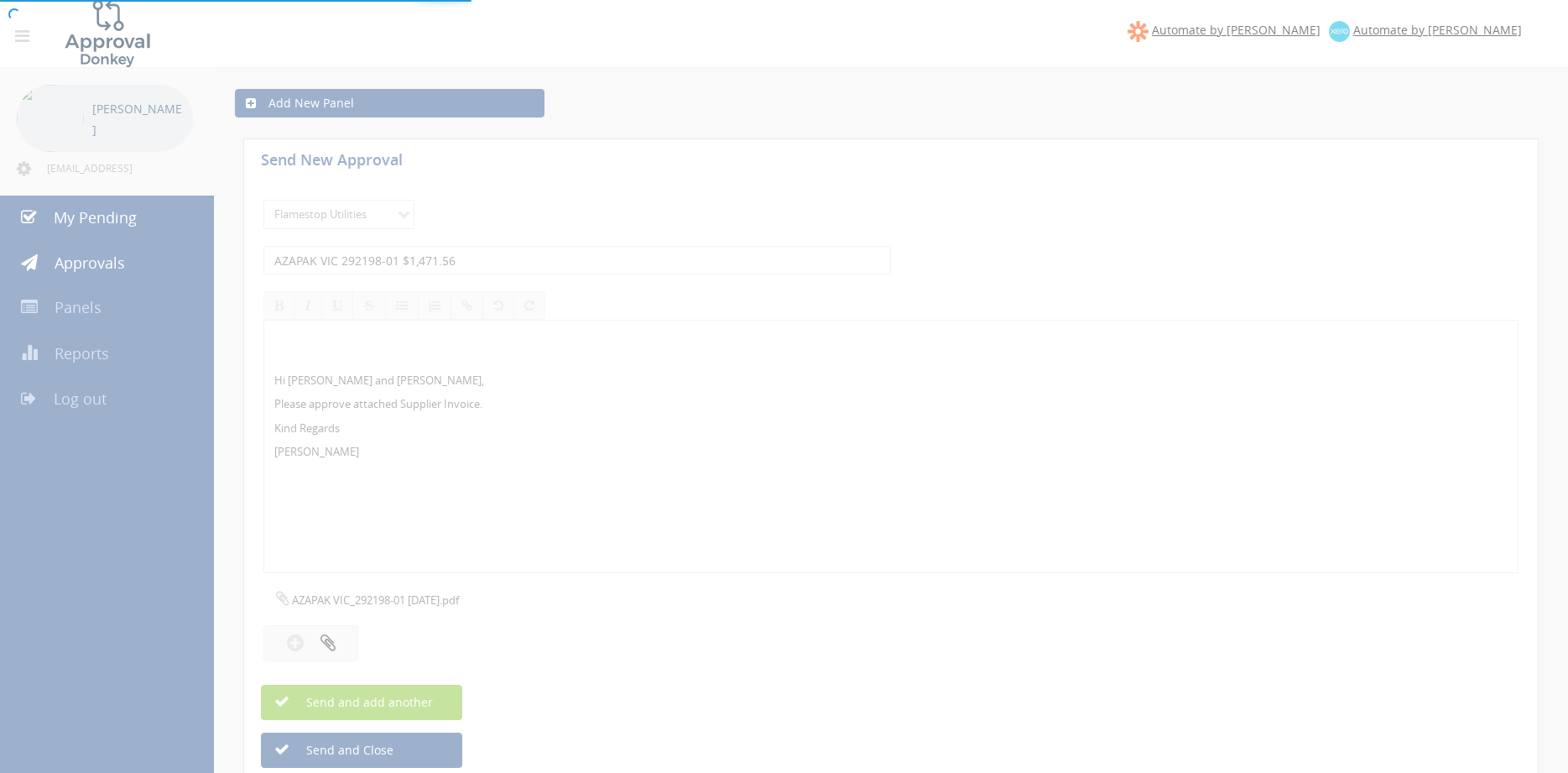
select select
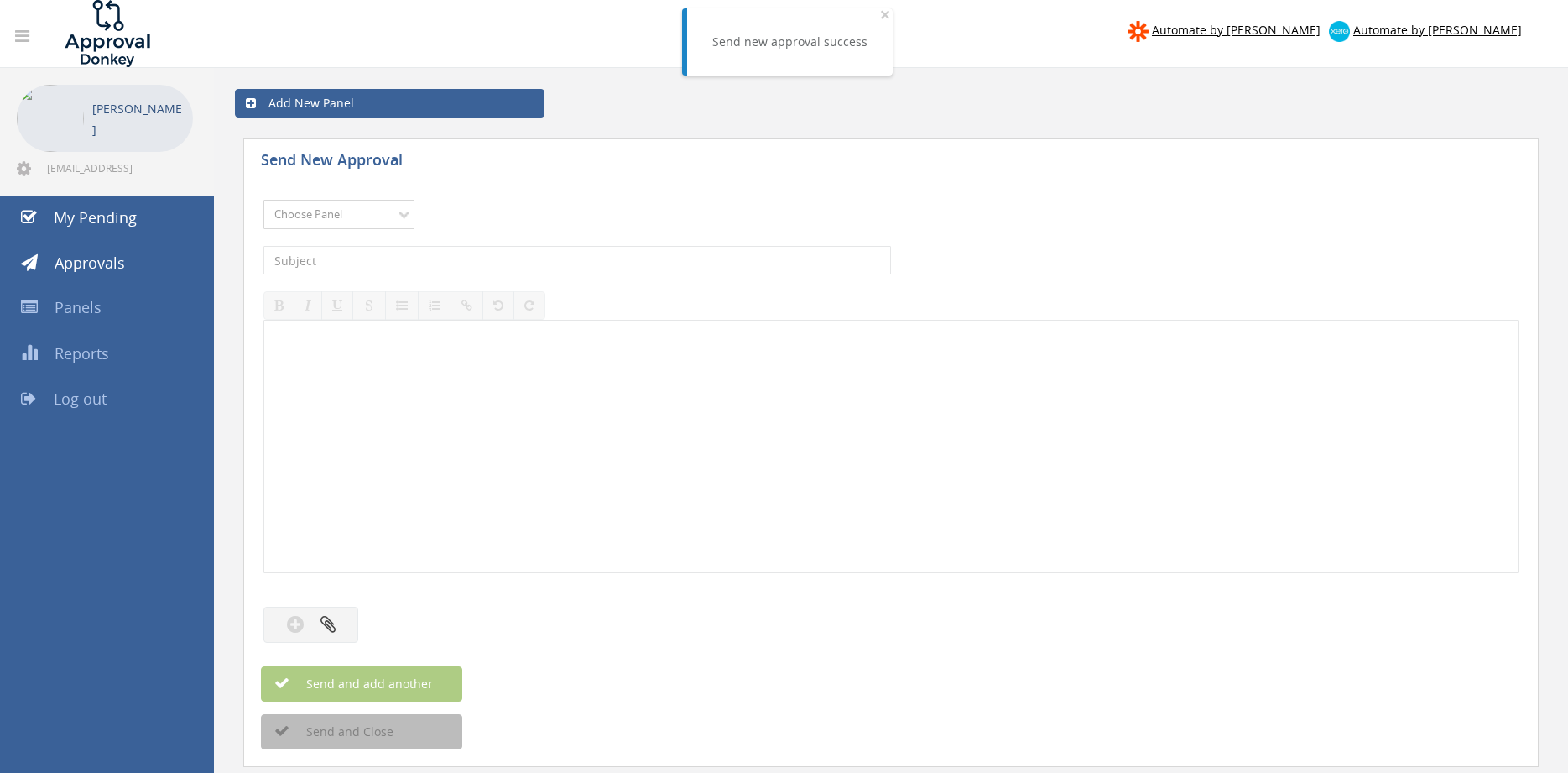
select select "9744"
click option "Flamestop Utilities" at bounding box center [0, 0] width 0 height 0
click at [472, 256] on input "text" at bounding box center [577, 261] width 628 height 29
type input "AZAPAK ACT 292722-01 $557.49"
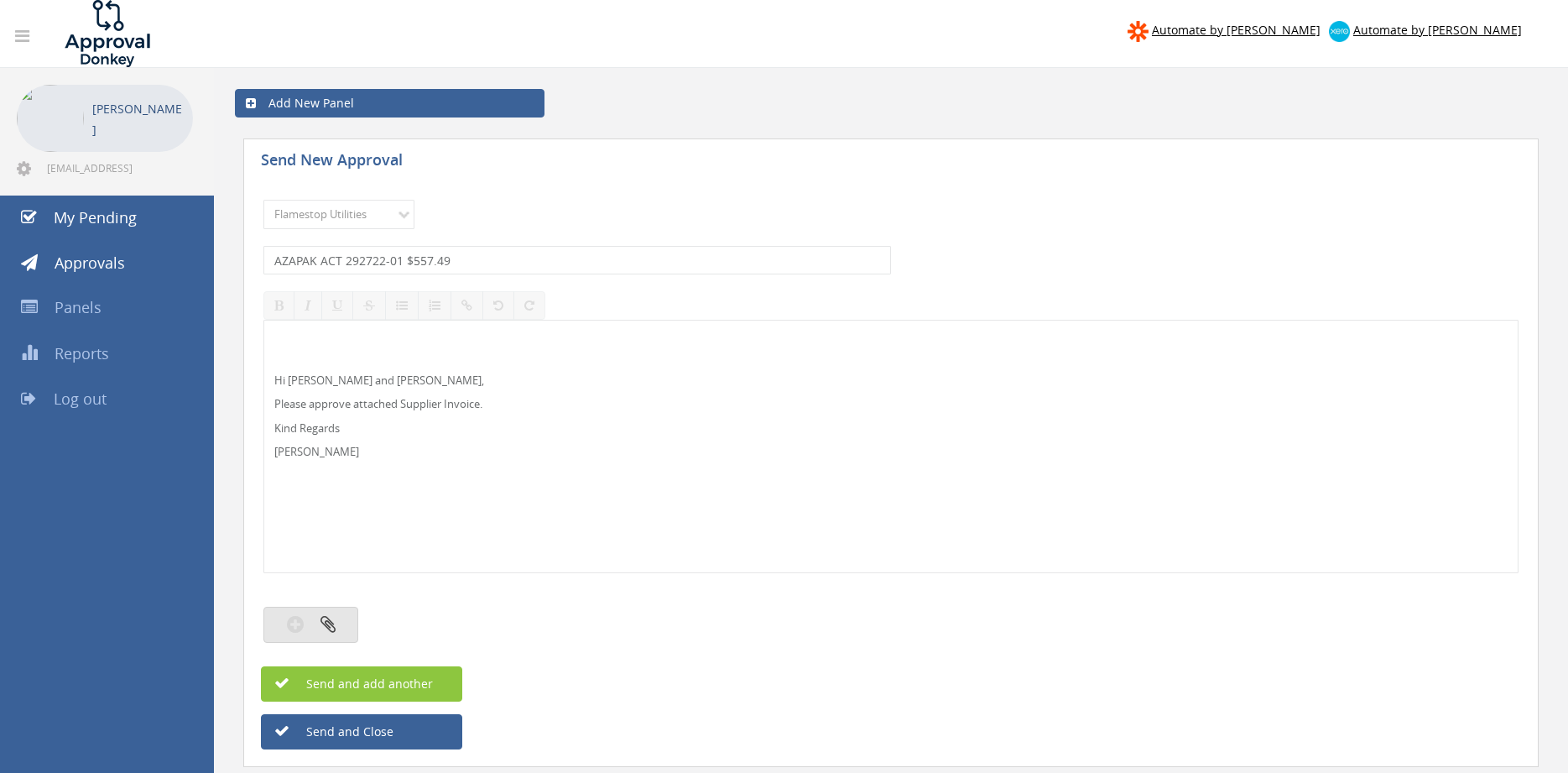
click at [342, 619] on button "button" at bounding box center [310, 625] width 95 height 36
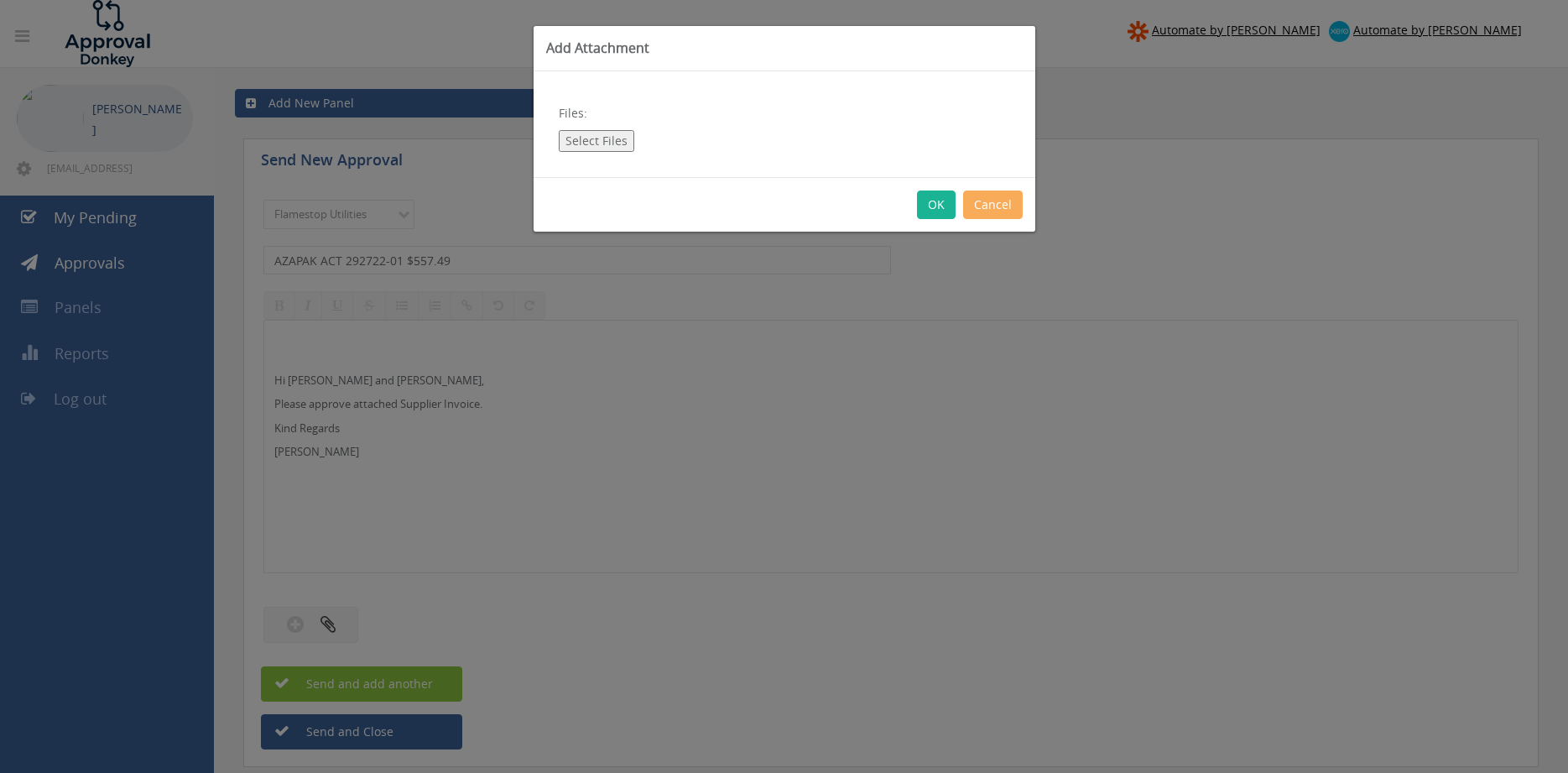
click at [596, 135] on button "Select Files" at bounding box center [597, 141] width 76 height 22
type input "C:\fakepath\AZAPAK ACT 292722-01 [DATE].pdf"
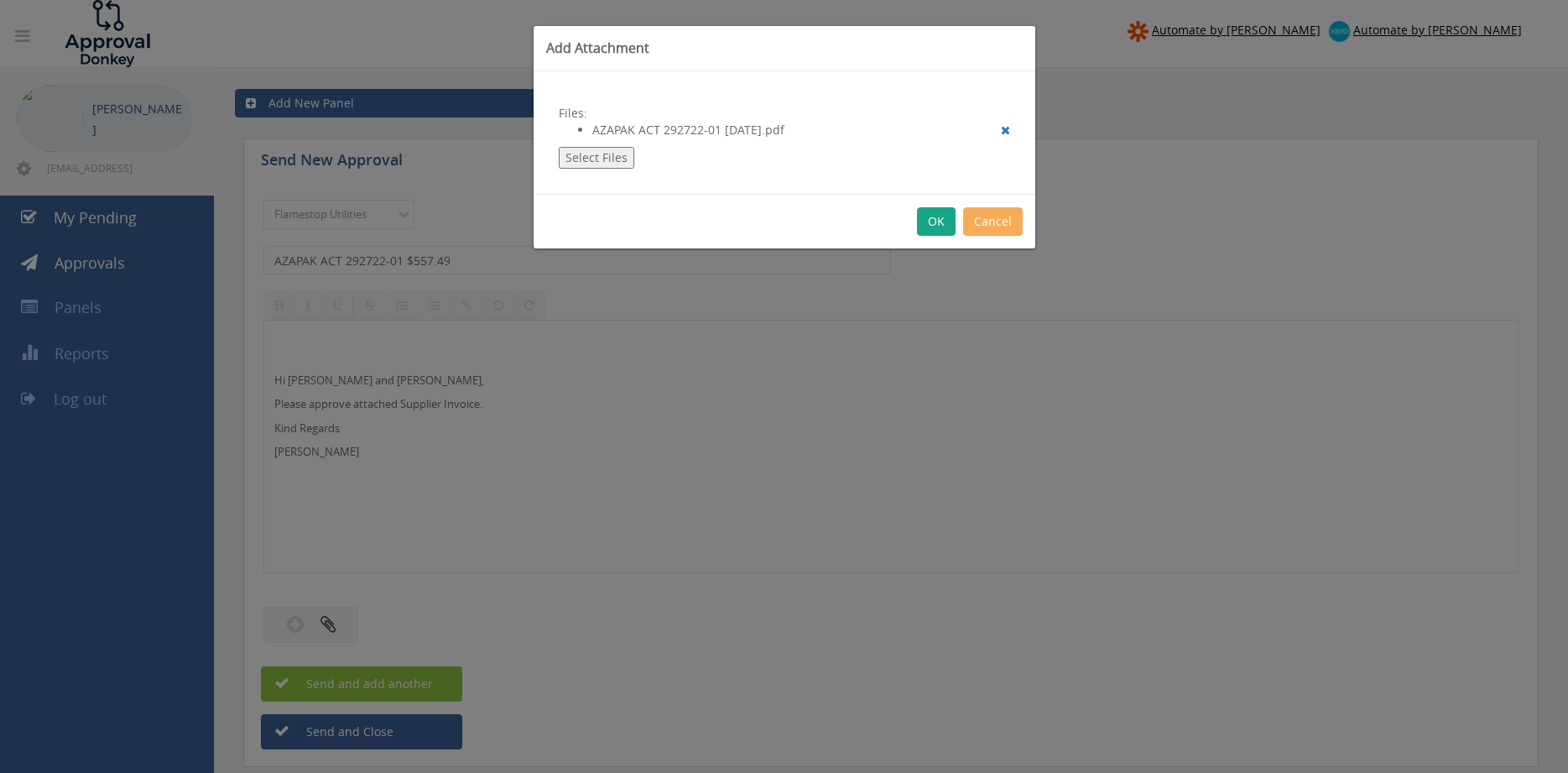
click at [925, 213] on button "OK" at bounding box center [936, 222] width 39 height 29
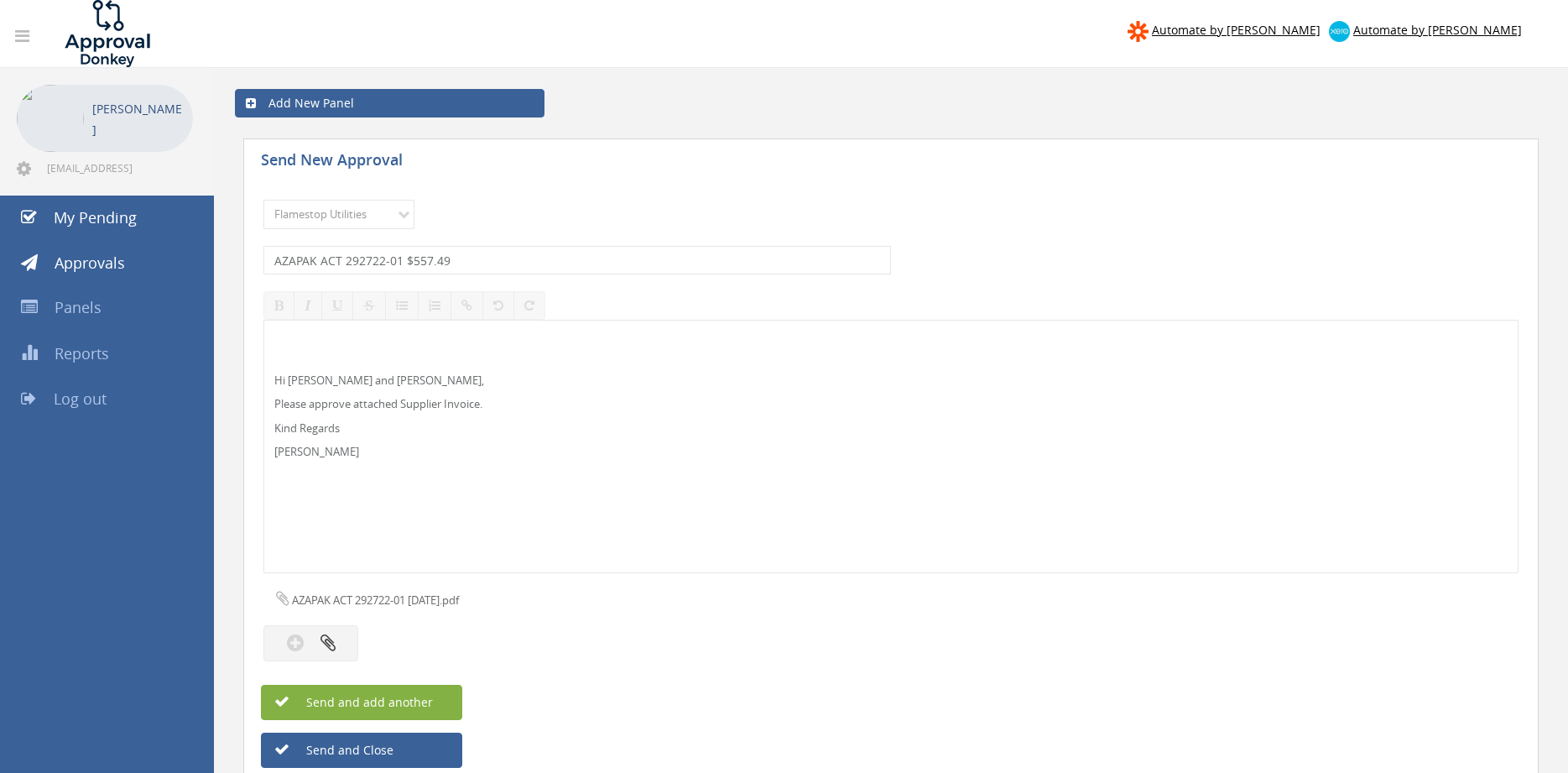
click at [443, 705] on button "Send and add another" at bounding box center [361, 702] width 201 height 35
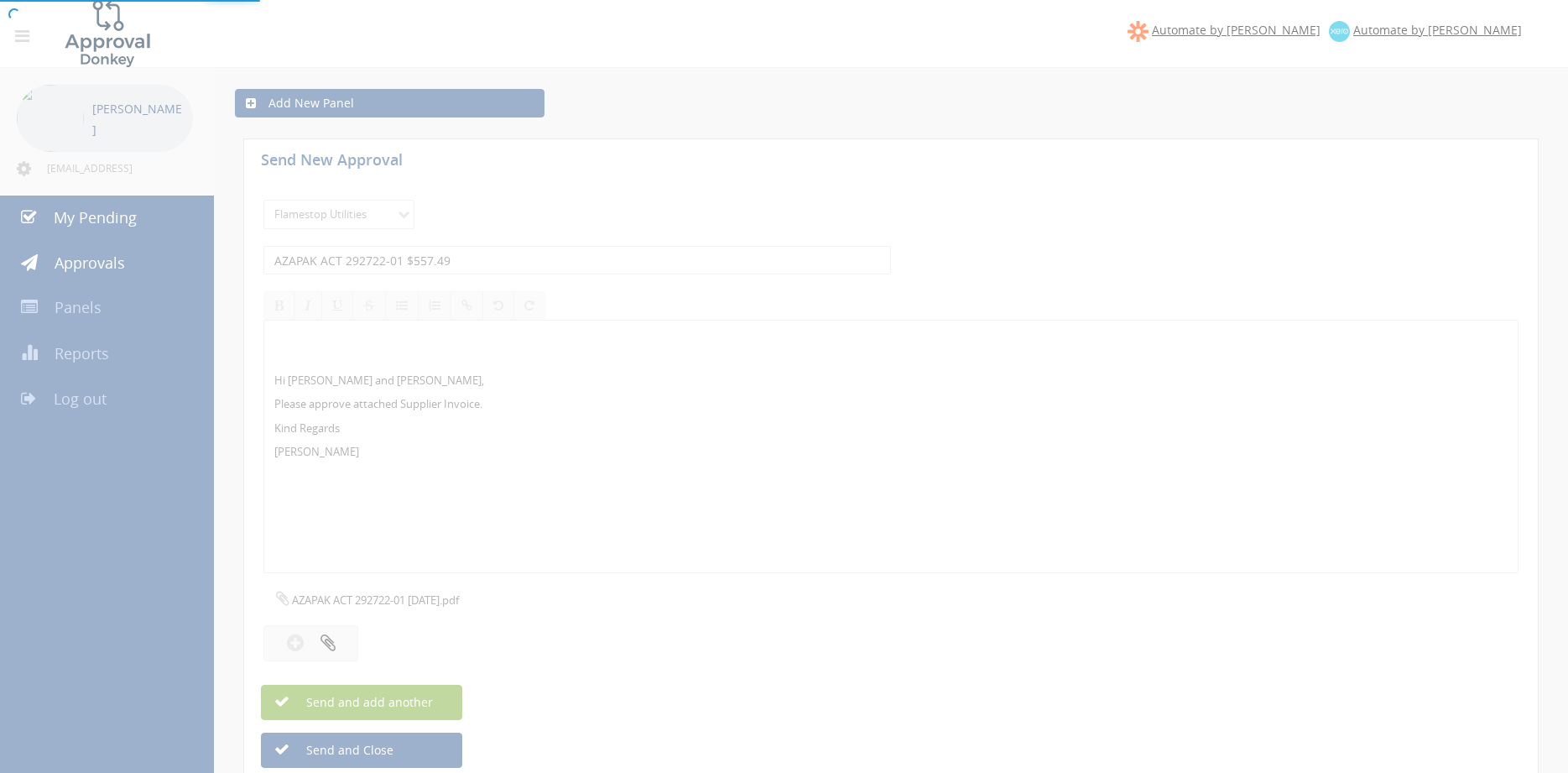
select select
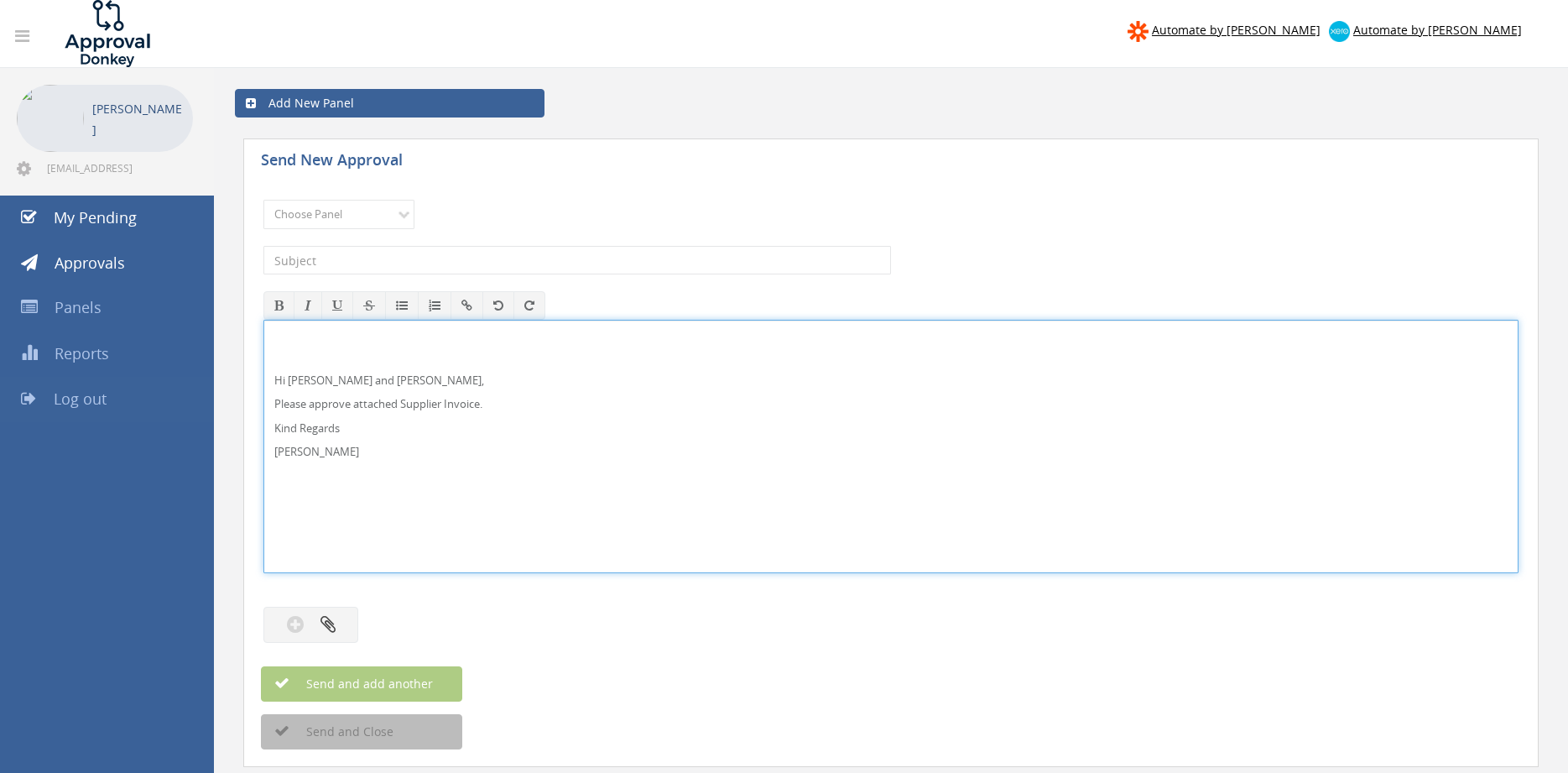
click at [96, 398] on span "Log out" at bounding box center [80, 399] width 53 height 20
